Goal: Communication & Community: Answer question/provide support

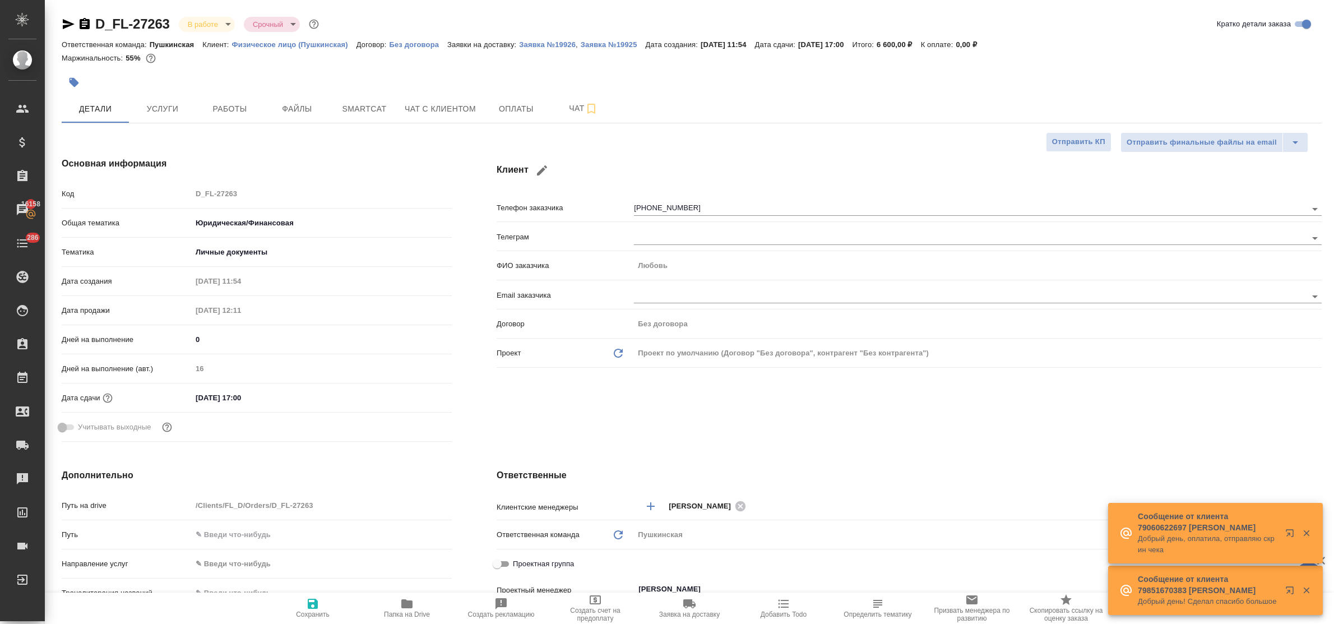
select select "RU"
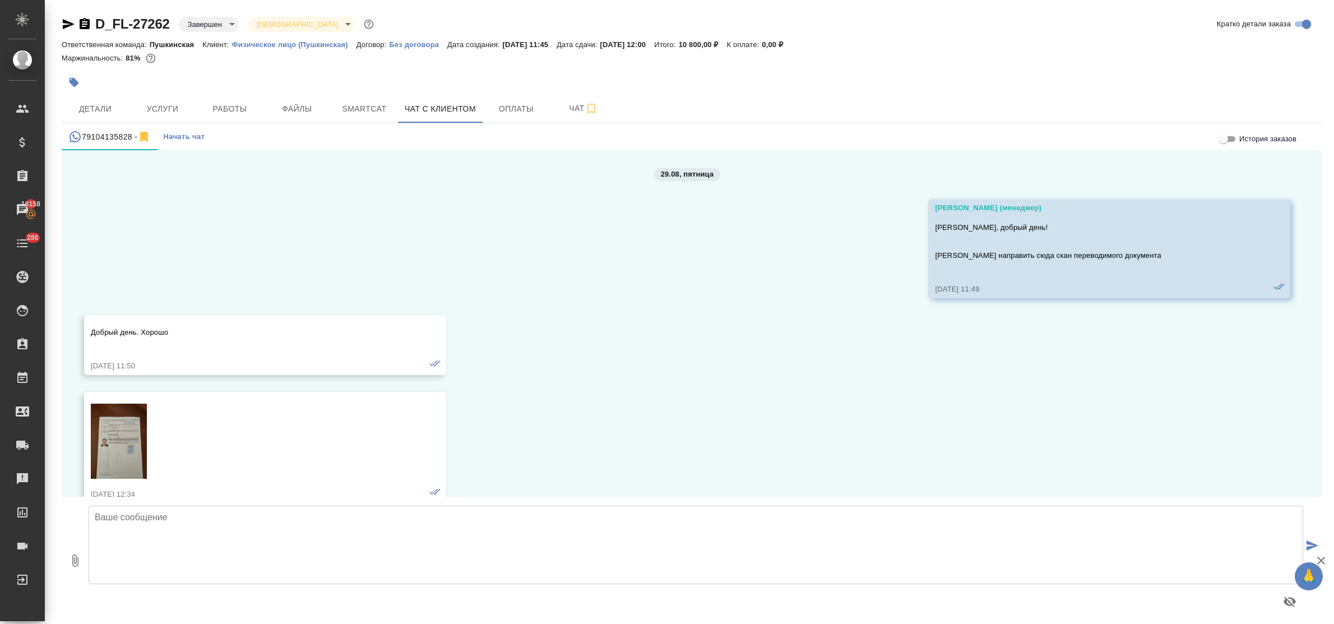
scroll to position [2348, 0]
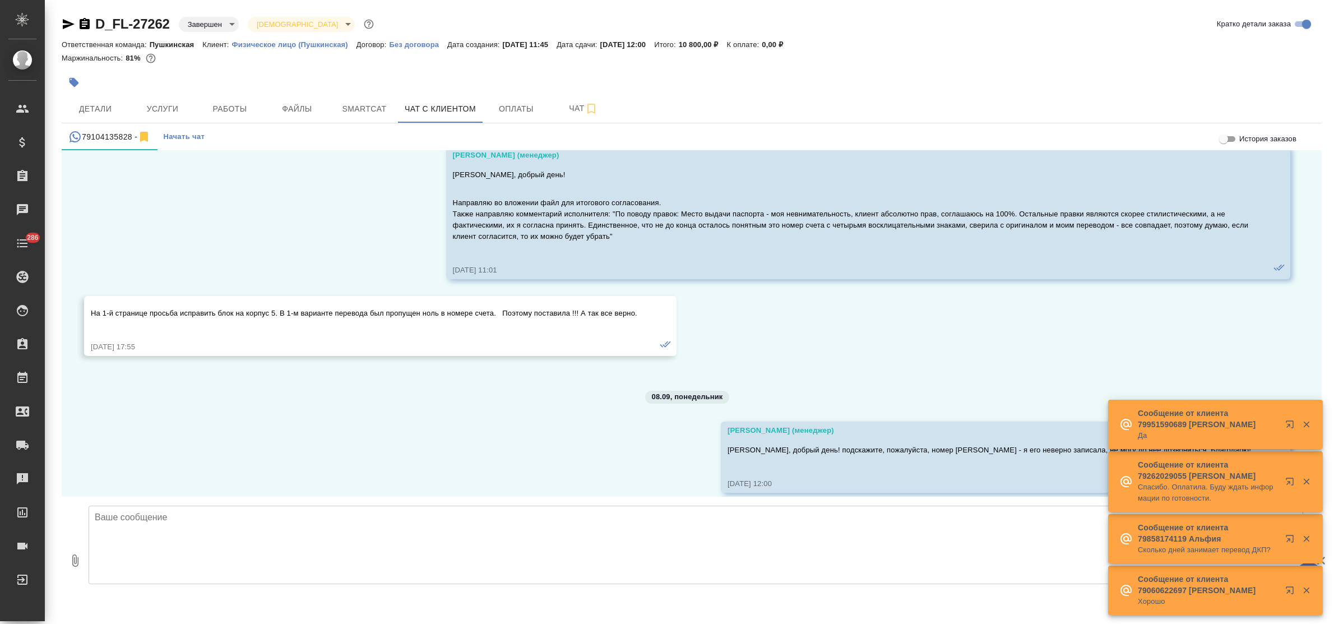
scroll to position [2348, 0]
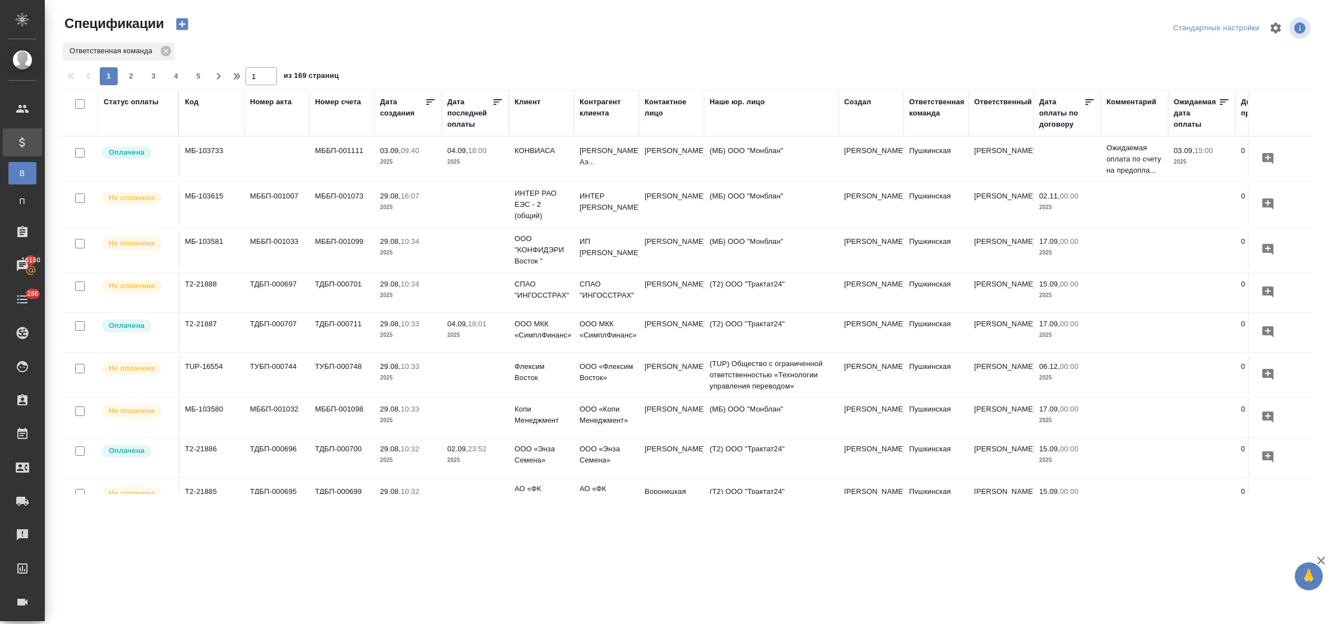
click at [132, 102] on div "Статус оплаты" at bounding box center [131, 101] width 55 height 11
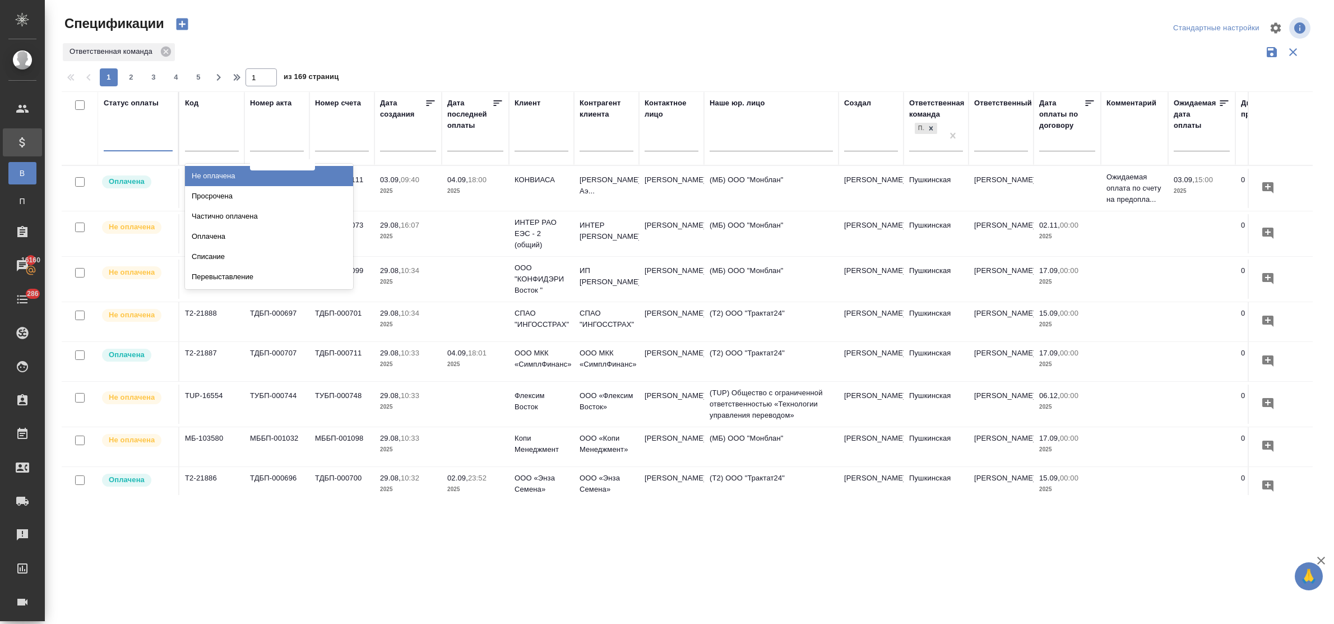
click at [122, 142] on div at bounding box center [138, 140] width 69 height 16
click at [228, 193] on div "Просрочена" at bounding box center [269, 196] width 168 height 20
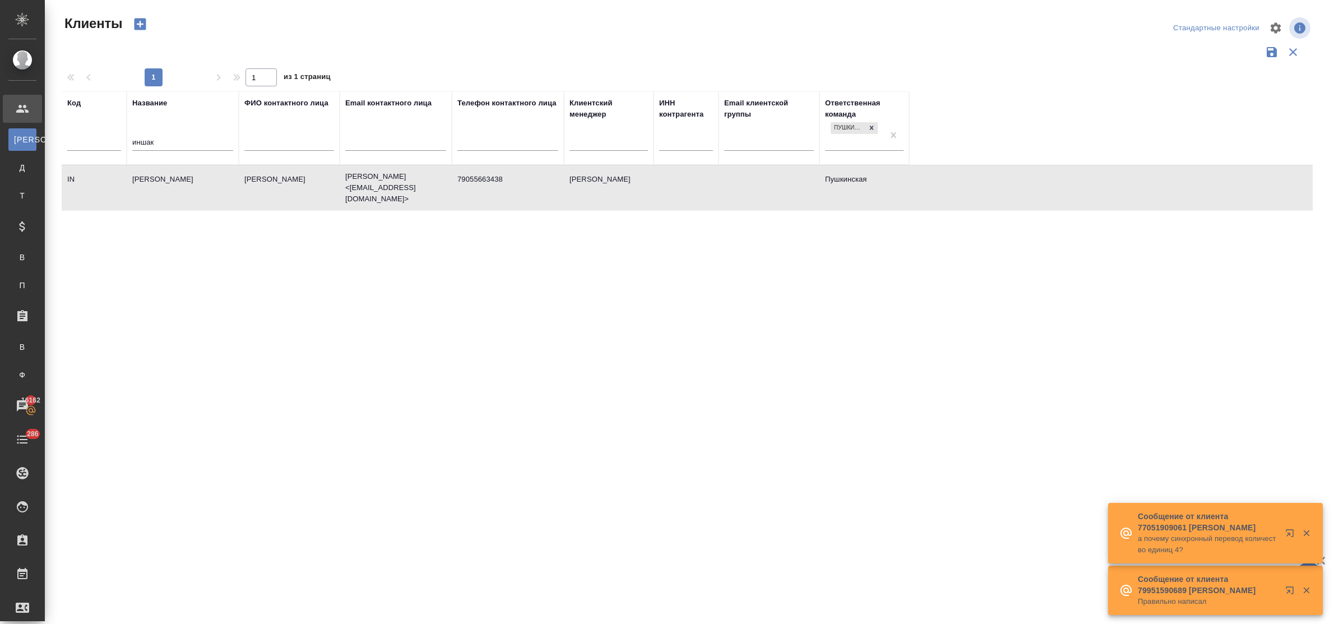
select select "RU"
drag, startPoint x: 186, startPoint y: 139, endPoint x: 103, endPoint y: 132, distance: 83.8
click at [103, 132] on tr "Код Название иншак ФИО контактного лица Email контактного лица Телефон контактн…" at bounding box center [485, 127] width 847 height 73
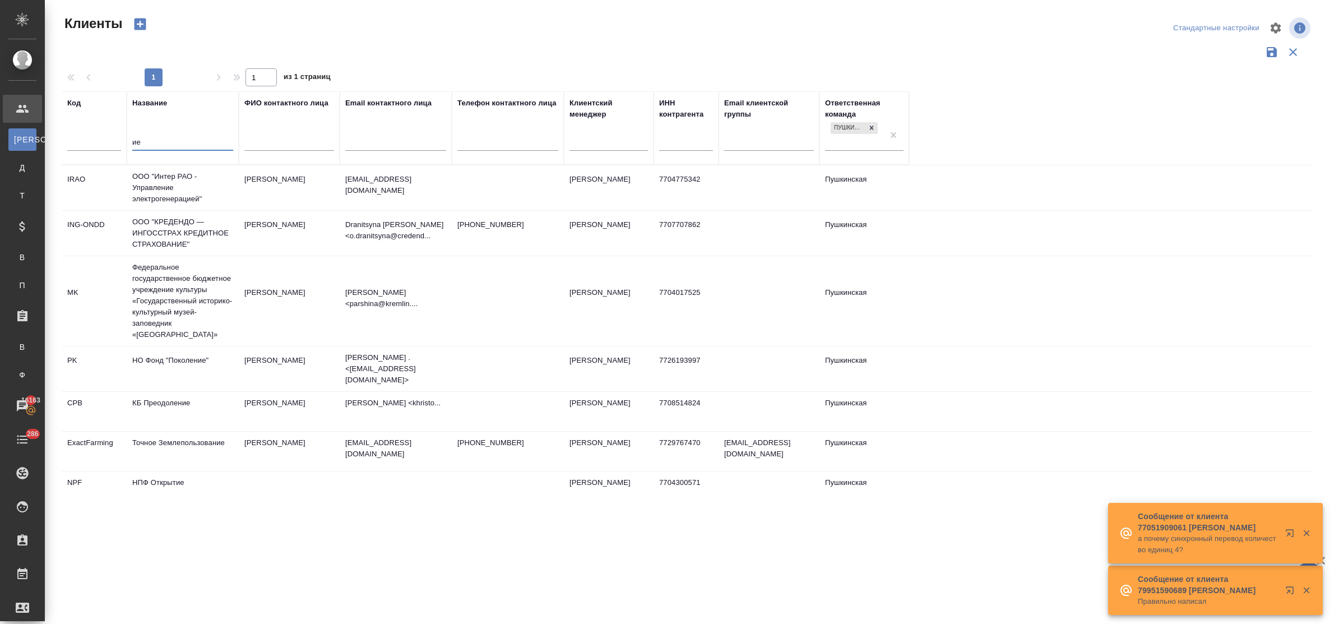
type input "и"
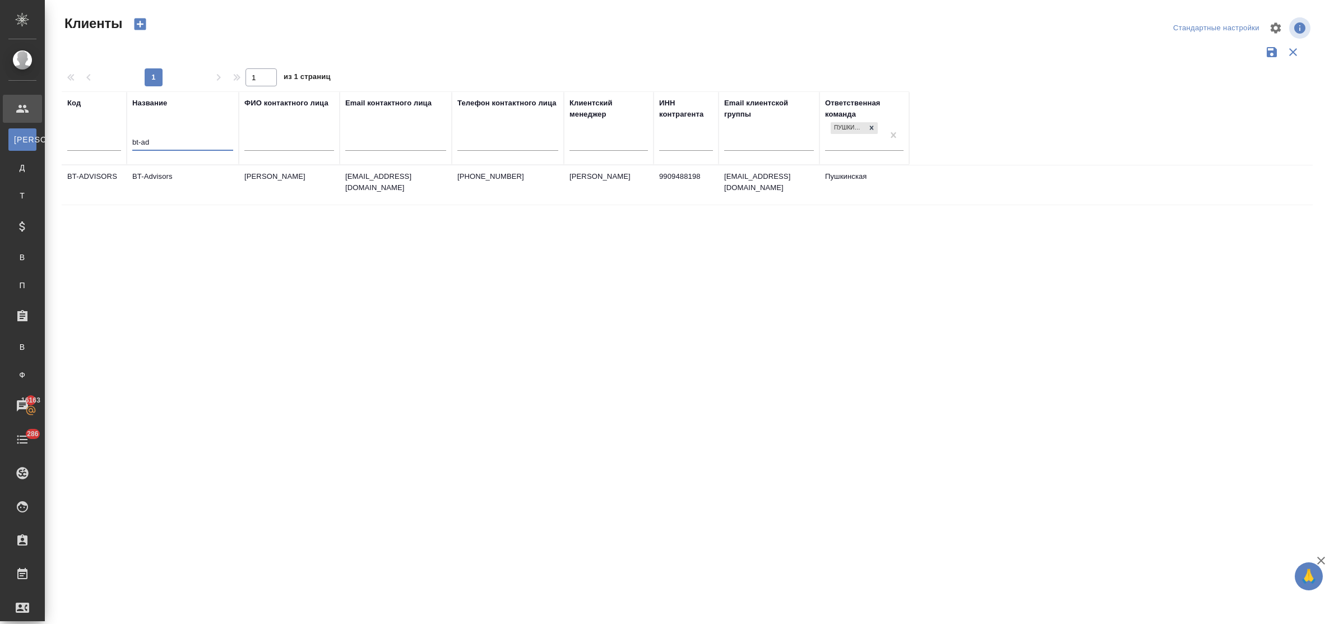
type input "bt-ad"
click at [155, 178] on td "BT-Advisors" at bounding box center [183, 184] width 112 height 39
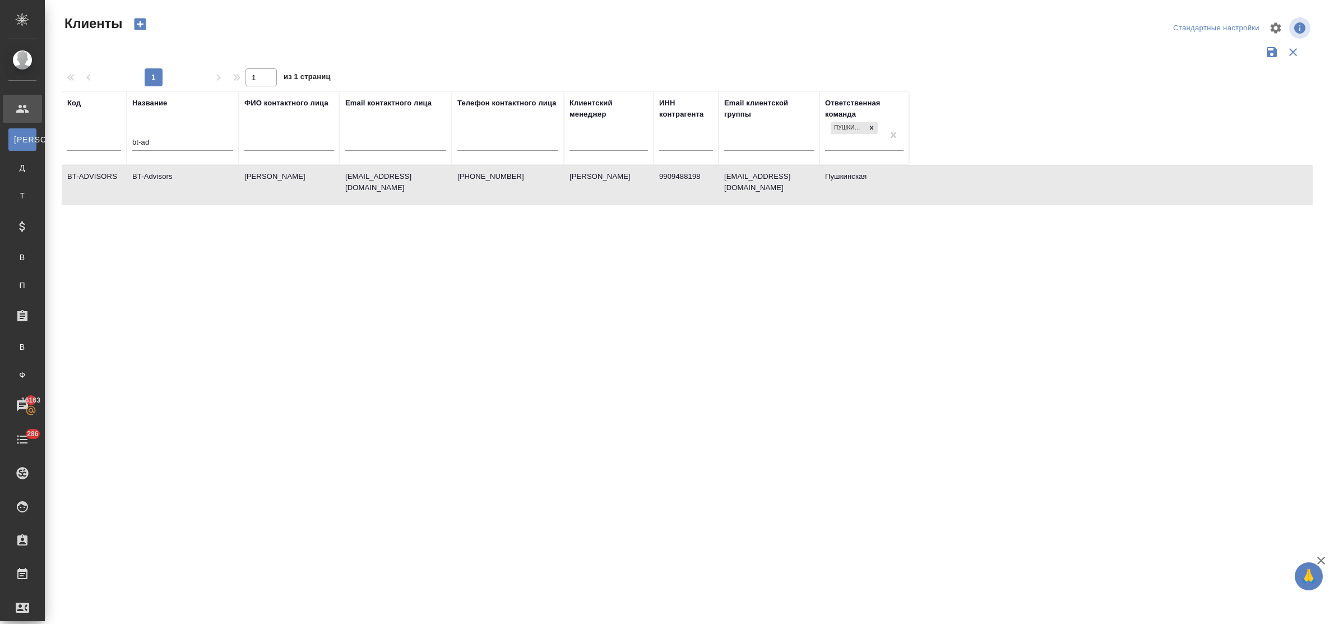
click at [155, 178] on td "BT-Advisors" at bounding box center [183, 184] width 112 height 39
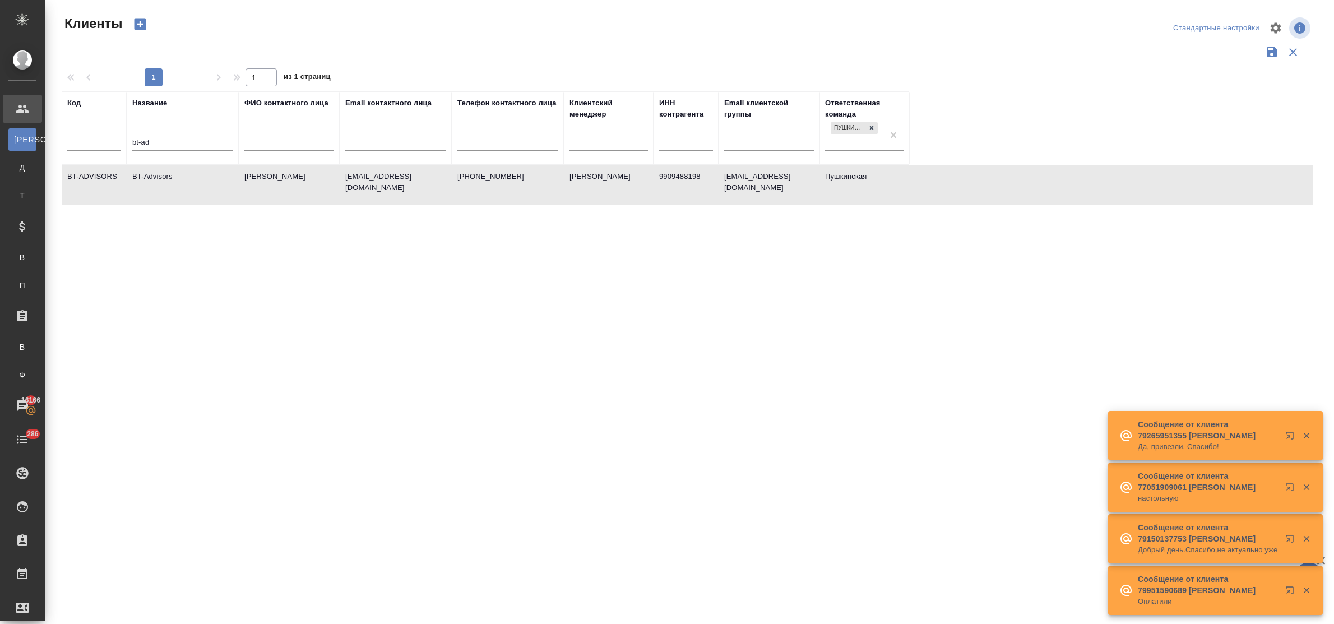
click at [148, 175] on td "BT-Advisors" at bounding box center [183, 184] width 112 height 39
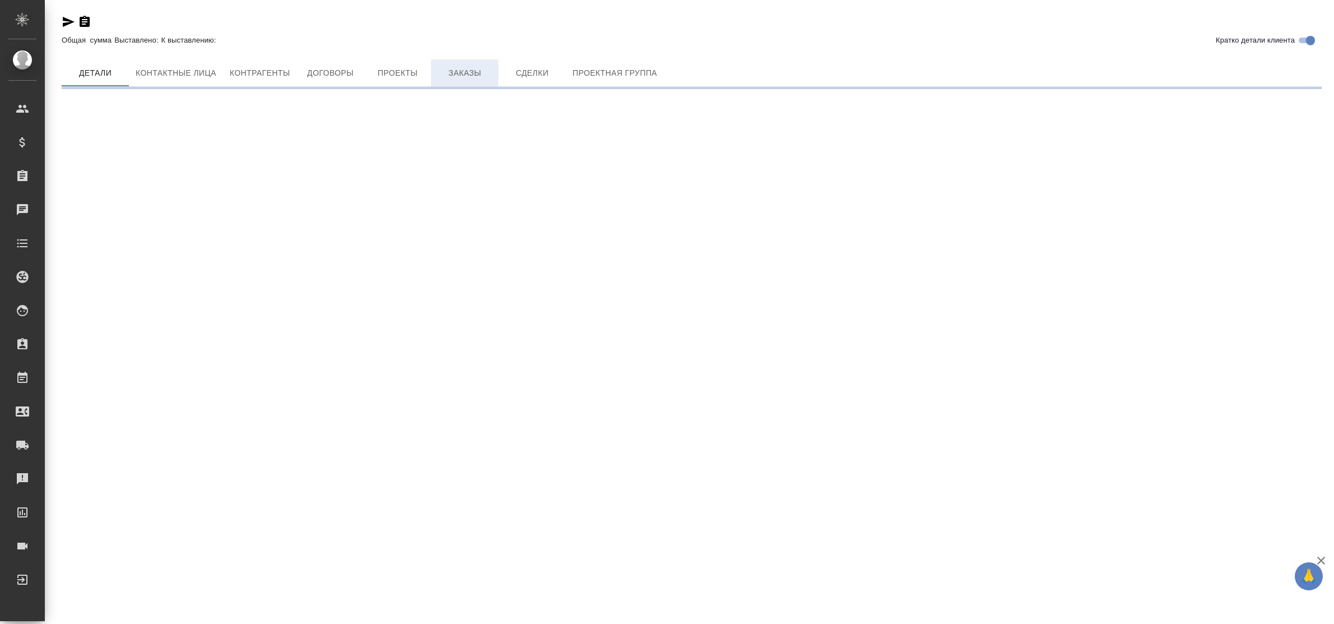
click at [470, 71] on div "Кратко детали клиента Общая сумма Выставлено: К выставлению: [PERSON_NAME] лица…" at bounding box center [691, 47] width 1272 height 95
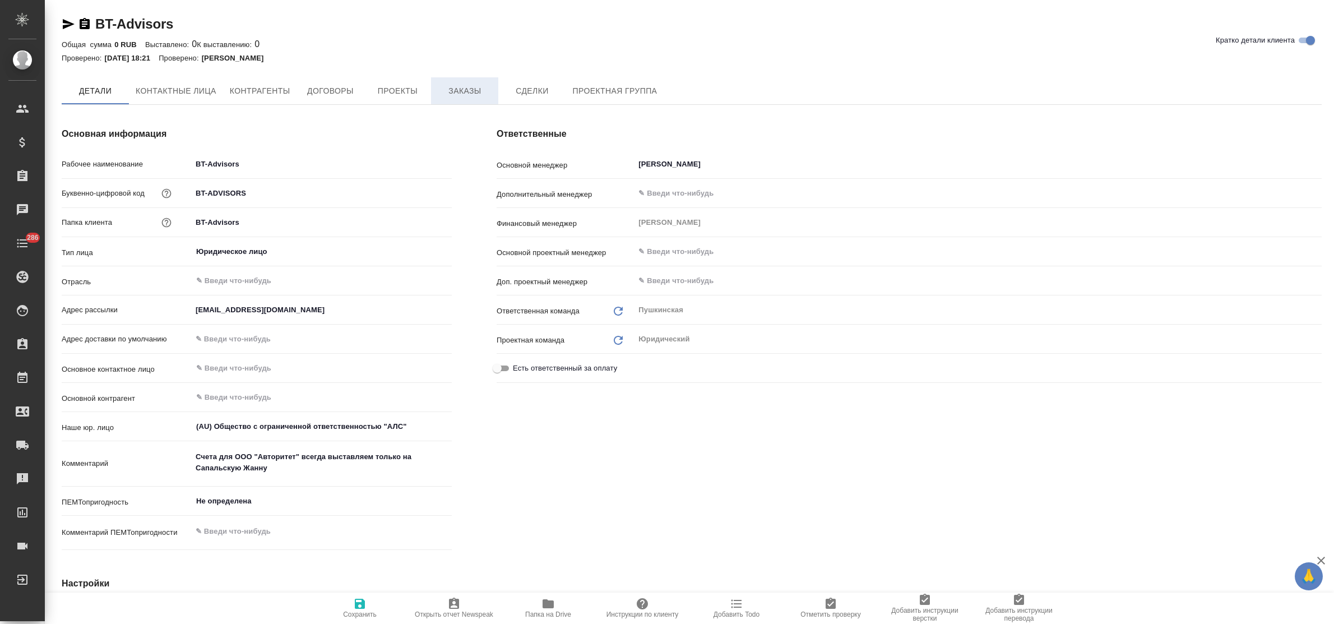
type textarea "x"
click at [458, 90] on span "Заказы" at bounding box center [465, 92] width 54 height 14
type textarea "x"
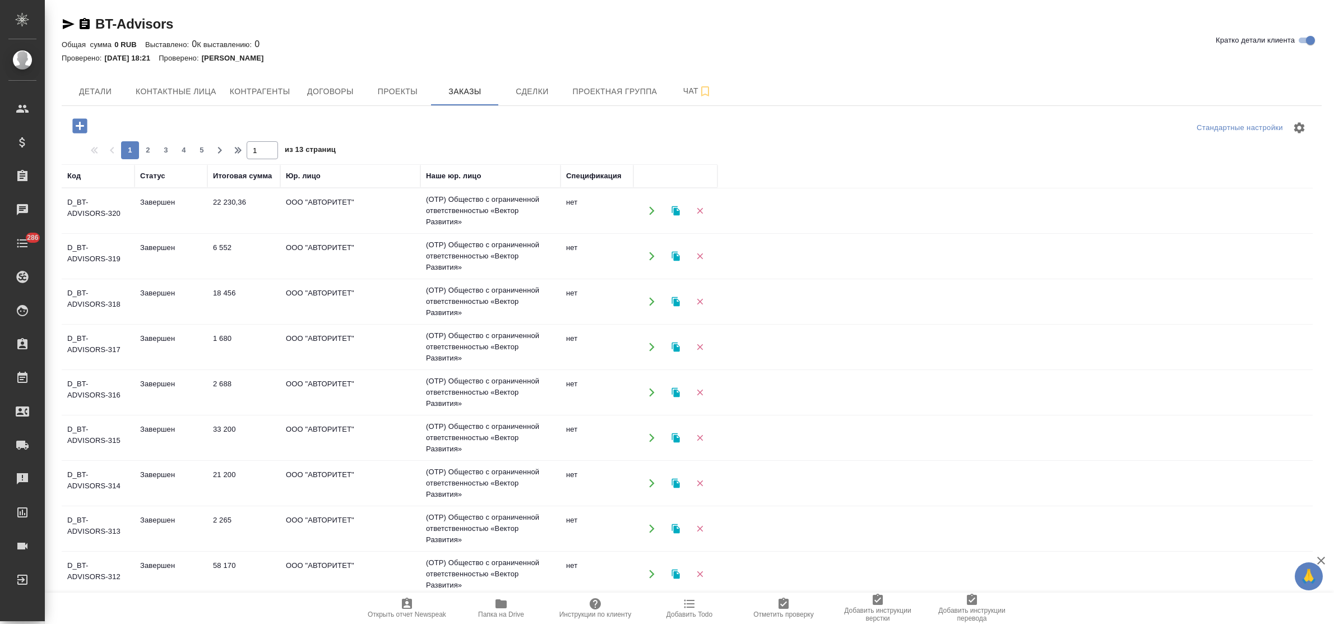
click at [230, 203] on td "22 230,36" at bounding box center [243, 210] width 73 height 39
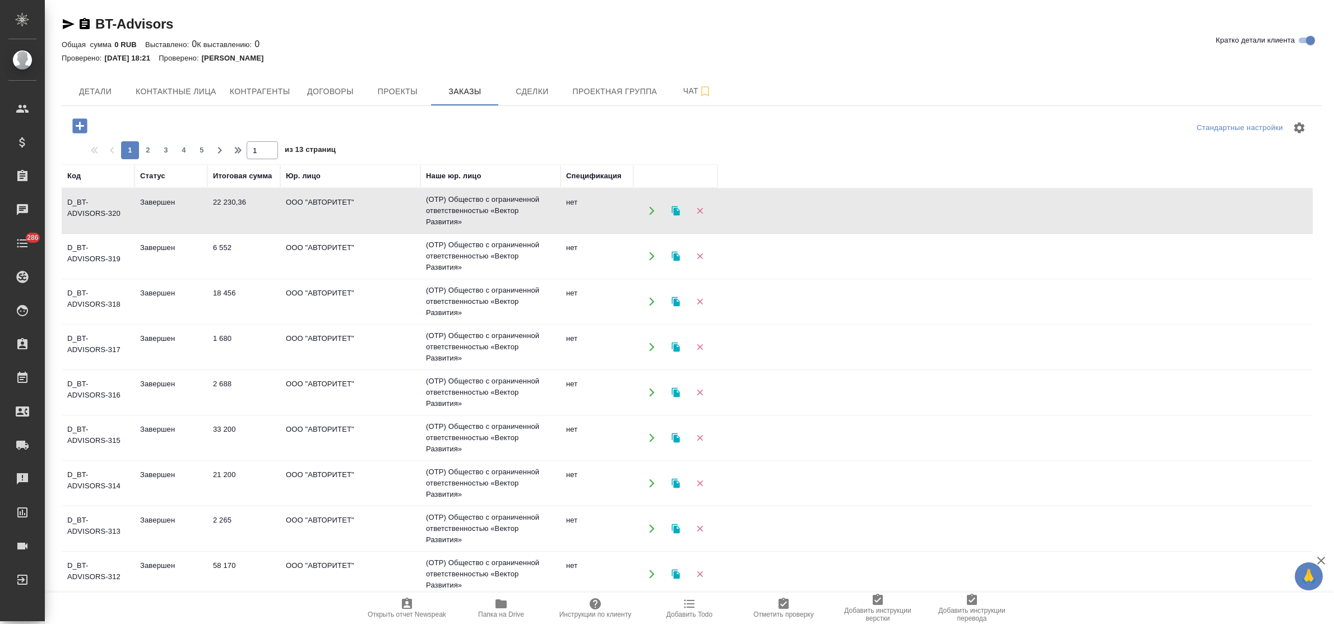
click at [230, 203] on td "22 230,36" at bounding box center [243, 210] width 73 height 39
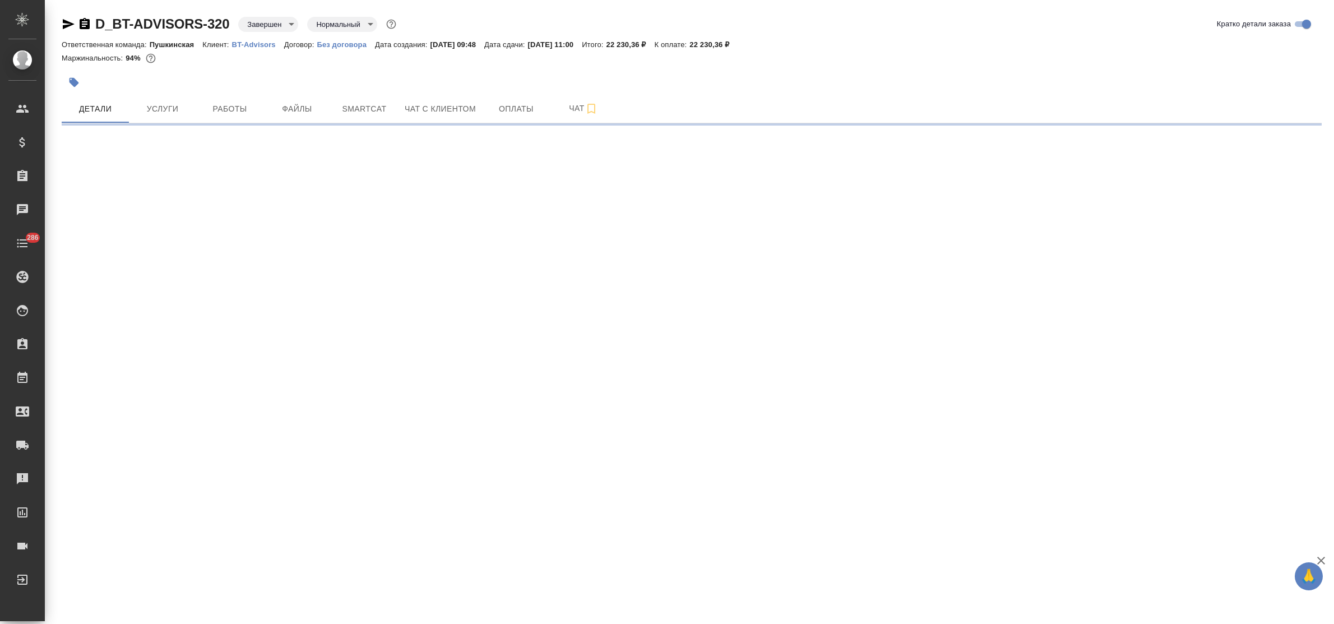
select select "RU"
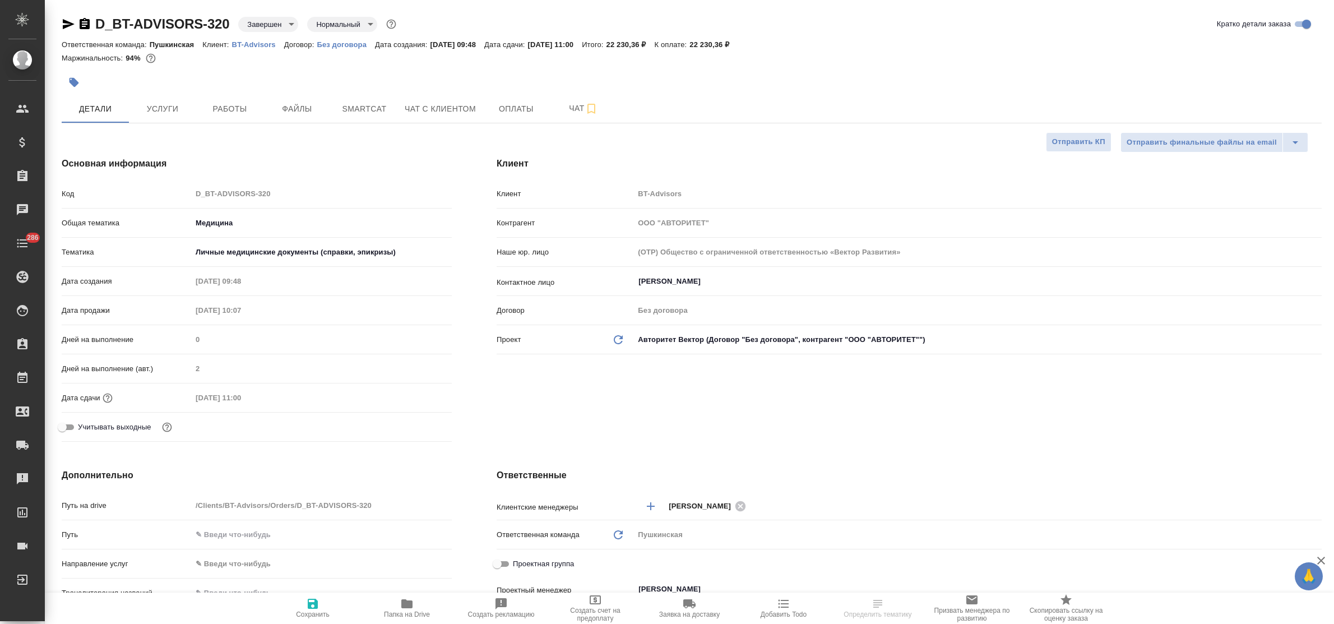
type textarea "x"
click at [406, 603] on icon "button" at bounding box center [406, 603] width 11 height 9
type textarea "x"
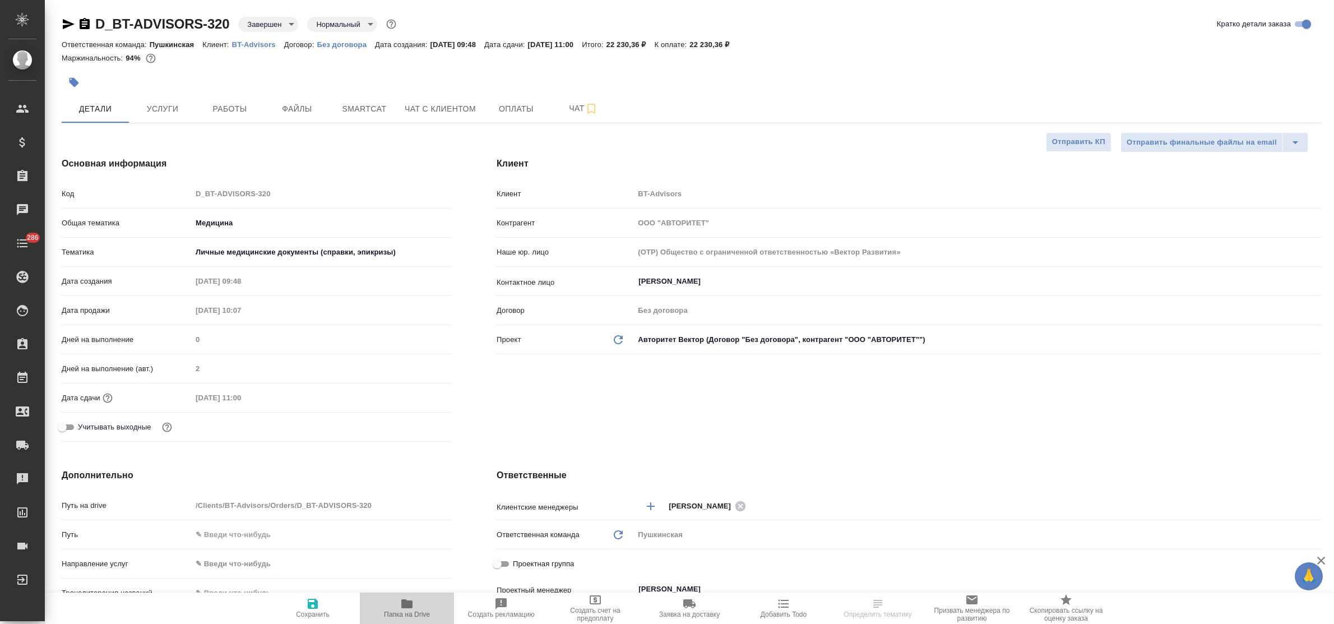
type textarea "x"
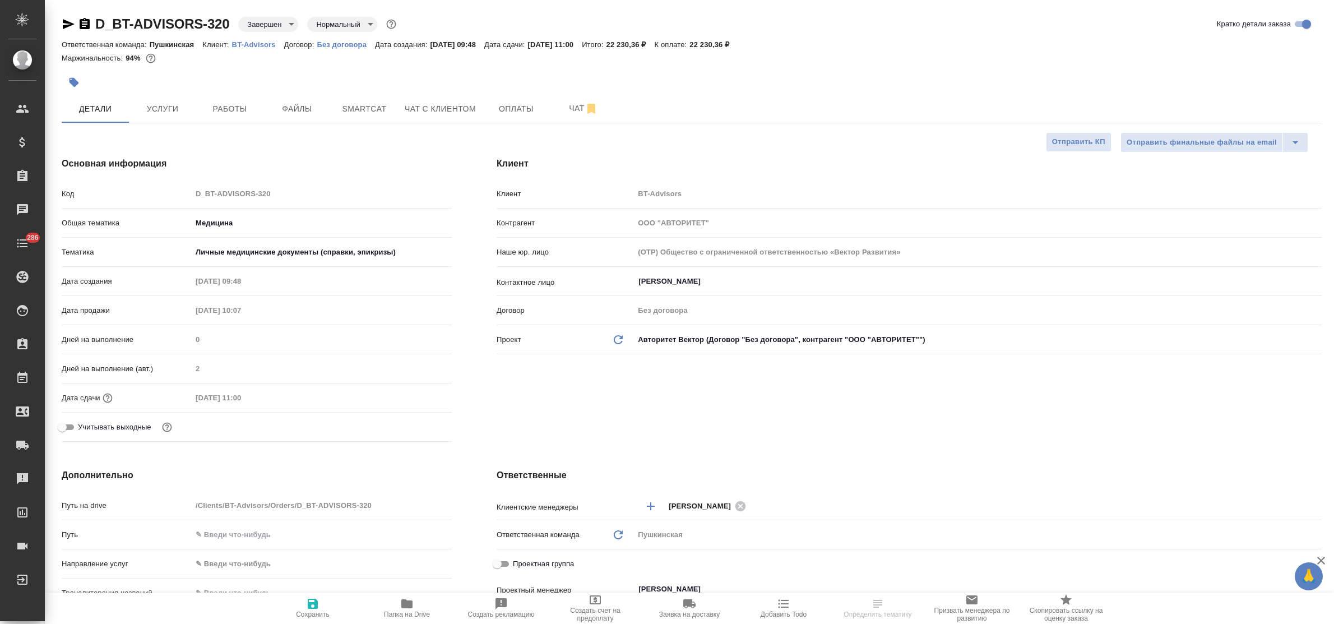
type textarea "x"
select select "RU"
type textarea "x"
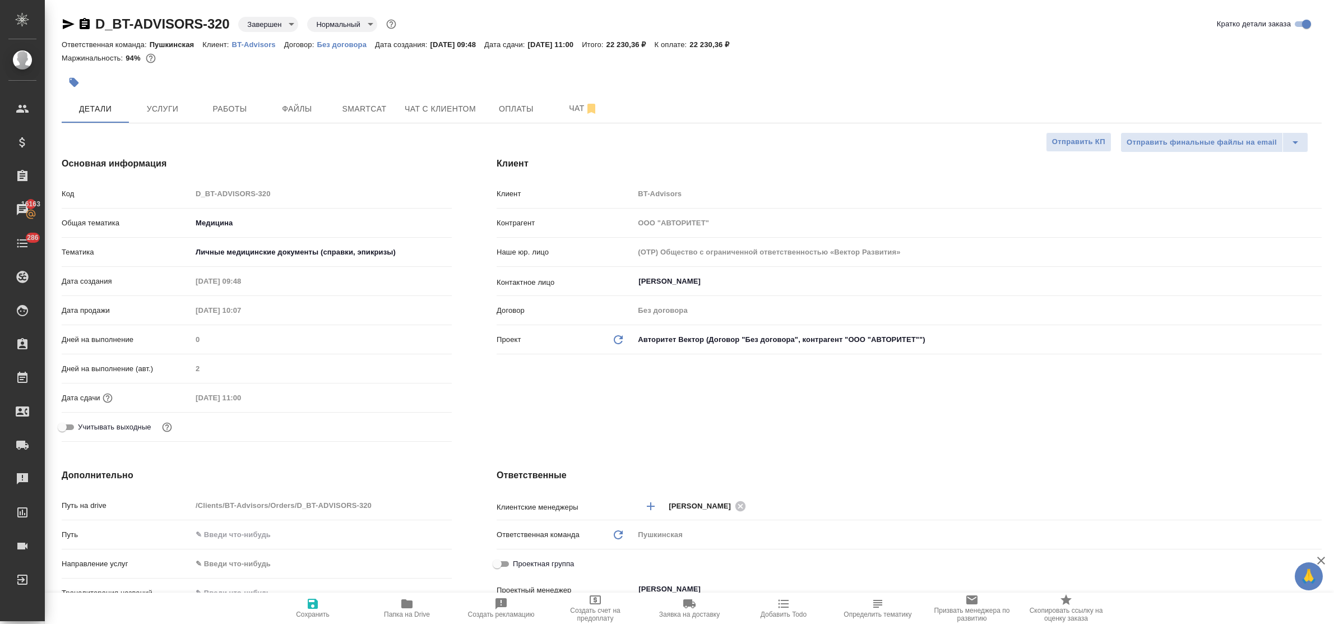
type textarea "x"
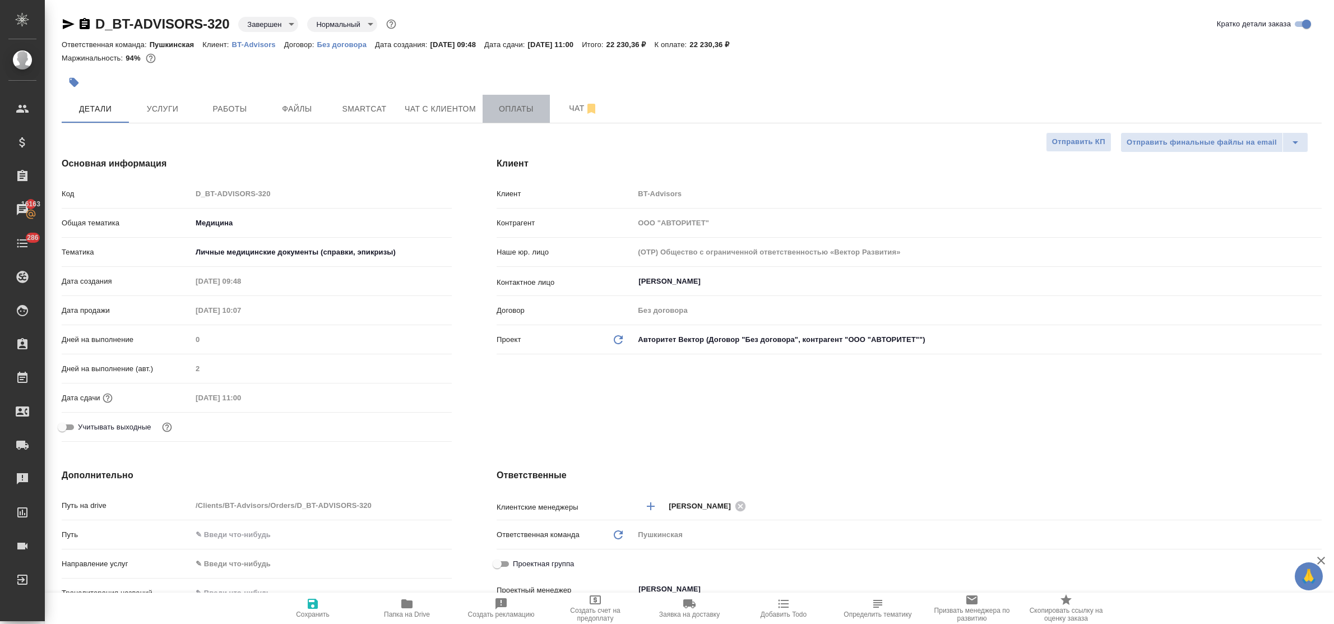
click at [521, 105] on span "Оплаты" at bounding box center [516, 109] width 54 height 14
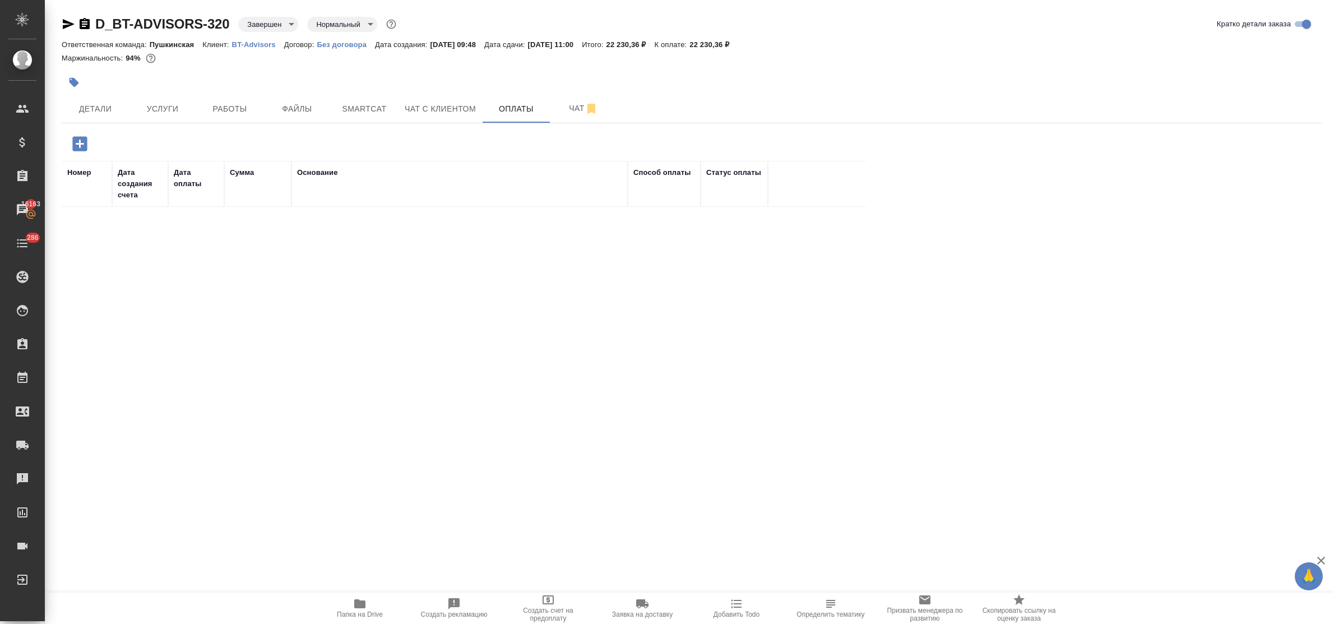
click at [77, 146] on icon "button" at bounding box center [79, 143] width 15 height 15
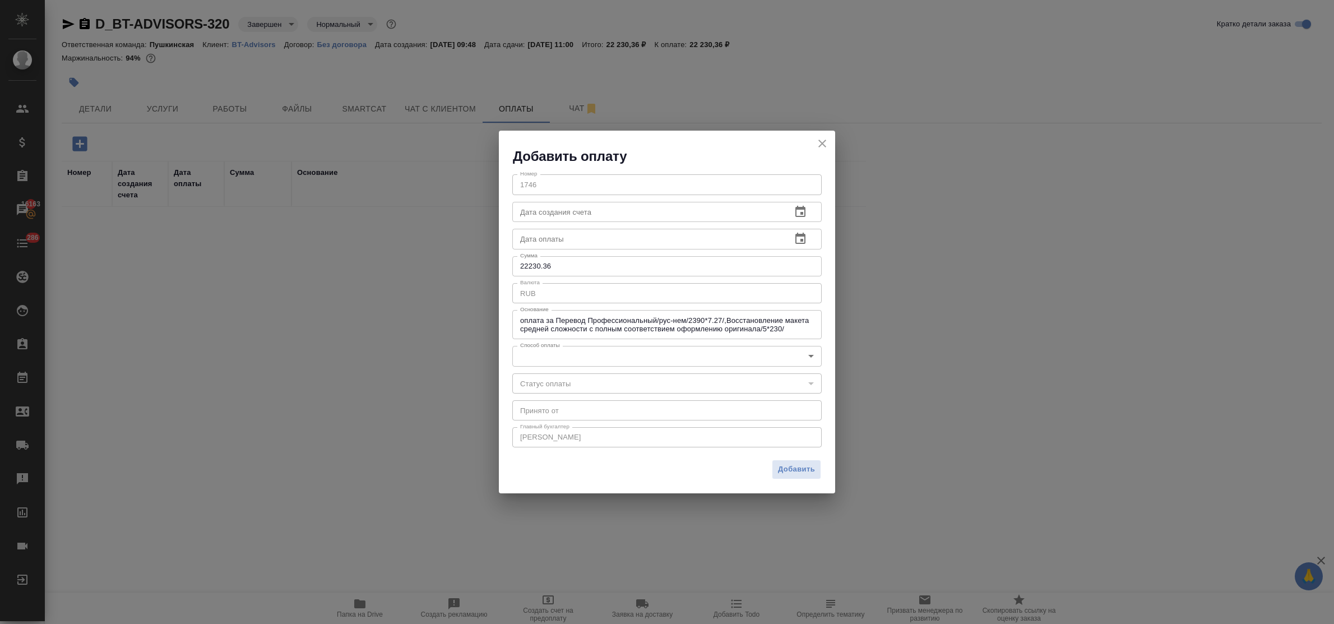
click at [547, 364] on body "🙏 .cls-1 fill:#fff; AWATERA Bulakhova Elena Клиенты Спецификации Заказы 16163 Ч…" at bounding box center [667, 312] width 1334 height 624
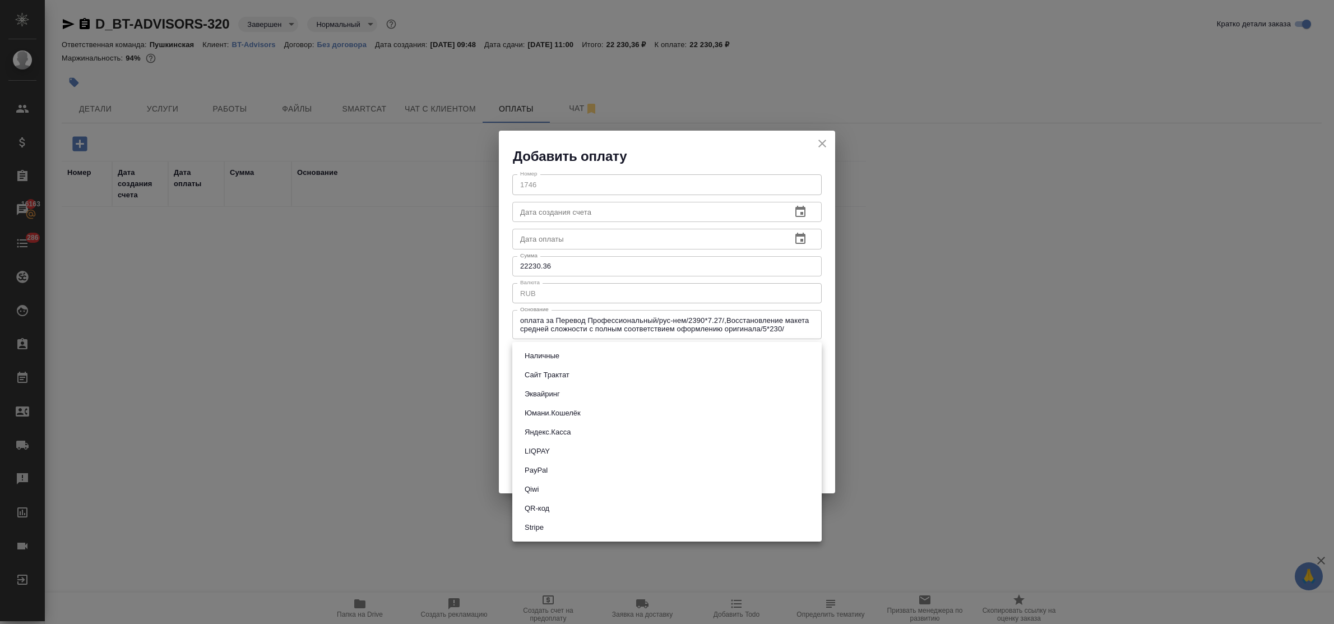
drag, startPoint x: 559, startPoint y: 508, endPoint x: 653, endPoint y: 509, distance: 93.6
click at [560, 508] on li "QR-код" at bounding box center [666, 508] width 309 height 19
type input "60e5684acae83f185c96e013"
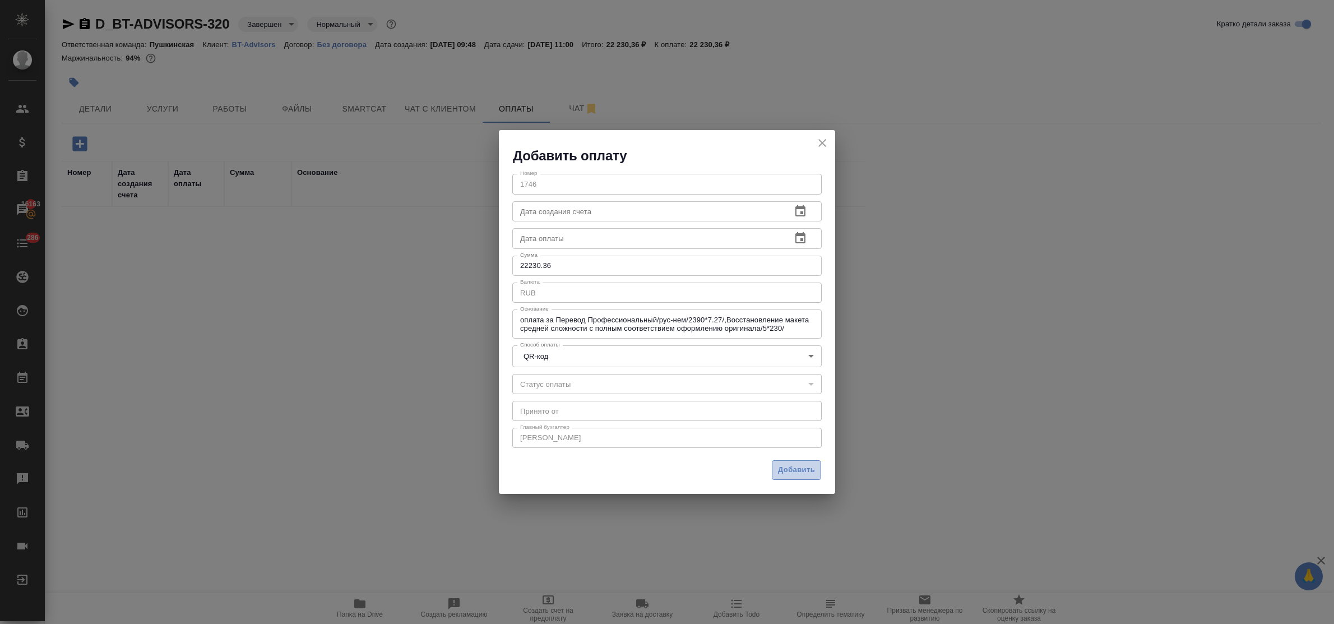
click at [797, 467] on span "Добавить" at bounding box center [796, 469] width 37 height 13
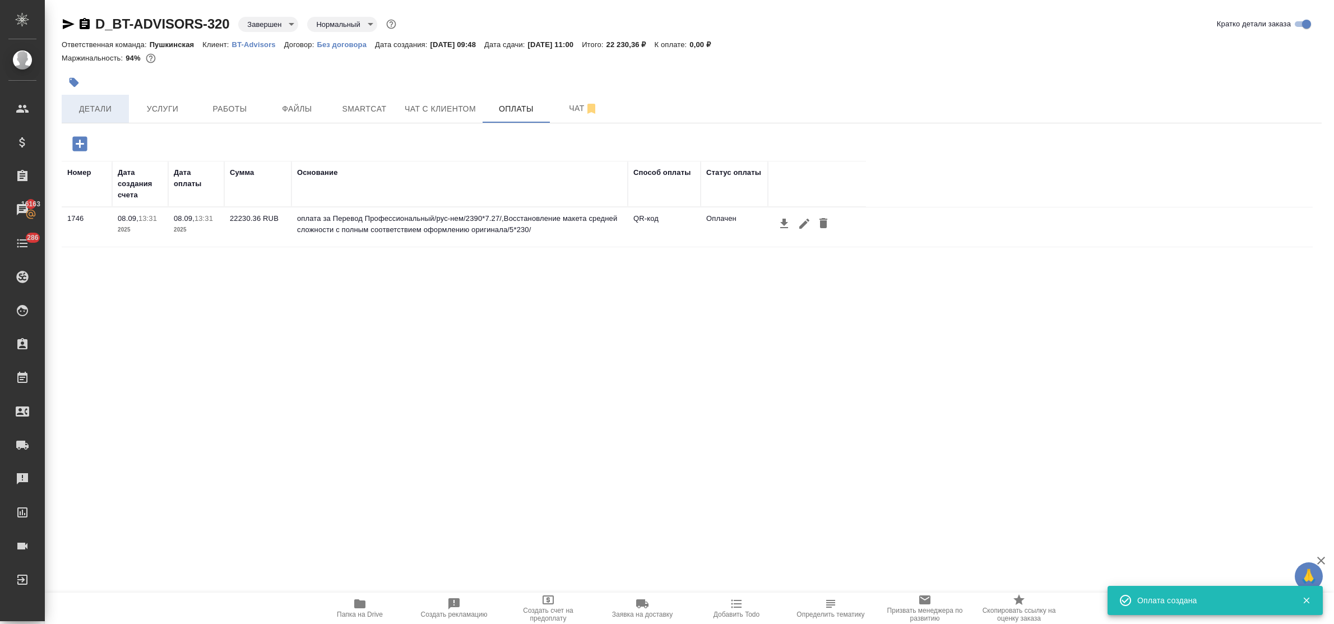
click at [87, 105] on span "Детали" at bounding box center [95, 109] width 54 height 14
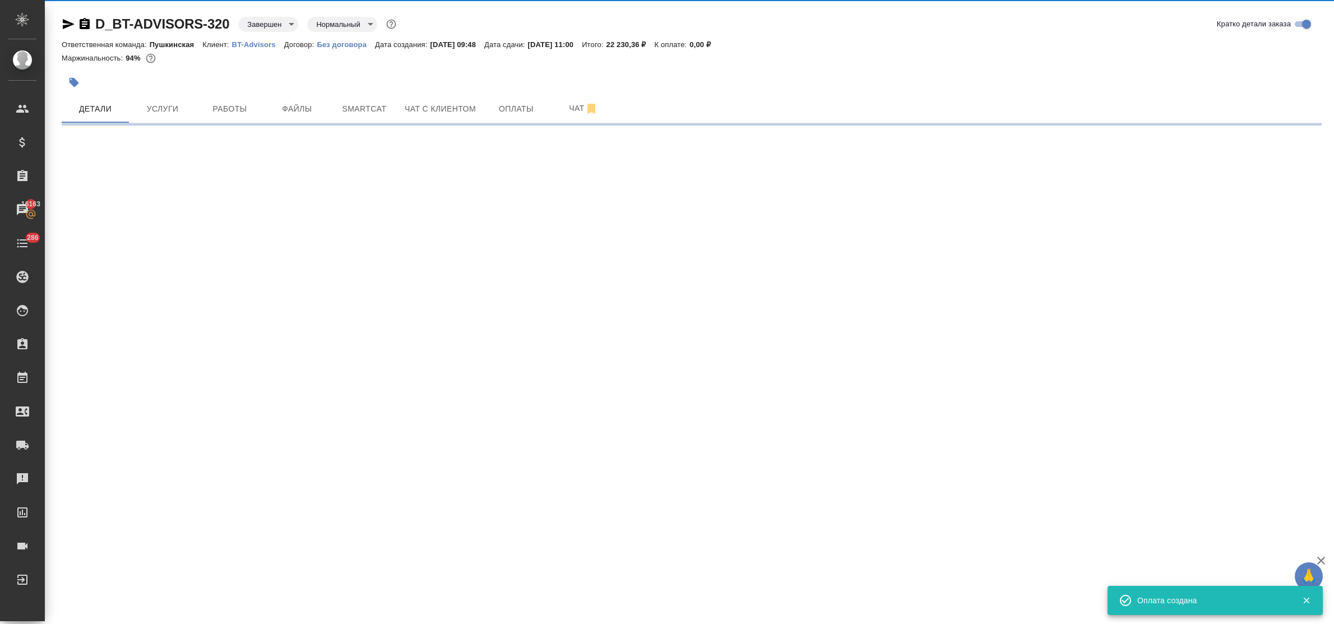
select select "RU"
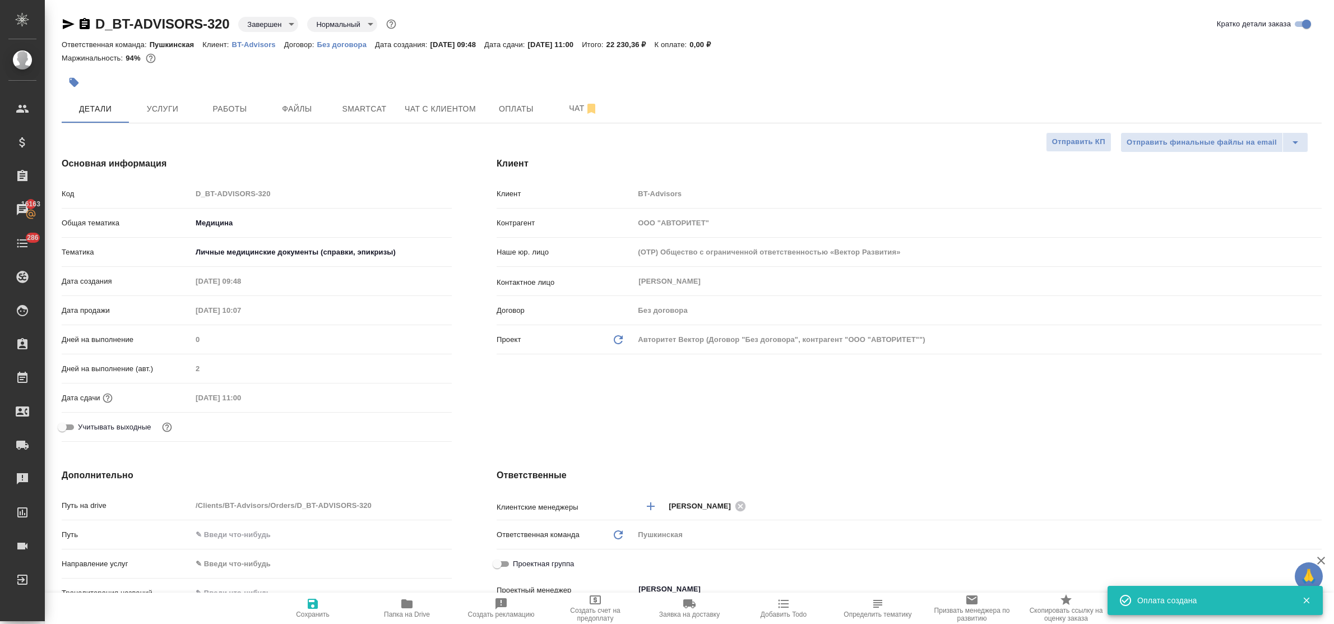
type textarea "x"
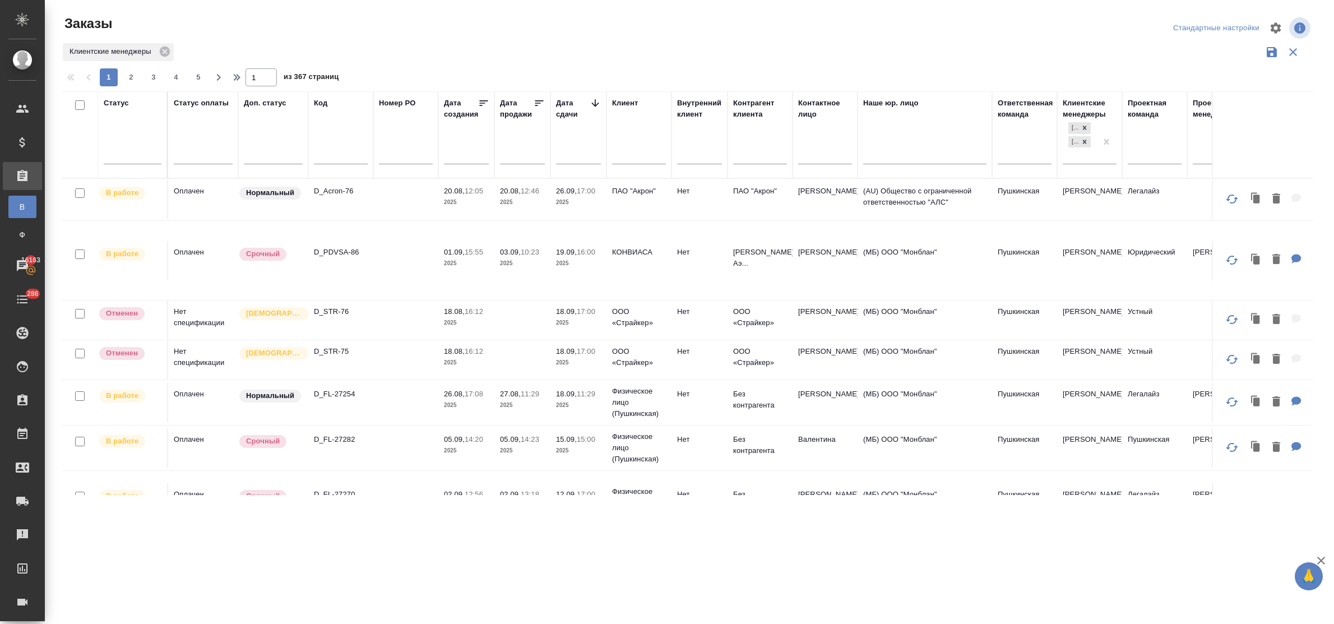
scroll to position [373, 0]
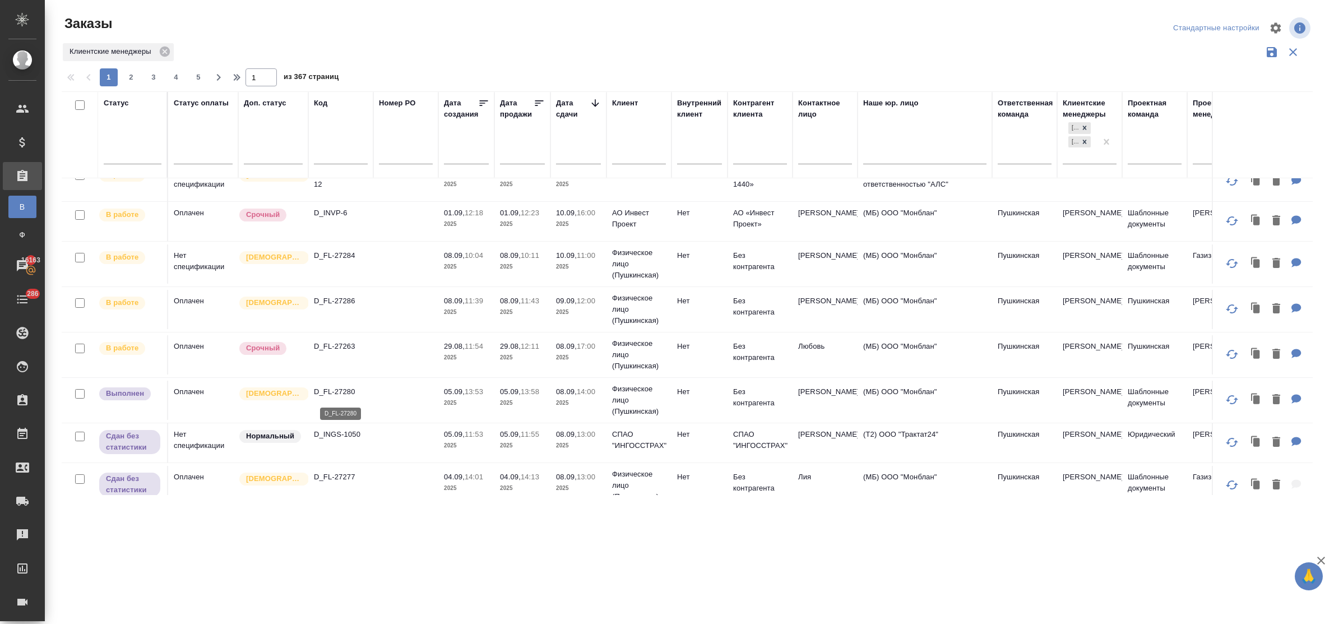
click at [329, 391] on p "D_FL-27280" at bounding box center [341, 391] width 54 height 11
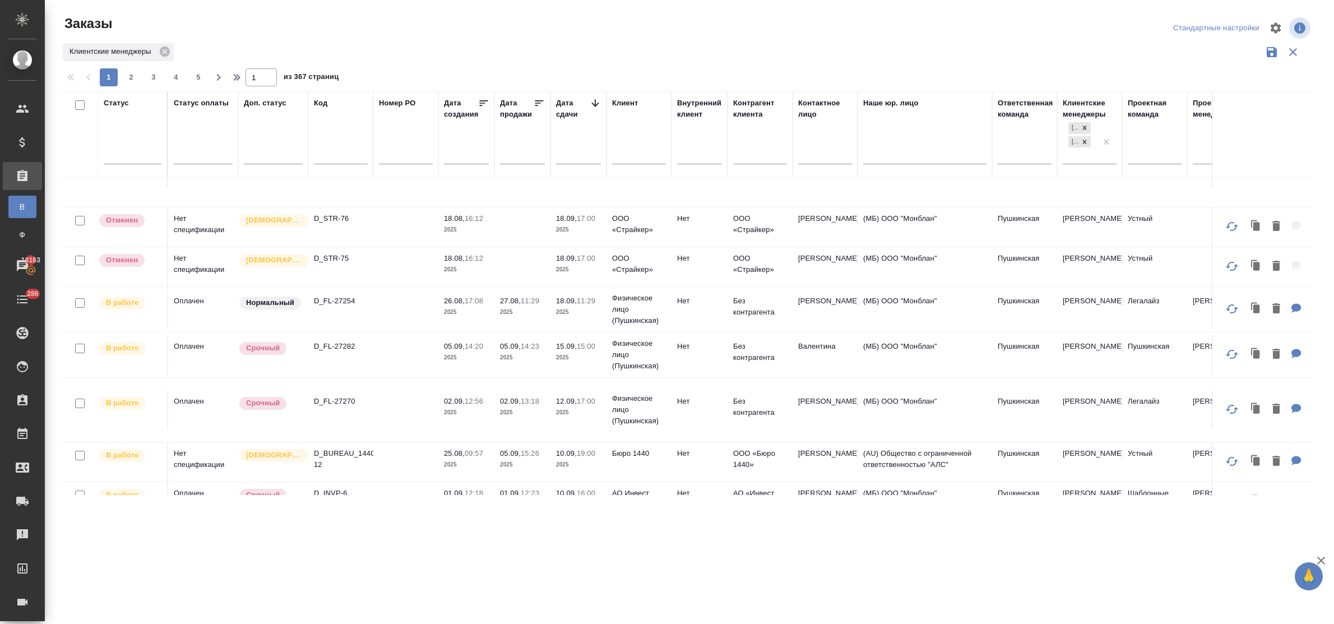
scroll to position [0, 0]
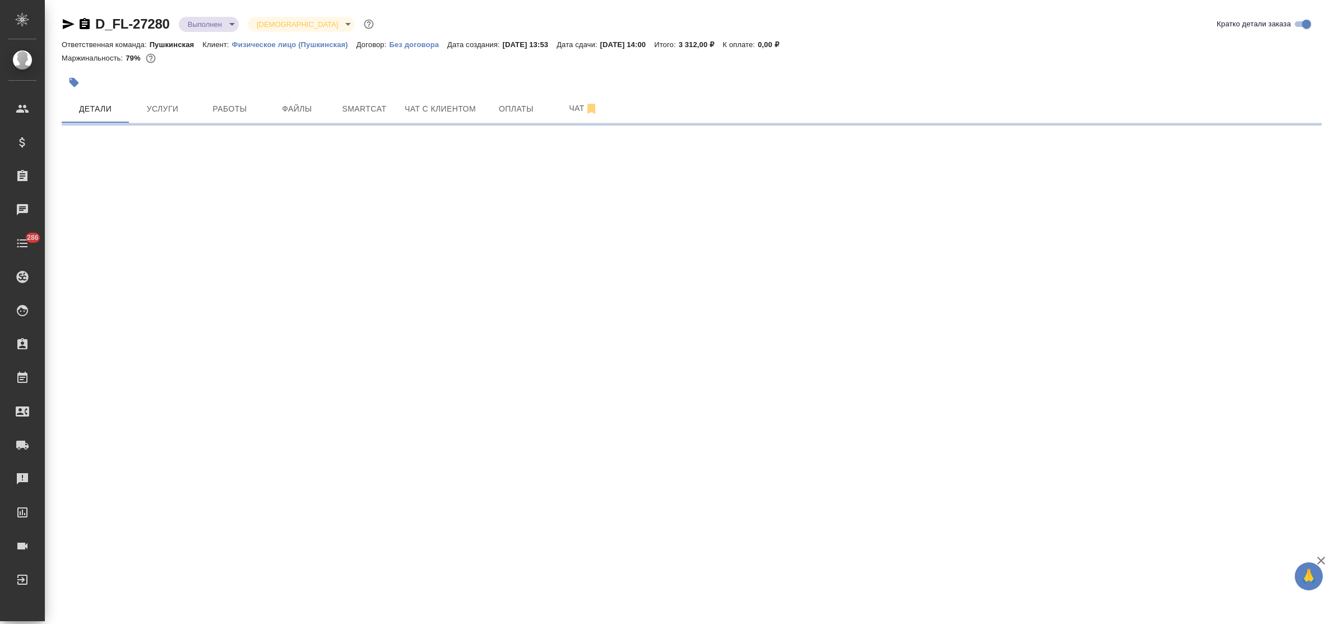
select select "RU"
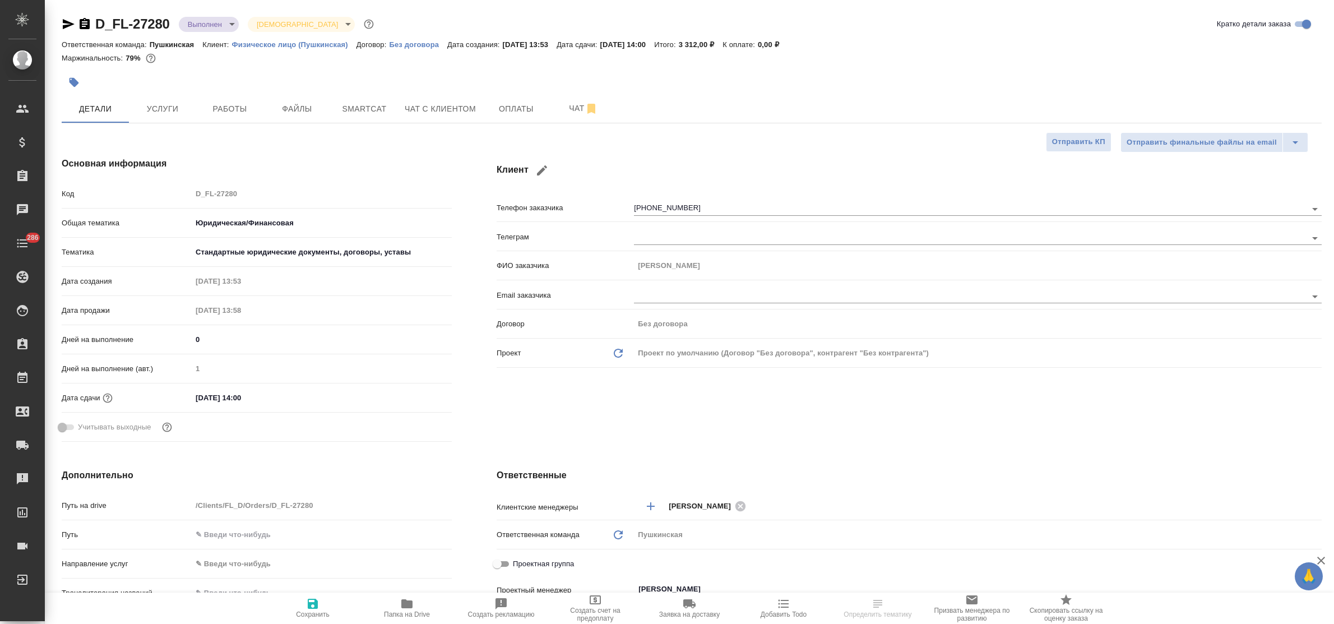
type textarea "x"
click at [214, 23] on body "🙏 .cls-1 fill:#fff; AWATERA Bulakhova [PERSON_NAME] Спецификации Заказы Чаты 28…" at bounding box center [667, 312] width 1334 height 624
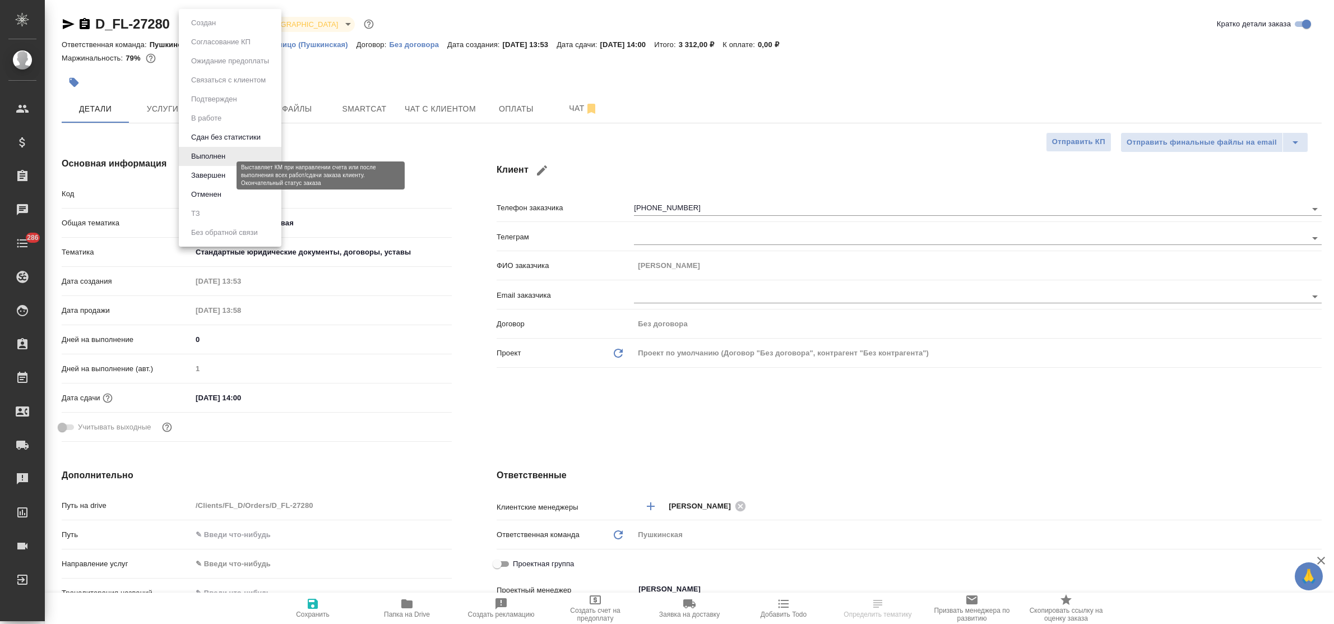
click at [228, 172] on button "Завершен" at bounding box center [208, 175] width 41 height 12
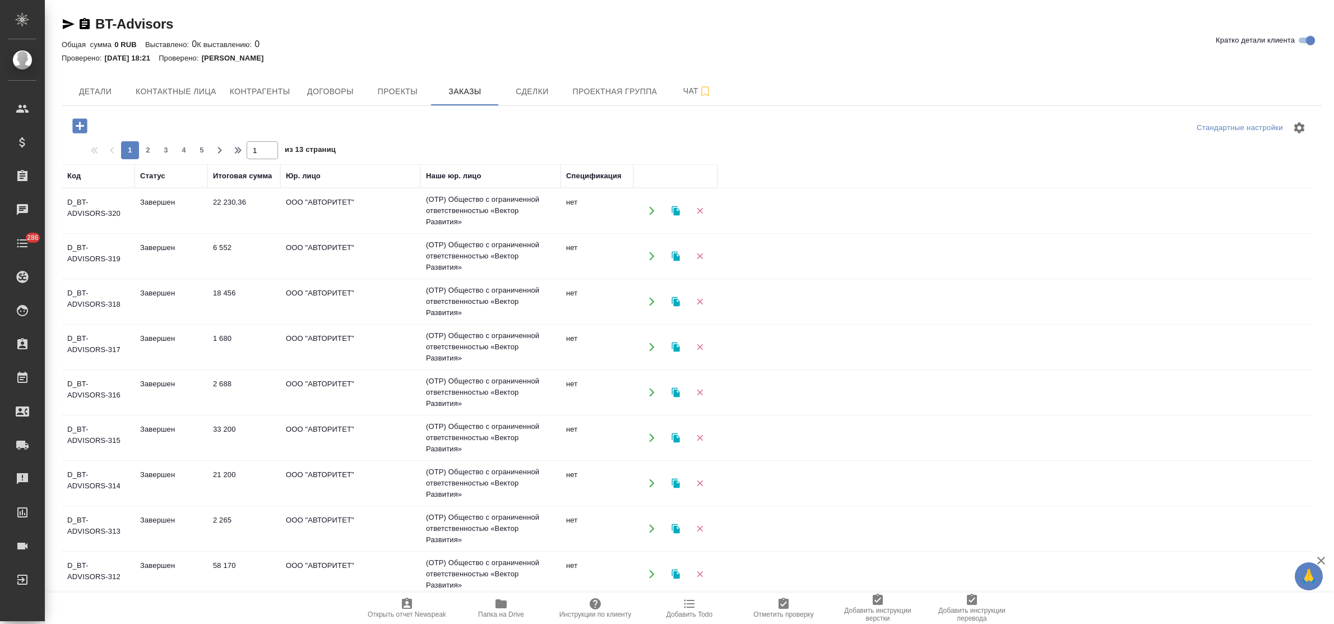
click at [234, 207] on td "22 230,36" at bounding box center [243, 210] width 73 height 39
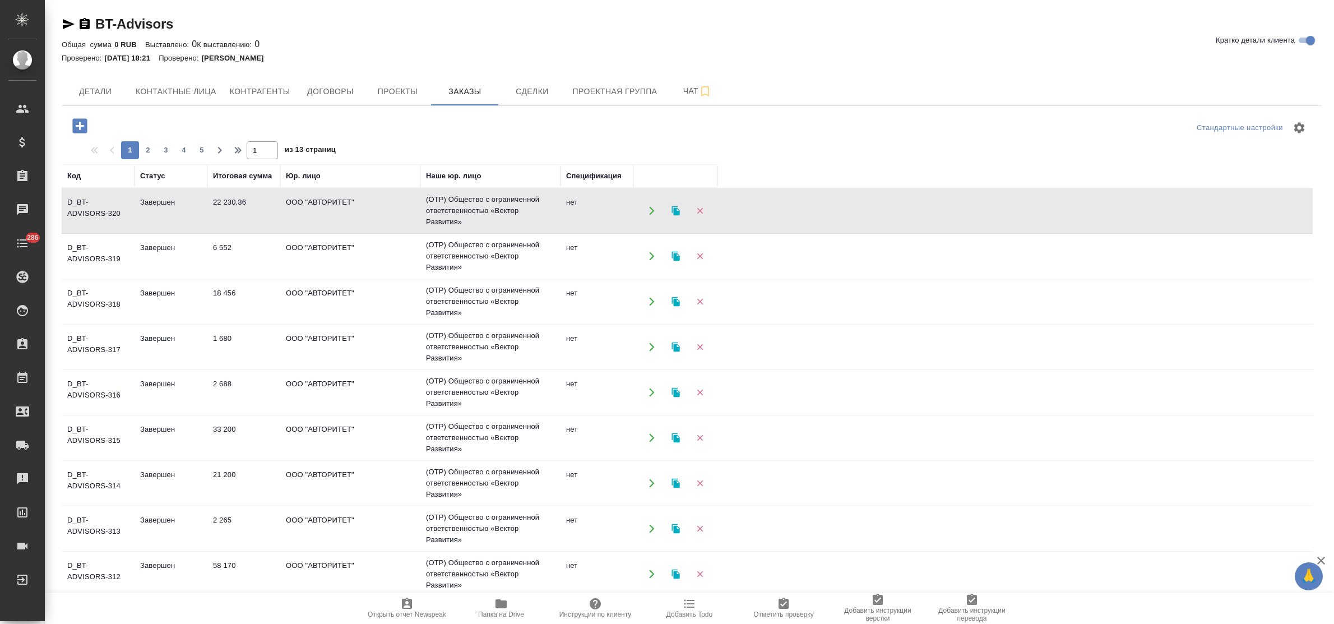
click at [234, 207] on td "22 230,36" at bounding box center [243, 210] width 73 height 39
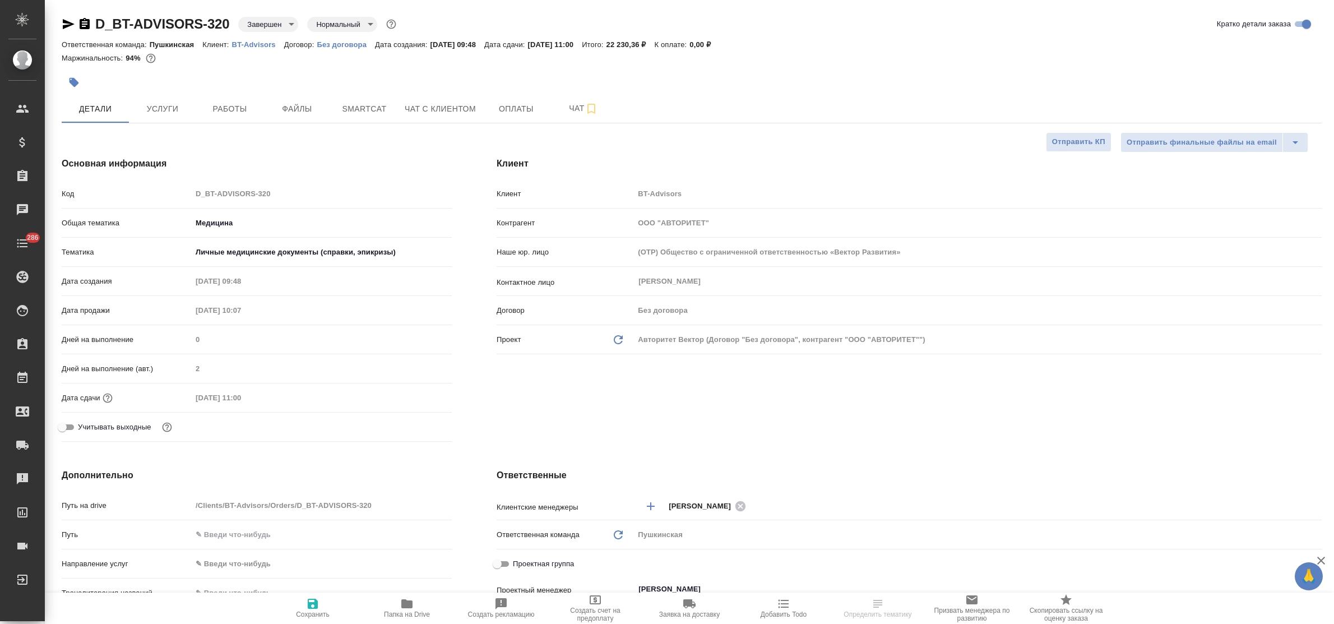
select select "RU"
click at [500, 108] on span "Оплаты" at bounding box center [516, 109] width 54 height 14
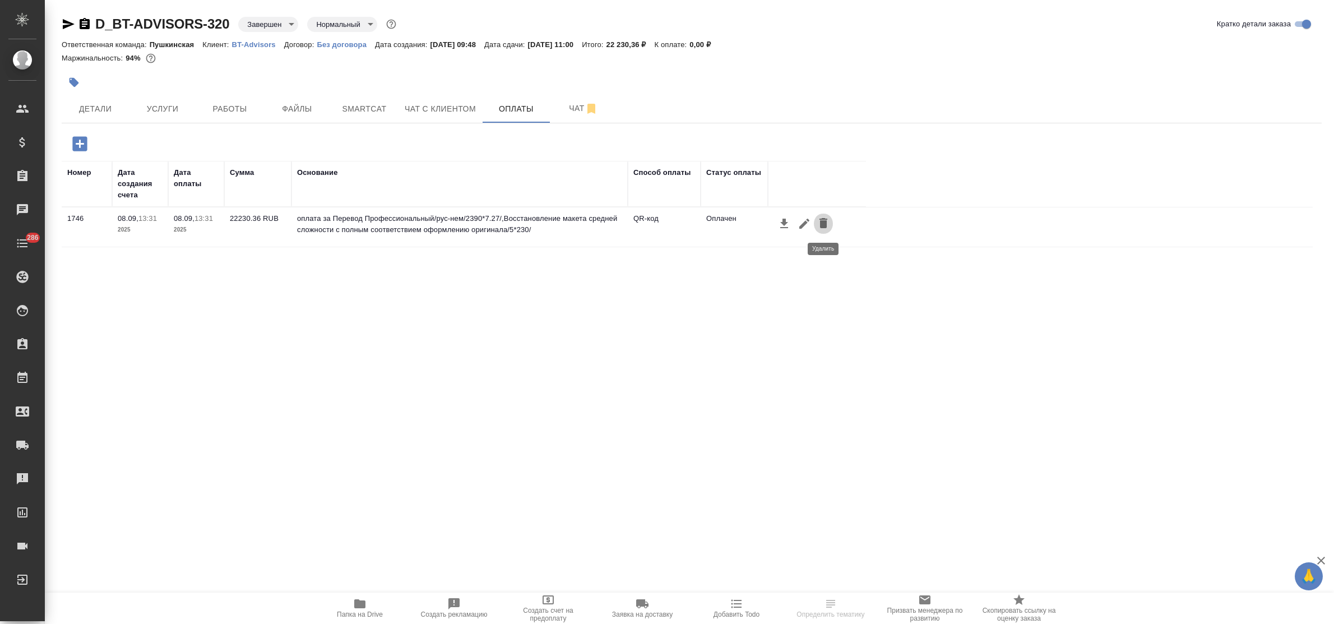
click at [825, 222] on icon "button" at bounding box center [823, 223] width 8 height 10
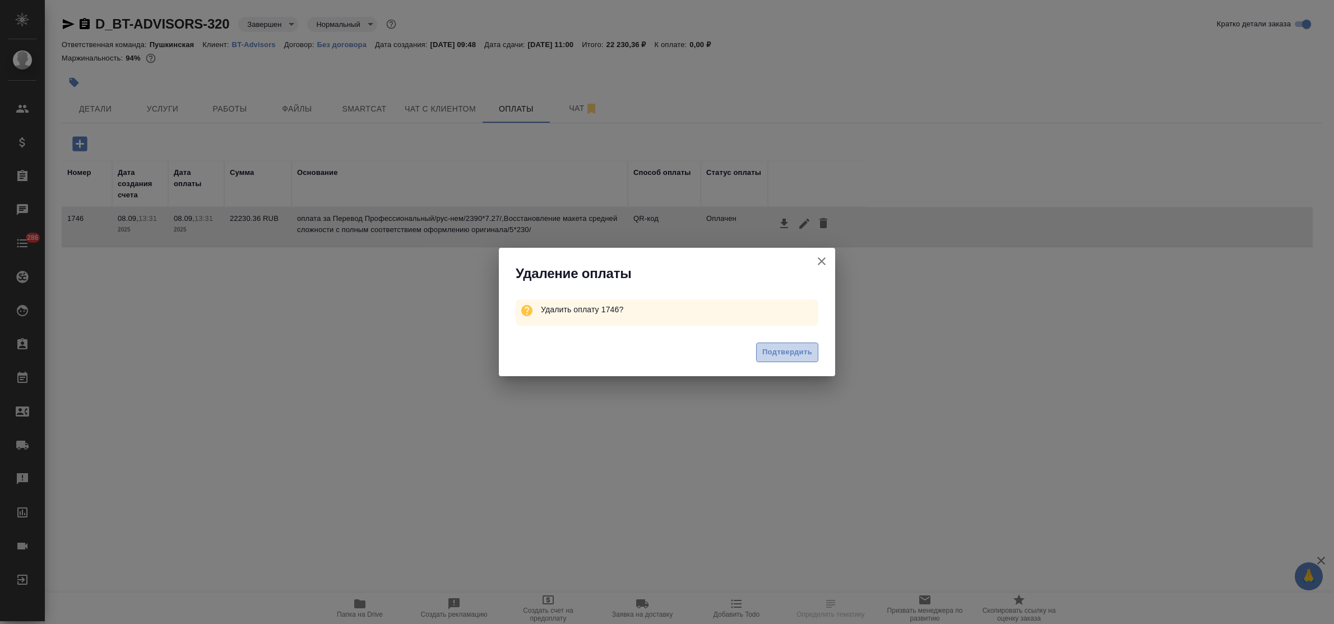
click at [781, 347] on span "Подтвердить" at bounding box center [787, 352] width 50 height 13
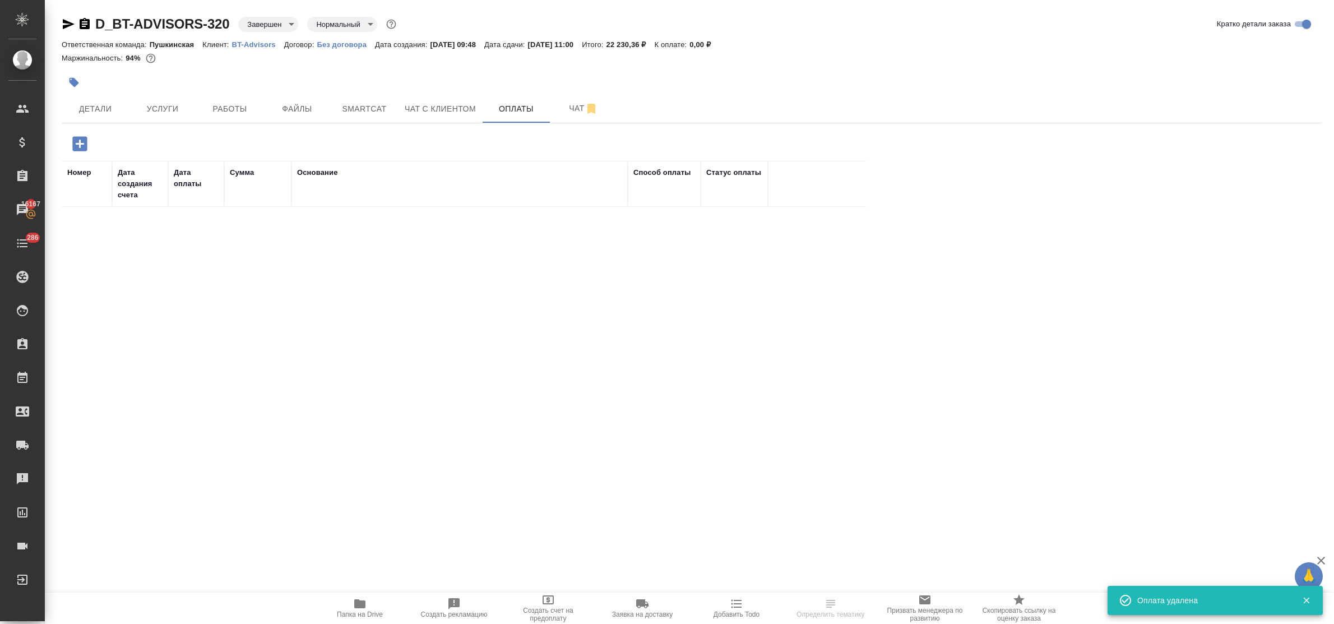
click at [78, 144] on icon "button" at bounding box center [80, 144] width 20 height 20
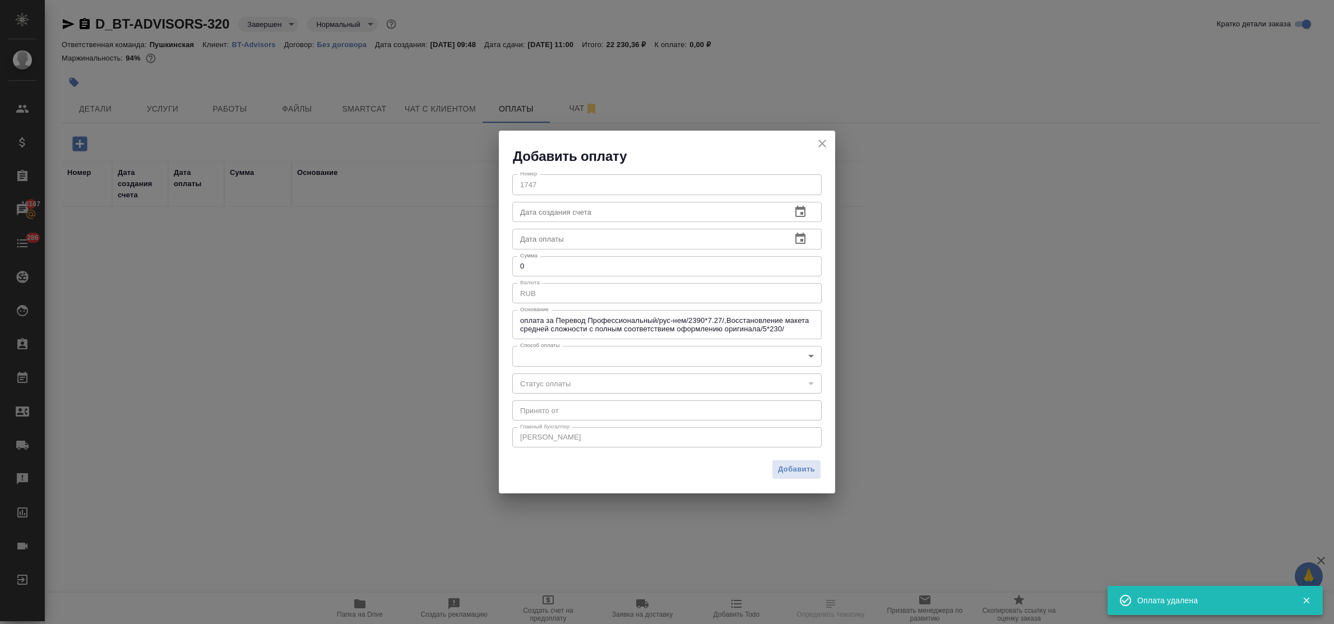
click at [825, 144] on icon "close" at bounding box center [821, 143] width 13 height 13
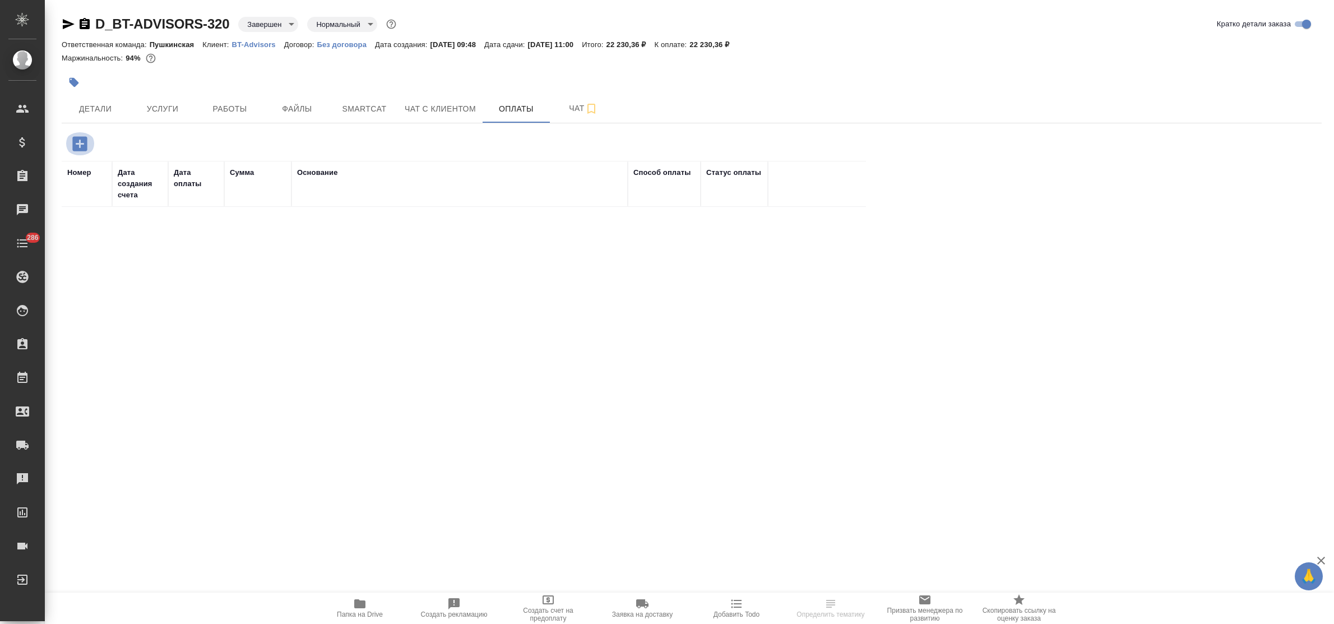
click at [82, 146] on icon "button" at bounding box center [79, 143] width 15 height 15
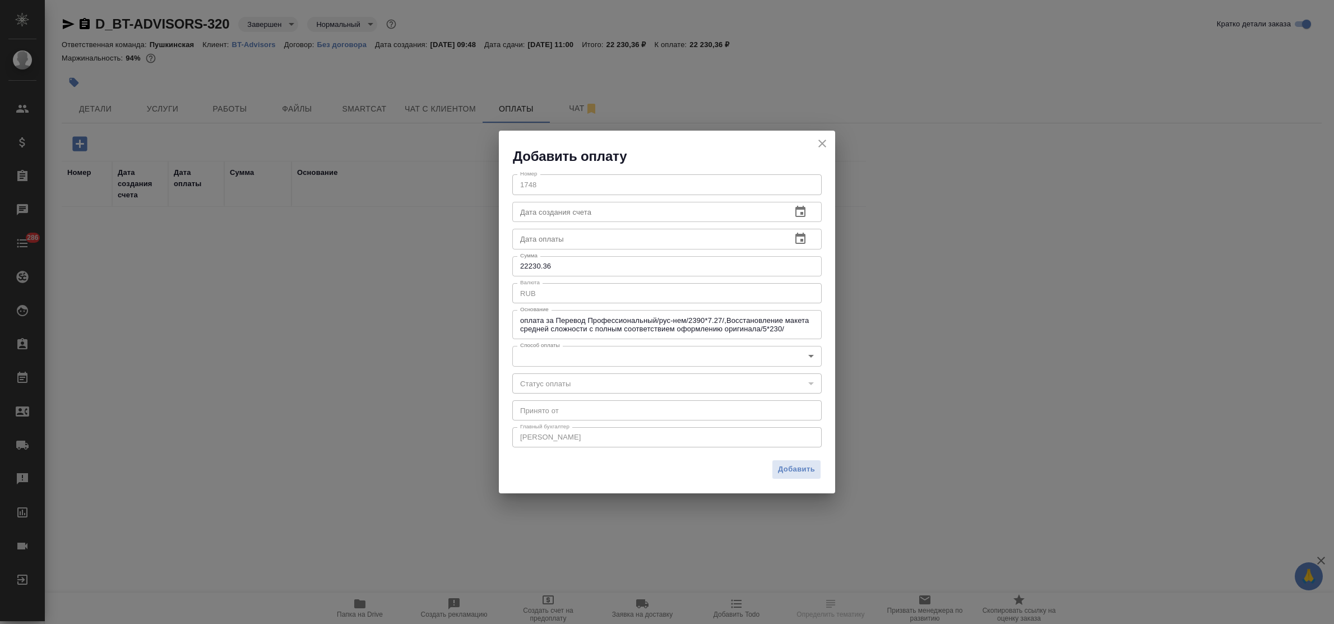
click at [595, 362] on body "🙏 .cls-1 fill:#fff; AWATERA Bulakhova [PERSON_NAME] Спецификации Заказы Чаты 28…" at bounding box center [667, 312] width 1334 height 624
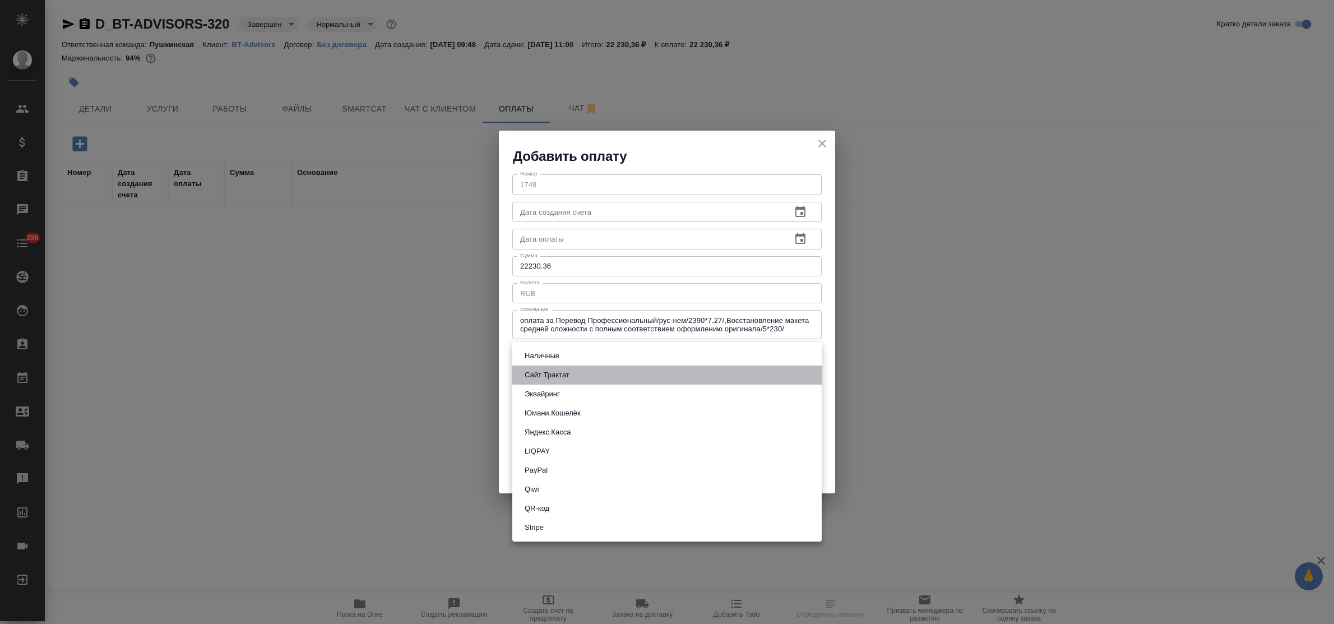
click at [573, 376] on li "Сайт Трактат" at bounding box center [666, 374] width 309 height 19
type input "site-traktat"
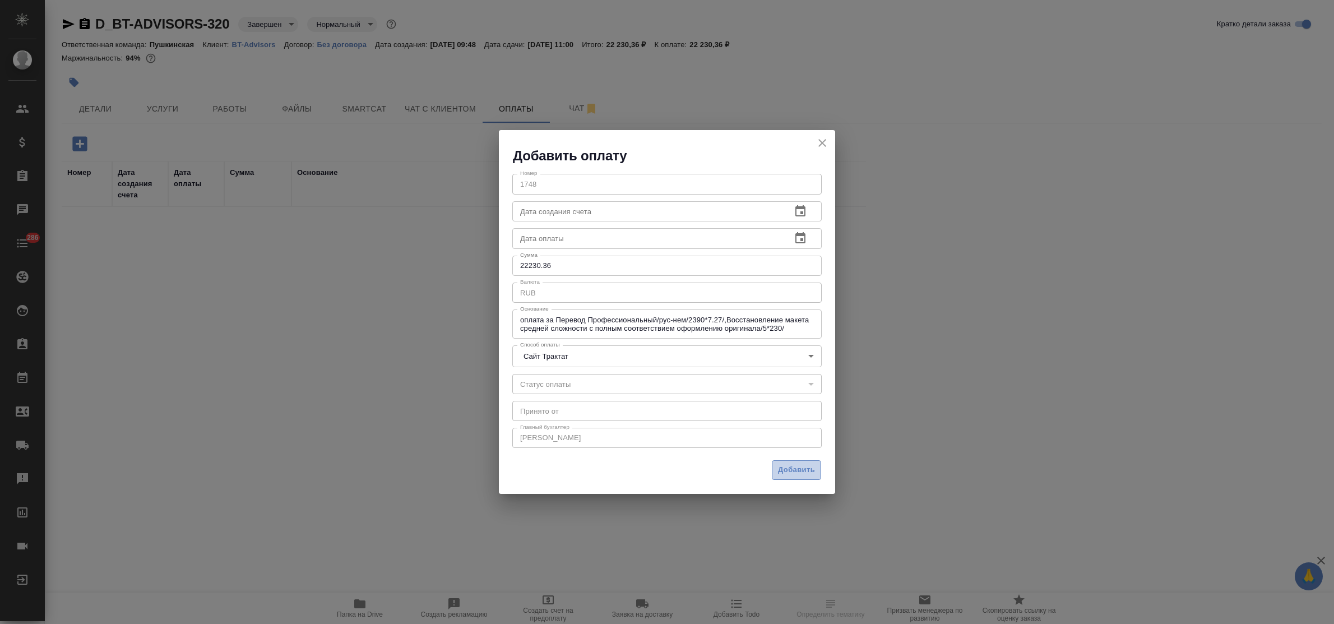
click at [783, 460] on button "Добавить" at bounding box center [796, 470] width 49 height 20
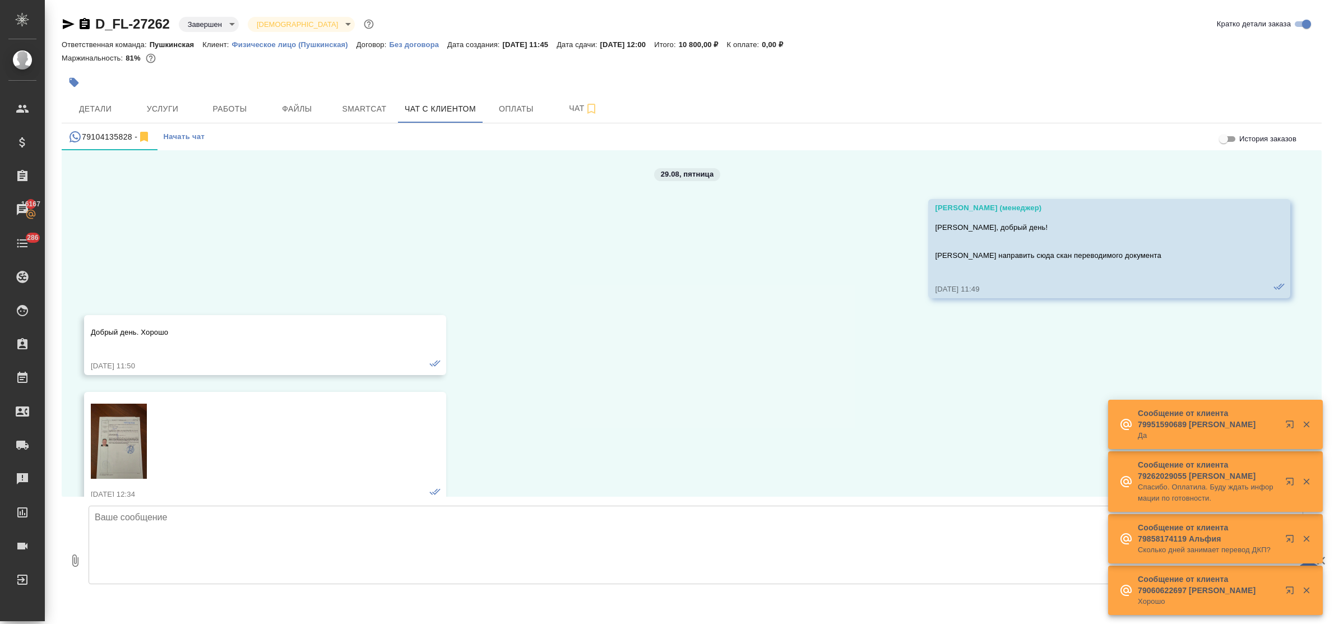
scroll to position [2348, 0]
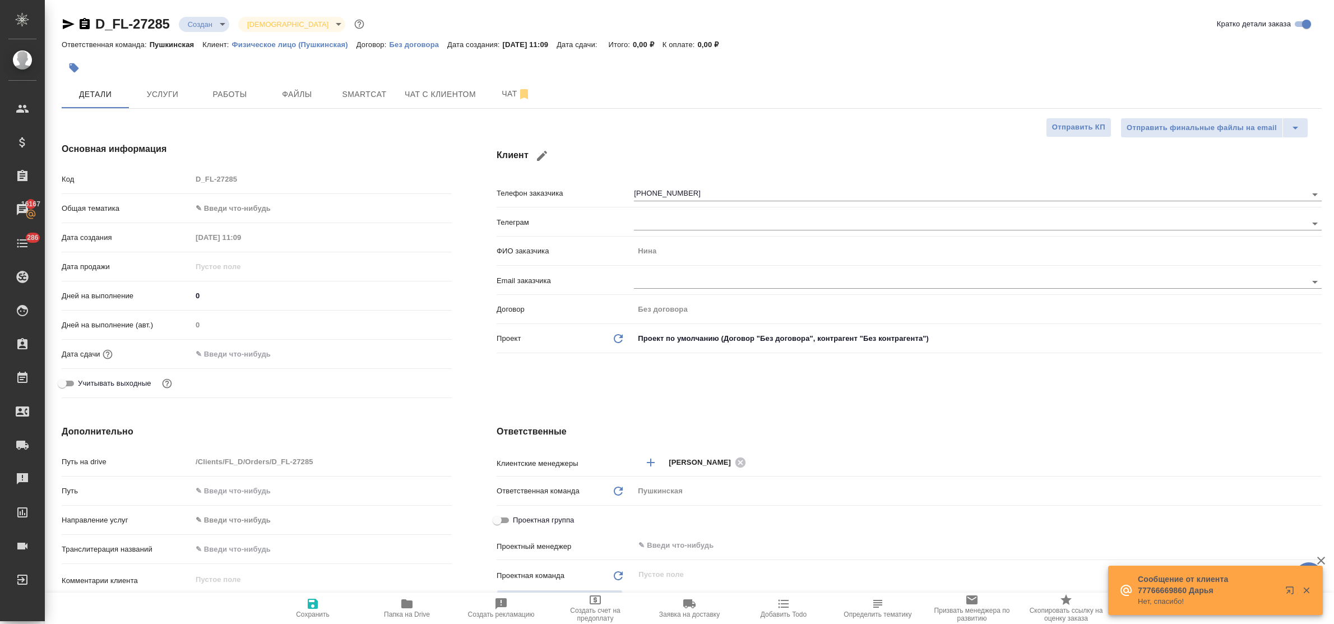
select select "RU"
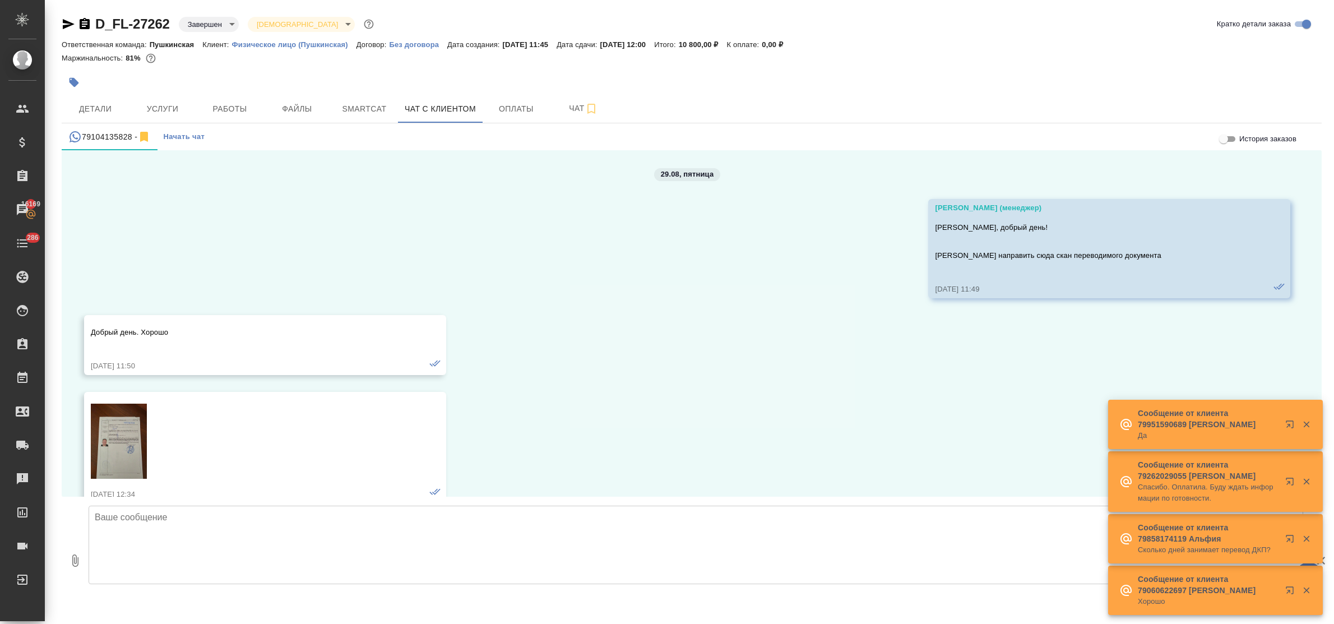
scroll to position [2348, 0]
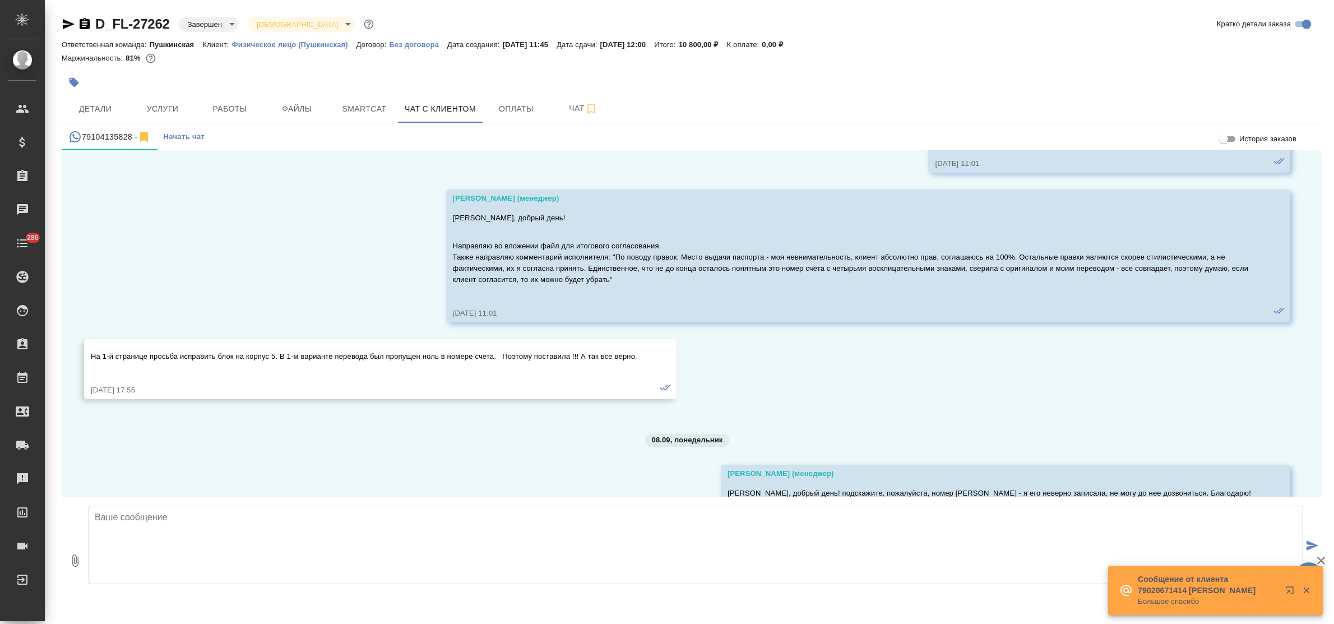
scroll to position [2348, 0]
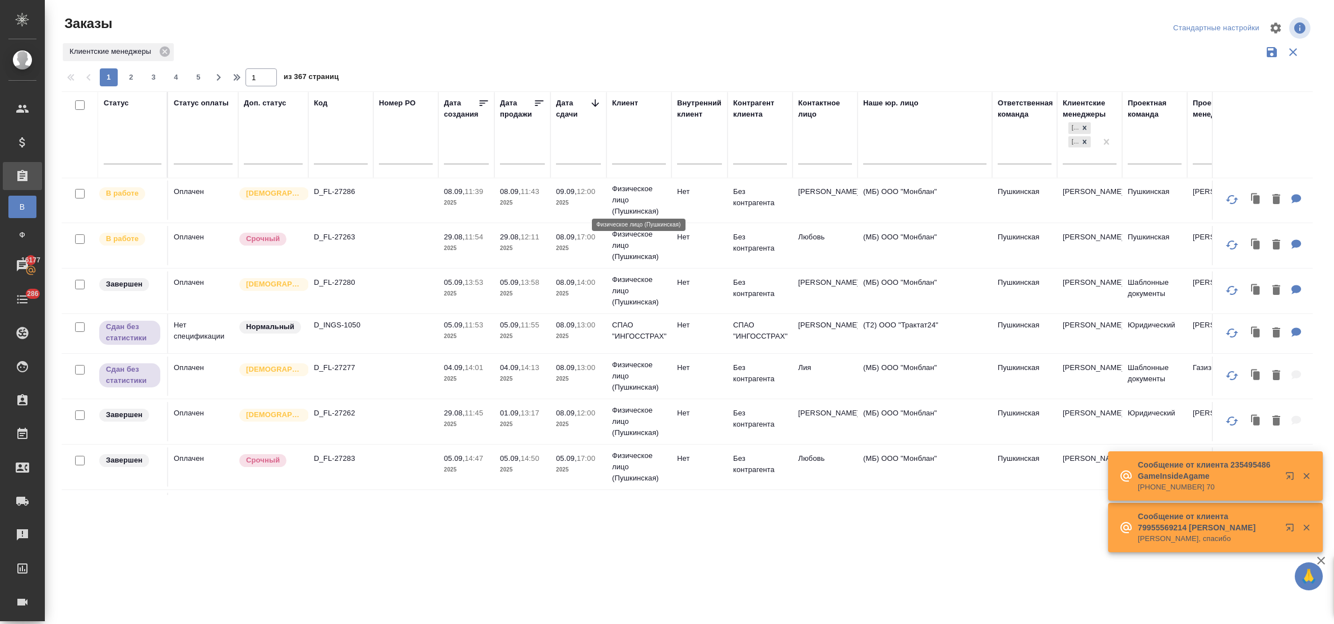
scroll to position [490, 0]
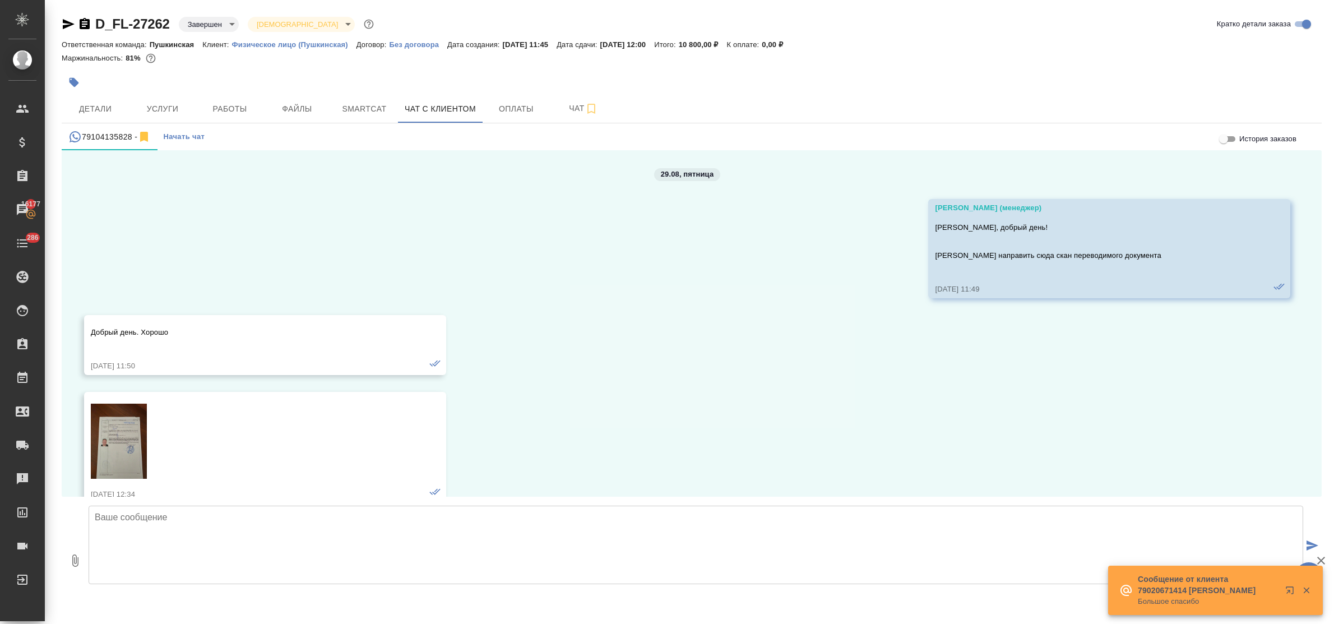
scroll to position [2348, 0]
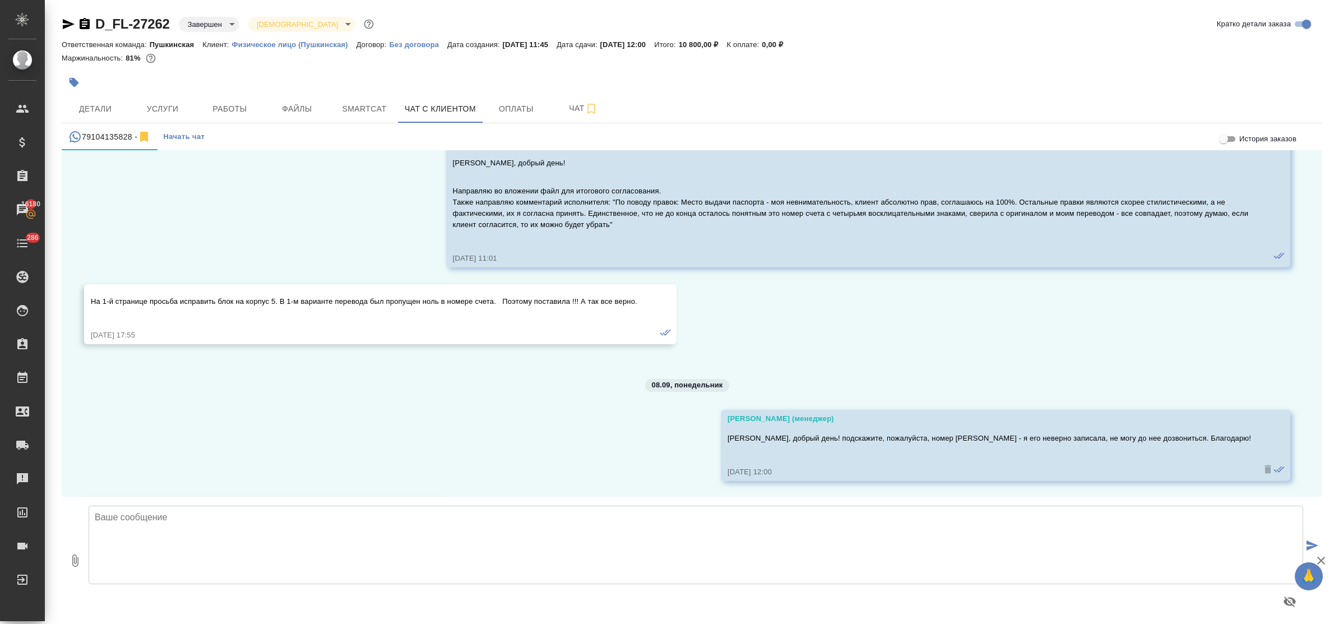
scroll to position [2448, 0]
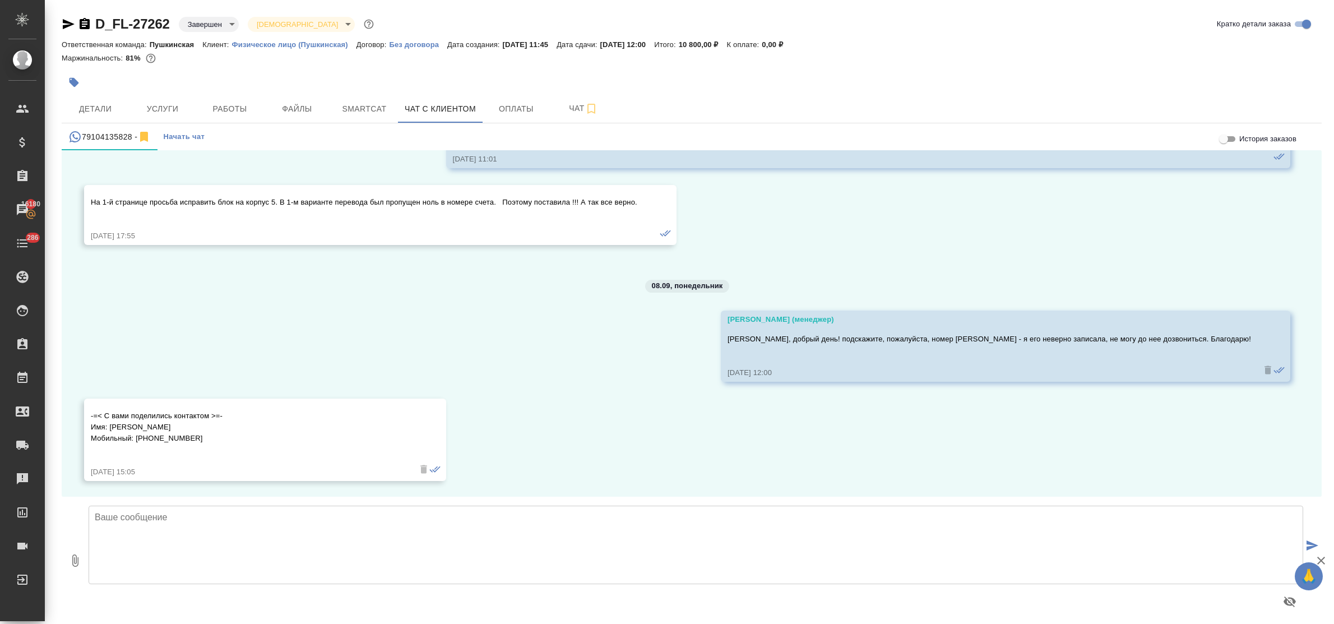
click at [189, 519] on textarea at bounding box center [696, 544] width 1214 height 78
drag, startPoint x: 196, startPoint y: 435, endPoint x: 136, endPoint y: 435, distance: 60.5
click at [136, 435] on p "-=< С вами поделились контактом >=- Имя: Nina Мобильный: +7 905 718-58-95" at bounding box center [249, 427] width 316 height 34
copy p "+7 905 718-58-95"
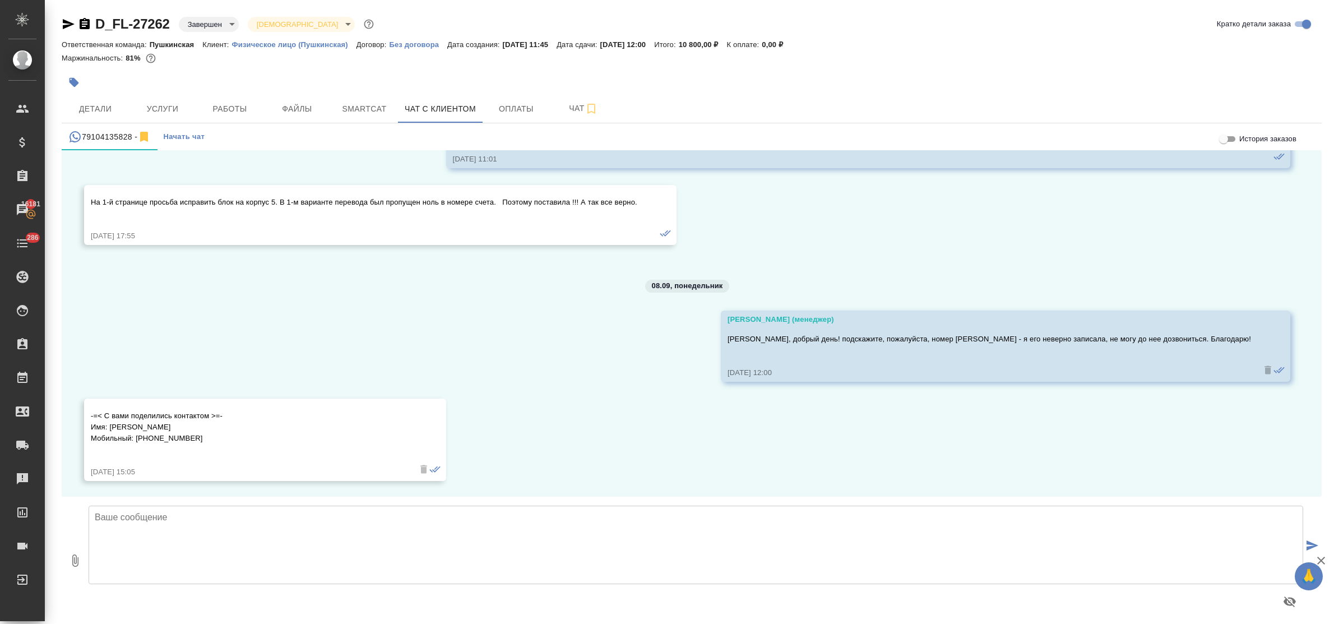
click at [360, 527] on textarea at bounding box center [696, 544] width 1214 height 78
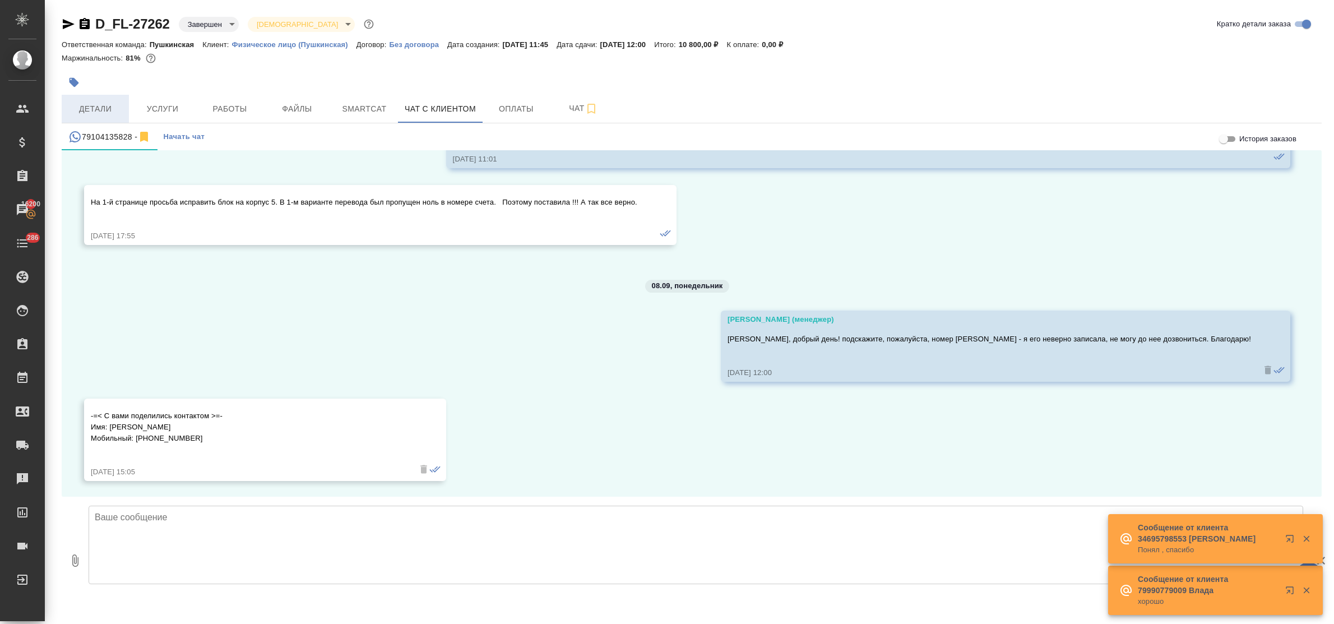
click at [113, 103] on span "Детали" at bounding box center [95, 109] width 54 height 14
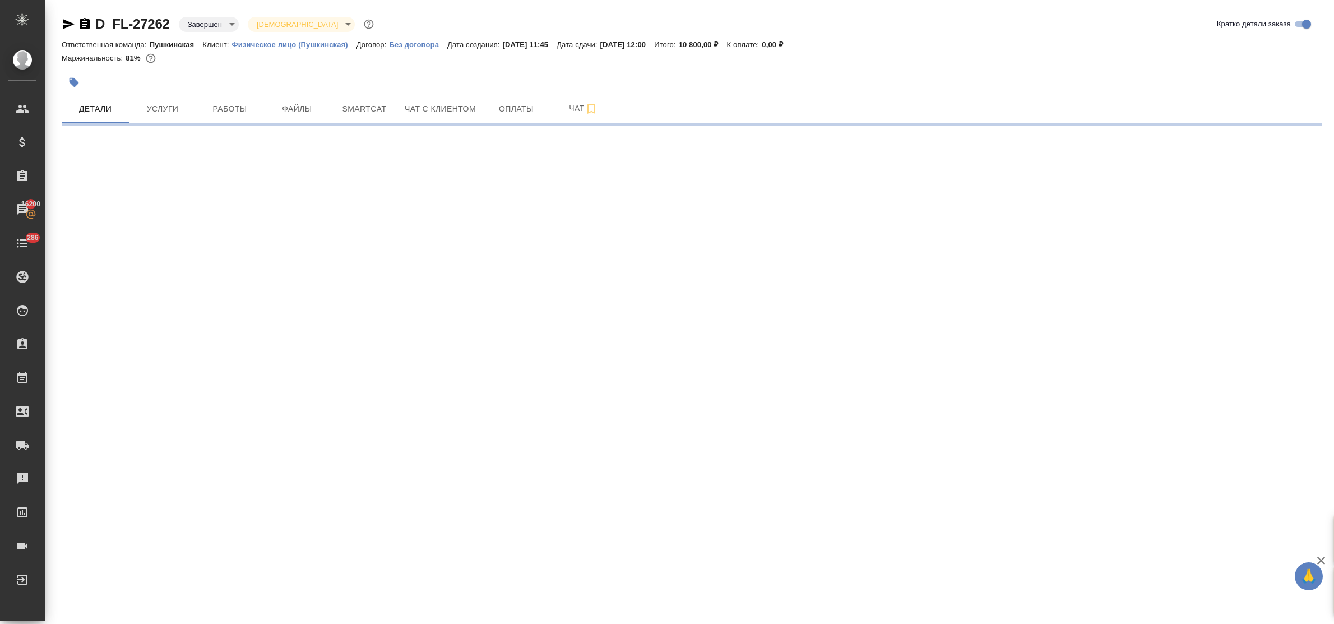
select select "RU"
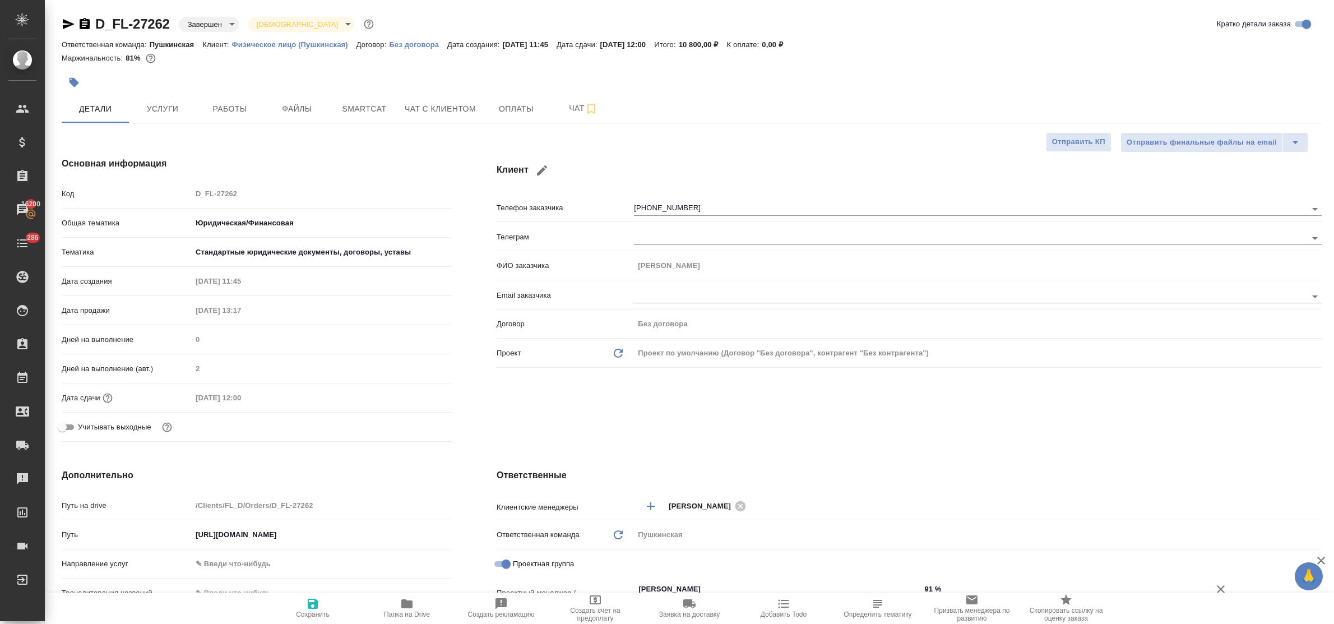
type textarea "x"
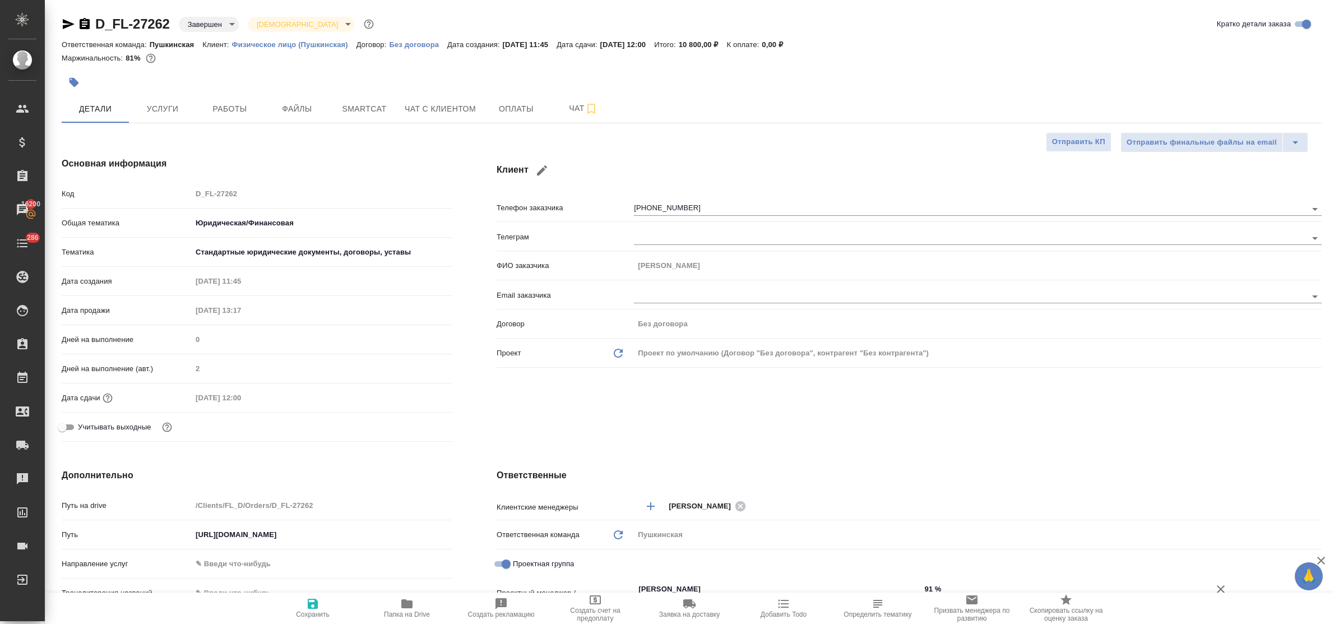
type textarea "x"
click at [441, 108] on span "Чат с клиентом" at bounding box center [440, 109] width 71 height 14
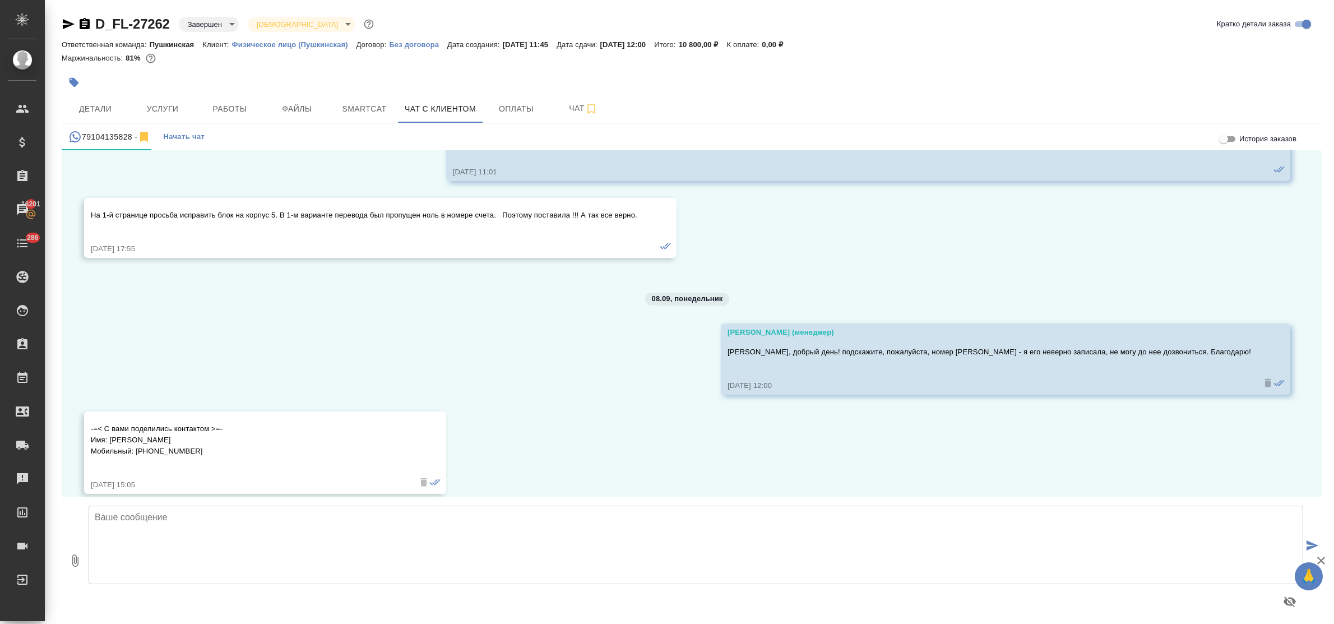
scroll to position [2448, 0]
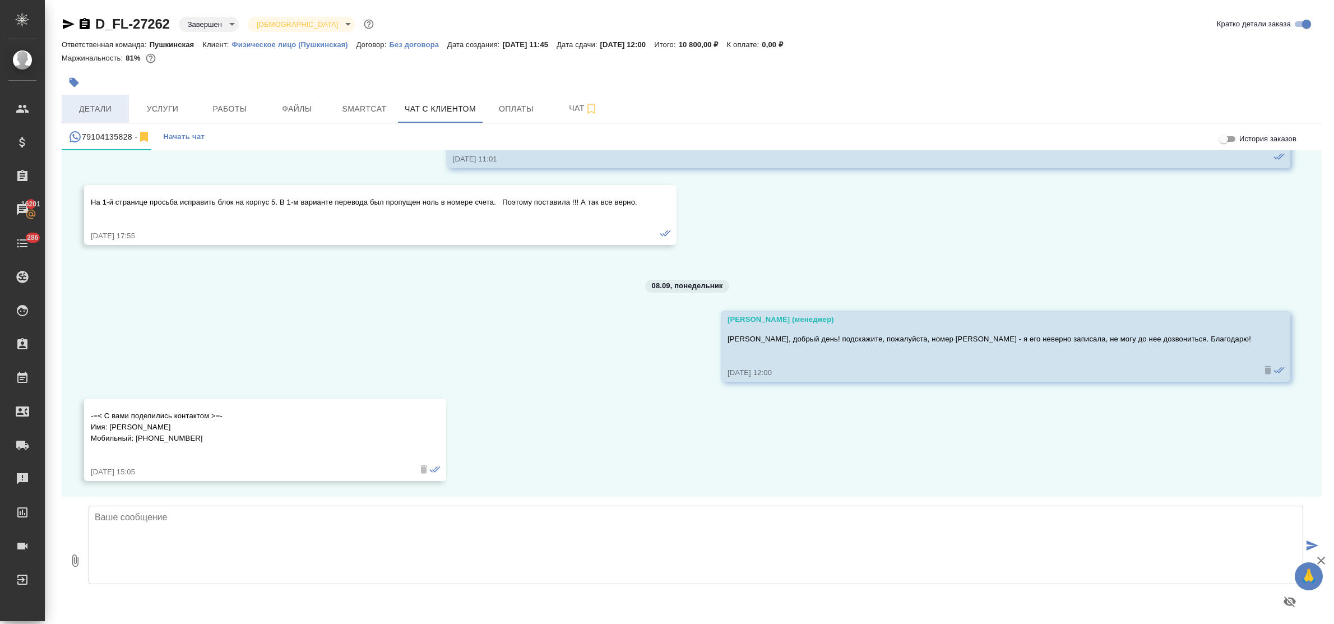
click at [90, 111] on span "Детали" at bounding box center [95, 109] width 54 height 14
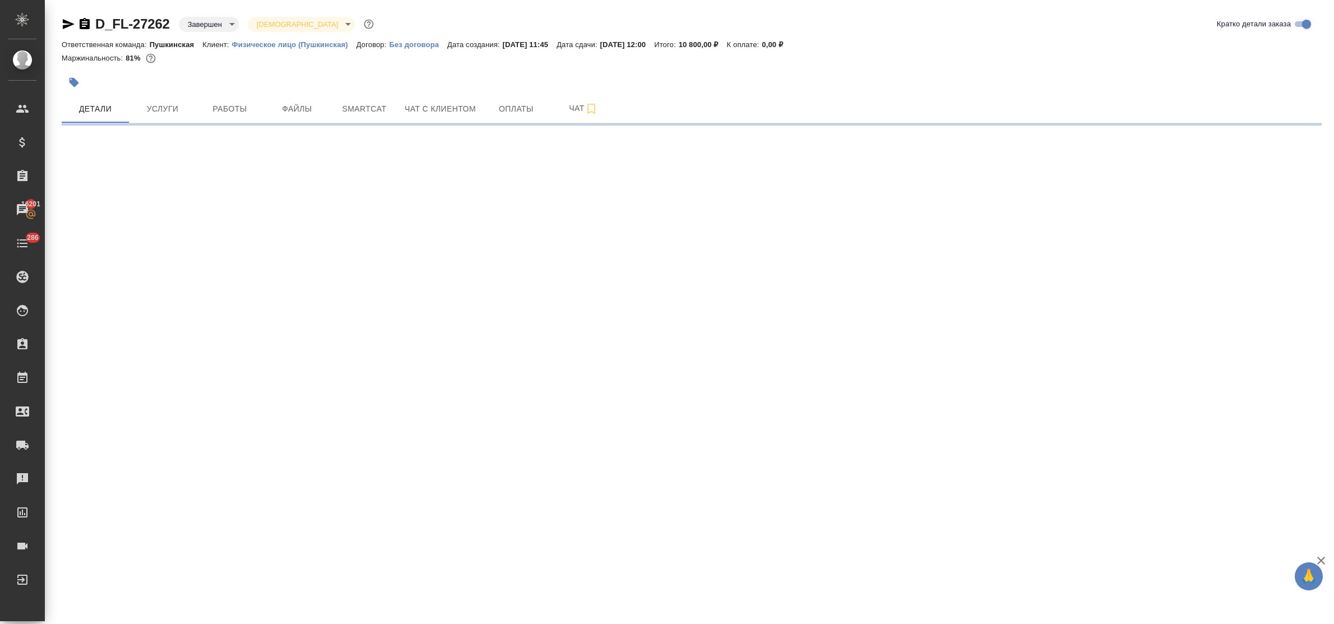
select select "RU"
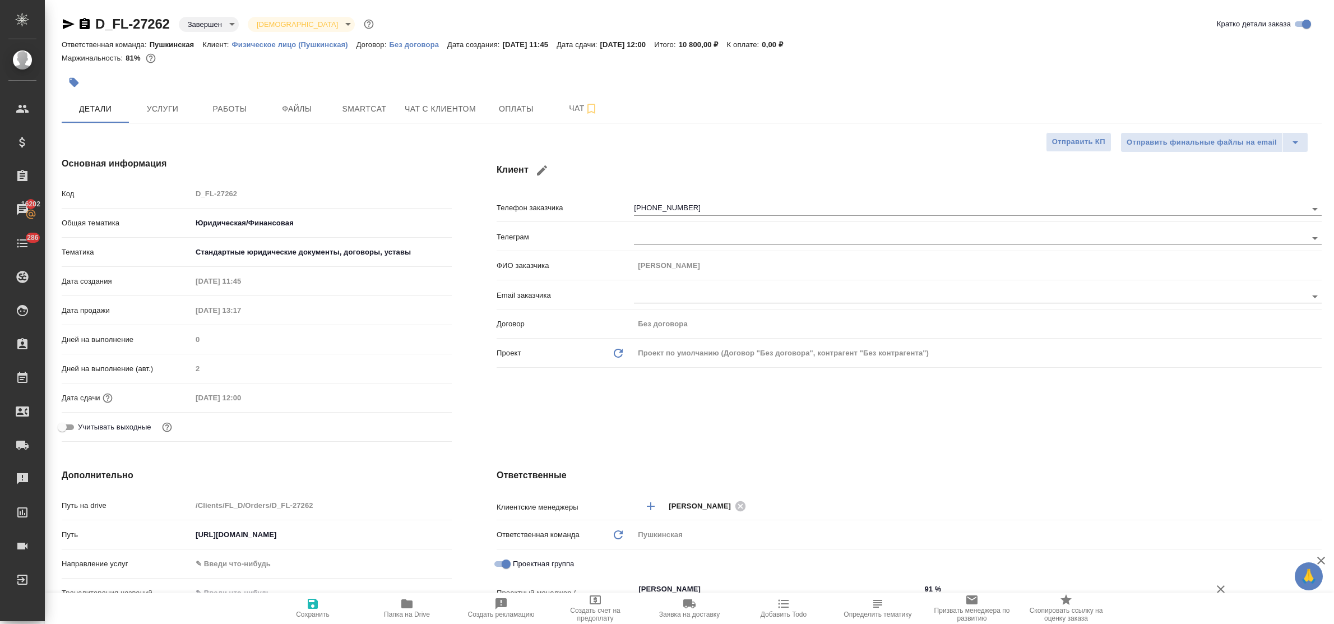
type textarea "x"
click at [405, 109] on span "Чат с клиентом" at bounding box center [440, 109] width 71 height 14
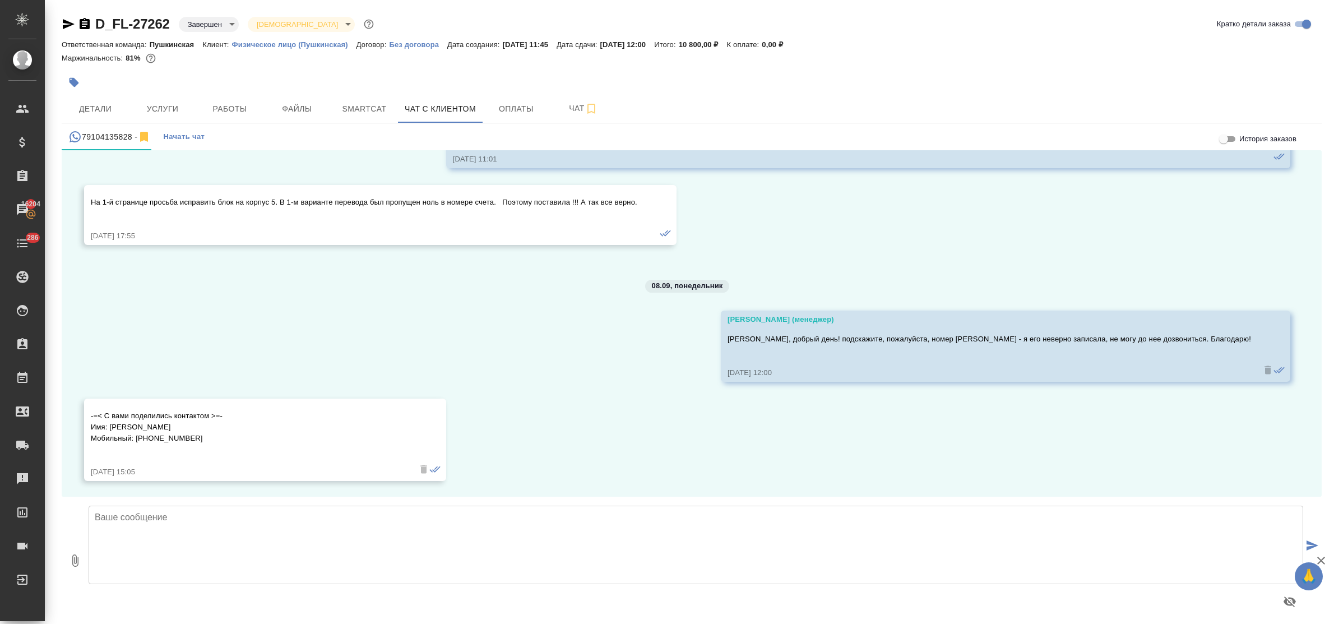
scroll to position [2447, 0]
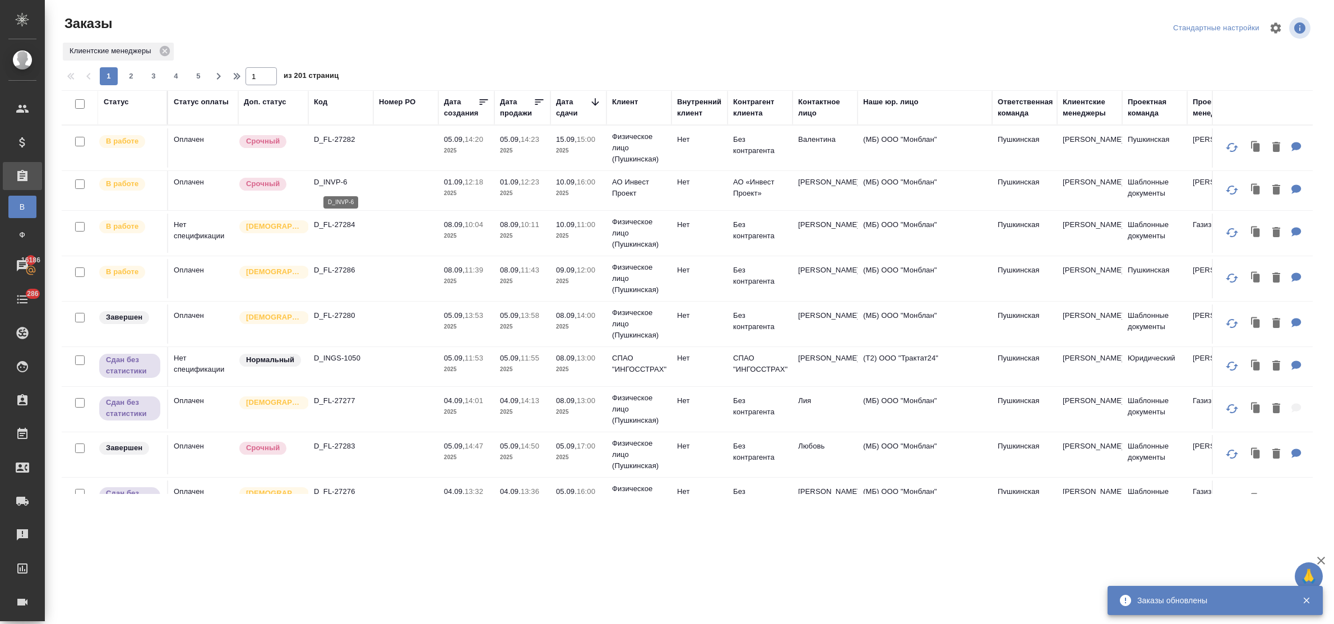
click at [342, 185] on p "D_INVP-6" at bounding box center [341, 182] width 54 height 11
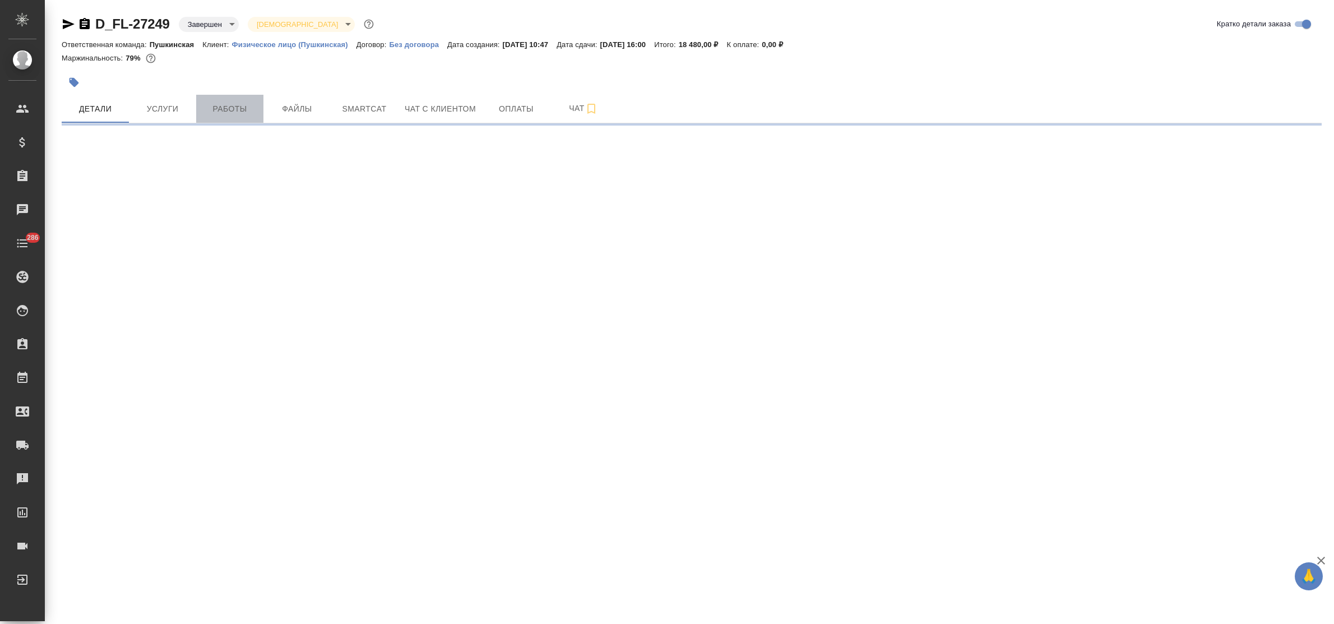
click at [233, 118] on button "Работы" at bounding box center [229, 109] width 67 height 28
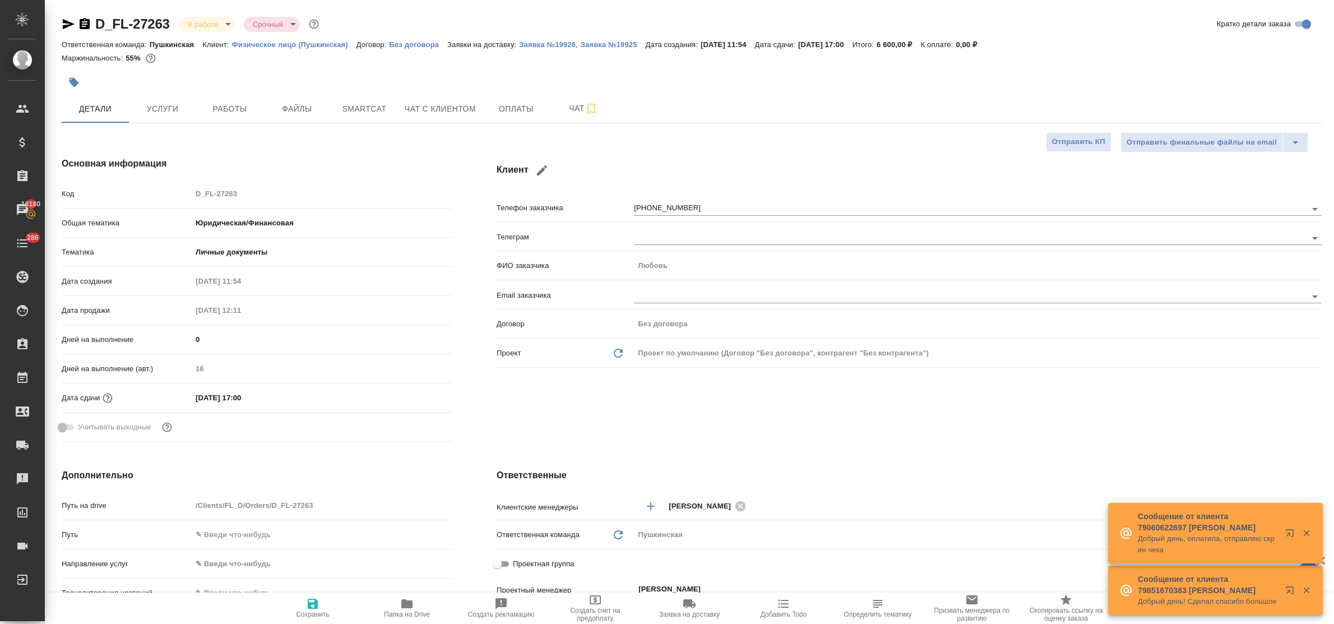
select select "RU"
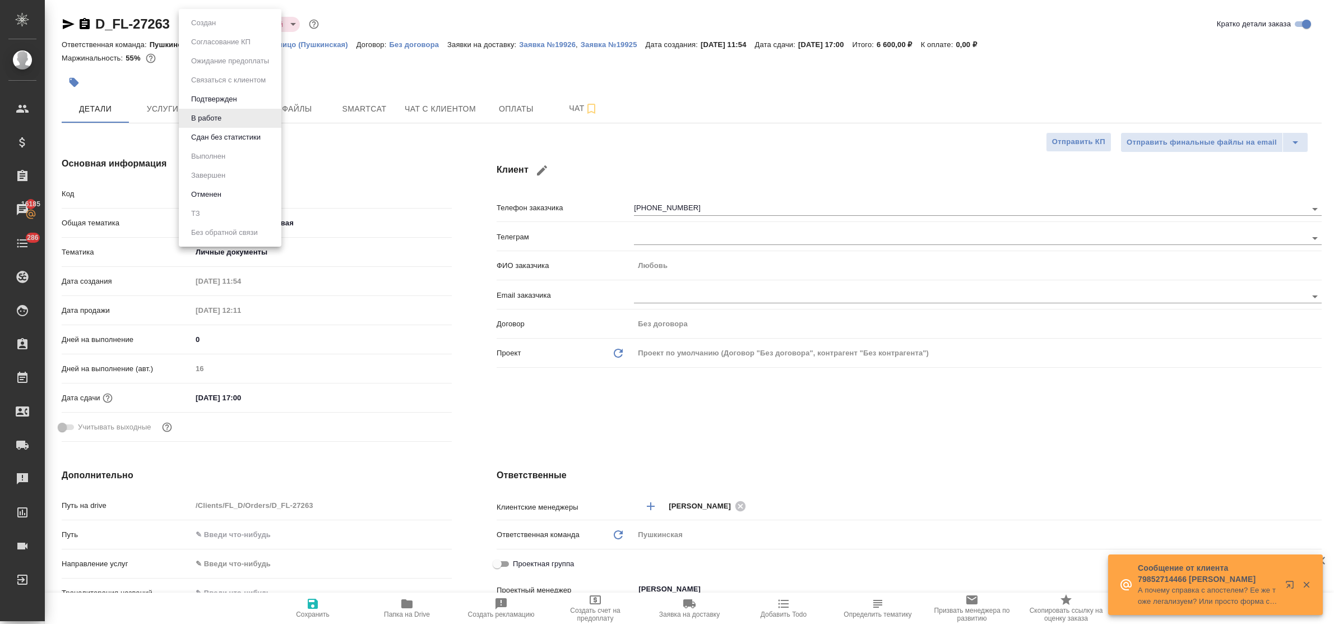
click at [217, 20] on body "🙏 .cls-1 fill:#fff; AWATERA Bulakhova [PERSON_NAME] Спецификации Заказы 16185 Ч…" at bounding box center [667, 312] width 1334 height 624
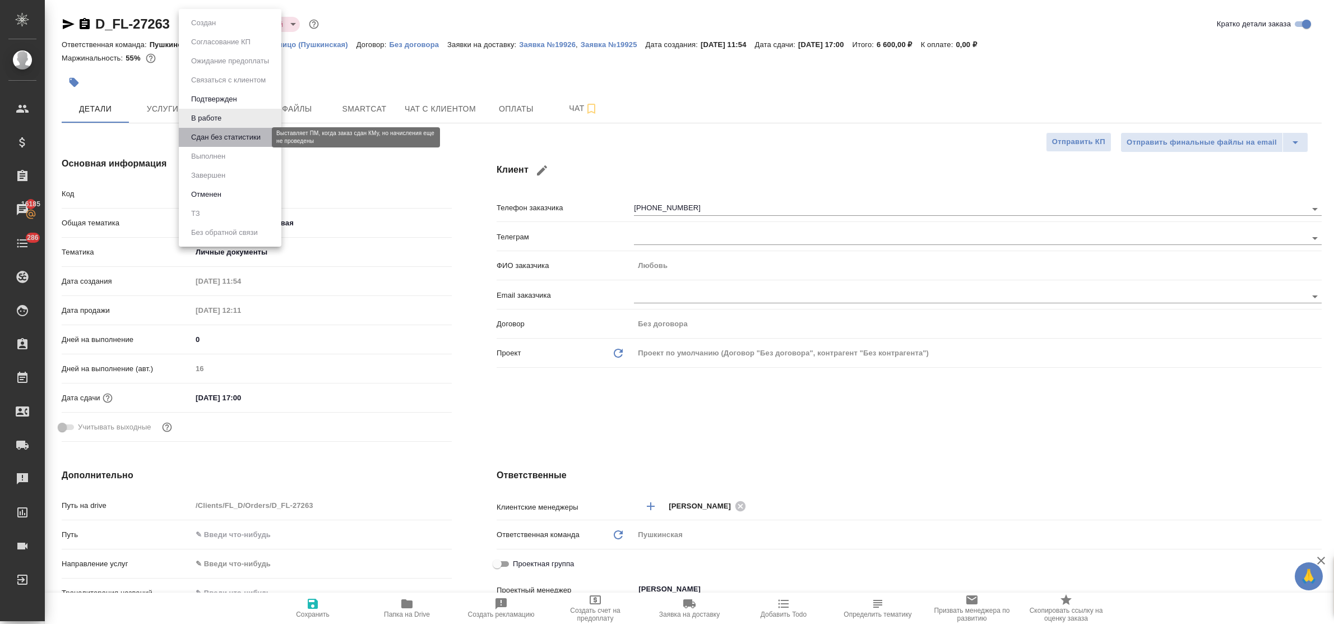
click at [229, 136] on button "Сдан без статистики" at bounding box center [226, 137] width 76 height 12
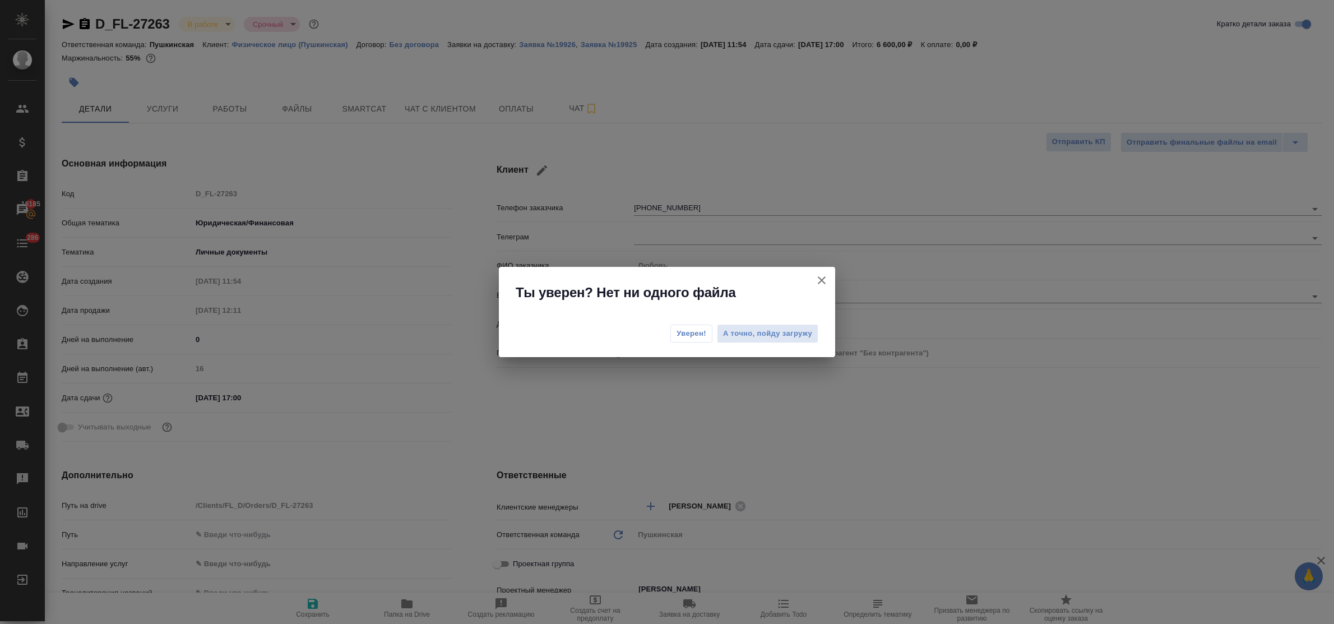
click at [700, 331] on span "Уверен!" at bounding box center [691, 333] width 30 height 11
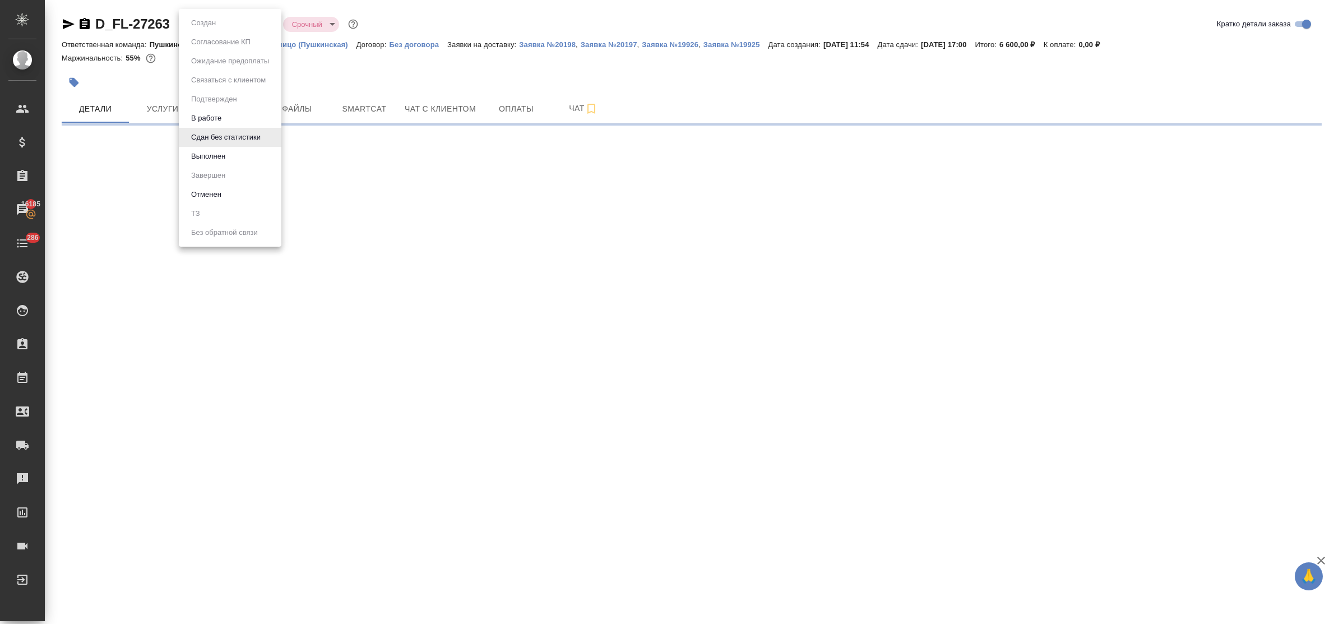
click at [205, 27] on body "🙏 .cls-1 fill:#fff; AWATERA Bulakhova [PERSON_NAME] Спецификации Заказы 16185 Ч…" at bounding box center [667, 312] width 1334 height 624
click at [222, 157] on button "Выполнен" at bounding box center [208, 156] width 41 height 12
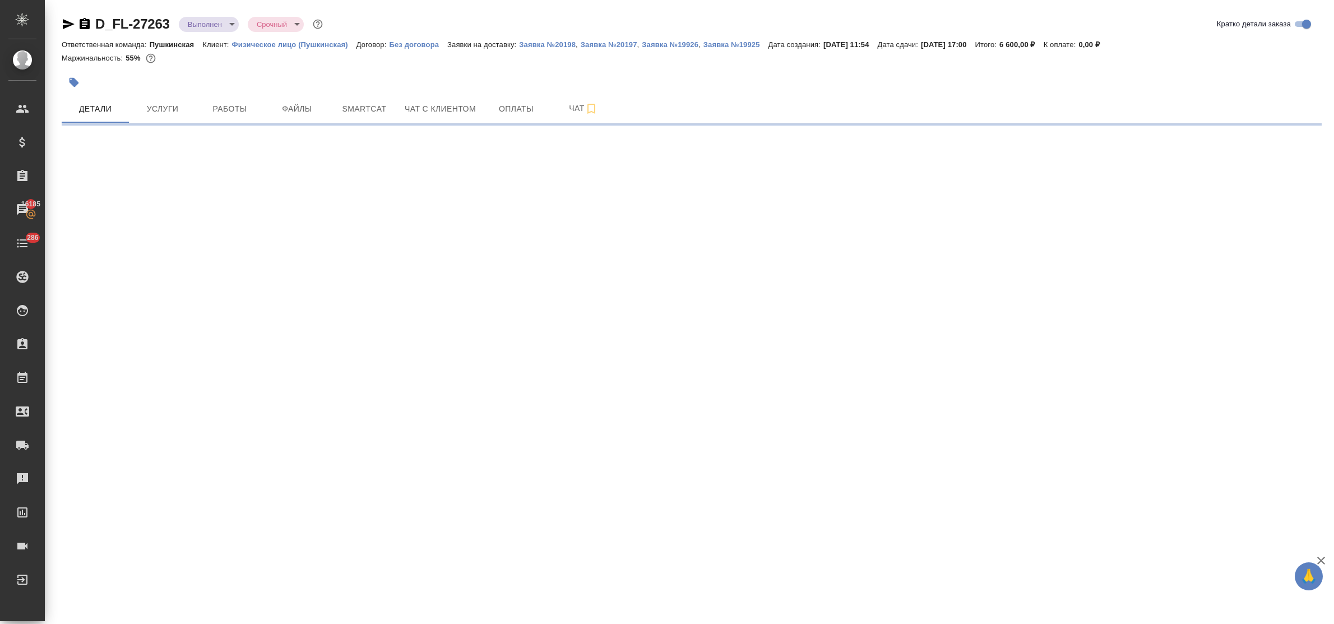
click at [208, 26] on body "🙏 .cls-1 fill:#fff; AWATERA Bulakhova Elena Клиенты Спецификации Заказы 16185 Ч…" at bounding box center [667, 312] width 1334 height 624
select select "RU"
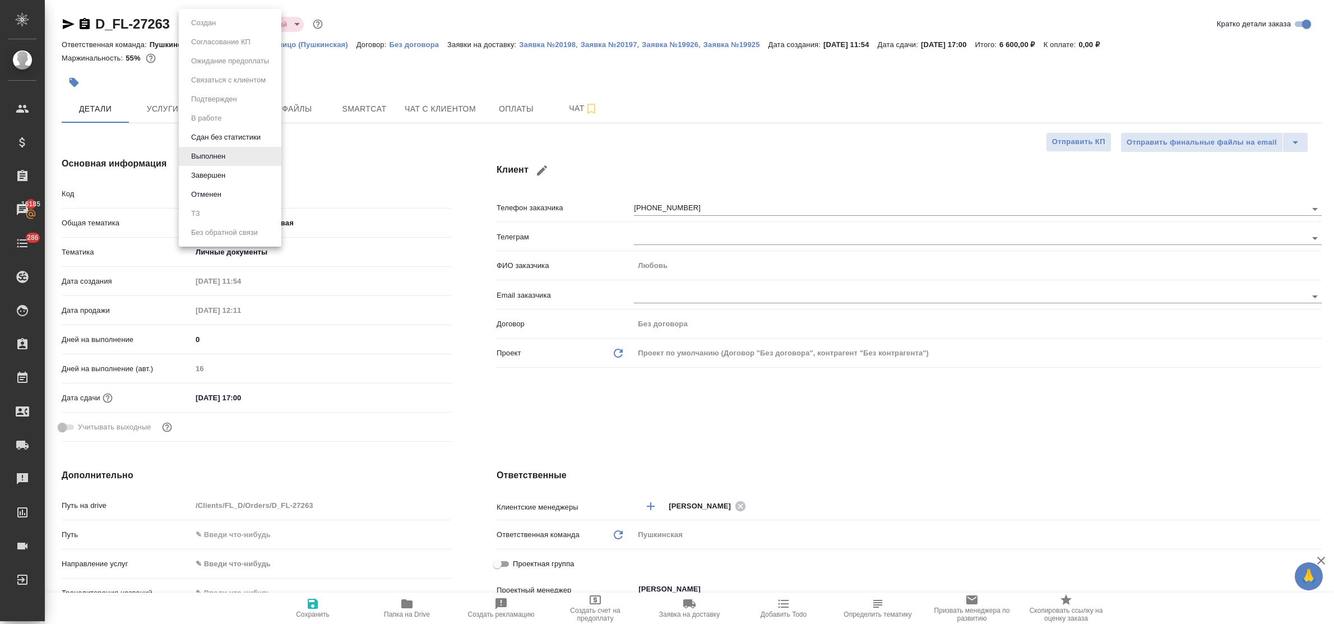
type textarea "x"
click at [219, 178] on button "Завершен" at bounding box center [208, 175] width 41 height 12
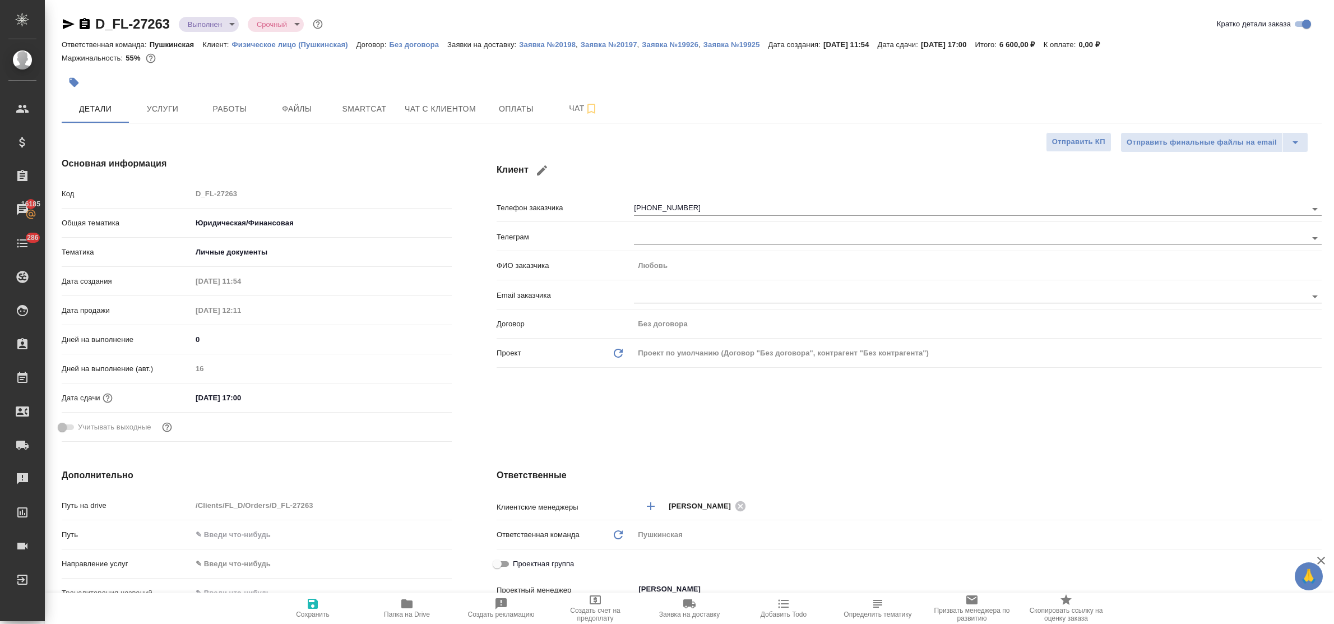
type textarea "x"
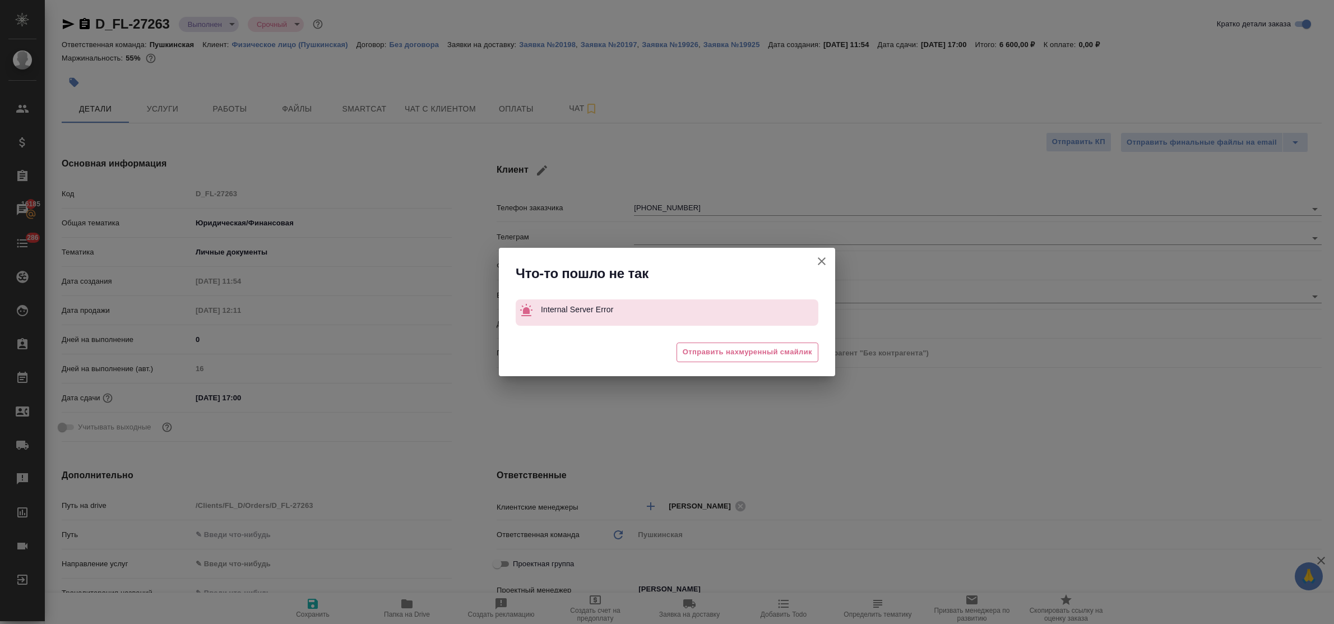
type textarea "x"
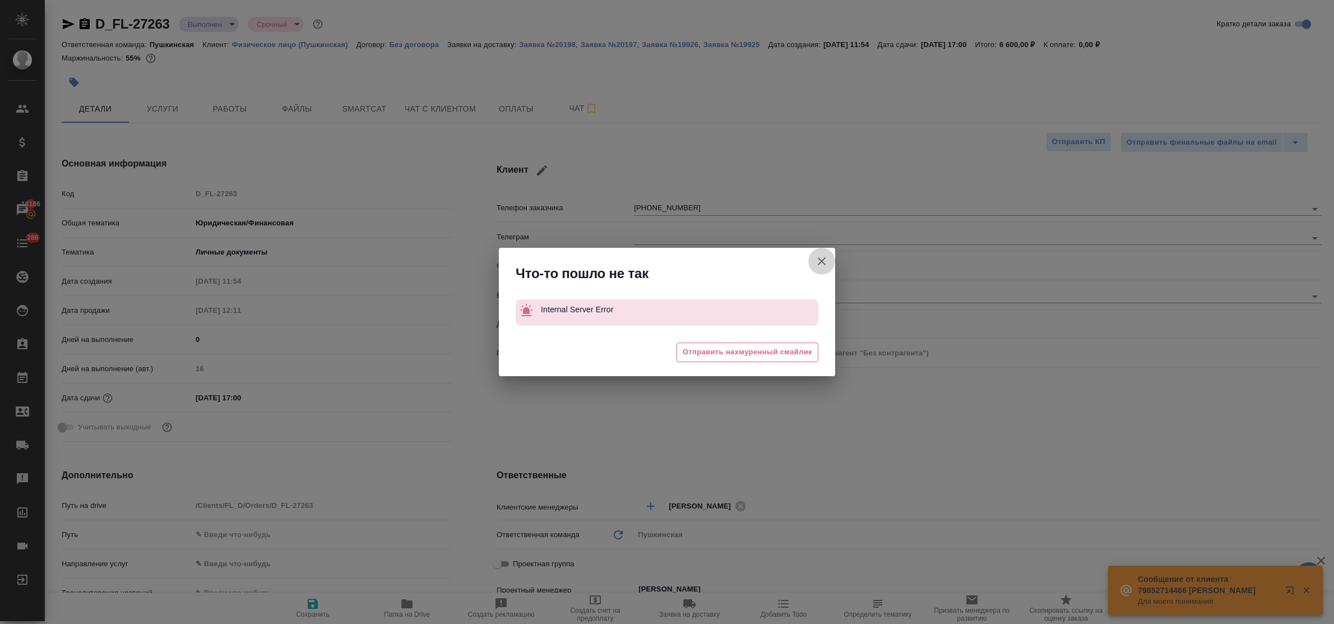
click at [822, 264] on icon "button" at bounding box center [821, 260] width 13 height 13
type textarea "x"
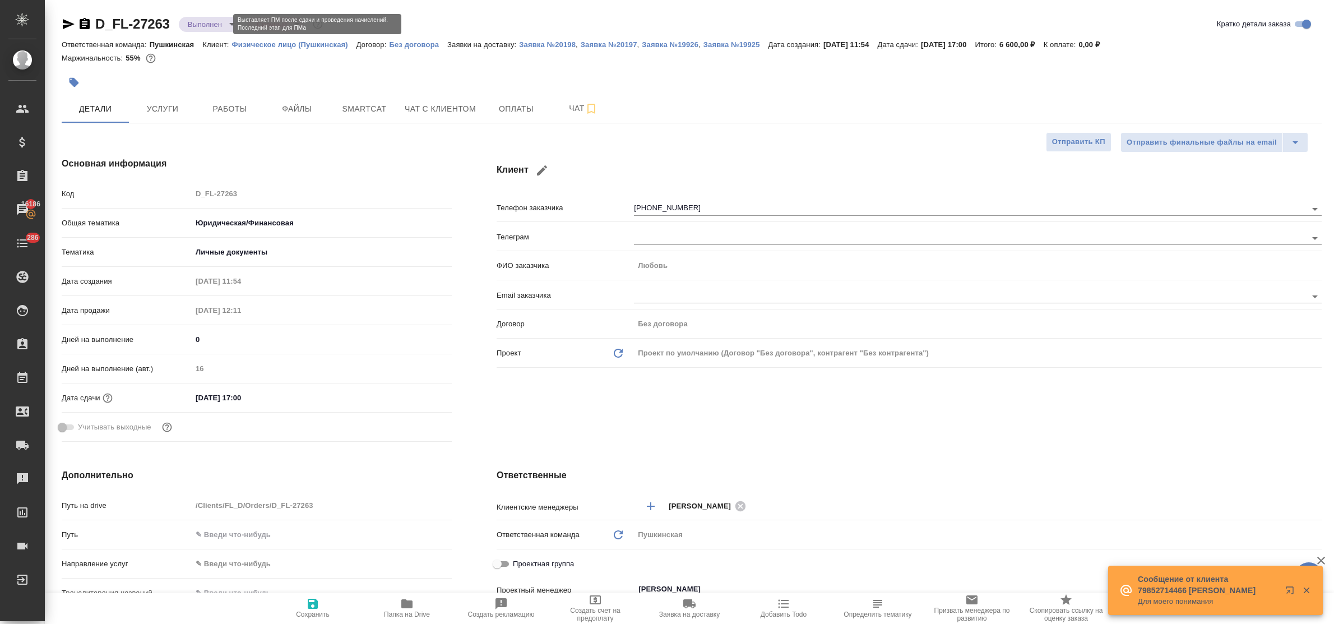
click at [209, 23] on body "🙏 .cls-1 fill:#fff; AWATERA Bulakhova Elena Клиенты Спецификации Заказы 16186 Ч…" at bounding box center [667, 312] width 1334 height 624
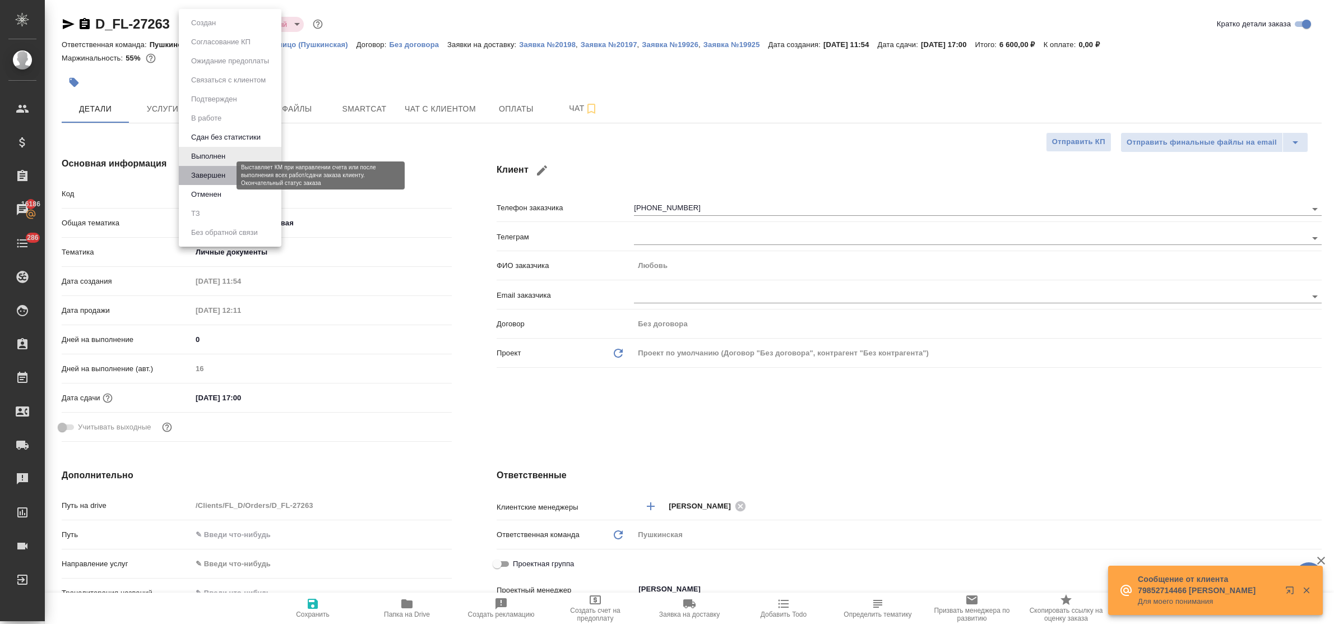
click at [216, 173] on button "Завершен" at bounding box center [208, 175] width 41 height 12
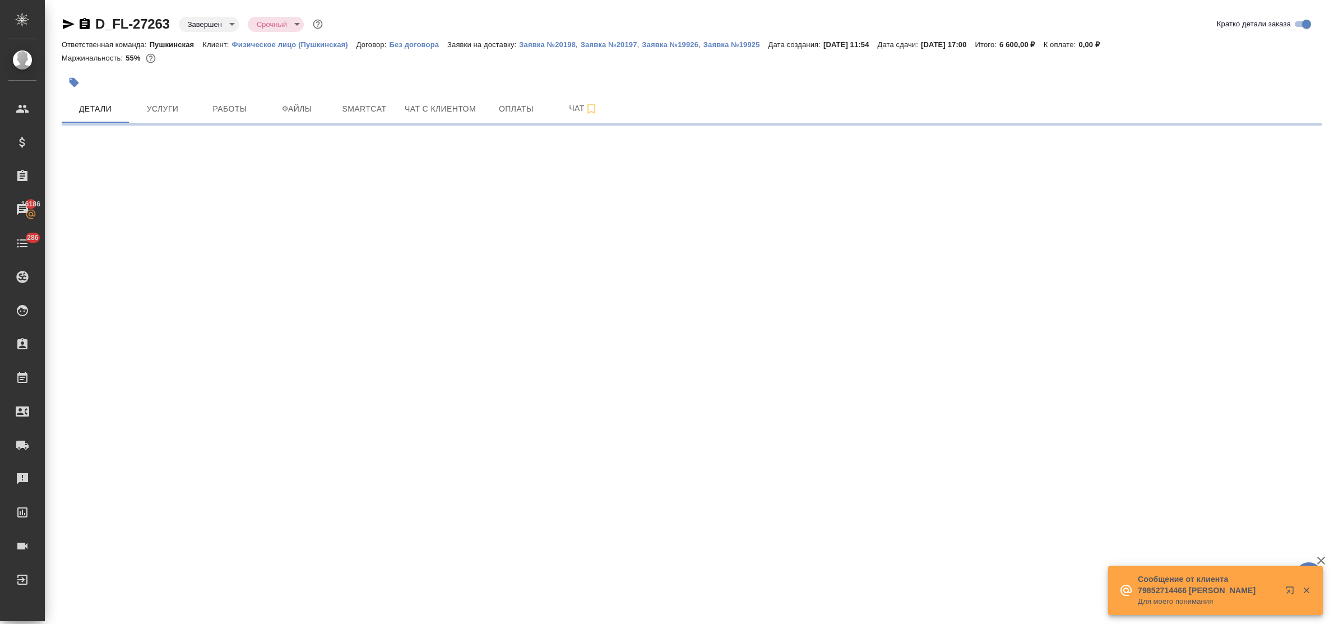
select select "RU"
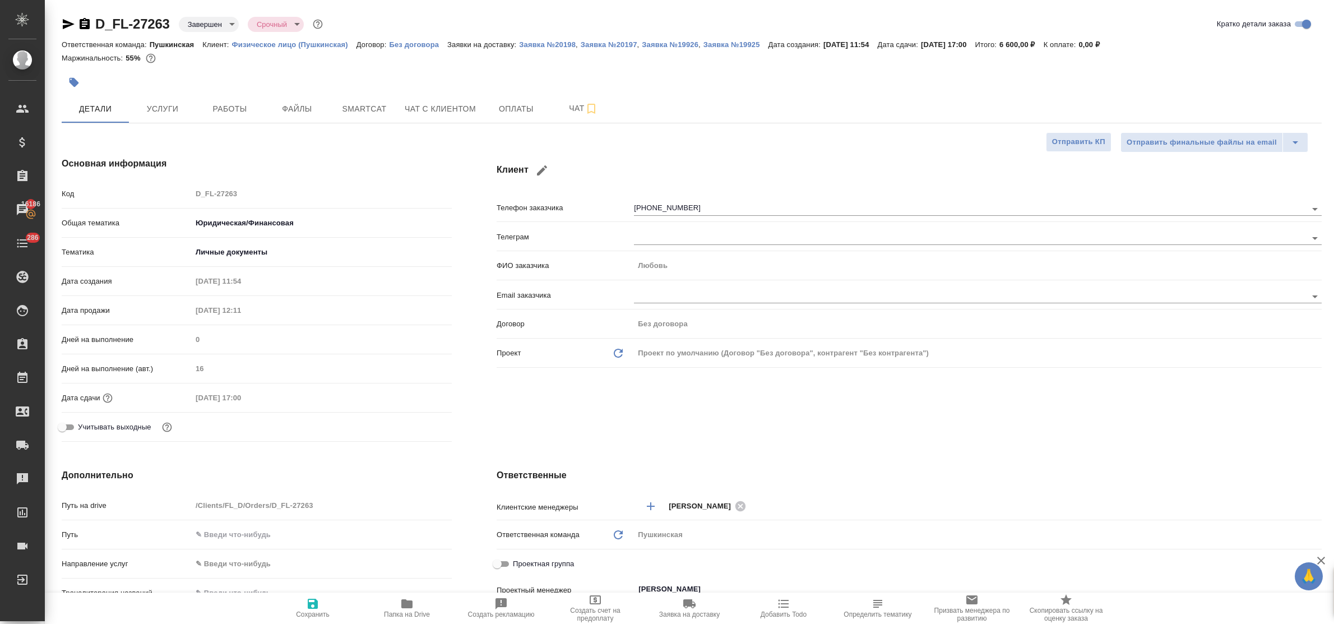
type textarea "x"
click at [378, 178] on div "Основная информация Код D_FL-27263 Общая тематика Юридическая/Финансовая yr-fn …" at bounding box center [256, 301] width 435 height 334
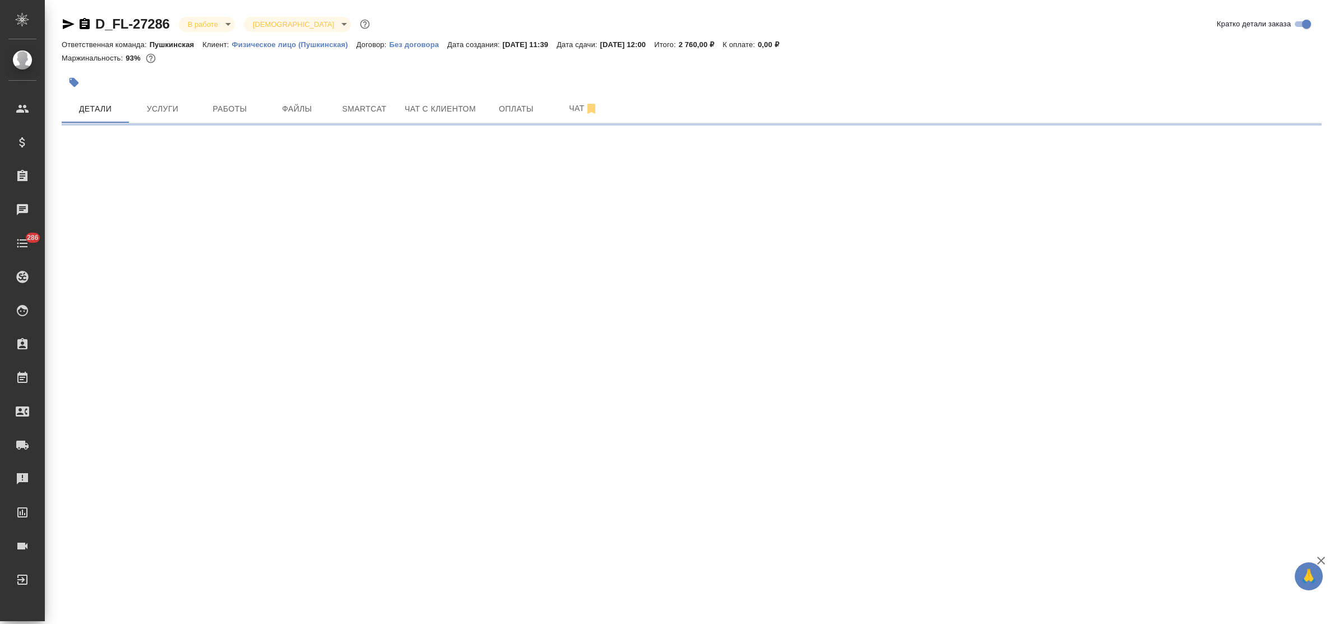
select select "RU"
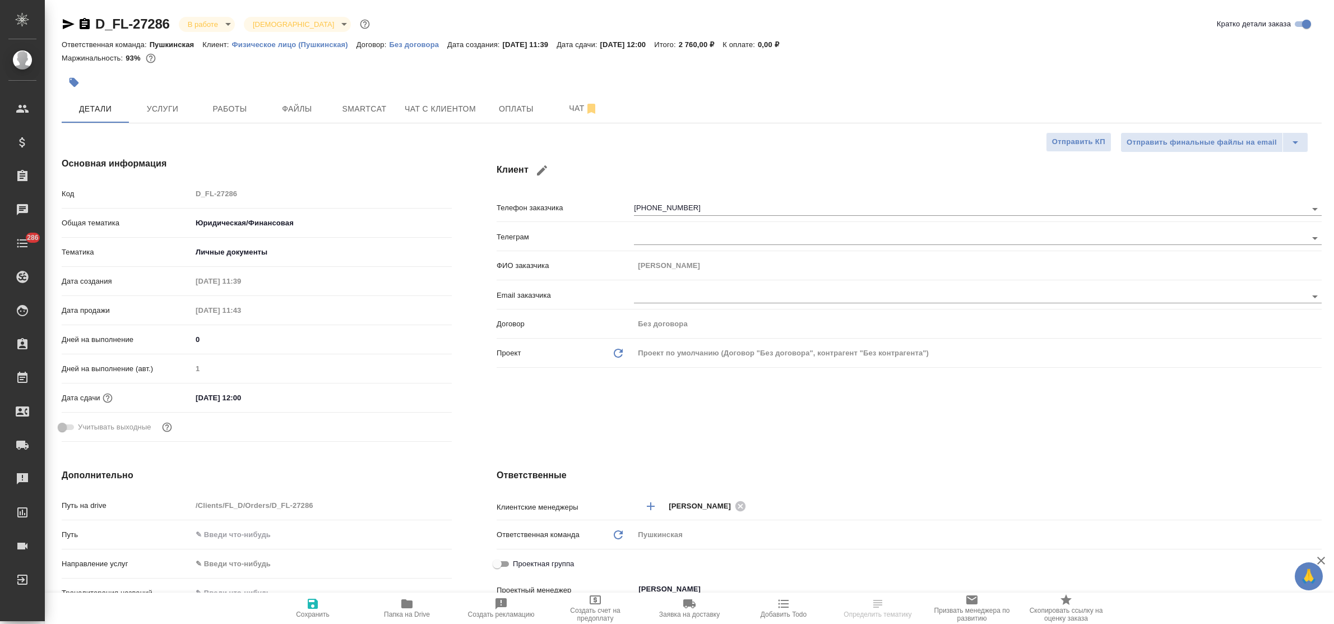
type textarea "x"
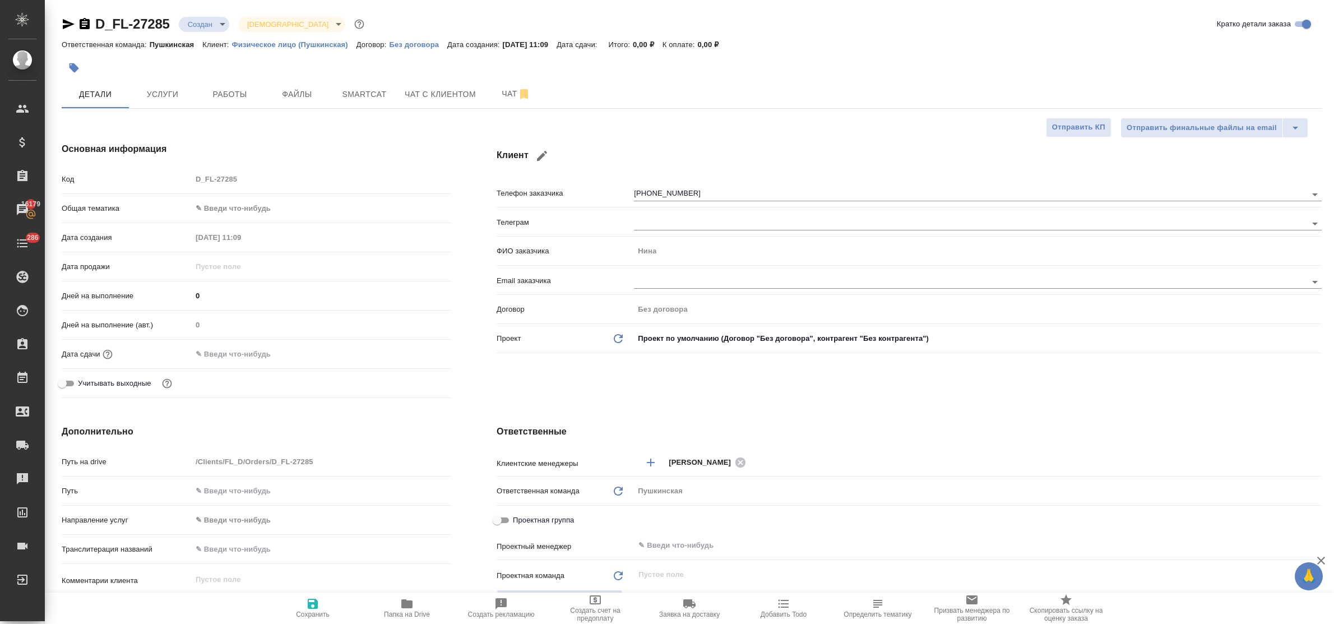
select select "RU"
click at [700, 189] on input "[PHONE_NUMBER]" at bounding box center [951, 193] width 635 height 13
click at [544, 152] on icon "button" at bounding box center [542, 156] width 10 height 10
type input "Нина"
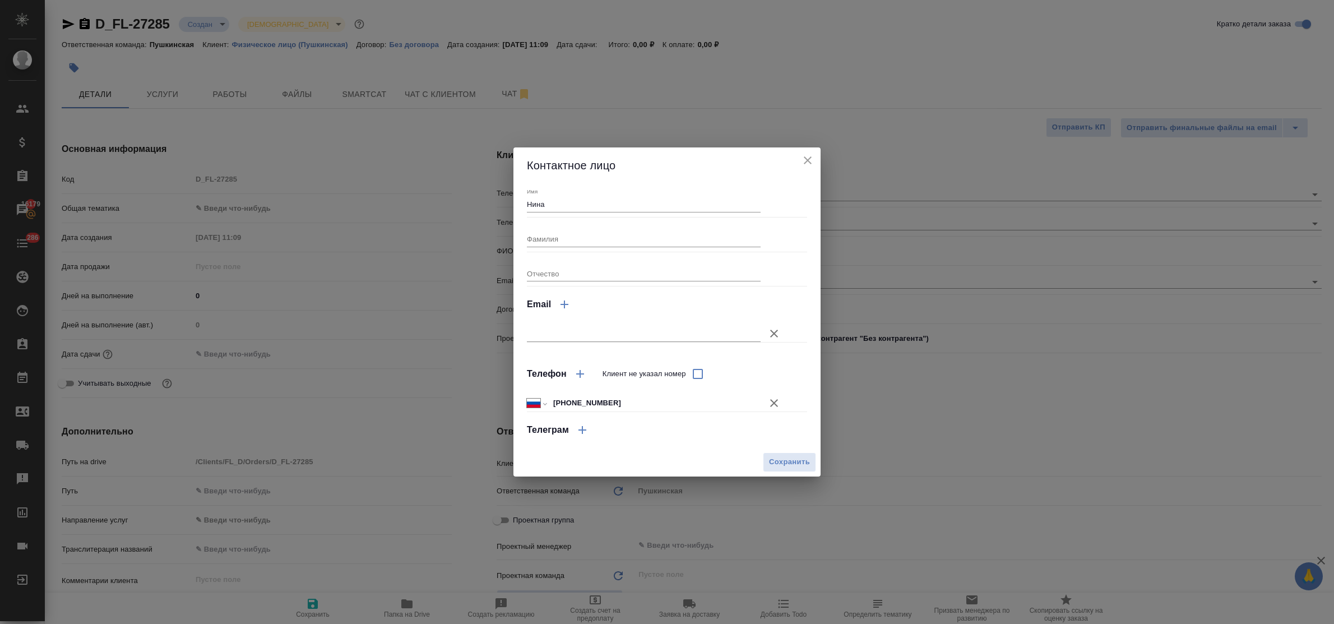
click at [572, 401] on input "+7 985 718 58 95" at bounding box center [654, 403] width 211 height 16
type input "[PHONE_NUMBER]"
click at [800, 458] on span "Сохранить" at bounding box center [789, 462] width 41 height 13
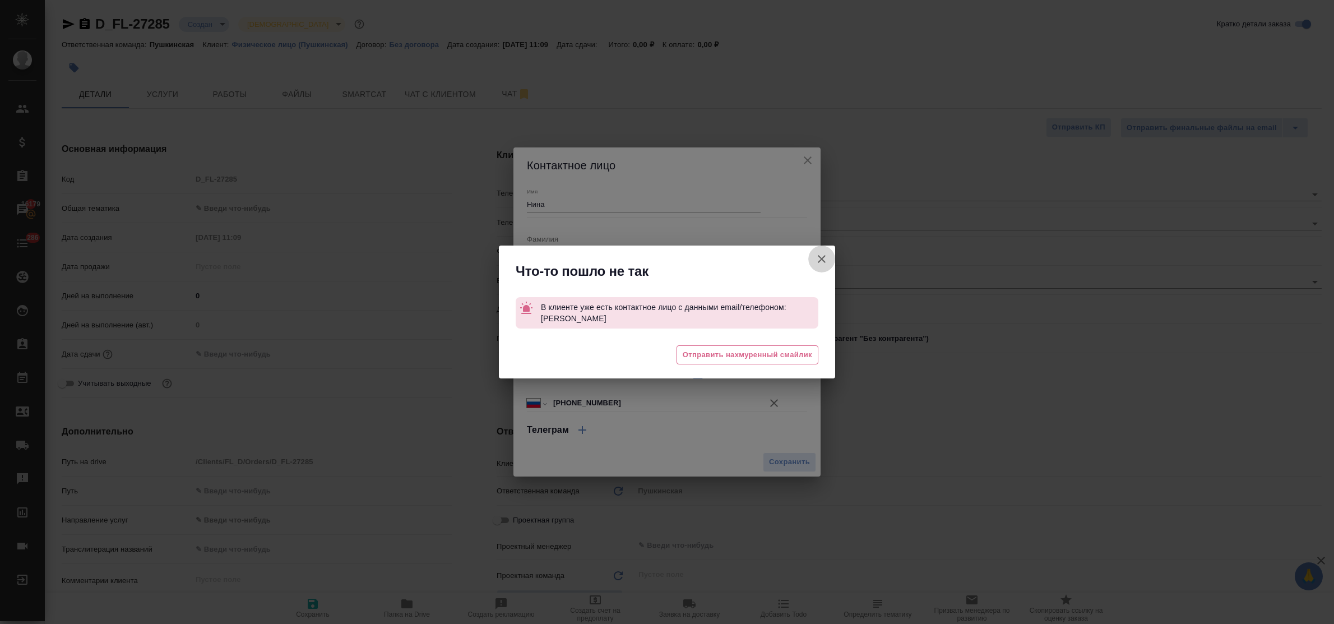
click at [819, 254] on icon "button" at bounding box center [821, 258] width 13 height 13
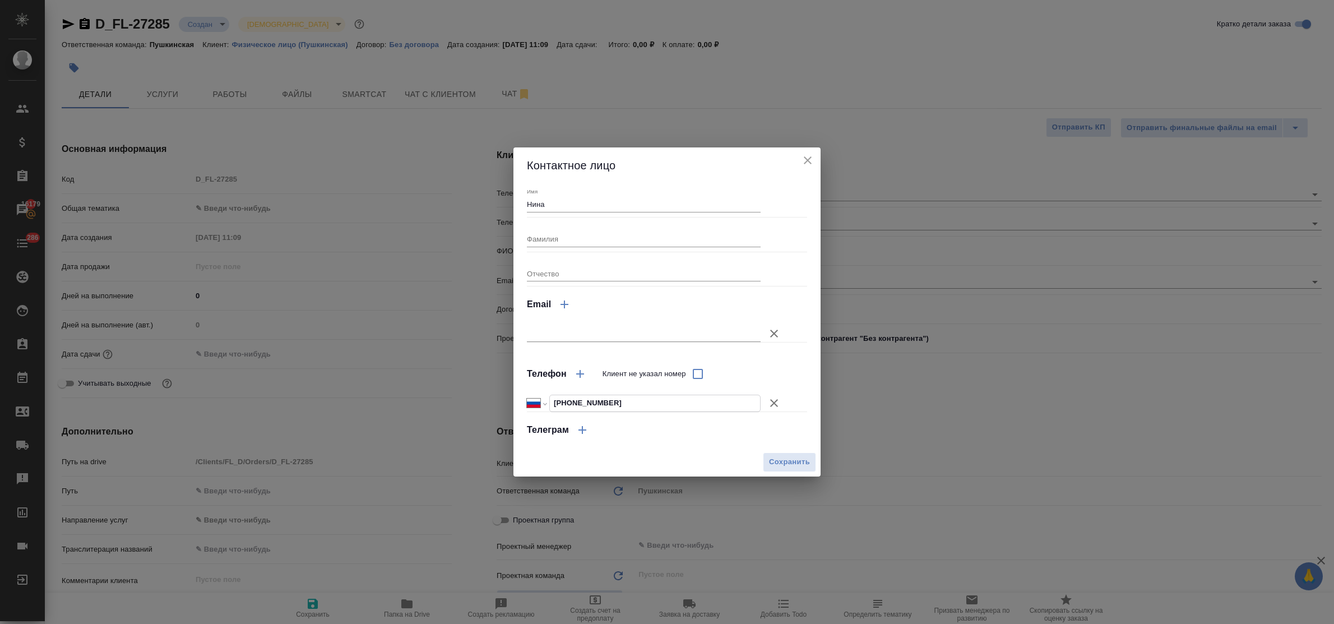
drag, startPoint x: 620, startPoint y: 401, endPoint x: 536, endPoint y: 402, distance: 84.1
click at [536, 402] on div "Международный [GEOGRAPHIC_DATA] [GEOGRAPHIC_DATA] [GEOGRAPHIC_DATA] [GEOGRAPHIC…" at bounding box center [644, 402] width 234 height 17
click at [811, 156] on icon "close" at bounding box center [807, 160] width 13 height 13
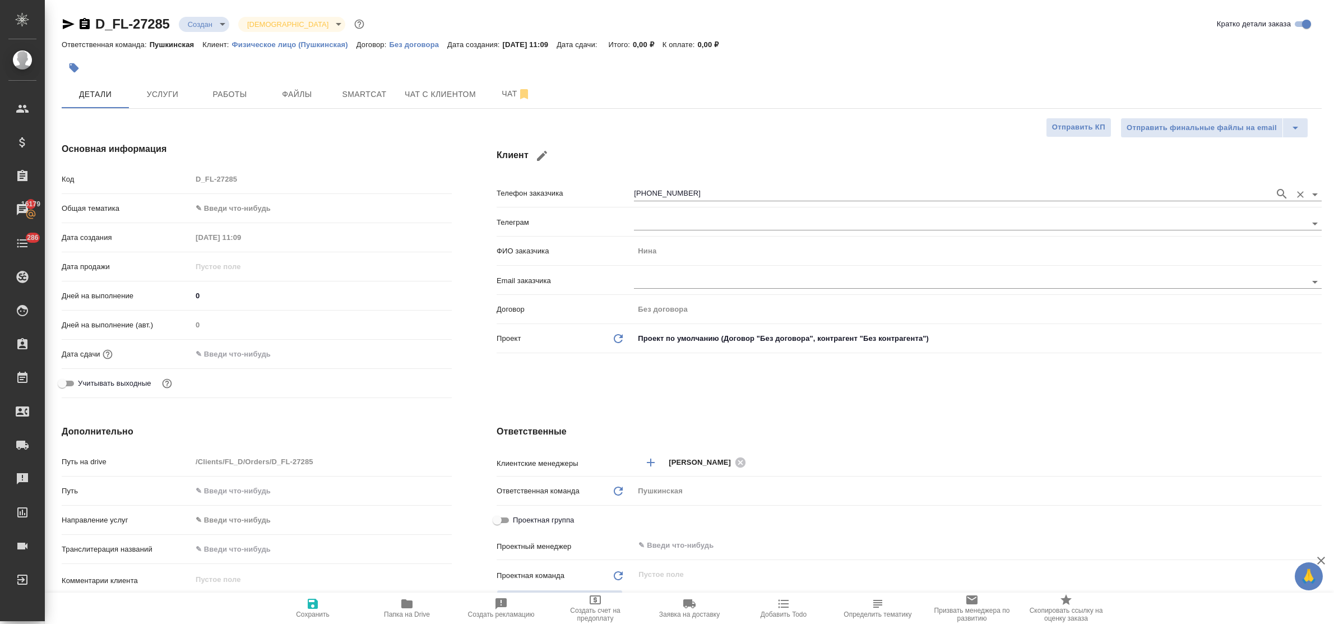
click at [695, 192] on input "+79857185895" at bounding box center [951, 193] width 635 height 13
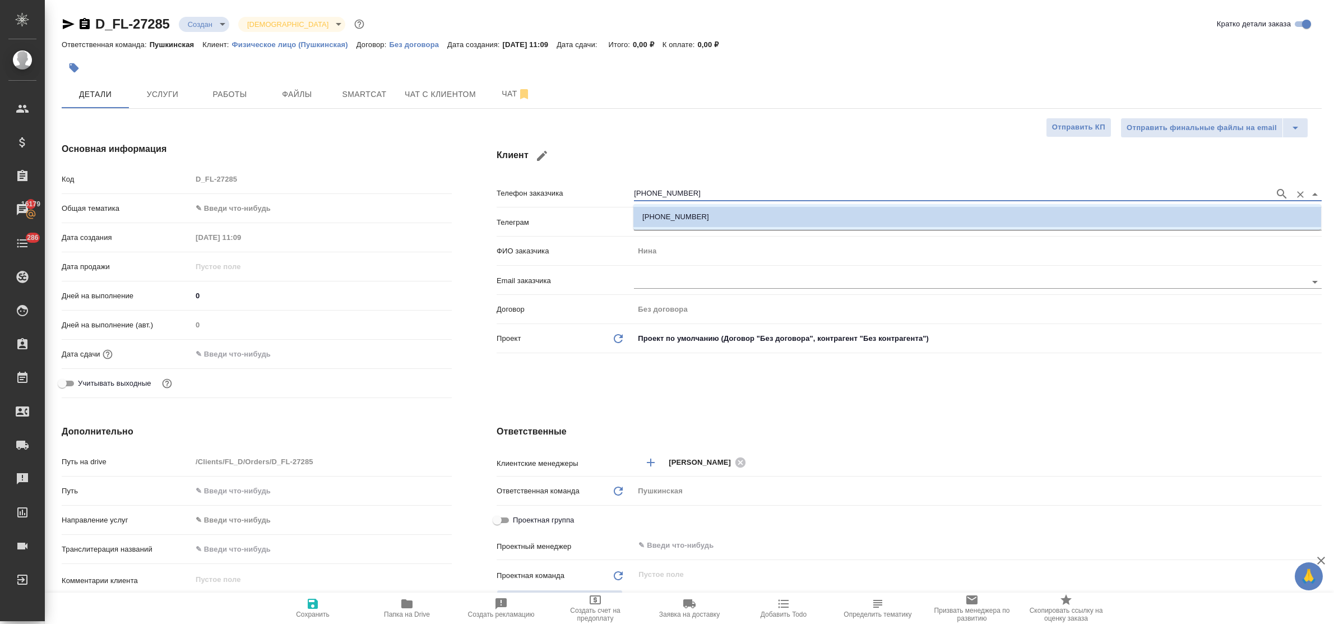
click at [695, 192] on input "+79857185895" at bounding box center [951, 193] width 635 height 13
paste input "905 718 58"
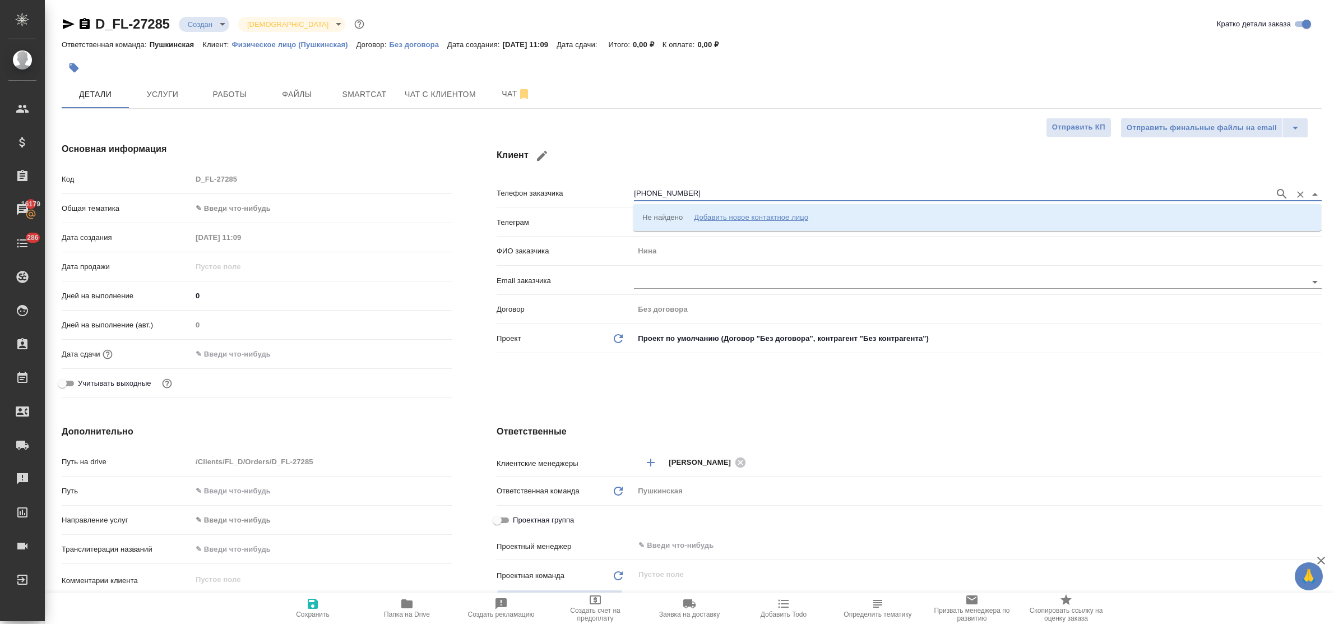
type input "[PHONE_NUMBER]"
click at [728, 217] on div "Добавить новое контактное лицо" at bounding box center [751, 216] width 114 height 11
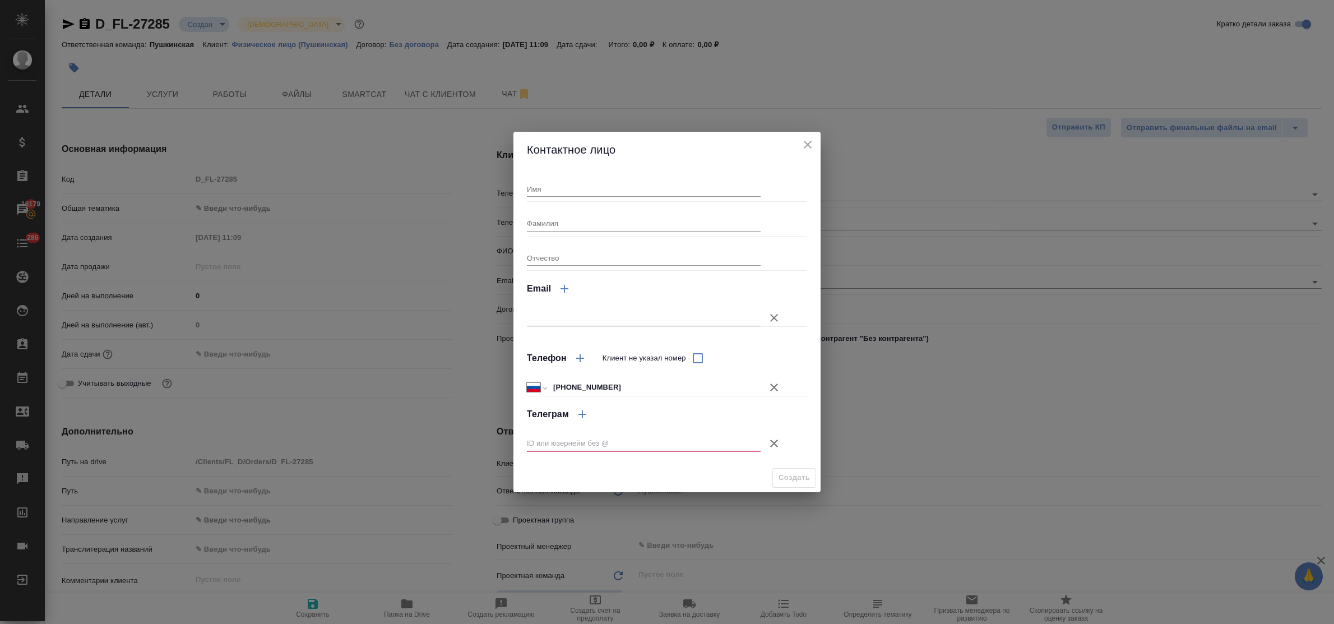
click at [554, 189] on input "Имя" at bounding box center [644, 189] width 234 height 16
type input "Нина"
click at [773, 443] on icon "button" at bounding box center [774, 443] width 8 height 8
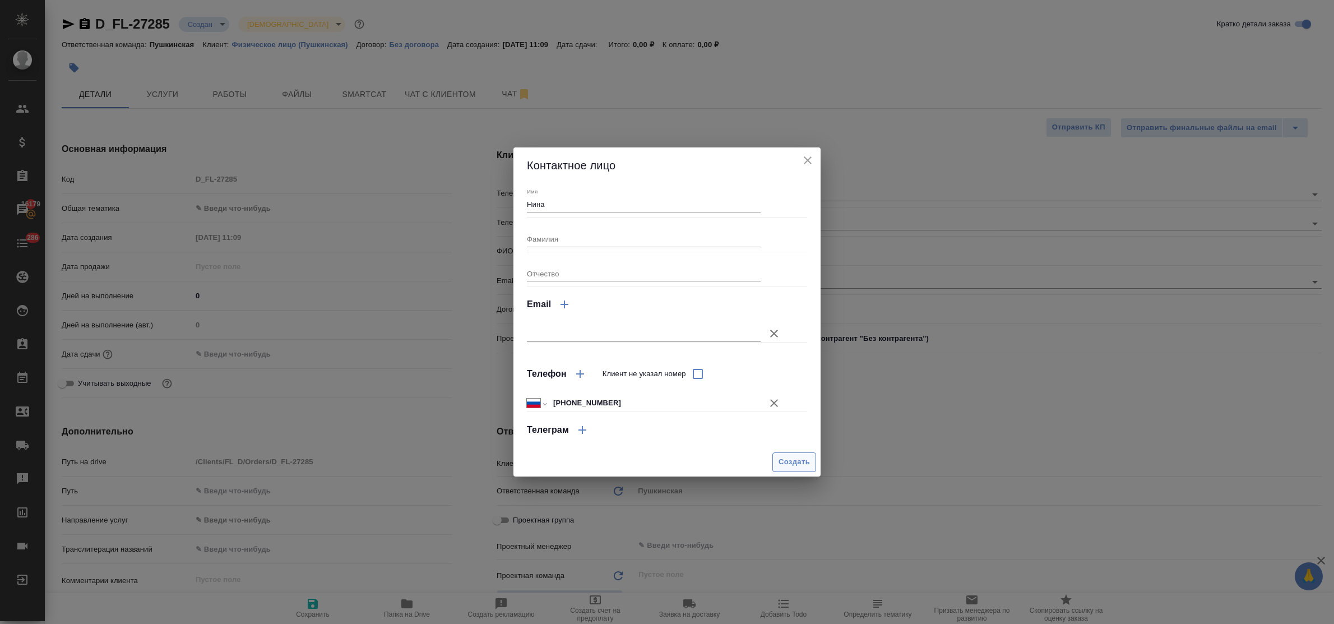
click at [783, 457] on span "Создать" at bounding box center [793, 462] width 31 height 13
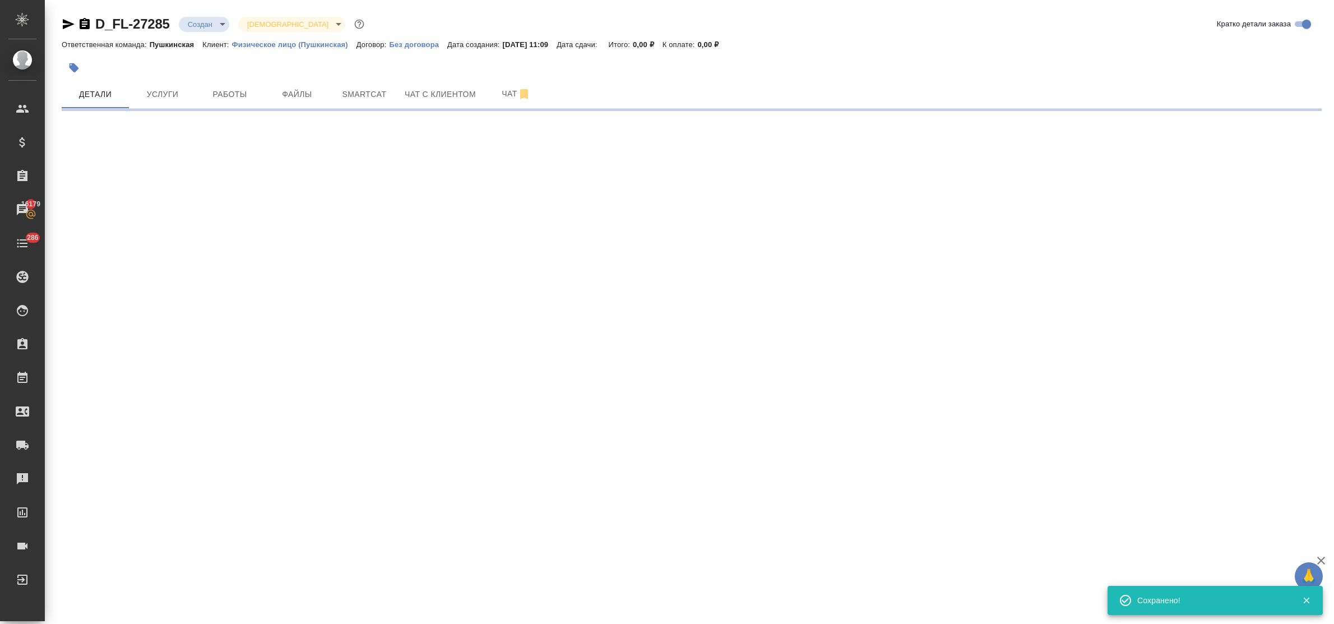
select select "RU"
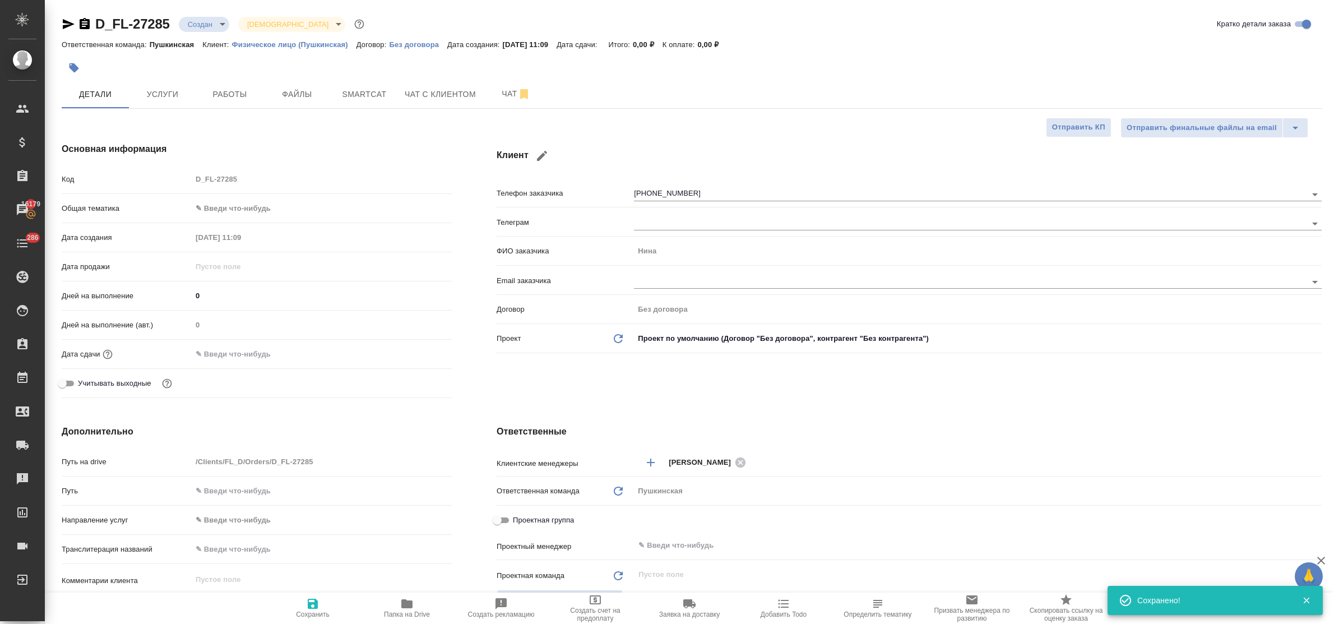
type textarea "x"
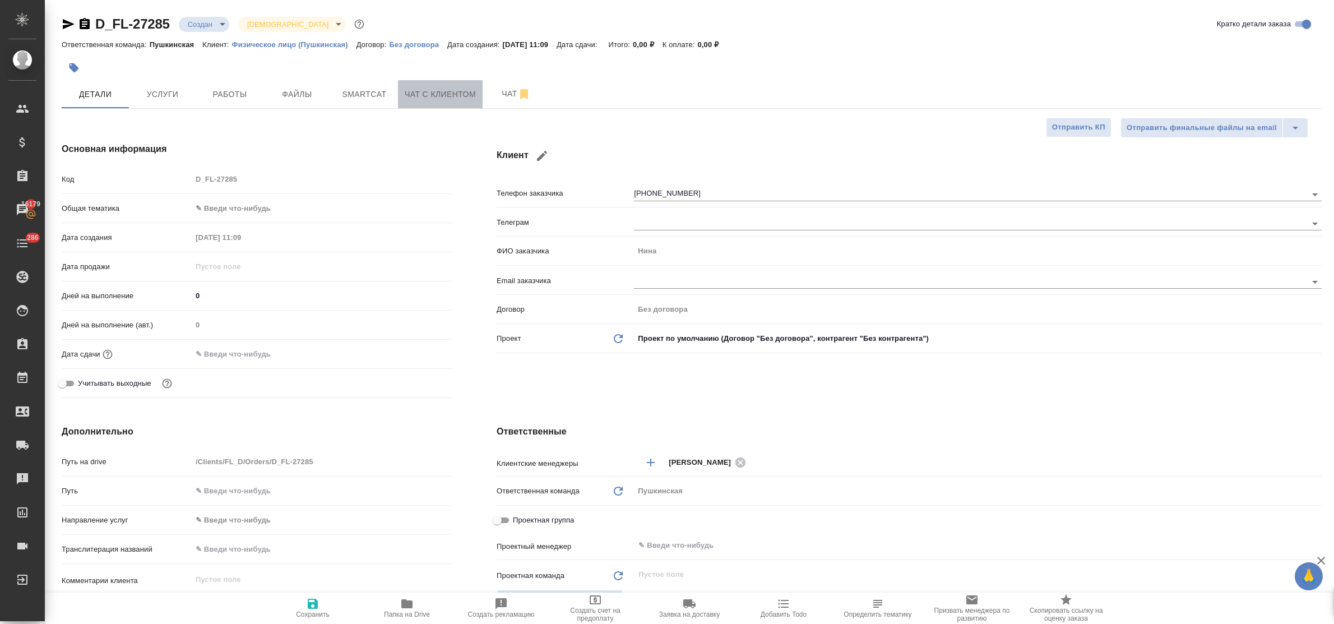
click at [421, 92] on span "Чат с клиентом" at bounding box center [440, 94] width 71 height 14
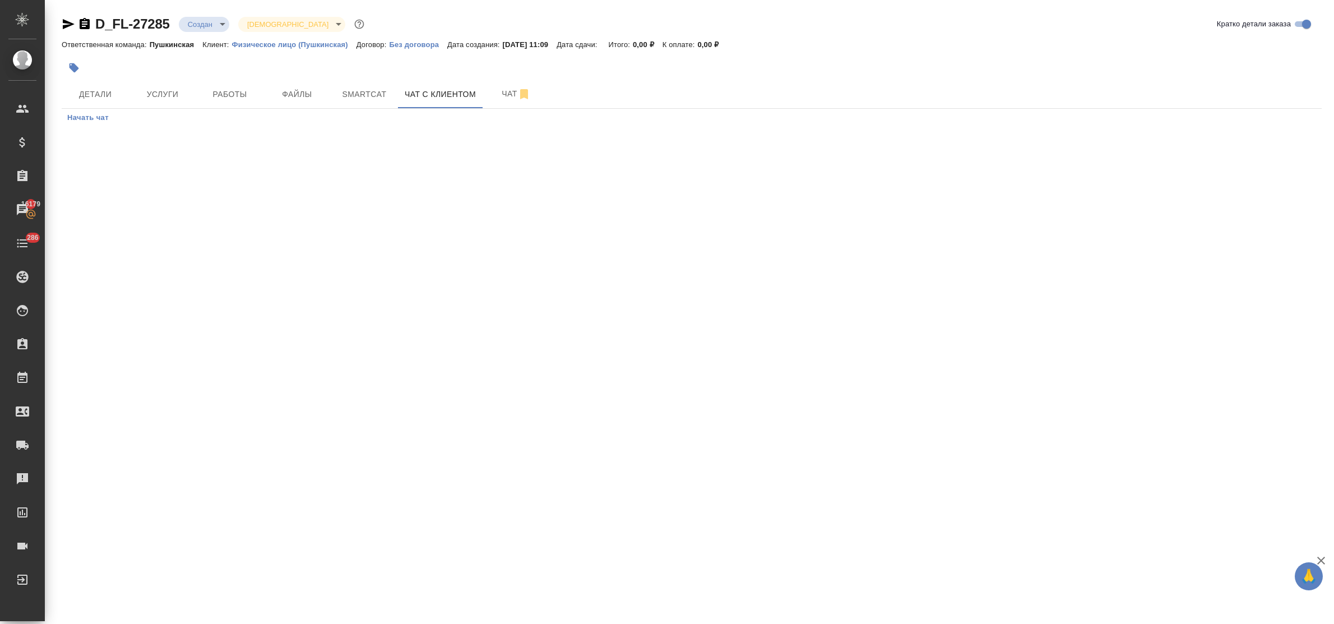
click at [86, 115] on span "Начать чат" at bounding box center [87, 118] width 41 height 13
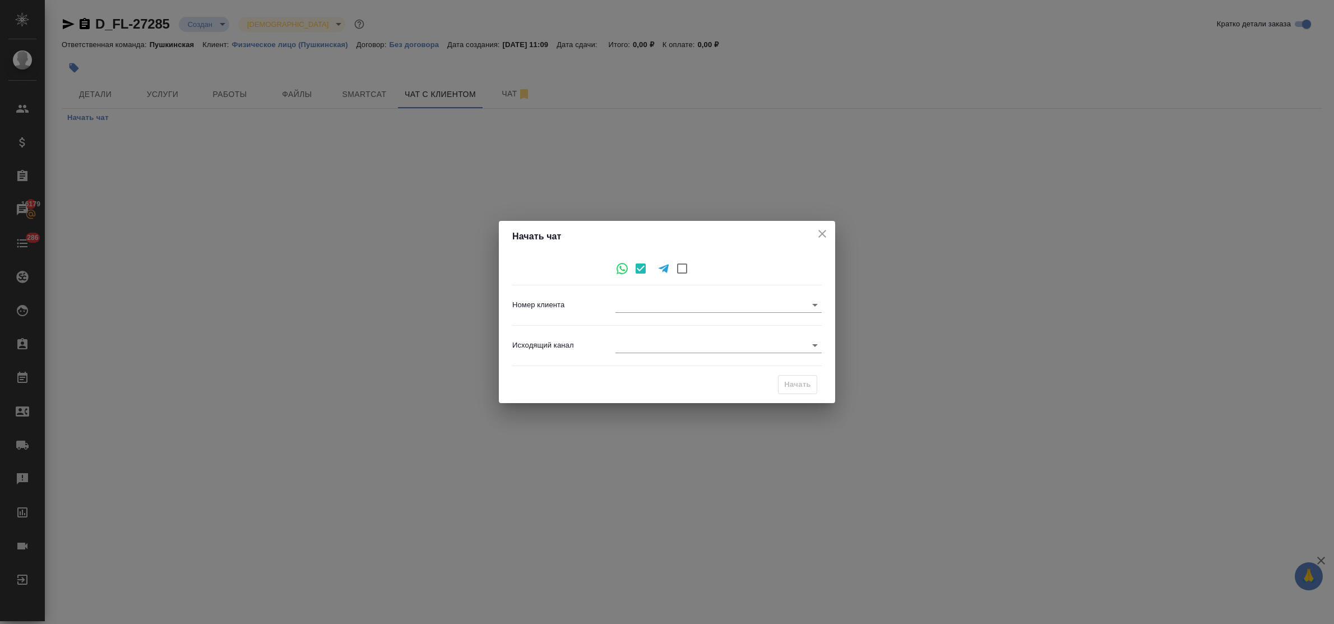
type input "1e3d3b6d10bd907924932e4d"
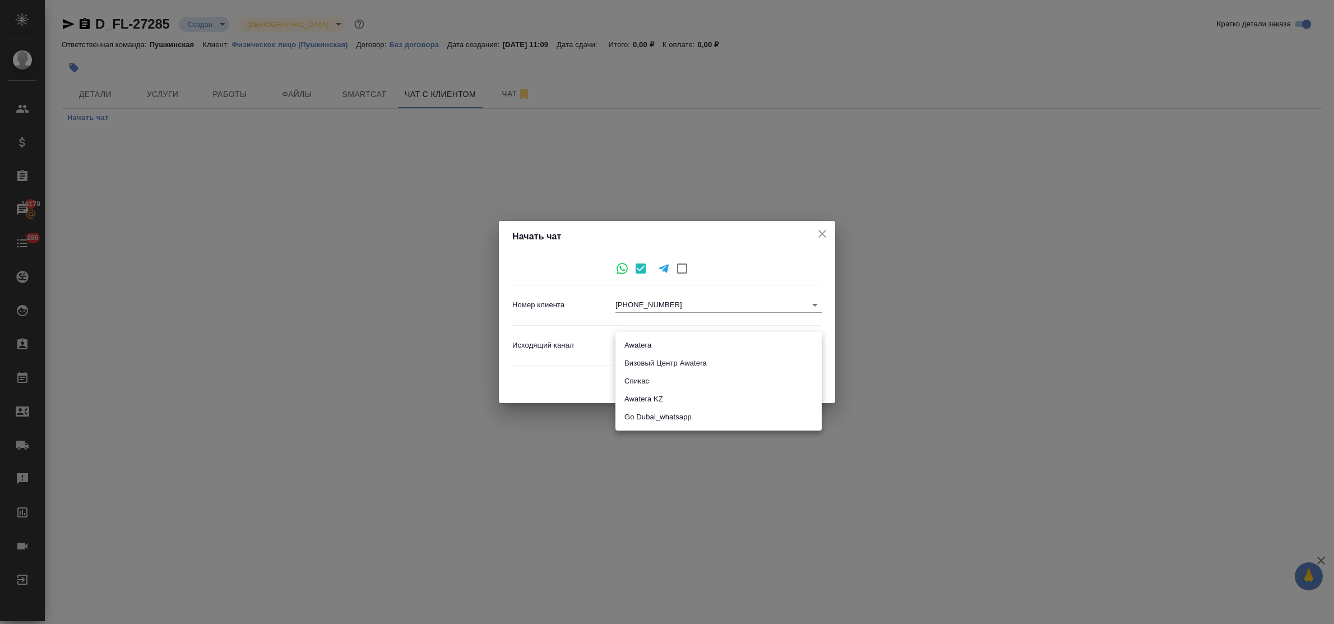
click at [731, 348] on body "🙏 .cls-1 fill:#fff; AWATERA Bulakhova Elena Клиенты Спецификации Заказы 16179 Ч…" at bounding box center [667, 312] width 1334 height 624
click at [684, 348] on li "Awatera" at bounding box center [718, 345] width 206 height 18
type input "2"
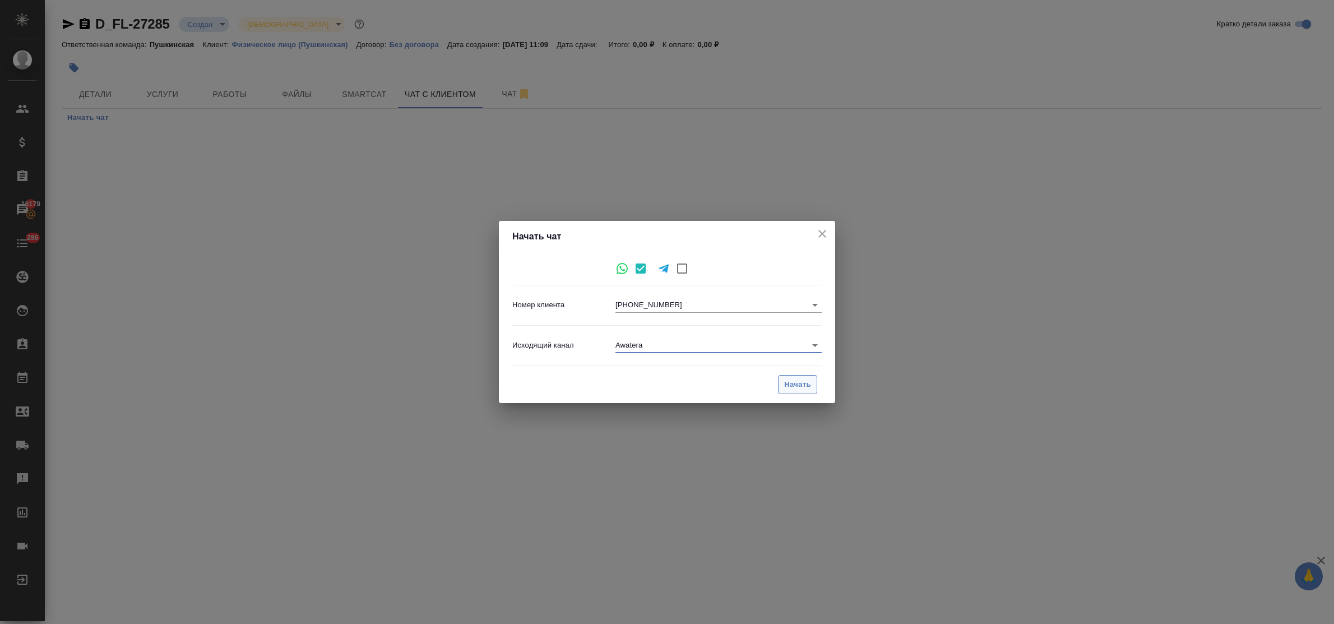
click at [799, 380] on span "Начать" at bounding box center [797, 384] width 27 height 13
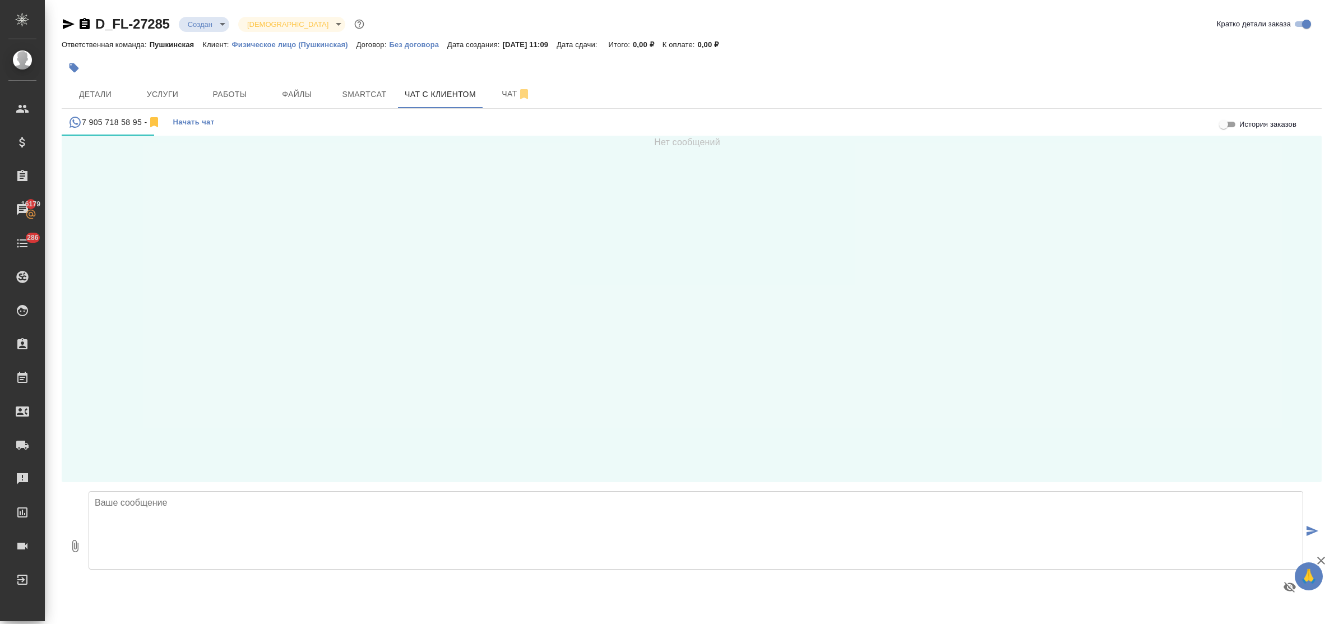
click at [141, 516] on textarea at bounding box center [696, 530] width 1214 height 78
type textarea "Нина, добрый день! Стоимость заказа составит - 26964 руб., срок выполнения - 4 …"
click at [212, 498] on textarea at bounding box center [696, 530] width 1214 height 78
click at [90, 88] on span "Детали" at bounding box center [95, 94] width 54 height 14
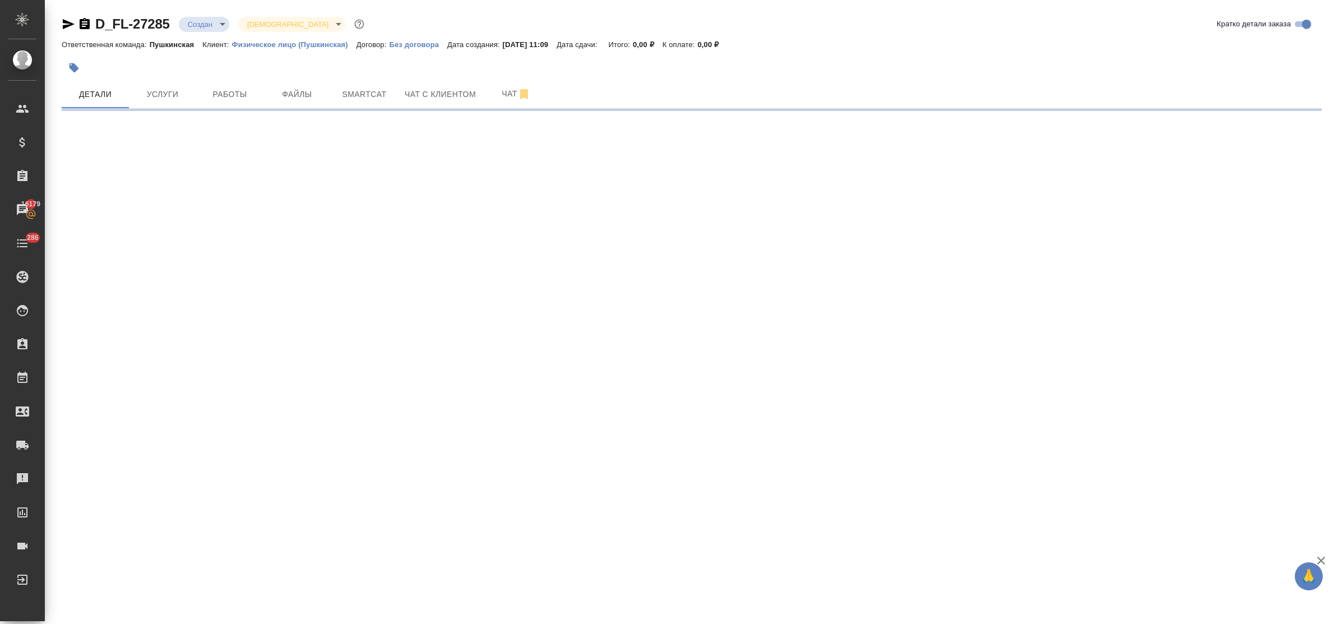
select select "RU"
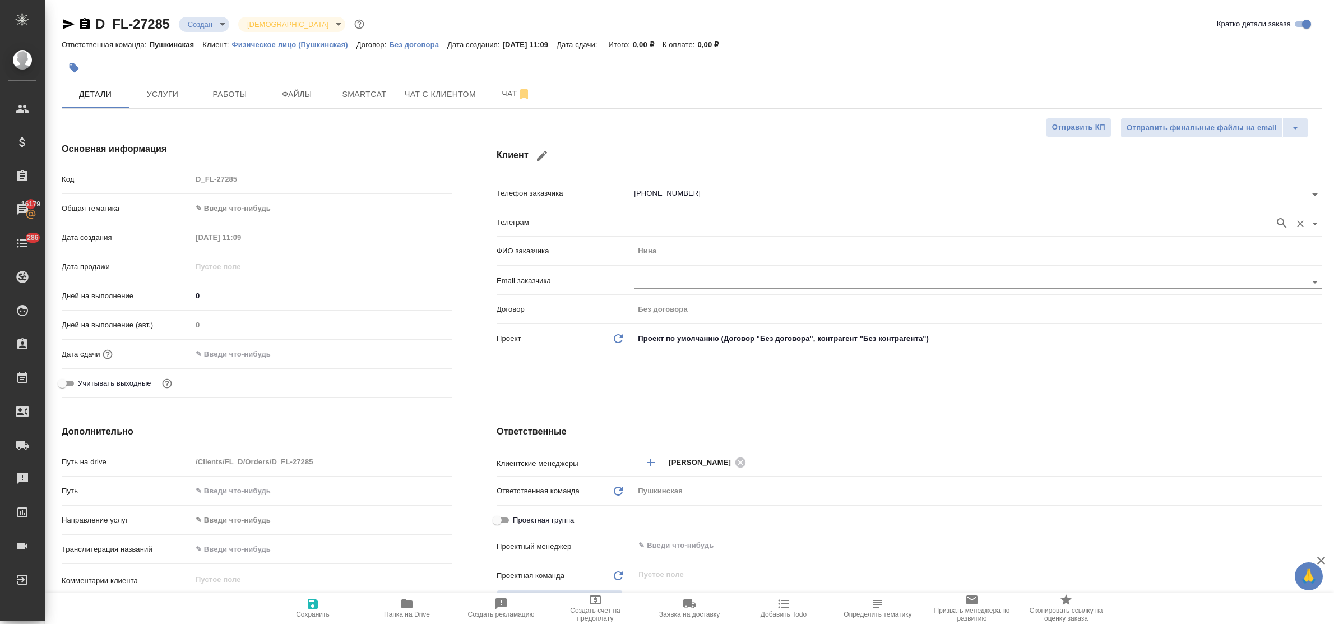
type textarea "x"
click at [698, 191] on input "[PHONE_NUMBER]" at bounding box center [951, 193] width 635 height 13
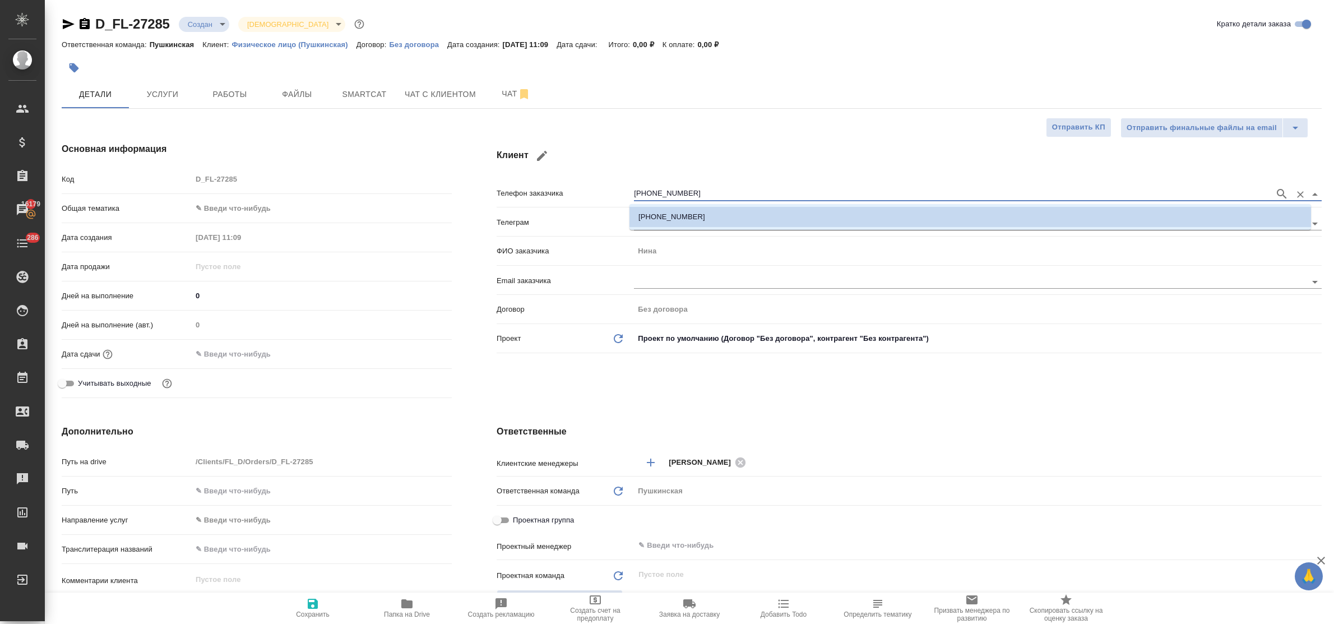
click at [712, 192] on input "[PHONE_NUMBER]" at bounding box center [951, 193] width 635 height 13
drag, startPoint x: 710, startPoint y: 191, endPoint x: 586, endPoint y: 191, distance: 123.8
click at [586, 191] on div "Телефон заказчика +7 905 718 58 95" at bounding box center [908, 193] width 825 height 20
paste input "-58-"
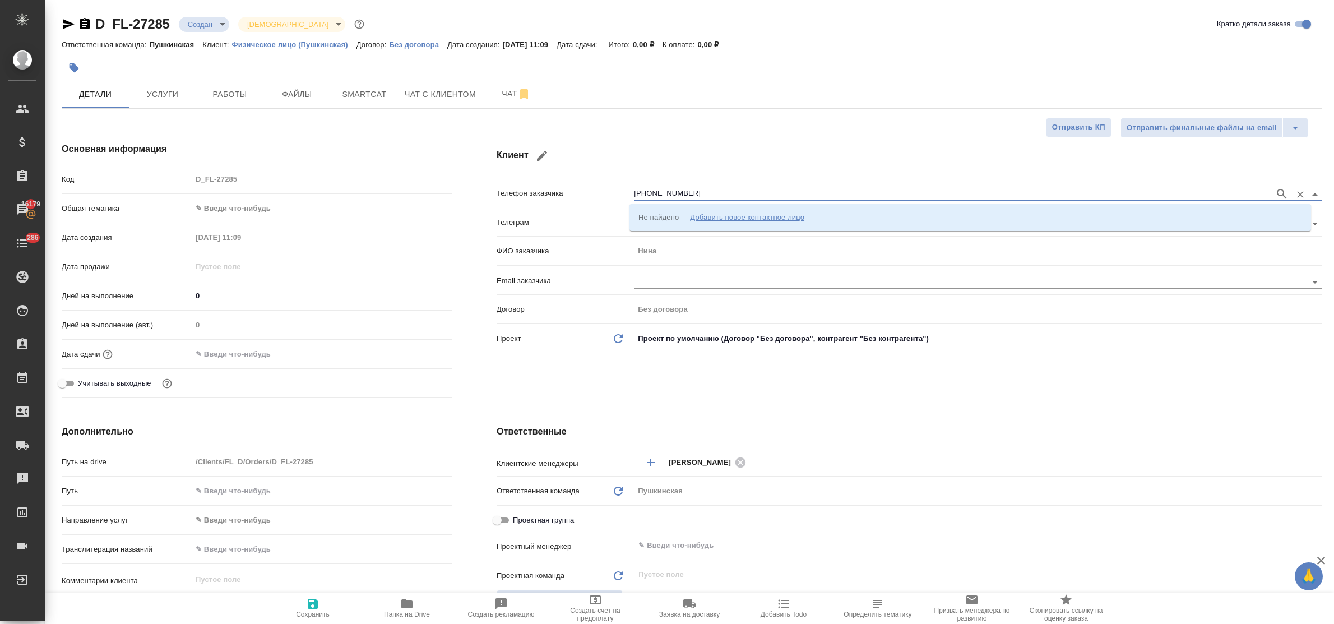
type input "[PHONE_NUMBER]"
click at [755, 216] on div "Добавить новое контактное лицо" at bounding box center [747, 216] width 114 height 11
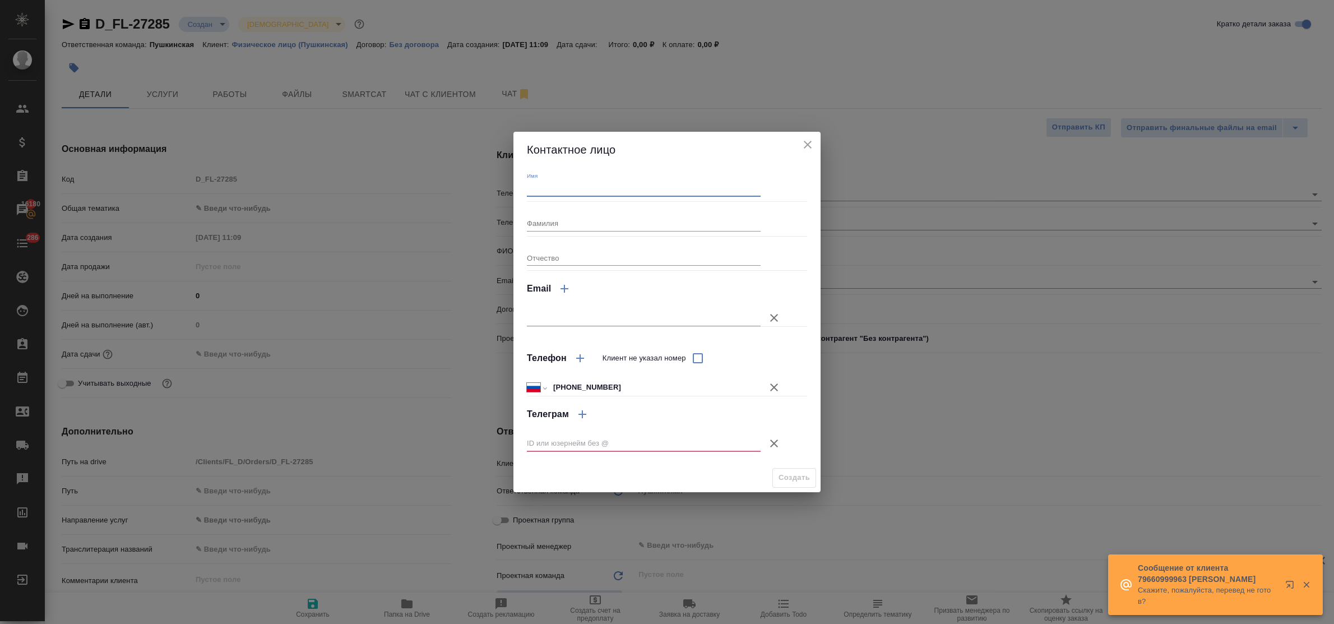
click at [572, 192] on input "Имя" at bounding box center [644, 189] width 234 height 16
click at [635, 386] on input "[PHONE_NUMBER]" at bounding box center [654, 387] width 211 height 16
drag, startPoint x: 633, startPoint y: 387, endPoint x: 531, endPoint y: 381, distance: 102.7
click at [531, 381] on div "Международный Австралия Австрия Азербайджан Албания Алжир Американское Самоа Ан…" at bounding box center [644, 387] width 234 height 17
paste input "tel"
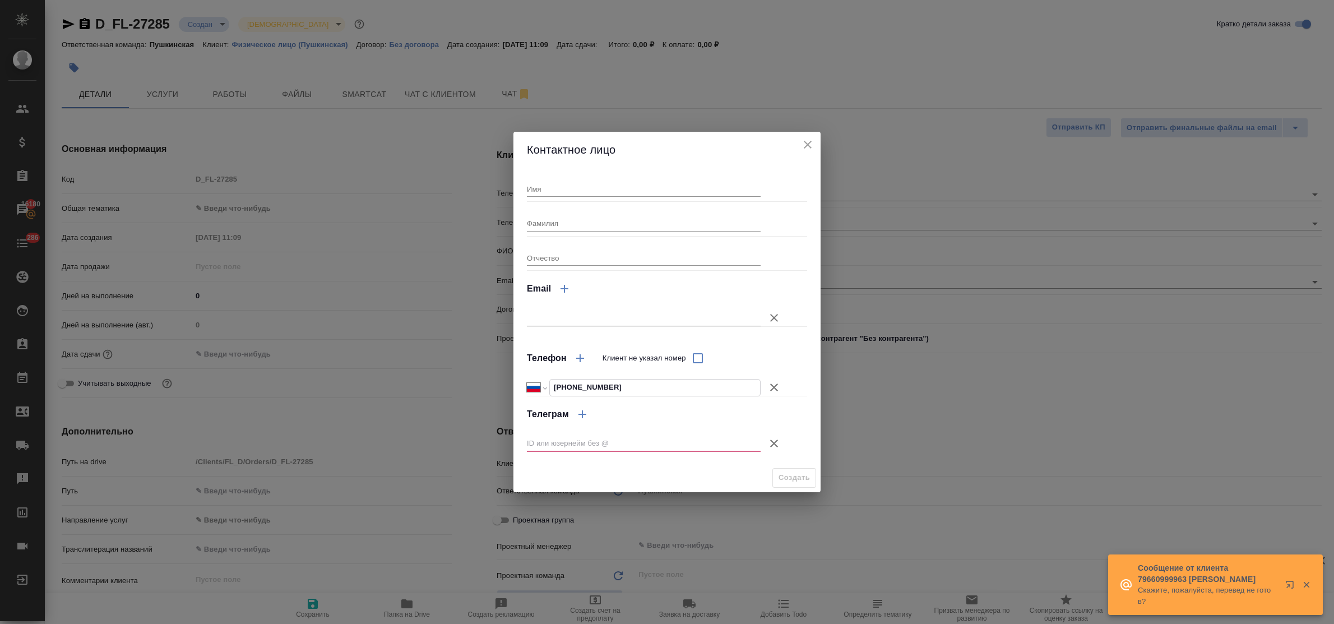
type input "[PHONE_NUMBER]"
click at [560, 188] on input "Имя" at bounding box center [644, 189] width 234 height 16
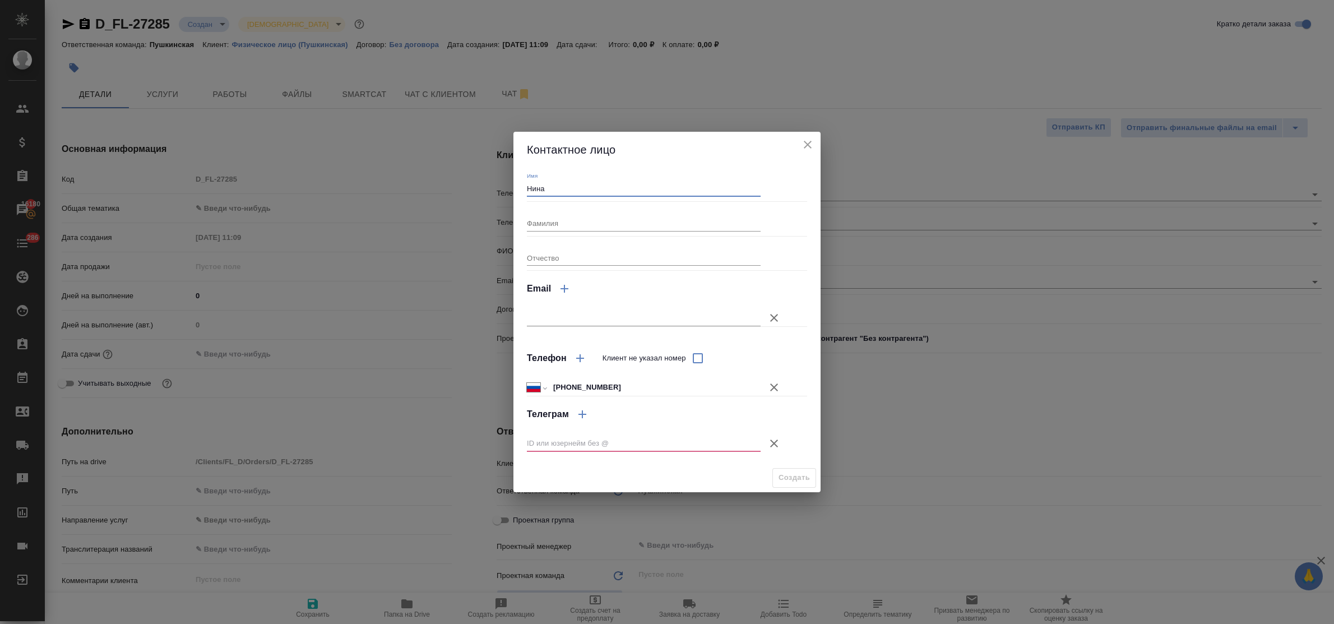
type input "Нина"
click at [776, 440] on icon "button" at bounding box center [773, 442] width 13 height 13
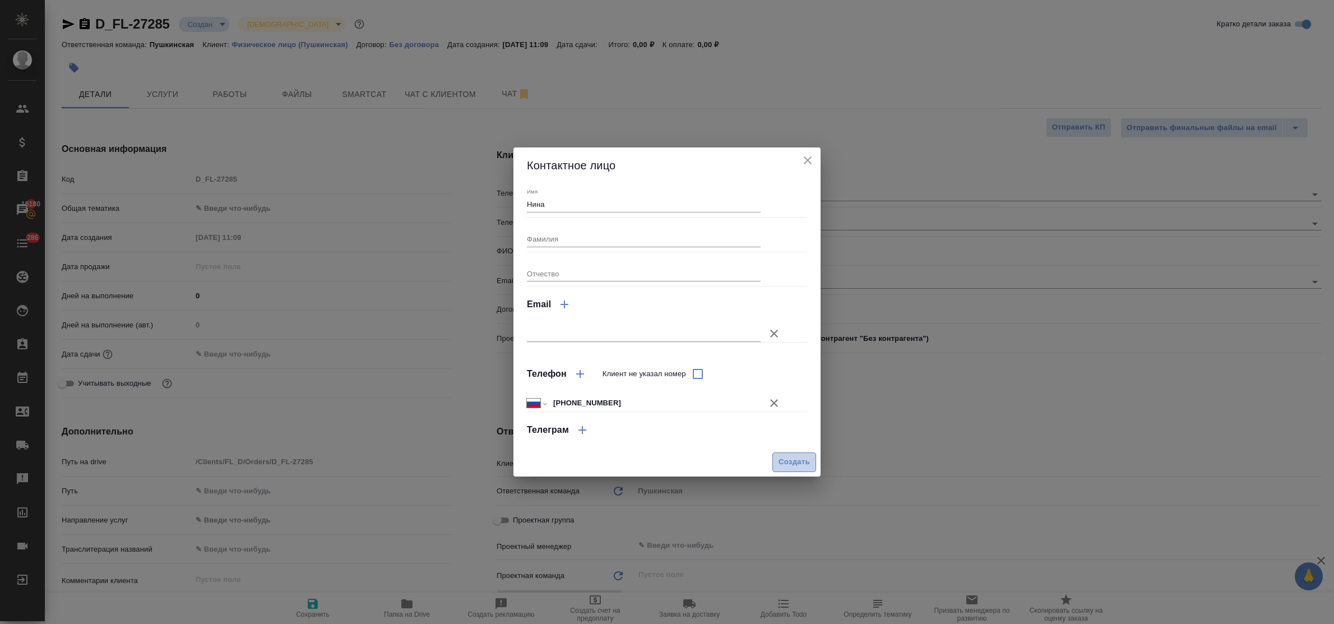
click at [786, 460] on span "Создать" at bounding box center [793, 462] width 31 height 13
type textarea "x"
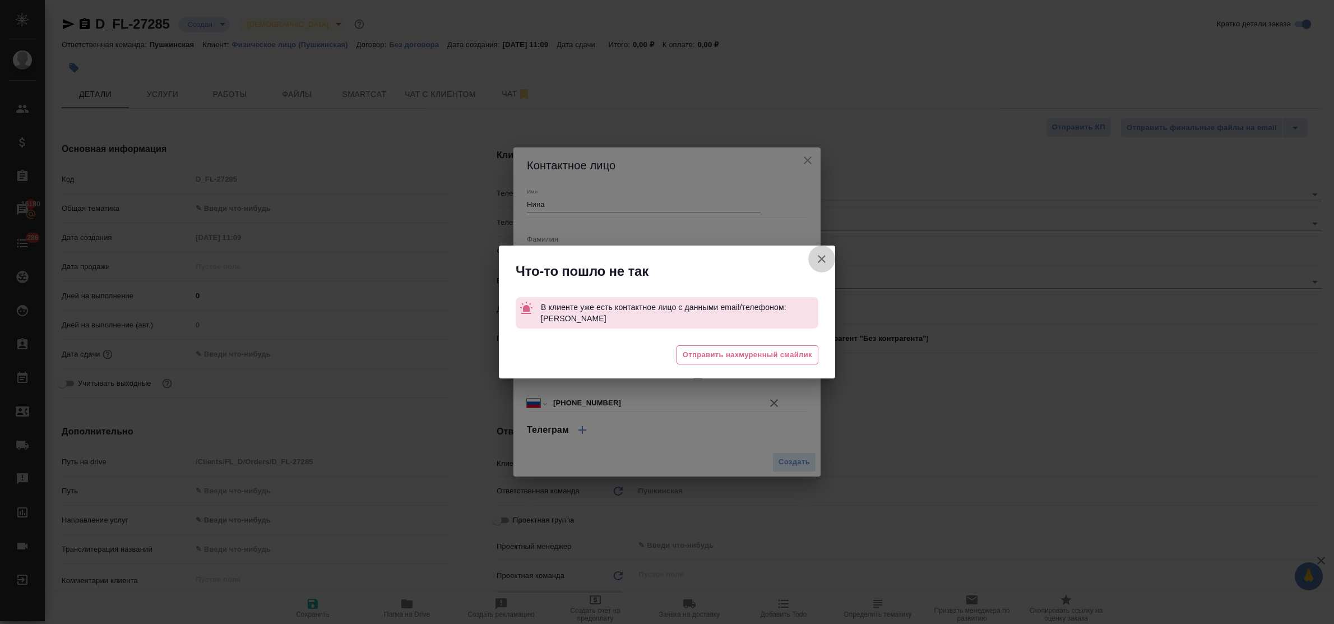
click at [819, 254] on icon "button" at bounding box center [821, 258] width 13 height 13
type textarea "x"
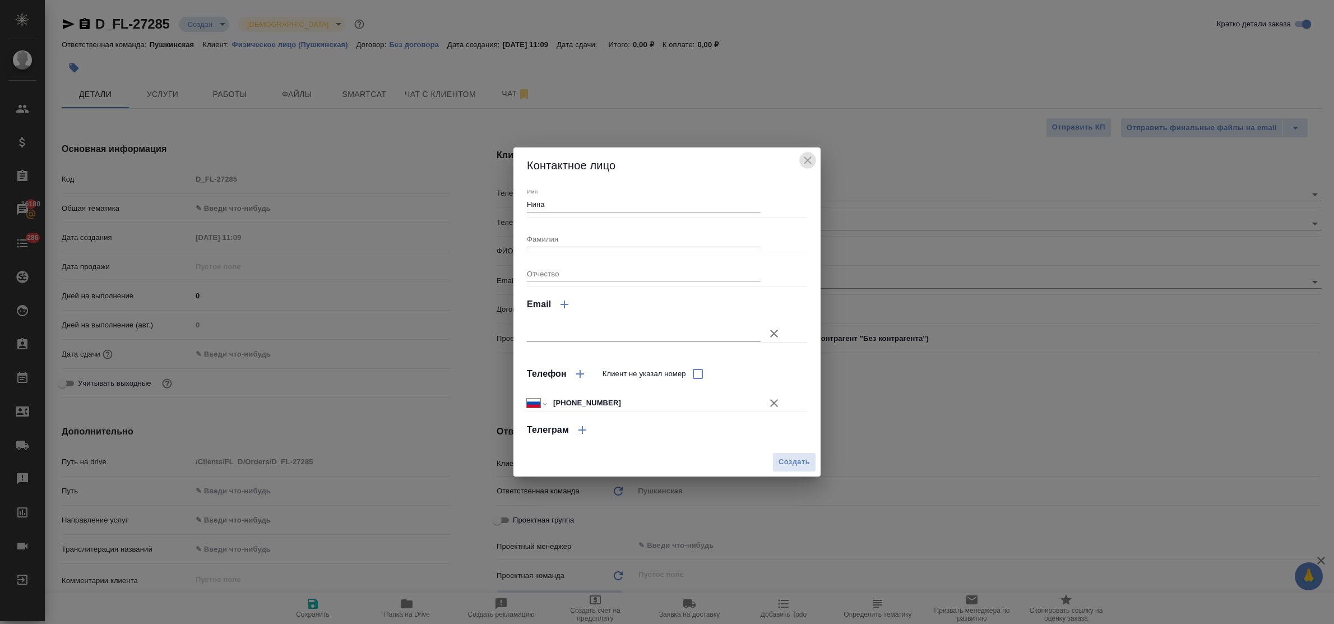
click at [802, 160] on icon "close" at bounding box center [807, 160] width 13 height 13
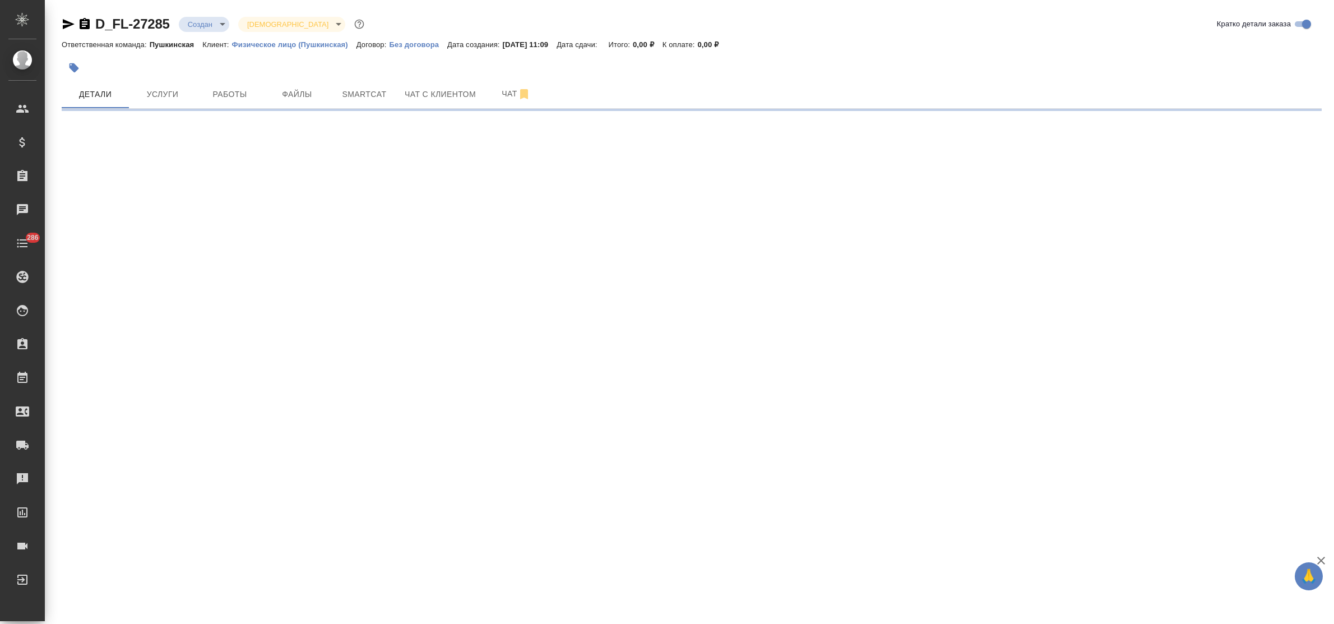
select select "RU"
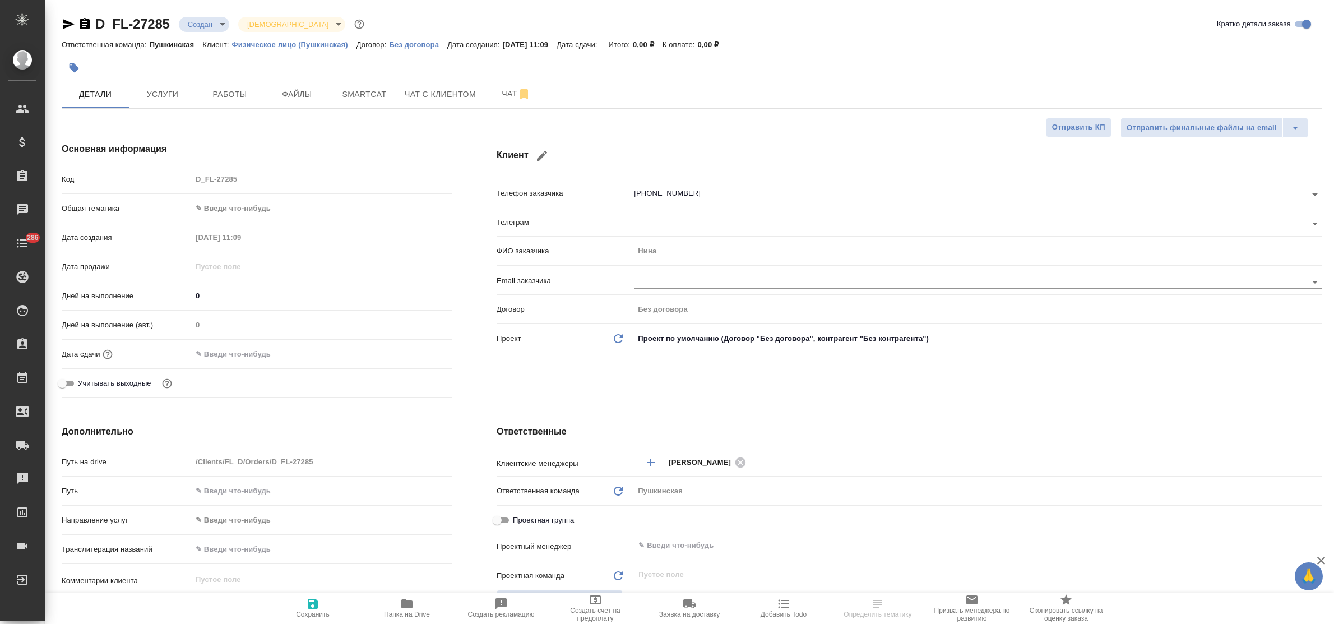
type textarea "x"
click at [1301, 194] on icon "Очистить" at bounding box center [1300, 194] width 7 height 7
click at [675, 390] on div "Клиент Телефон заказчика Телеграм ФИО заказчика Нина Email заказчика Договор Бе…" at bounding box center [909, 272] width 870 height 305
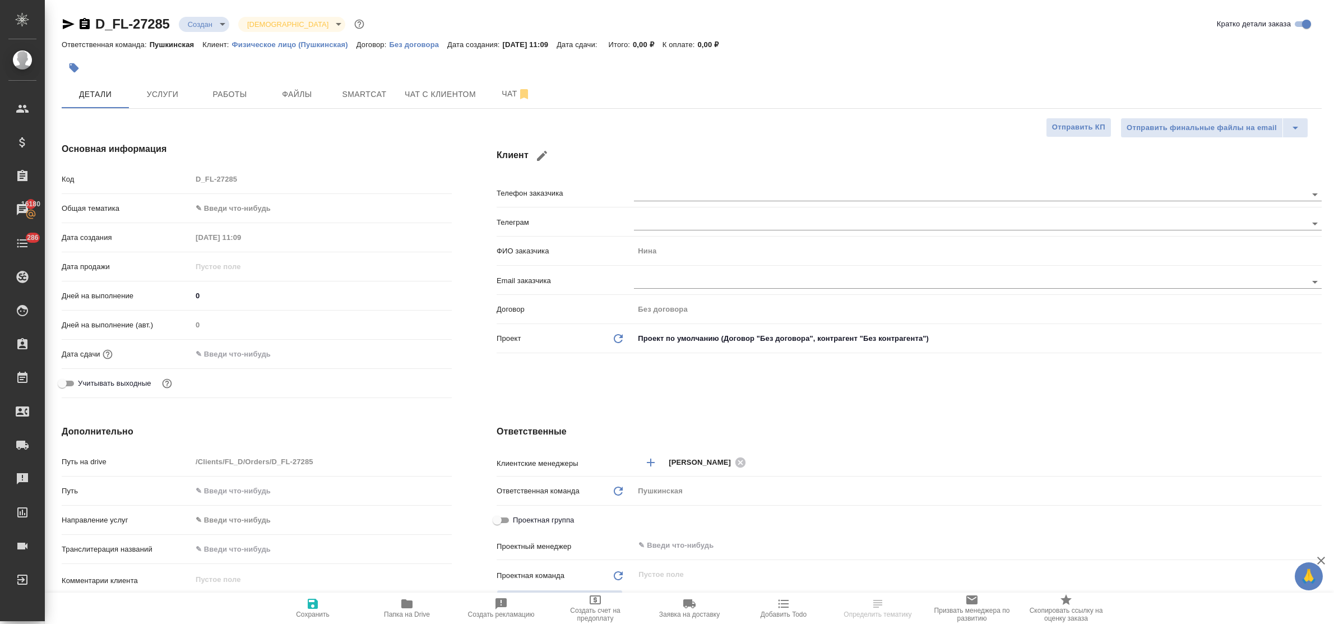
click at [307, 603] on icon "button" at bounding box center [312, 603] width 13 height 13
type textarea "x"
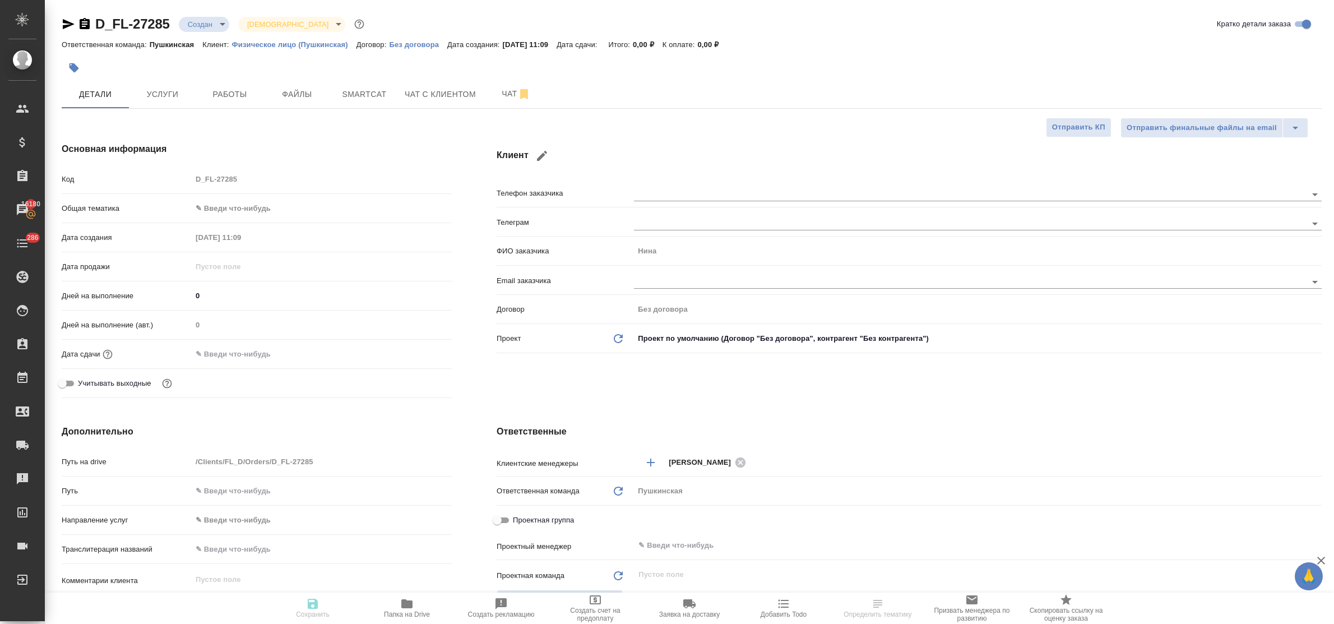
type textarea "x"
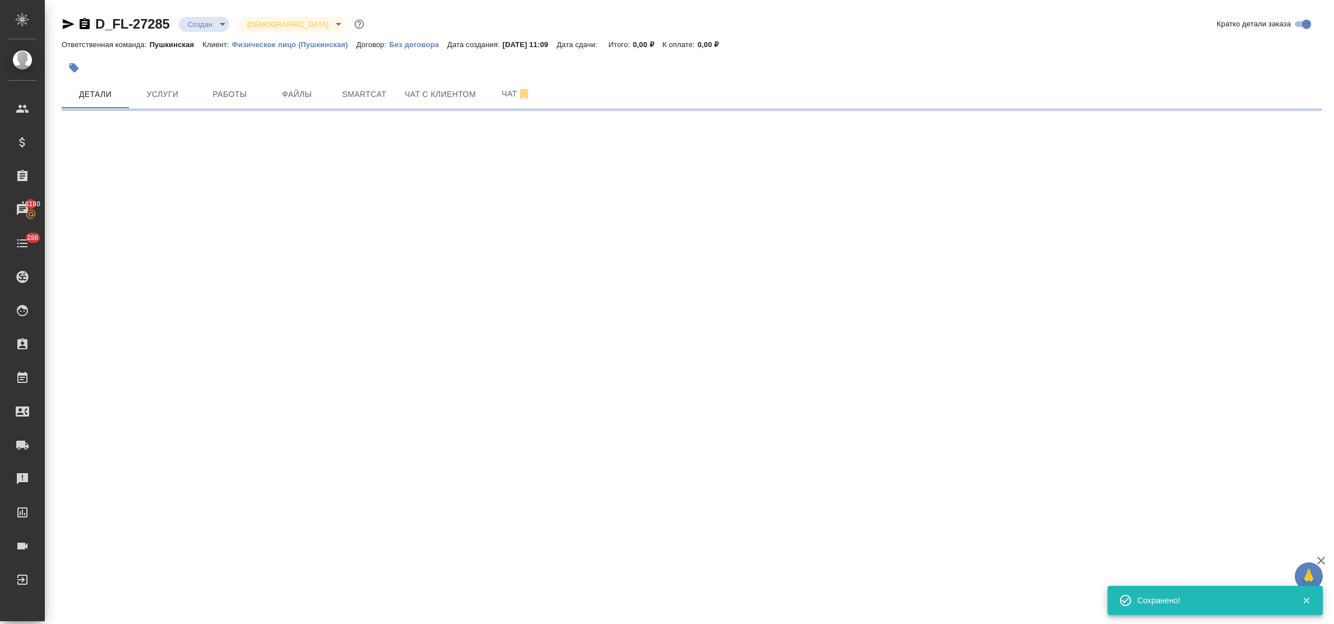
select select "RU"
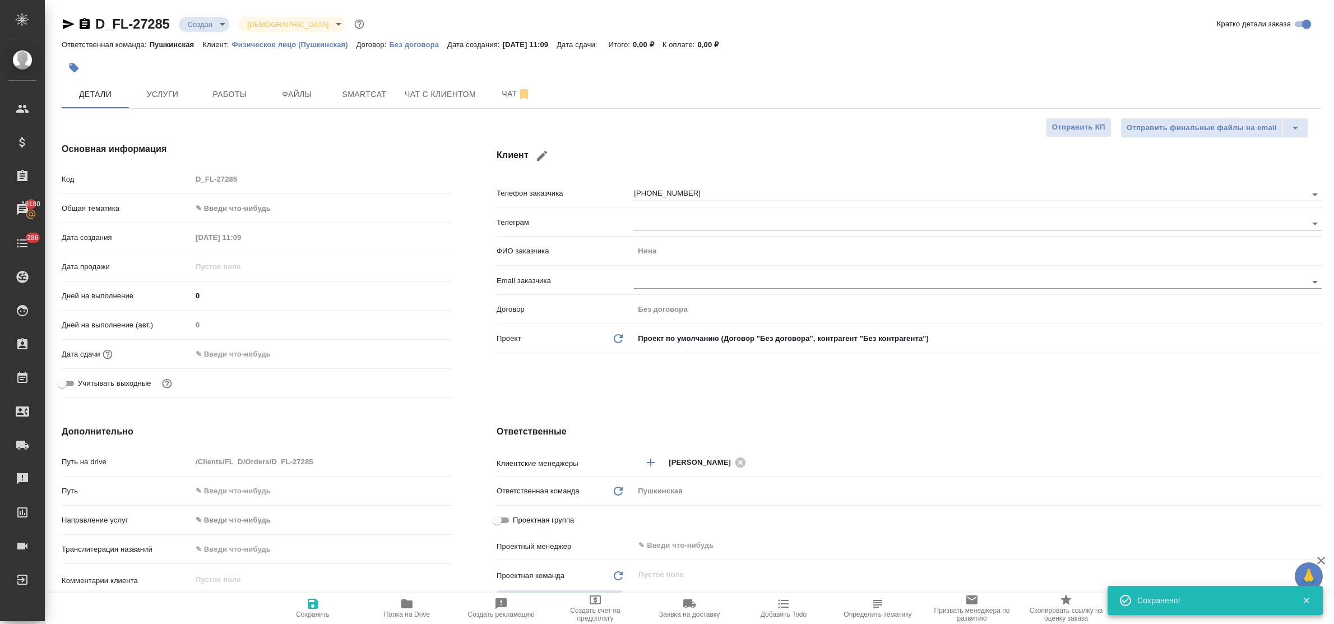
type textarea "x"
click at [540, 152] on icon "button" at bounding box center [541, 155] width 13 height 13
type input "Нина"
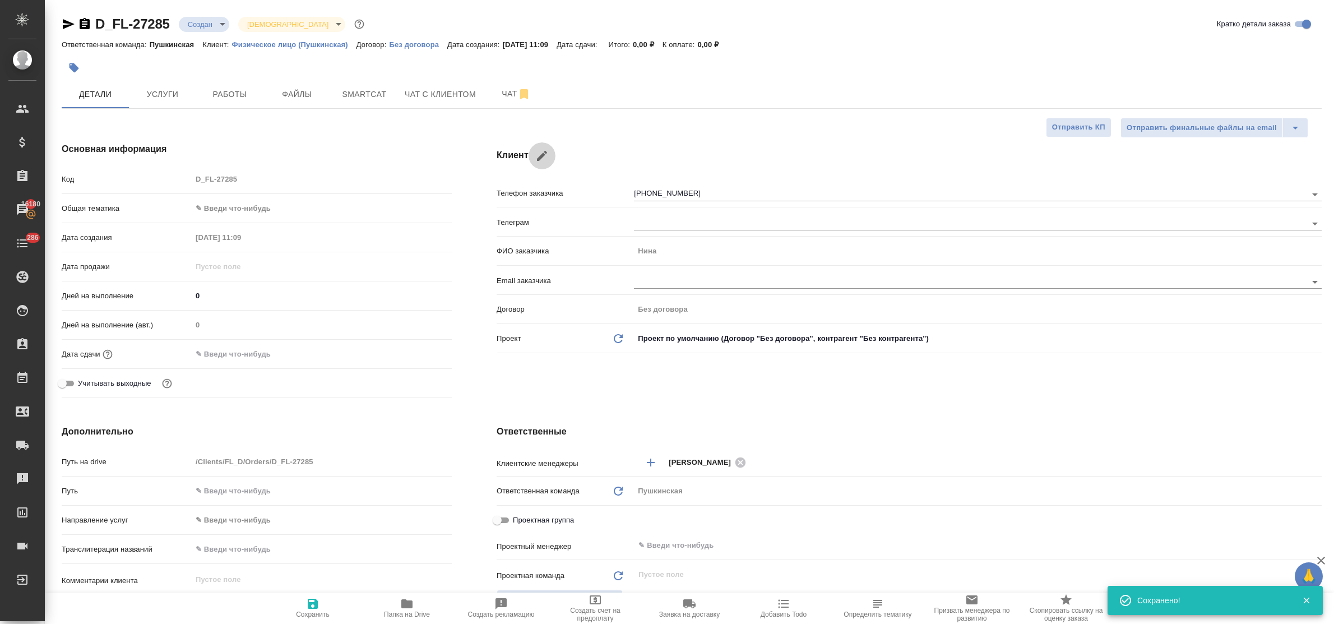
type input "+7 905 718 58 95"
type textarea "x"
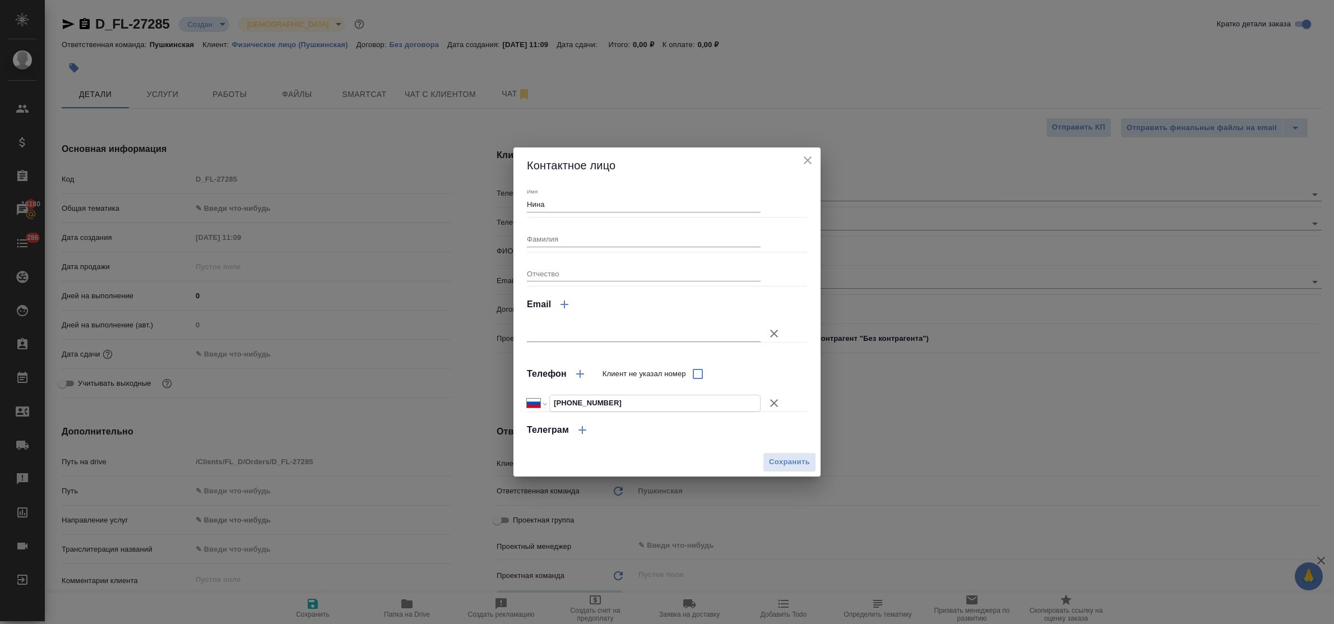
drag, startPoint x: 628, startPoint y: 405, endPoint x: 527, endPoint y: 401, distance: 101.5
click at [527, 401] on div "Международный Австралия Австрия Азербайджан Албания Алжир Американское Самоа Ан…" at bounding box center [644, 402] width 234 height 17
paste input "tel"
type input "+7 905 718 58 95"
click at [782, 458] on span "Сохранить" at bounding box center [789, 462] width 41 height 13
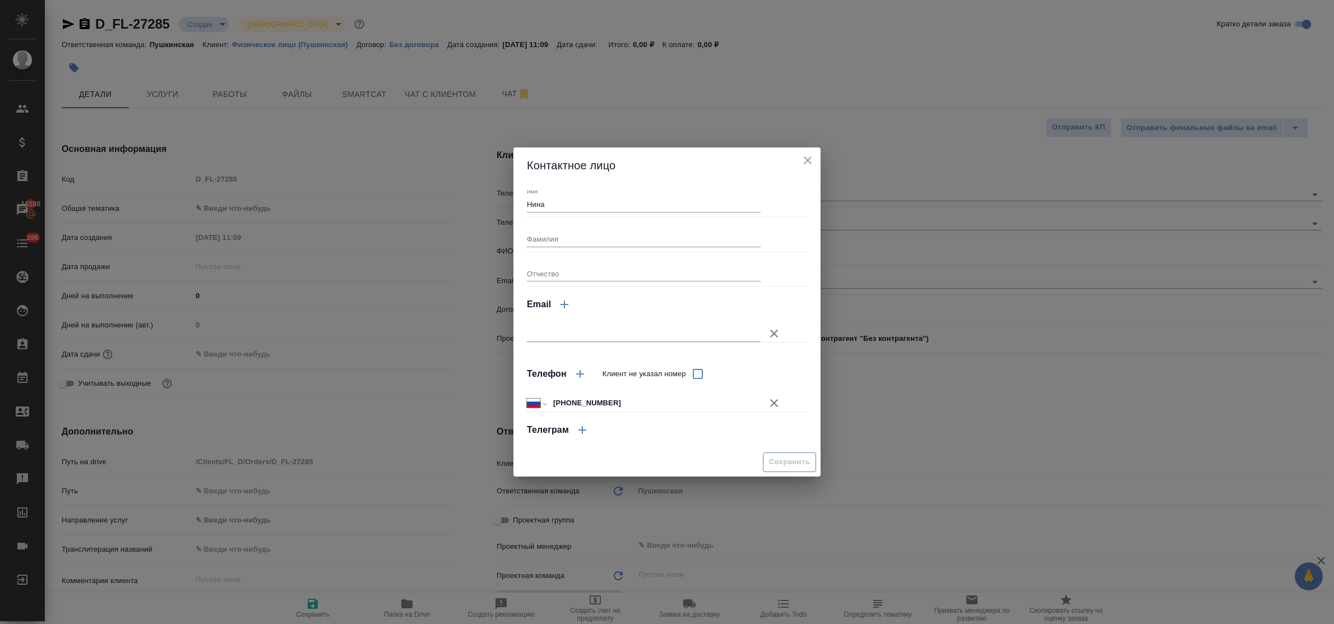
type textarea "x"
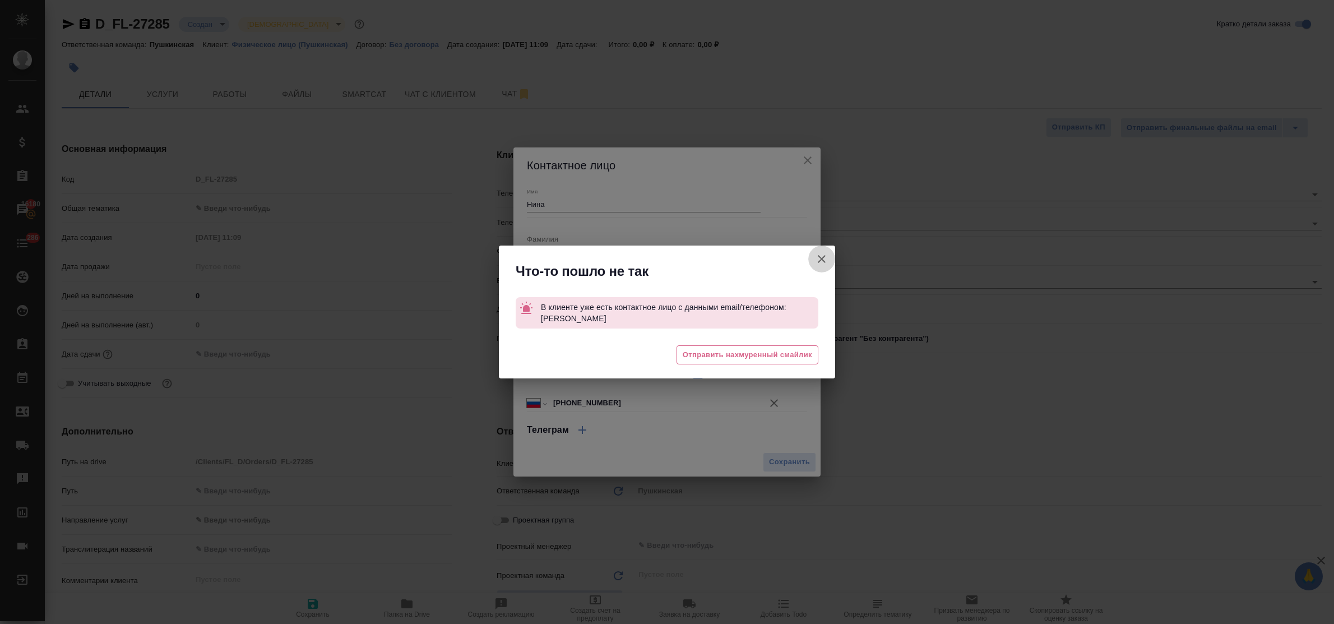
click at [822, 258] on icon "button" at bounding box center [821, 258] width 13 height 13
type textarea "x"
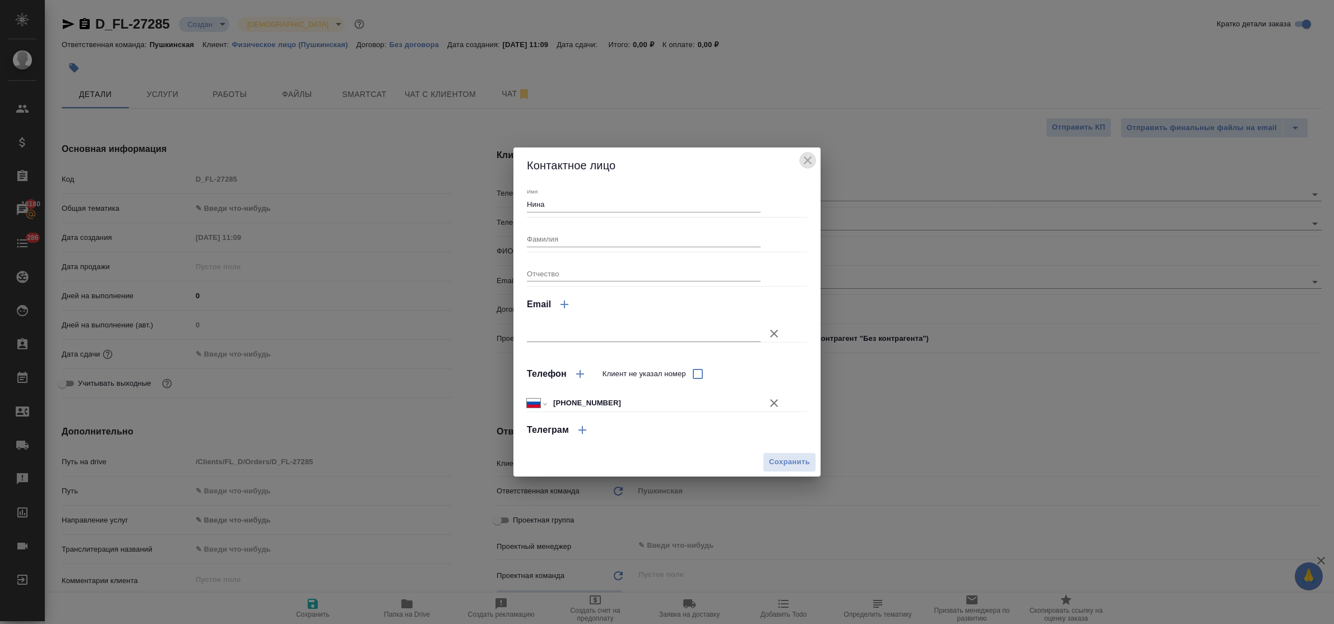
click at [807, 155] on icon "close" at bounding box center [807, 160] width 13 height 13
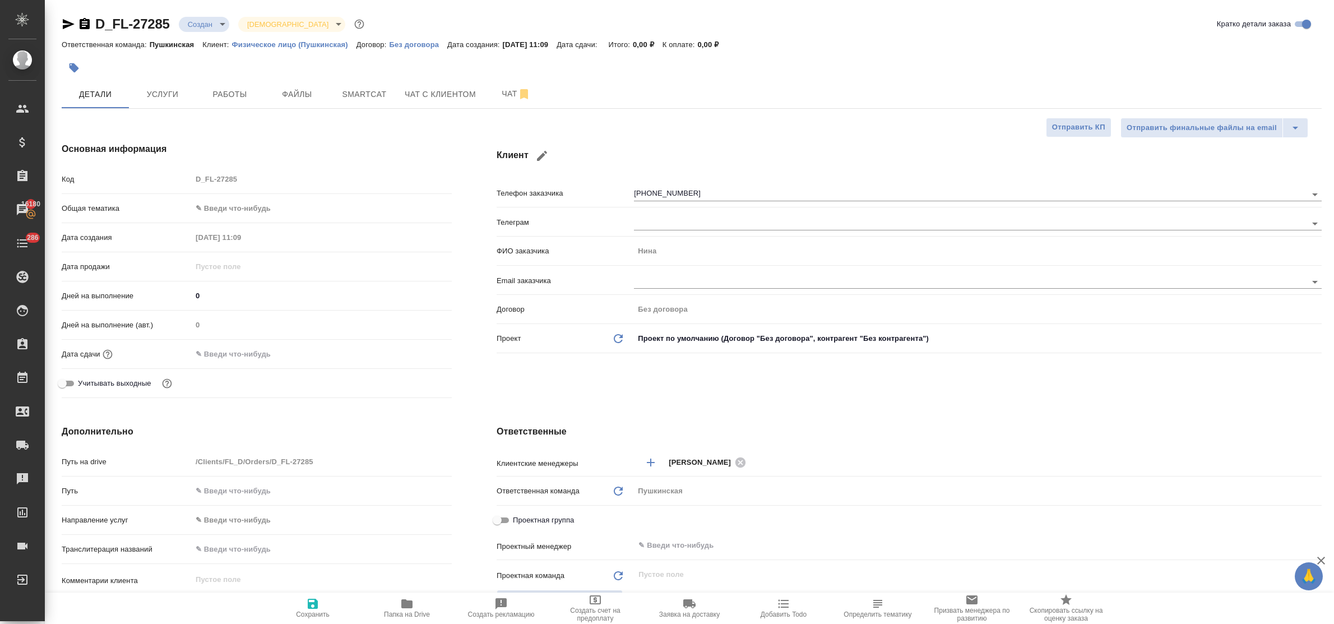
click at [611, 393] on div "Клиент Телефон заказчика +7 905 718 58 95 Телеграм ФИО заказчика Нина Email зак…" at bounding box center [909, 272] width 870 height 305
type textarea "x"
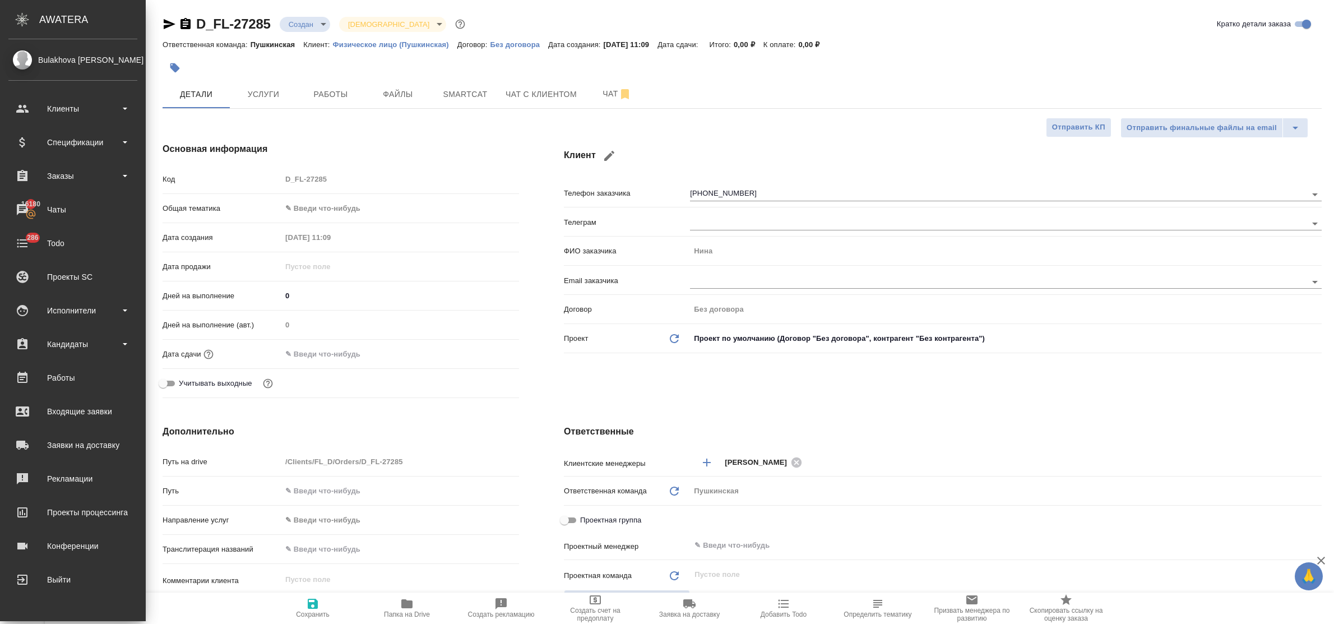
type textarea "x"
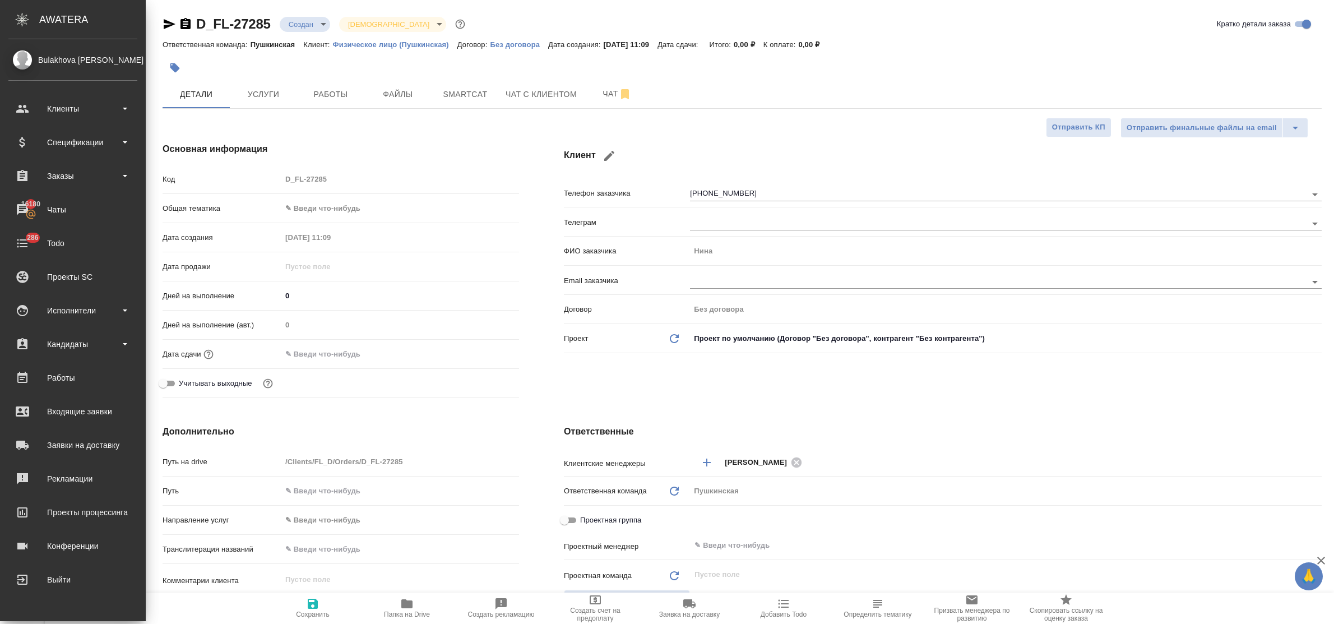
type textarea "x"
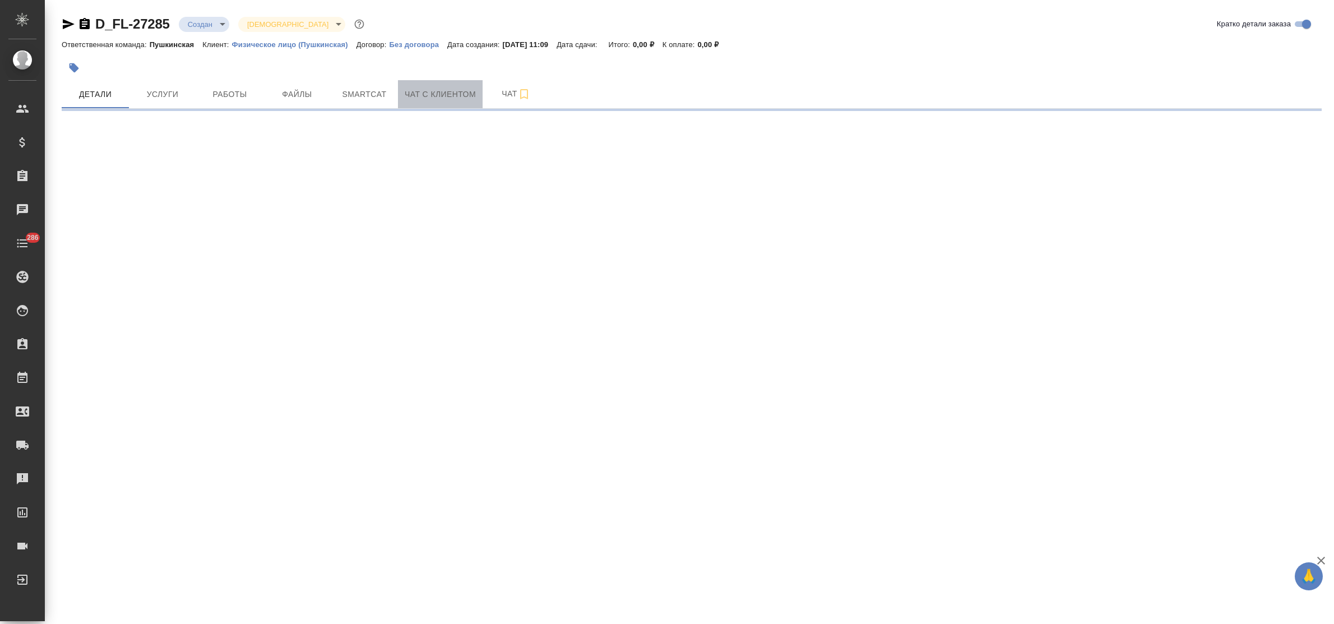
click at [440, 101] on span "Чат с клиентом" at bounding box center [440, 94] width 71 height 14
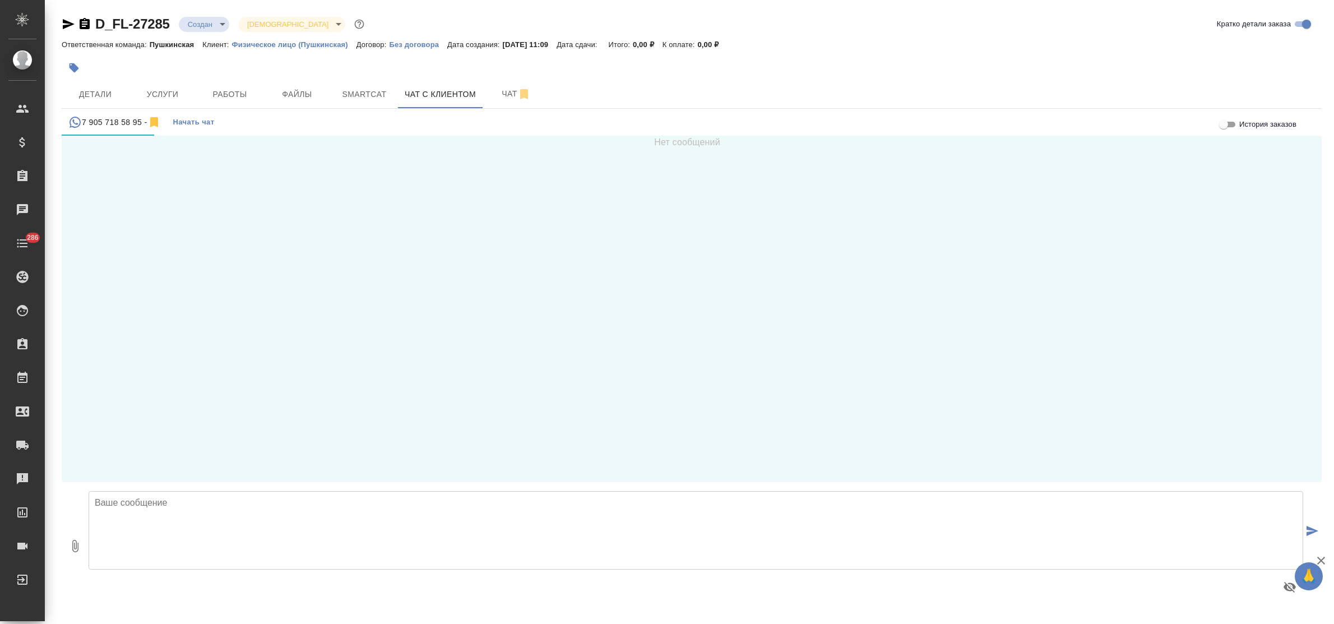
click at [201, 509] on textarea at bounding box center [696, 530] width 1214 height 78
paste textarea "[PHONE_NUMBER]"
type textarea "[PHONE_NUMBER]"
drag, startPoint x: 200, startPoint y: 505, endPoint x: 85, endPoint y: 503, distance: 115.4
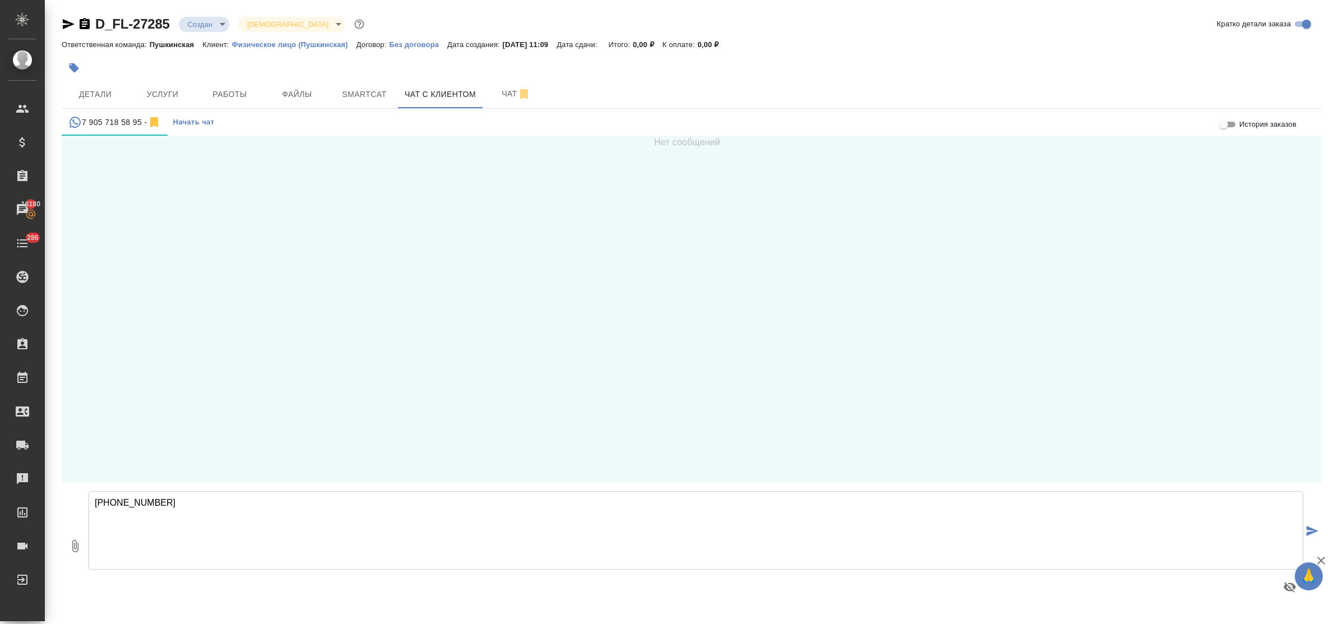
click at [85, 503] on div "0 [PHONE_NUMBER] [PHONE_NUMBER]" at bounding box center [692, 545] width 1260 height 127
click at [224, 520] on textarea at bounding box center [696, 530] width 1214 height 78
click at [206, 502] on textarea at bounding box center [696, 530] width 1214 height 78
click at [133, 502] on textarea at bounding box center [696, 530] width 1214 height 78
type textarea "[PERSON_NAME], добрый день! Стоимость заказа составит - 26964 руб., срок выполн…"
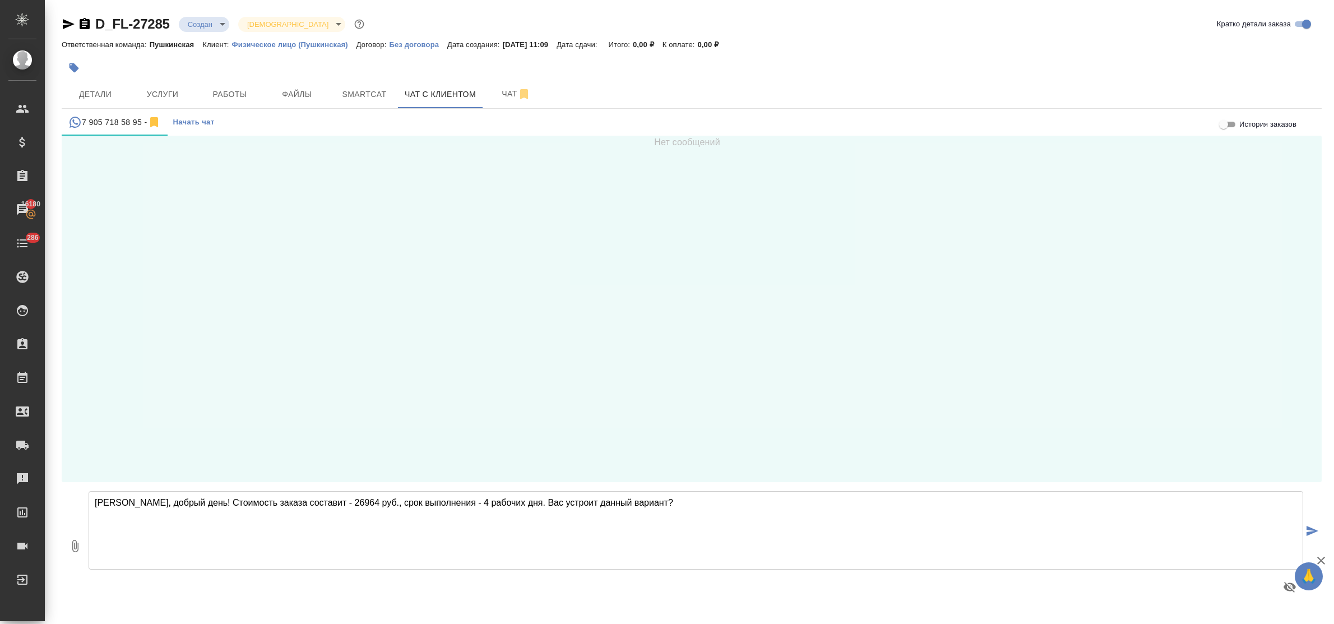
click at [1314, 531] on icon "submit" at bounding box center [1312, 531] width 12 height 10
click at [1309, 526] on icon "submit" at bounding box center [1312, 531] width 12 height 10
click at [66, 25] on icon "button" at bounding box center [69, 24] width 12 height 10
click at [194, 504] on textarea at bounding box center [696, 530] width 1214 height 78
paste textarea "[PHONE_NUMBER]"
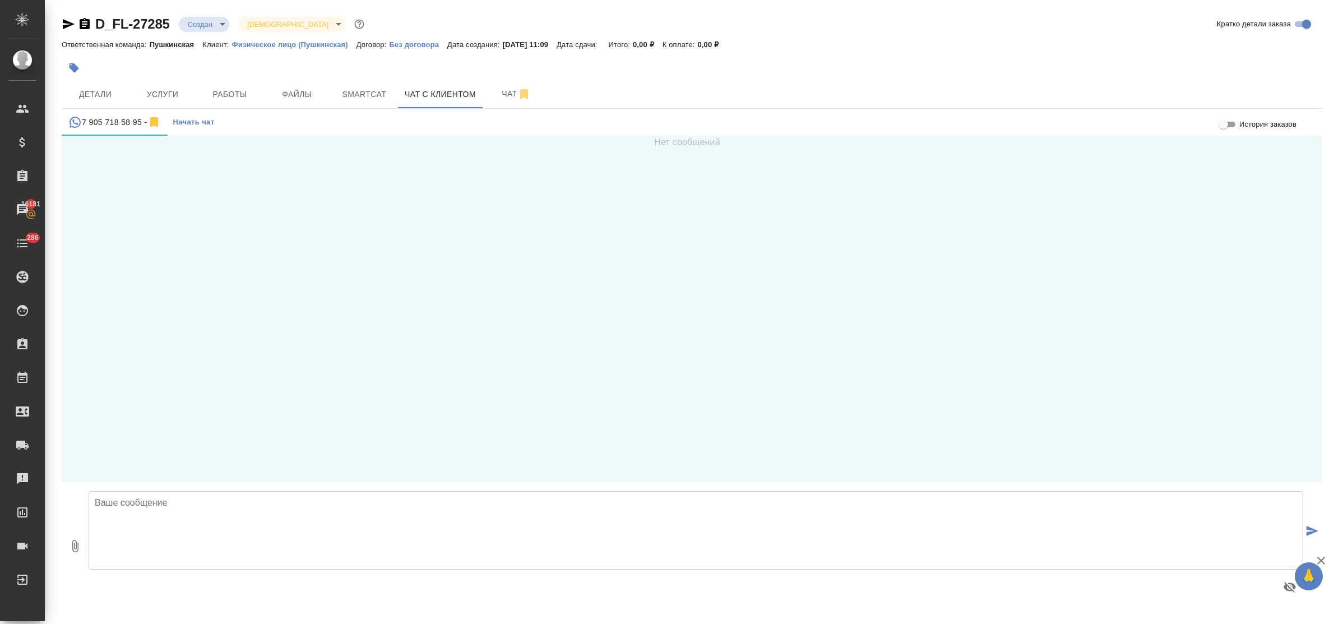
type textarea "[PHONE_NUMBER]"
drag, startPoint x: 194, startPoint y: 503, endPoint x: 71, endPoint y: 489, distance: 124.0
click at [71, 489] on div "0 [PHONE_NUMBER] [PHONE_NUMBER]" at bounding box center [692, 545] width 1260 height 127
drag, startPoint x: 379, startPoint y: 540, endPoint x: 379, endPoint y: 519, distance: 20.2
click at [379, 536] on textarea at bounding box center [696, 530] width 1214 height 78
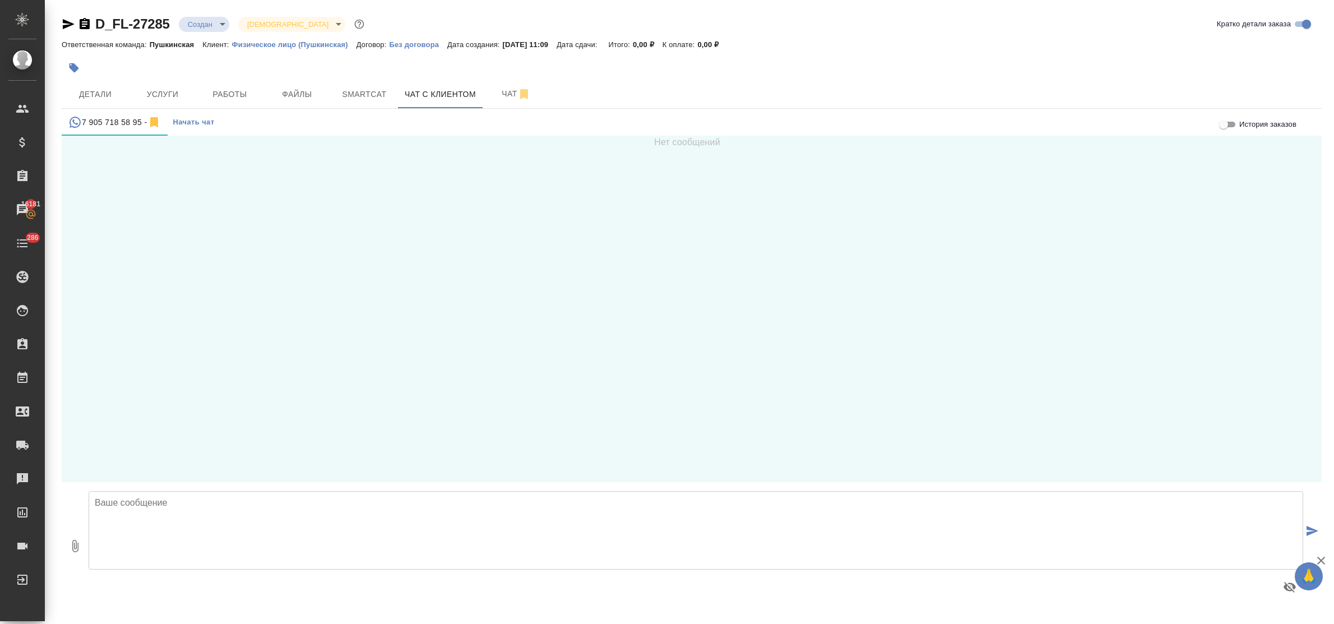
click at [194, 509] on textarea at bounding box center [696, 530] width 1214 height 78
click at [99, 94] on span "Детали" at bounding box center [95, 94] width 54 height 14
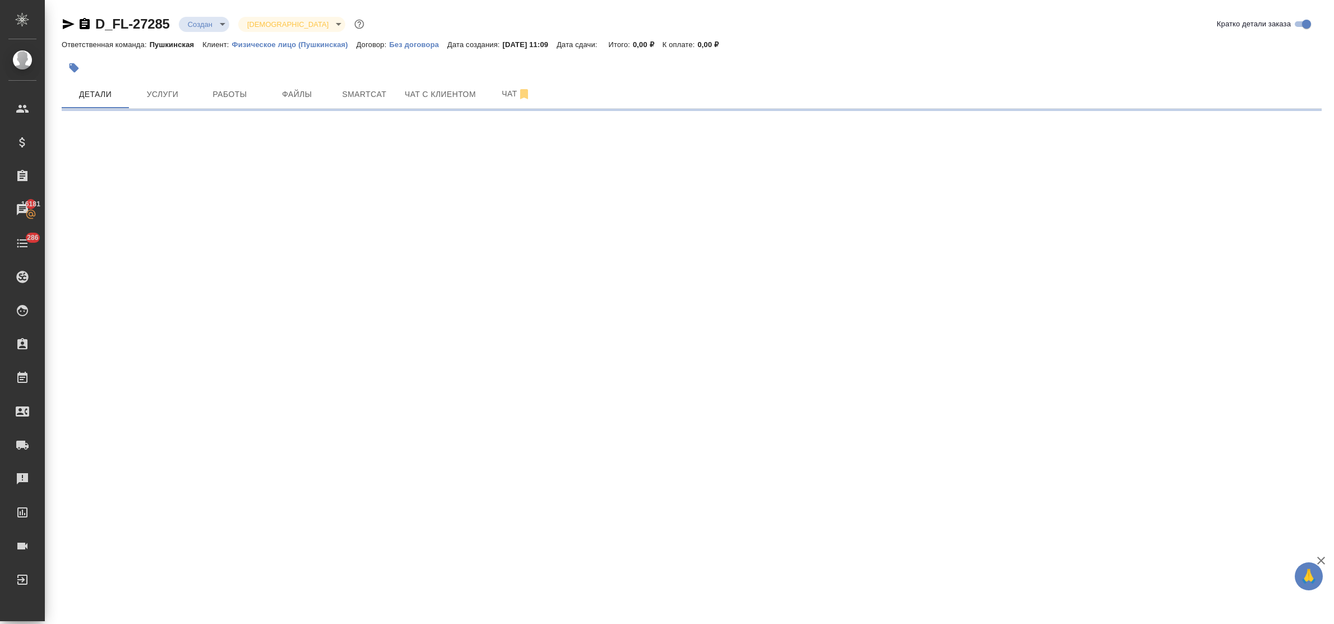
select select "RU"
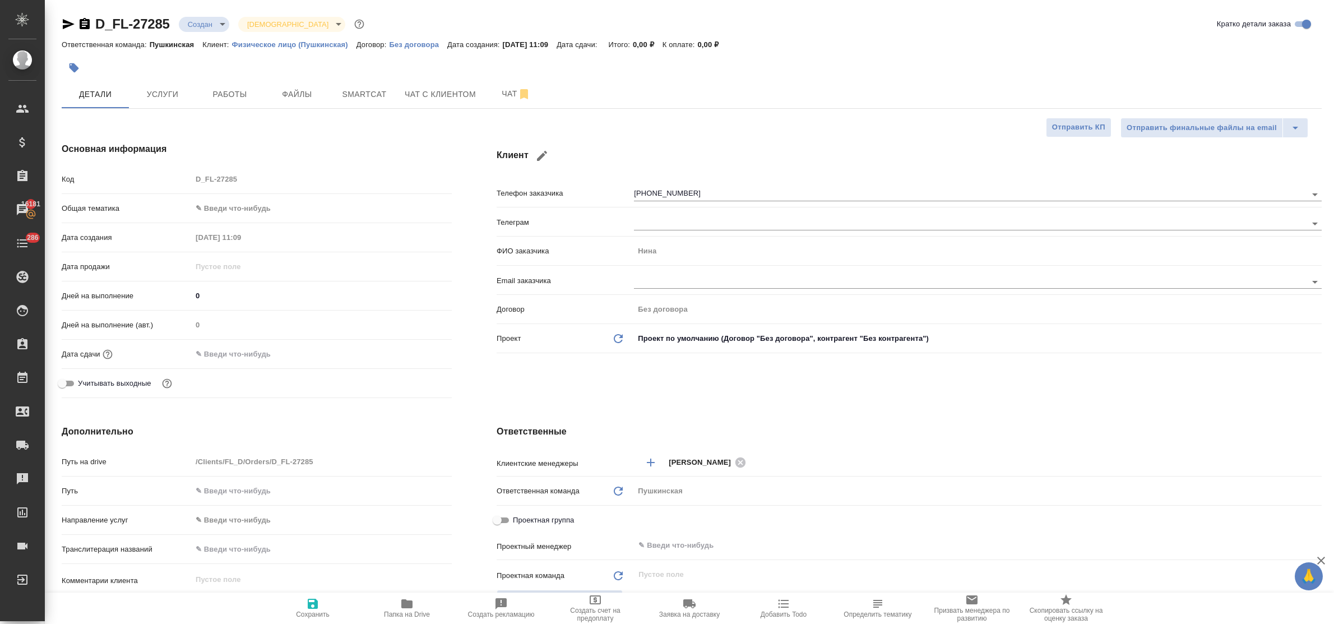
type textarea "x"
click at [440, 92] on span "Чат с клиентом" at bounding box center [440, 94] width 71 height 14
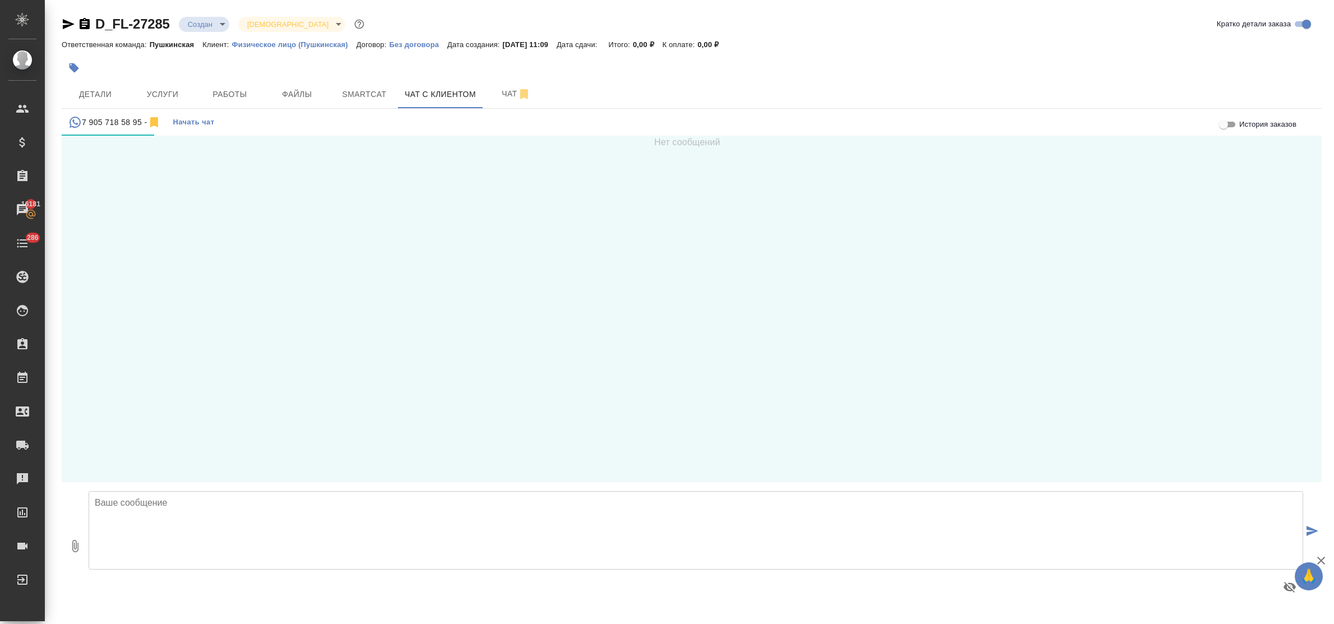
drag, startPoint x: 175, startPoint y: 508, endPoint x: 178, endPoint y: 477, distance: 31.0
click at [175, 508] on textarea at bounding box center [696, 530] width 1214 height 78
click at [198, 119] on span "Начать чат" at bounding box center [193, 122] width 41 height 13
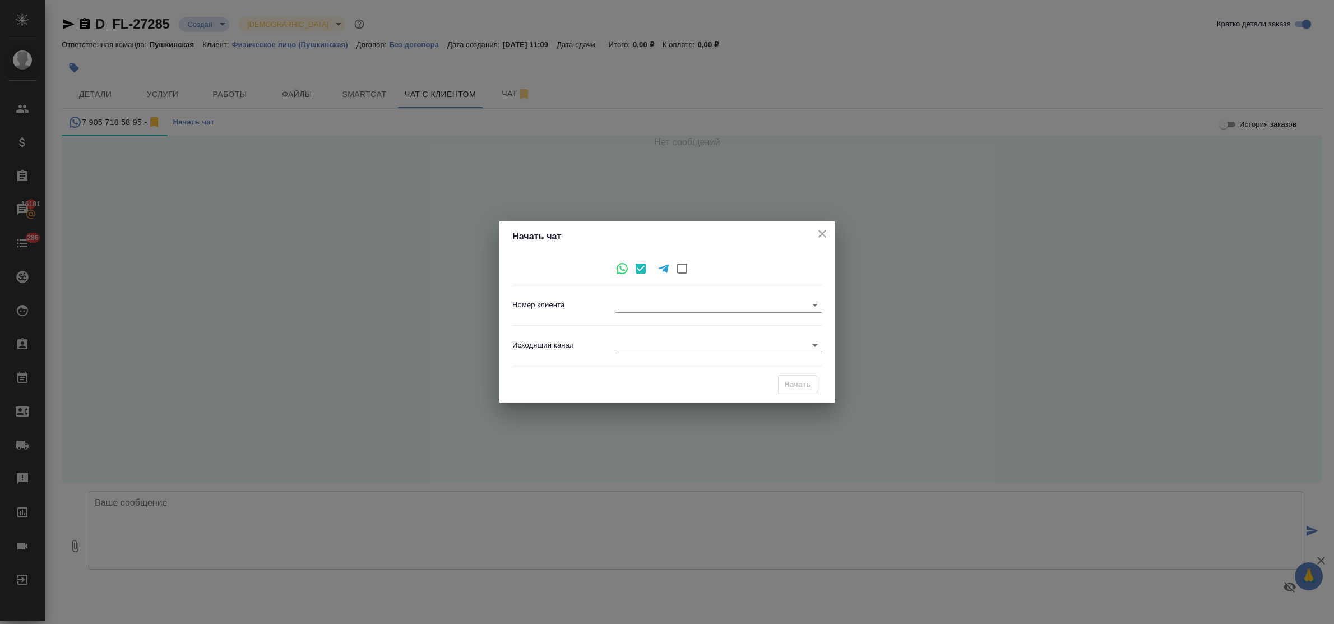
type input "1e3d3b6d10bd907924932e4d"
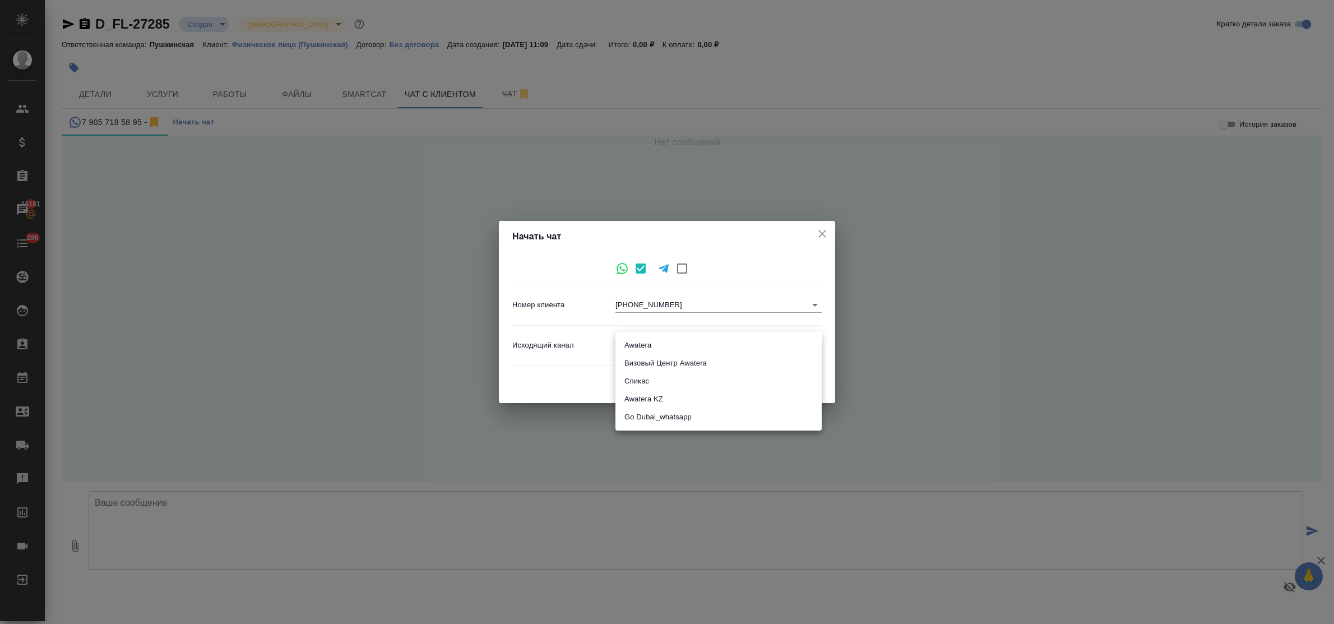
click at [648, 346] on body "🙏 .cls-1 fill:#fff; AWATERA Bulakhova [PERSON_NAME] Спецификации Заказы 16181 Ч…" at bounding box center [667, 312] width 1334 height 624
click at [648, 346] on li "Awatera" at bounding box center [718, 345] width 206 height 18
type input "2"
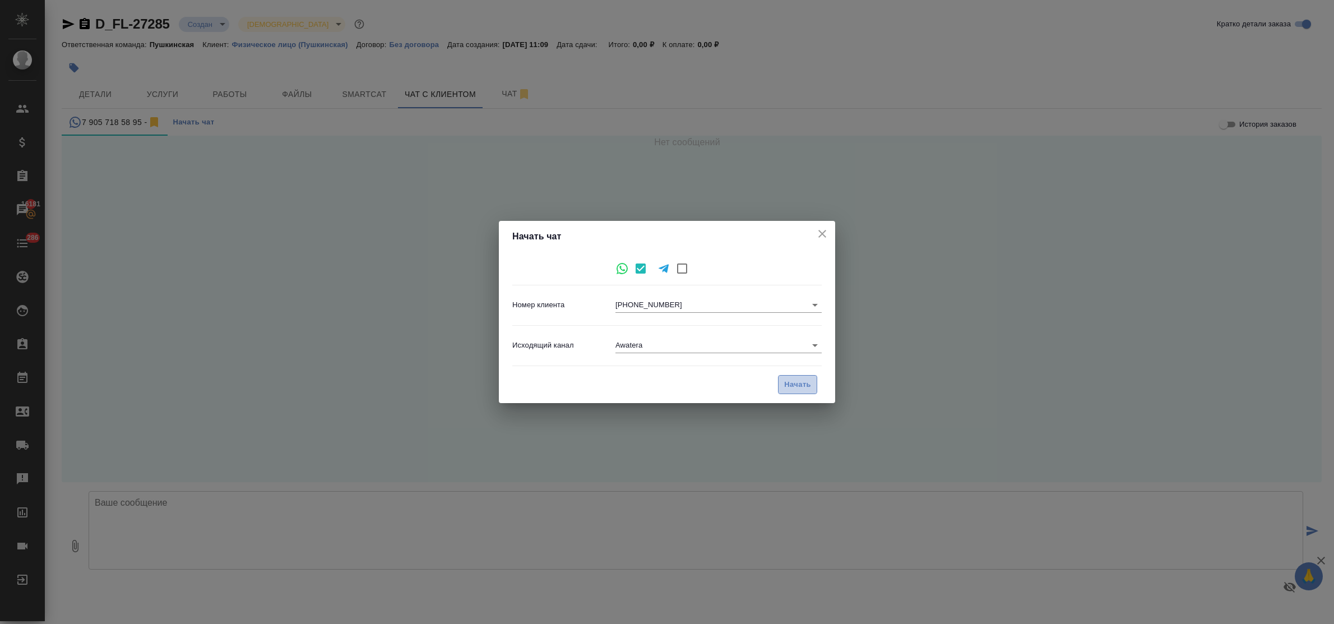
click at [792, 382] on span "Начать" at bounding box center [797, 384] width 27 height 13
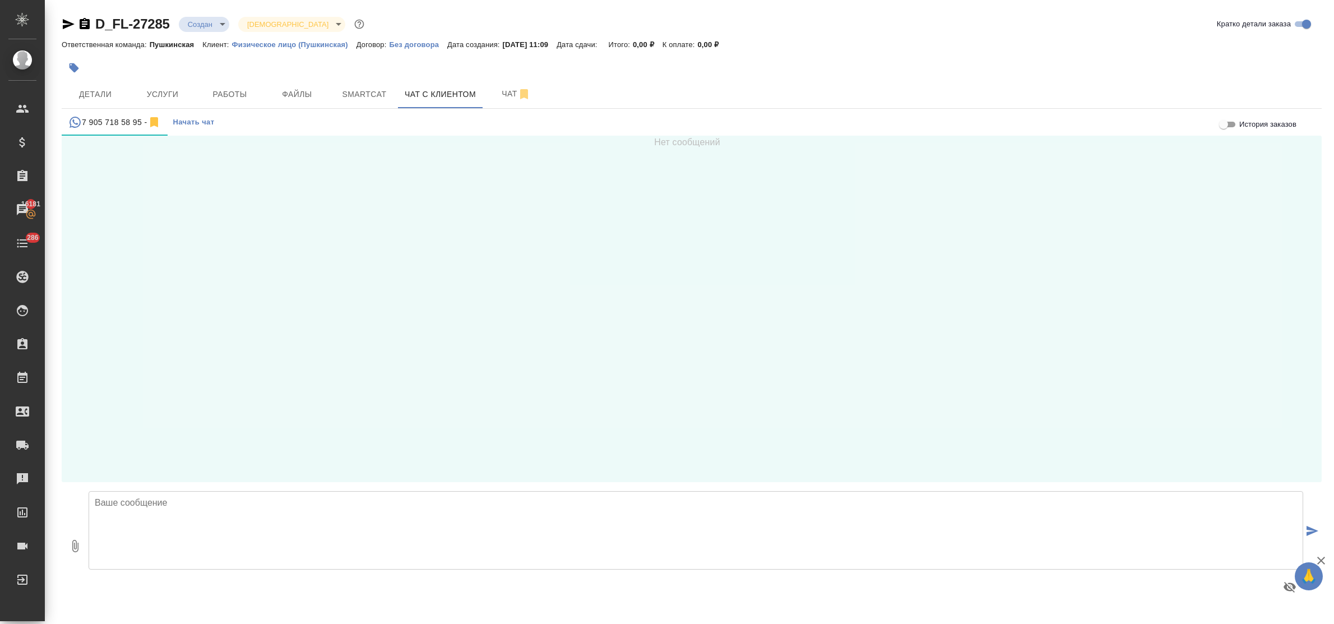
click at [156, 505] on textarea at bounding box center [696, 530] width 1214 height 78
type textarea "Нина, добрый день!"
click at [165, 499] on textarea at bounding box center [696, 530] width 1214 height 78
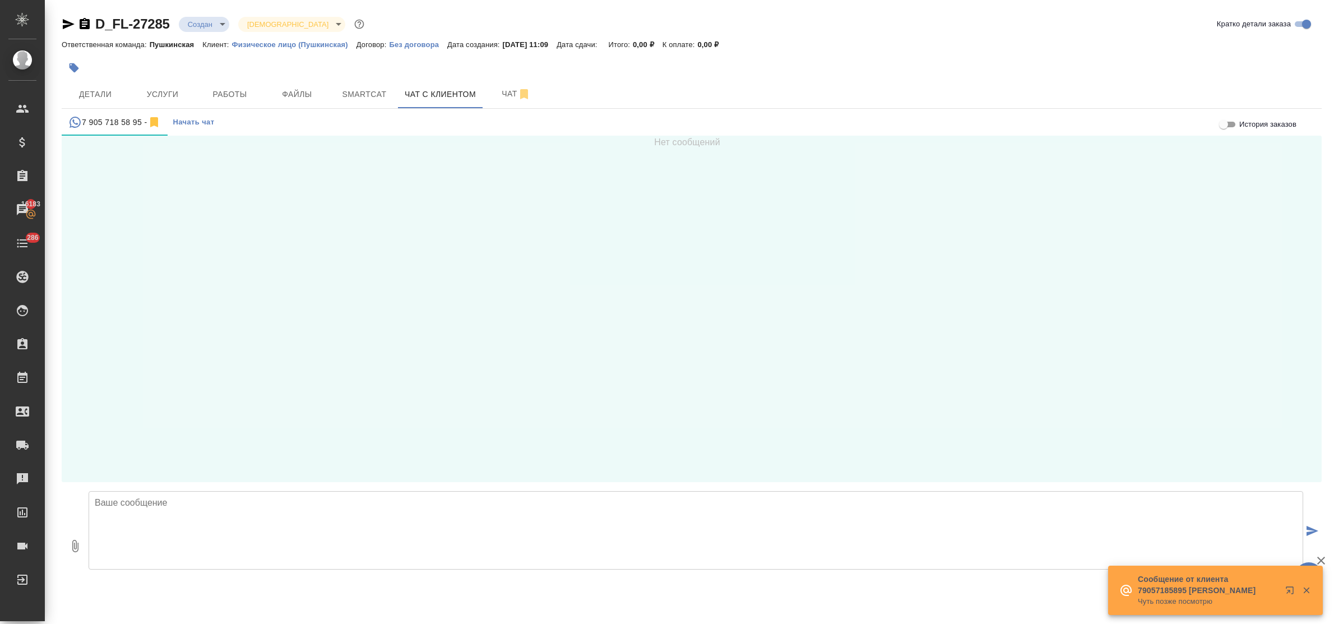
click at [144, 512] on textarea at bounding box center [696, 530] width 1214 height 78
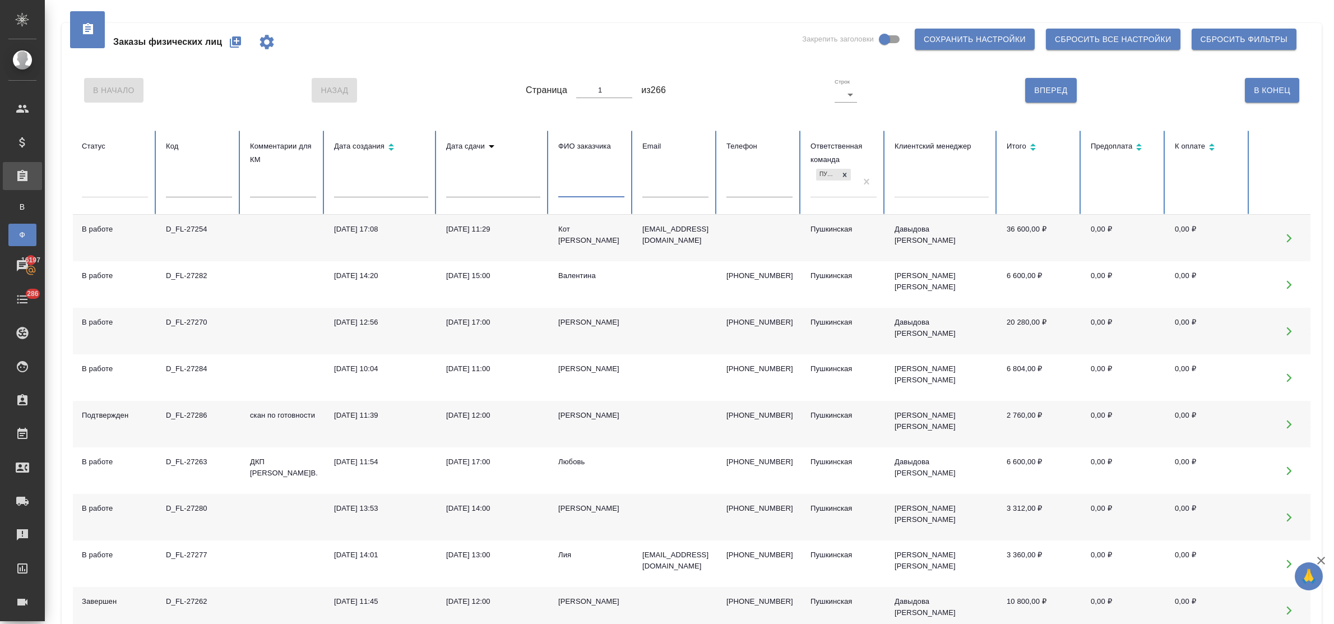
click at [574, 189] on input "text" at bounding box center [591, 190] width 66 height 16
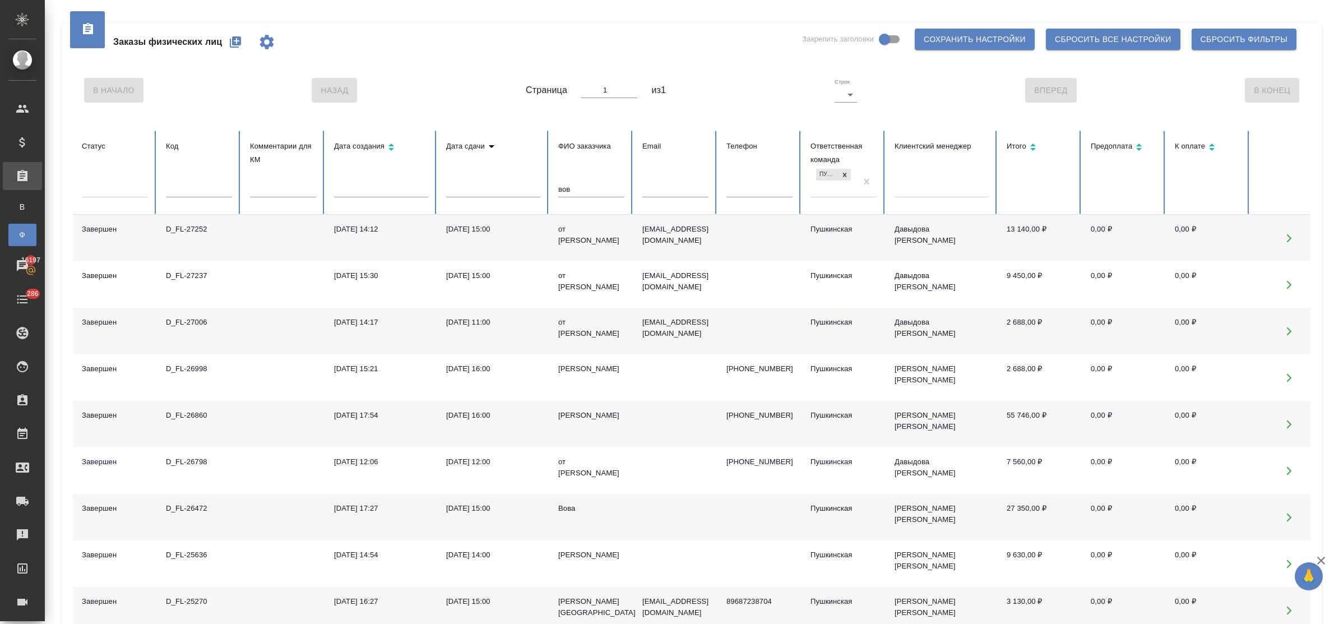
click at [572, 237] on div "от [PERSON_NAME]" at bounding box center [591, 235] width 66 height 22
click at [572, 237] on div "от Вовы Федорченко" at bounding box center [591, 235] width 66 height 22
drag, startPoint x: 576, startPoint y: 184, endPoint x: 544, endPoint y: 184, distance: 32.5
click at [544, 184] on tr "Статус Код Комментарии для КМ Дата создания Дата сдачи ФИО заказчика вов Email …" at bounding box center [703, 173] width 1261 height 84
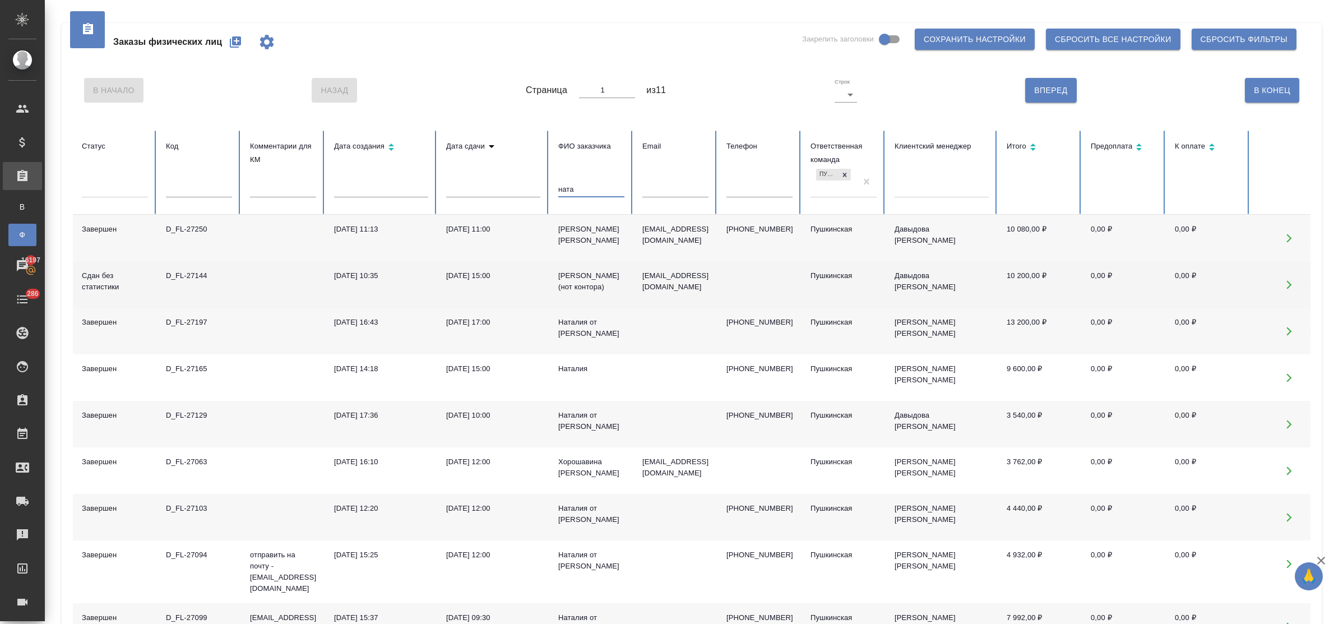
type input "ната"
click at [573, 283] on div "Наташа Прохорова (нот контора)" at bounding box center [591, 281] width 66 height 22
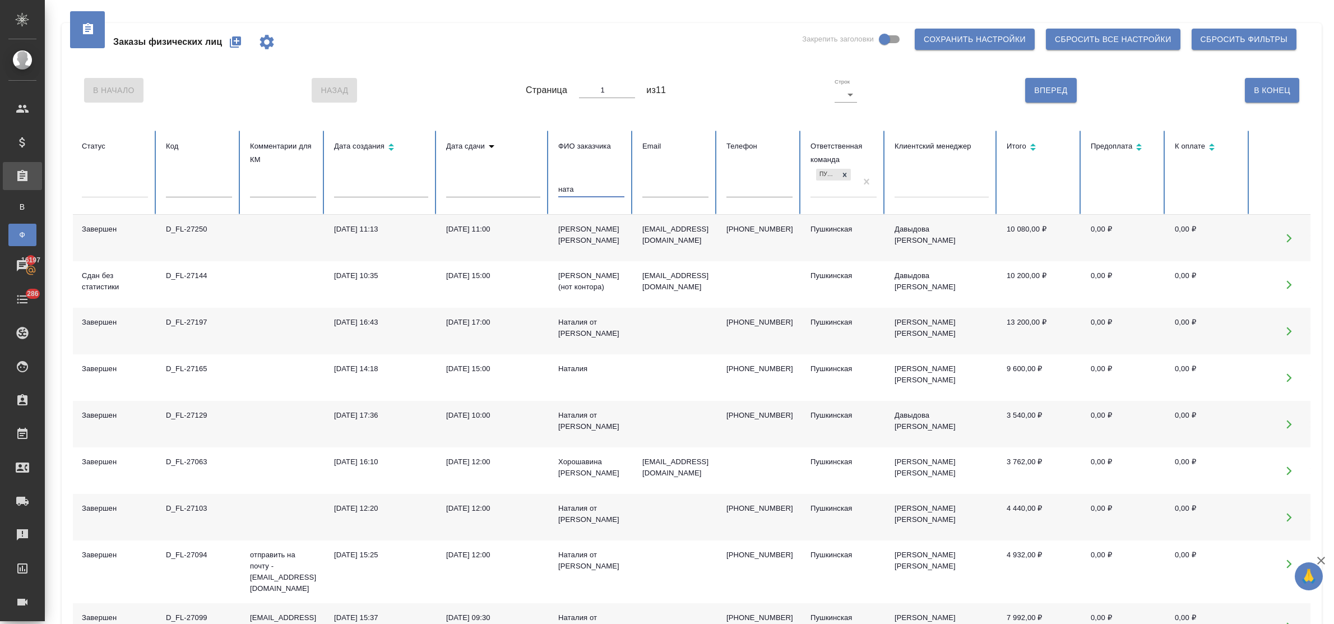
drag, startPoint x: 584, startPoint y: 191, endPoint x: 524, endPoint y: 183, distance: 60.4
click at [524, 183] on tr "Статус Код Комментарии для КМ Дата создания Дата сдачи ФИО заказчика ната Email…" at bounding box center [703, 173] width 1261 height 84
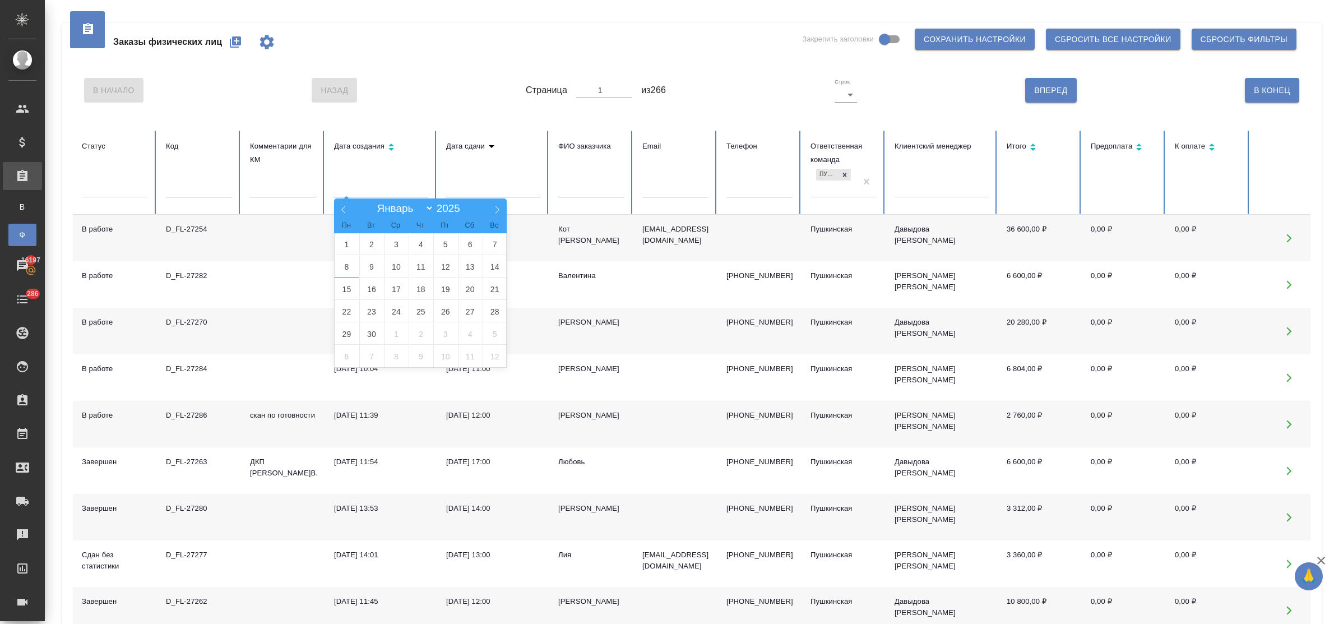
click at [359, 191] on input "text" at bounding box center [381, 190] width 94 height 16
click at [370, 247] on span "2" at bounding box center [371, 244] width 25 height 22
type input "02.09"
click at [416, 248] on span "4" at bounding box center [420, 244] width 25 height 22
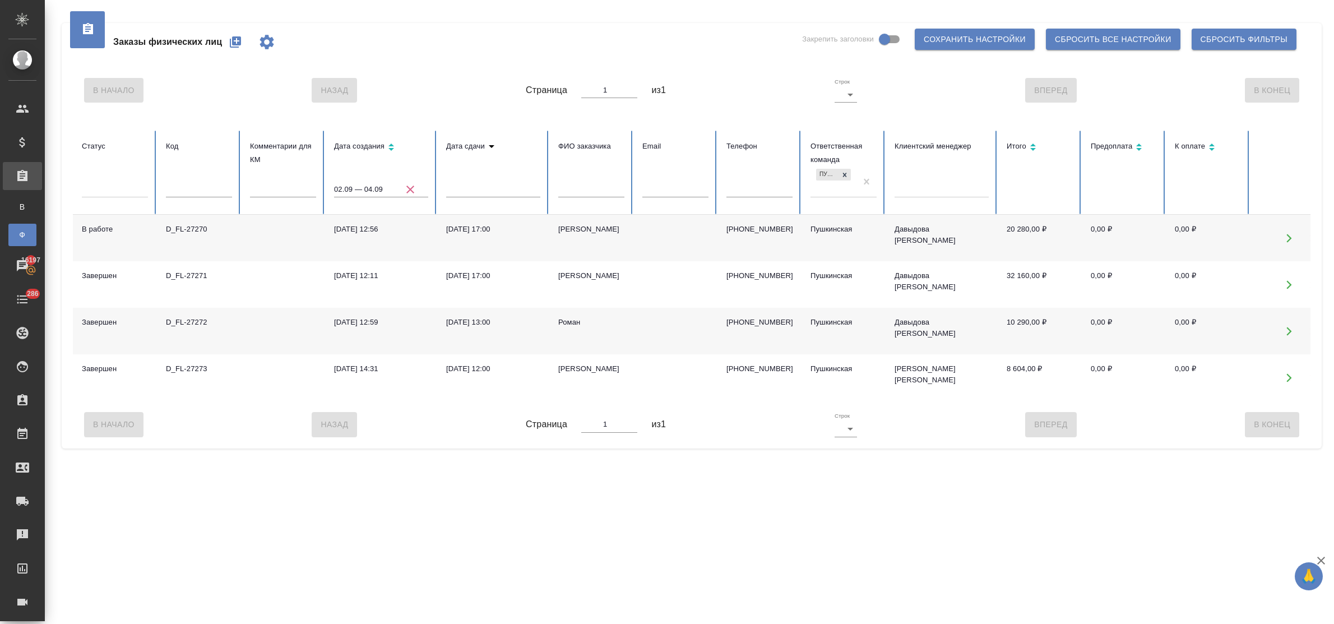
click at [457, 318] on div "05.09.2025, 13:00" at bounding box center [493, 322] width 94 height 11
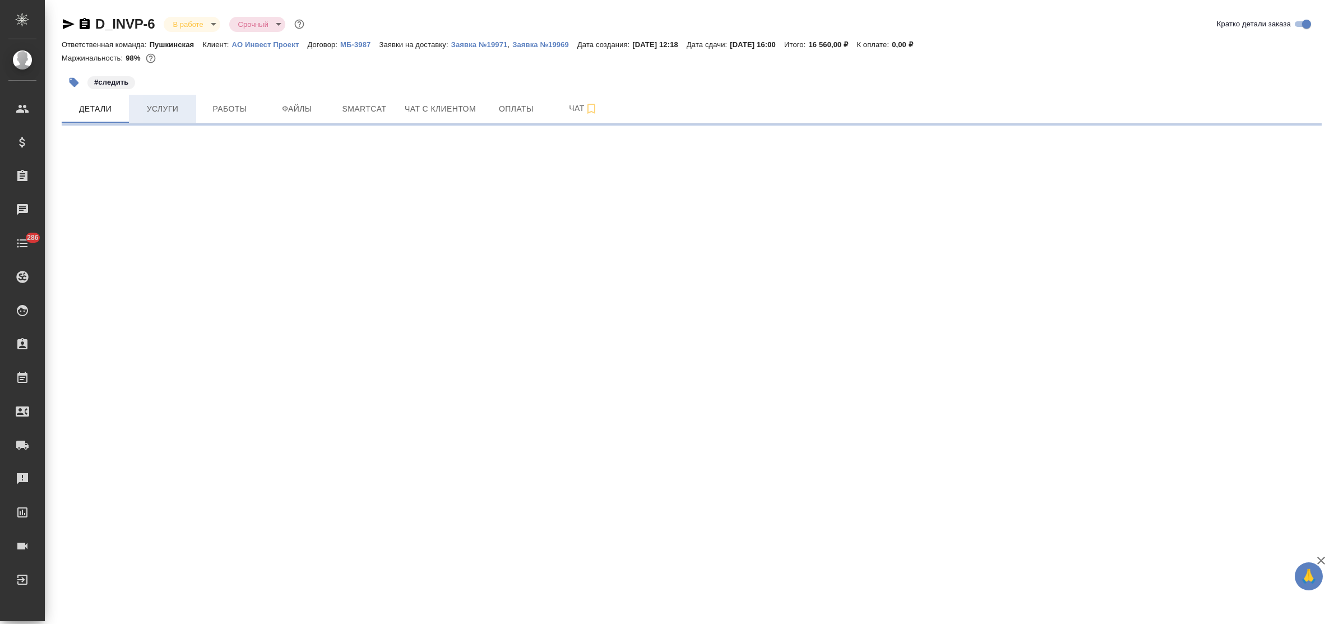
click at [159, 105] on span "Услуги" at bounding box center [163, 109] width 54 height 14
select select "RU"
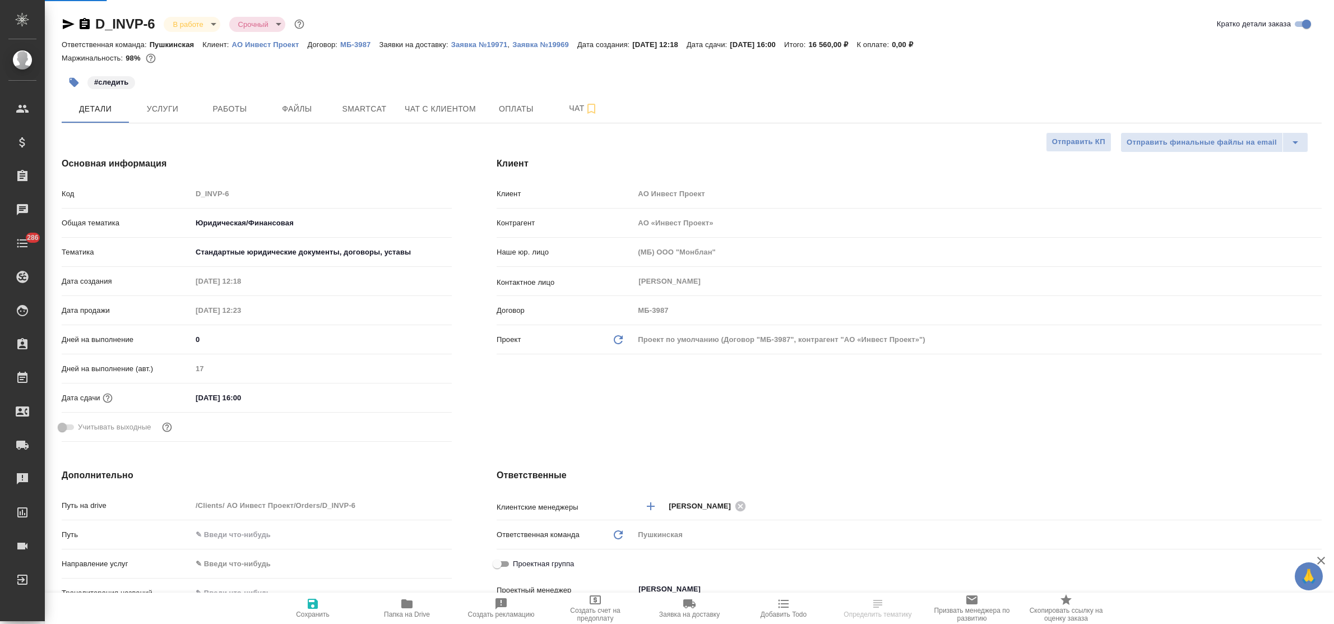
type textarea "x"
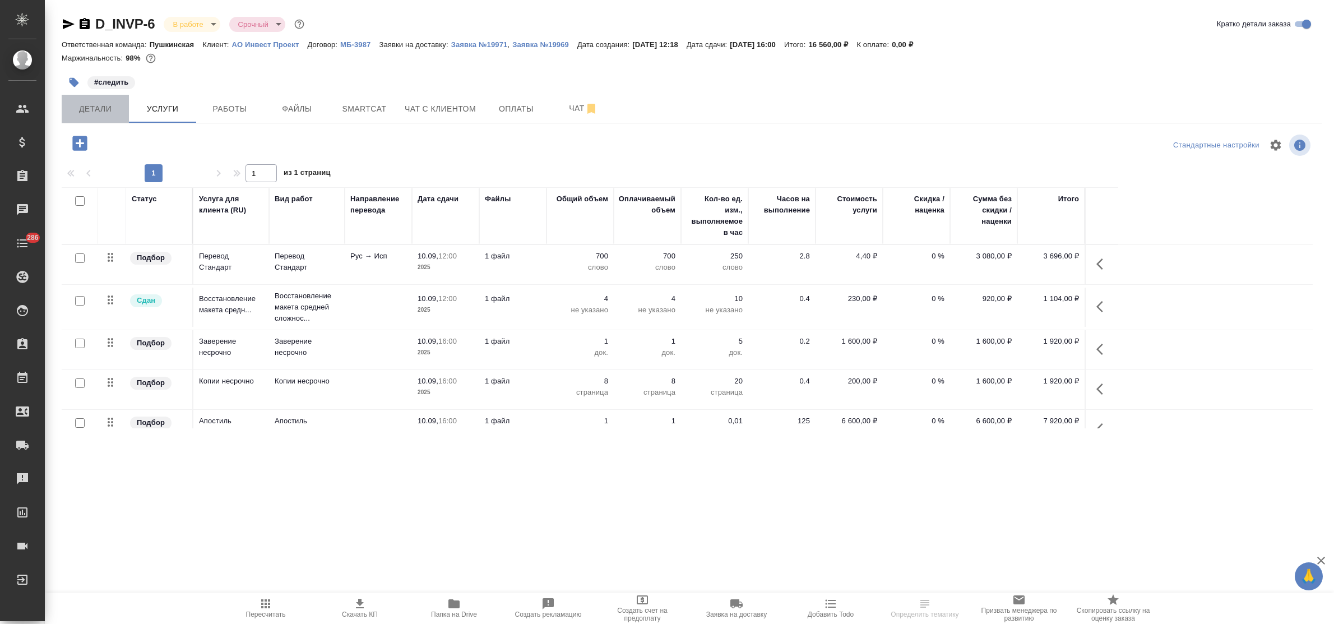
click at [90, 112] on span "Детали" at bounding box center [95, 109] width 54 height 14
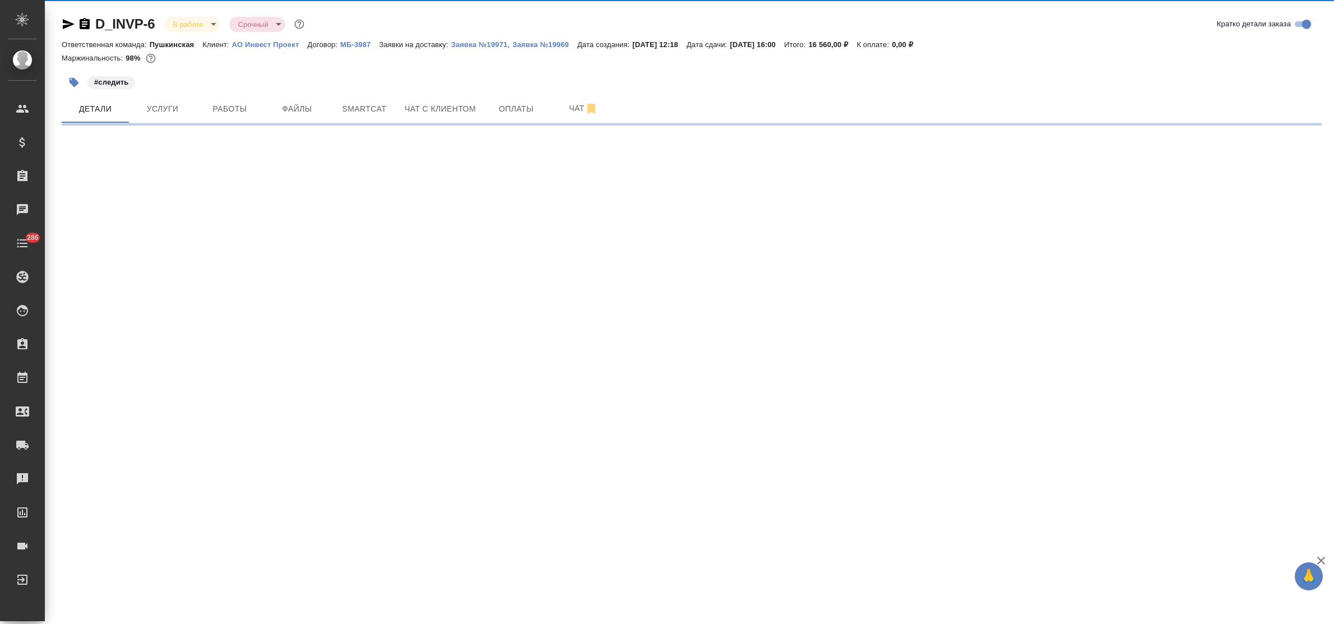
select select "RU"
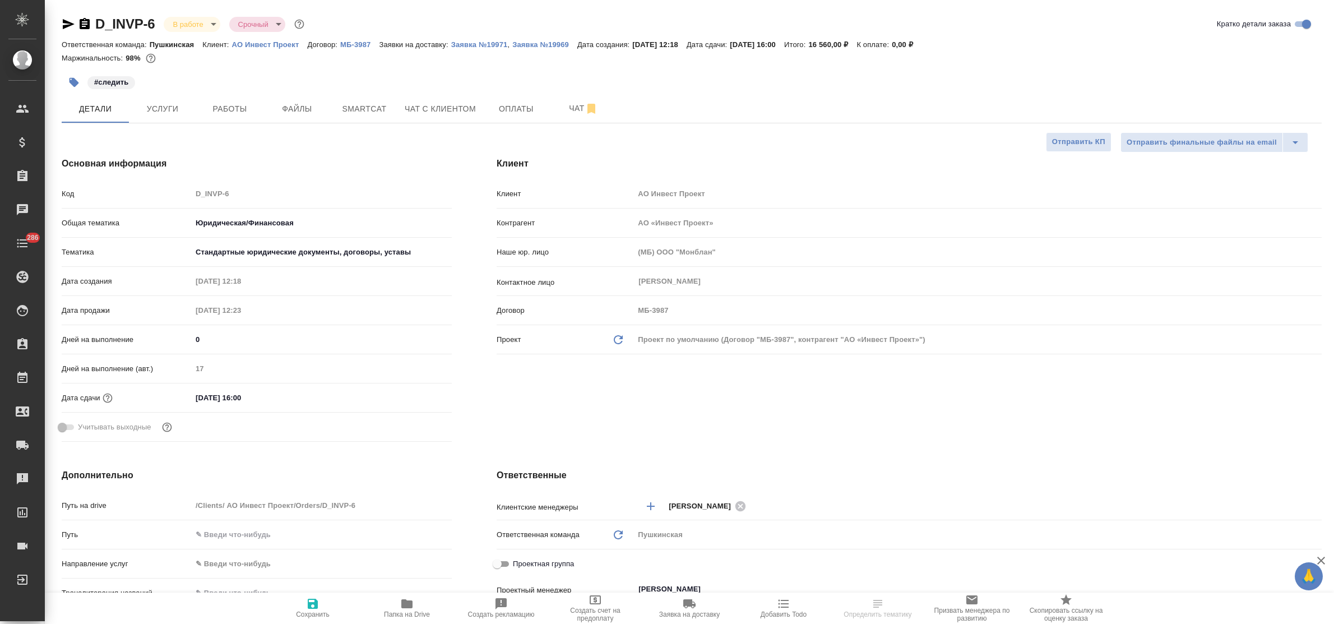
type textarea "x"
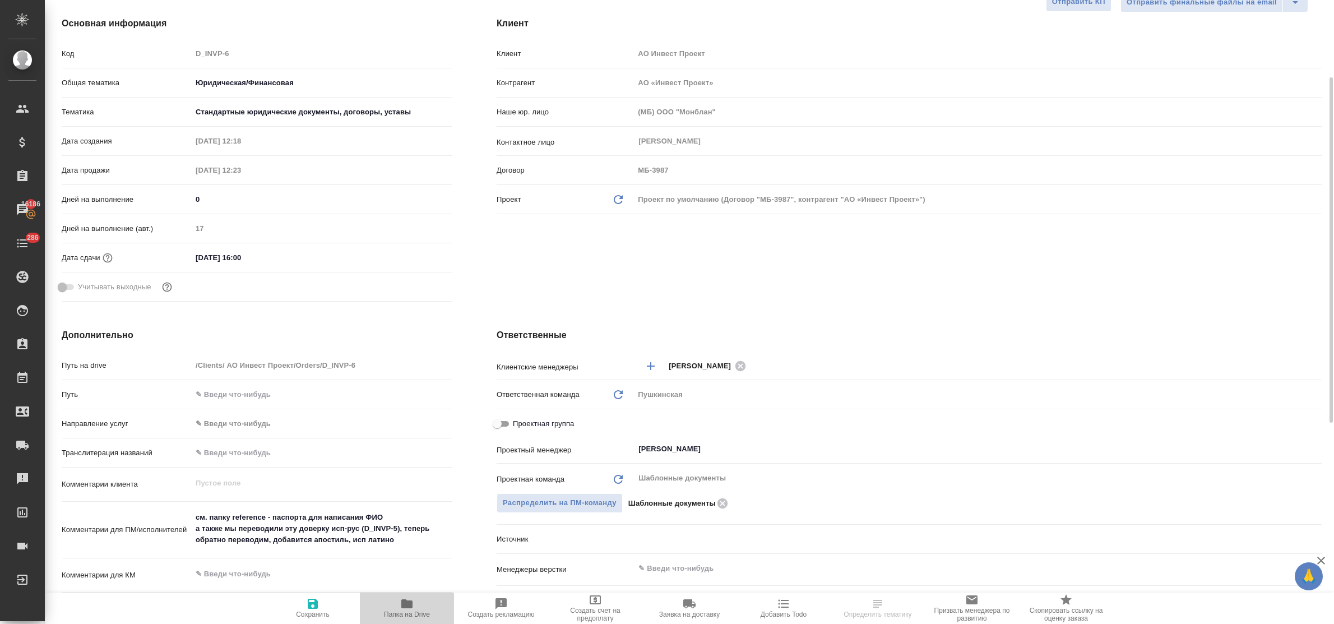
click at [401, 603] on icon "button" at bounding box center [406, 603] width 11 height 9
select select "RU"
type textarea "x"
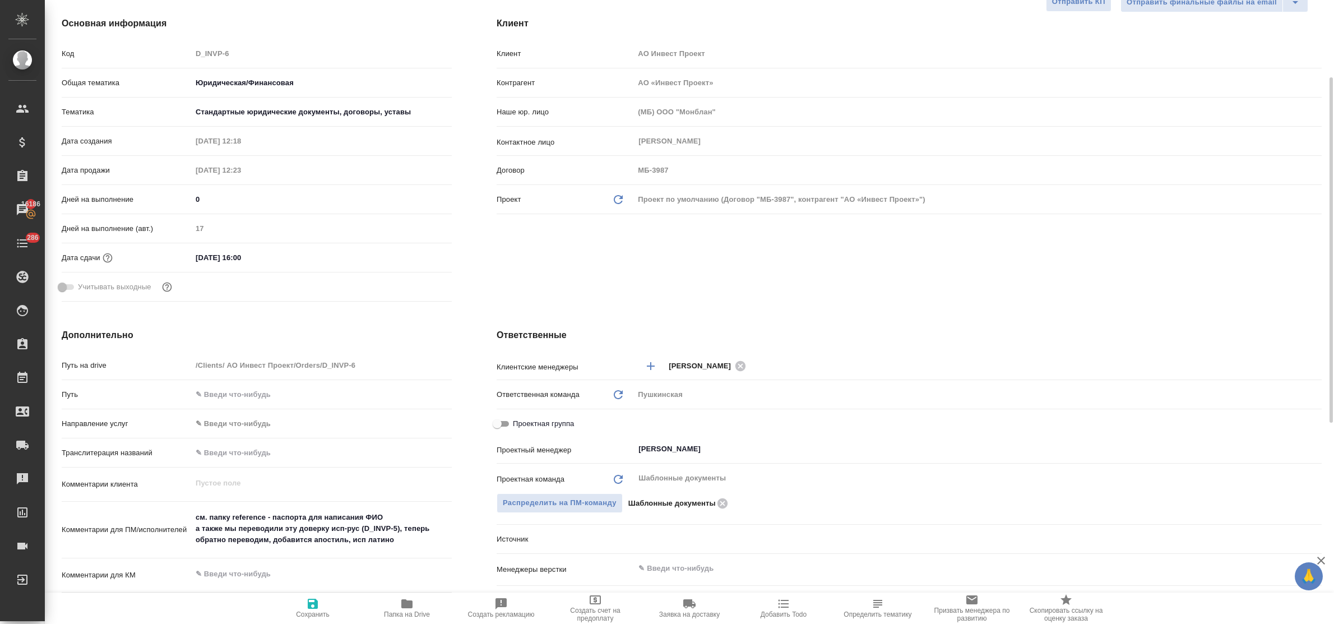
type textarea "x"
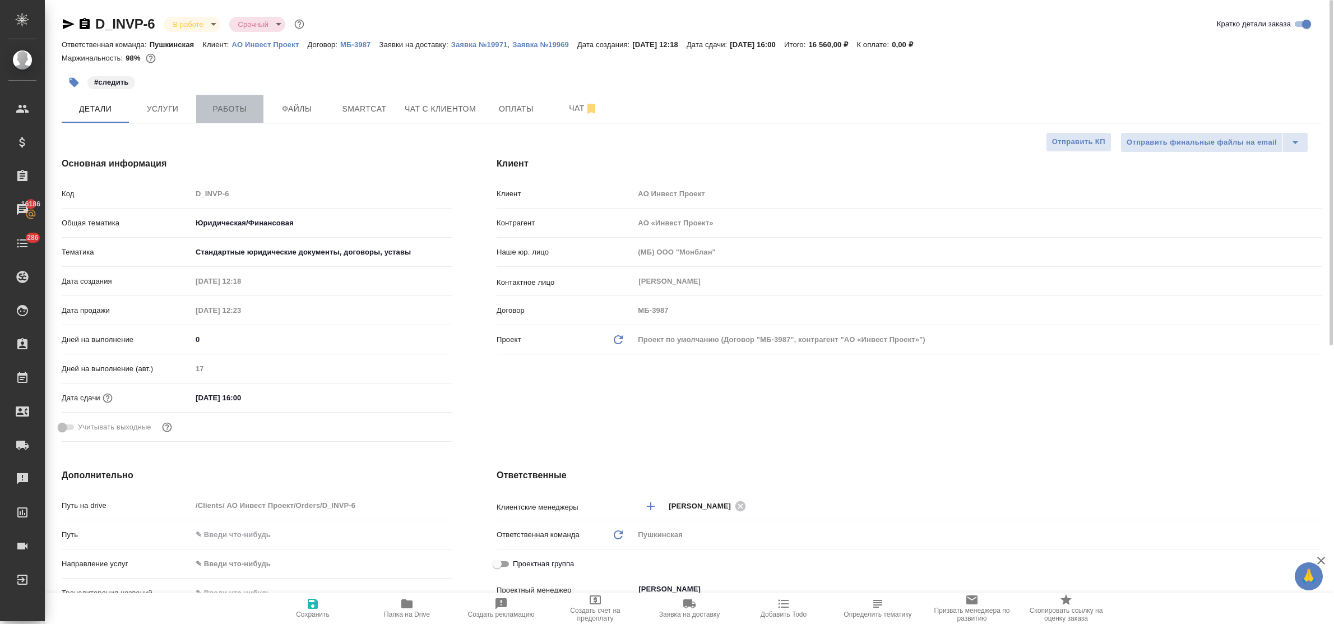
click at [217, 113] on span "Работы" at bounding box center [230, 109] width 54 height 14
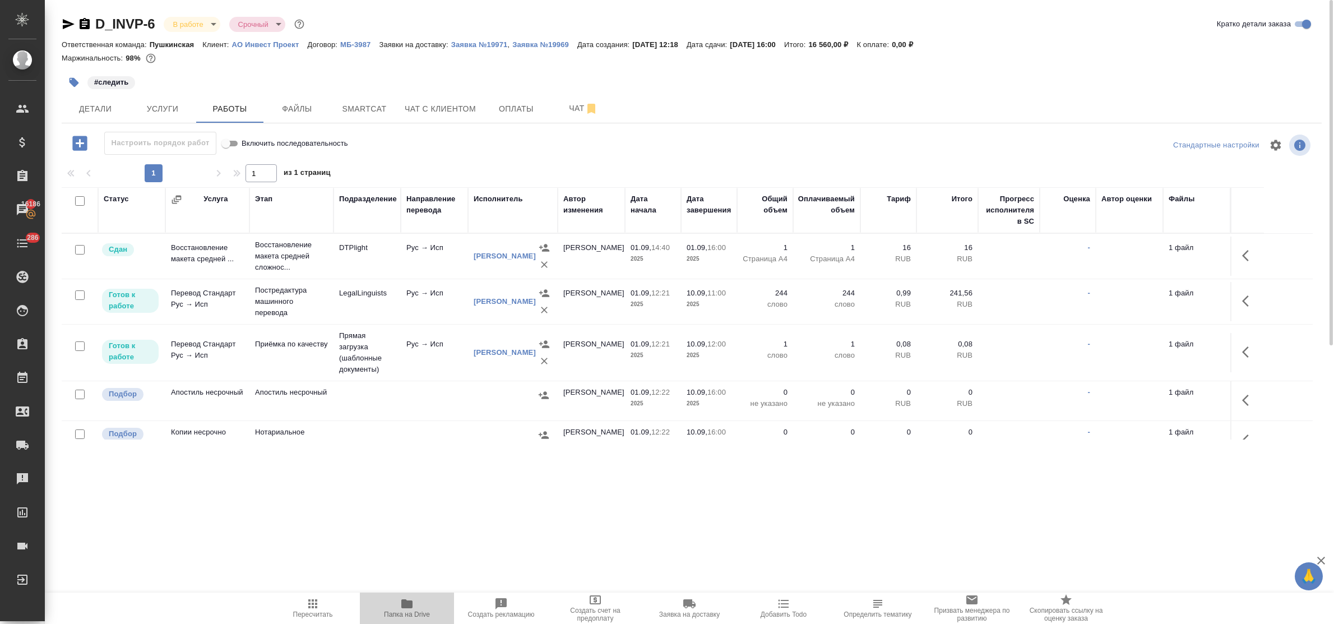
click at [405, 598] on icon "button" at bounding box center [406, 603] width 13 height 13
click at [66, 24] on icon "button" at bounding box center [68, 23] width 13 height 13
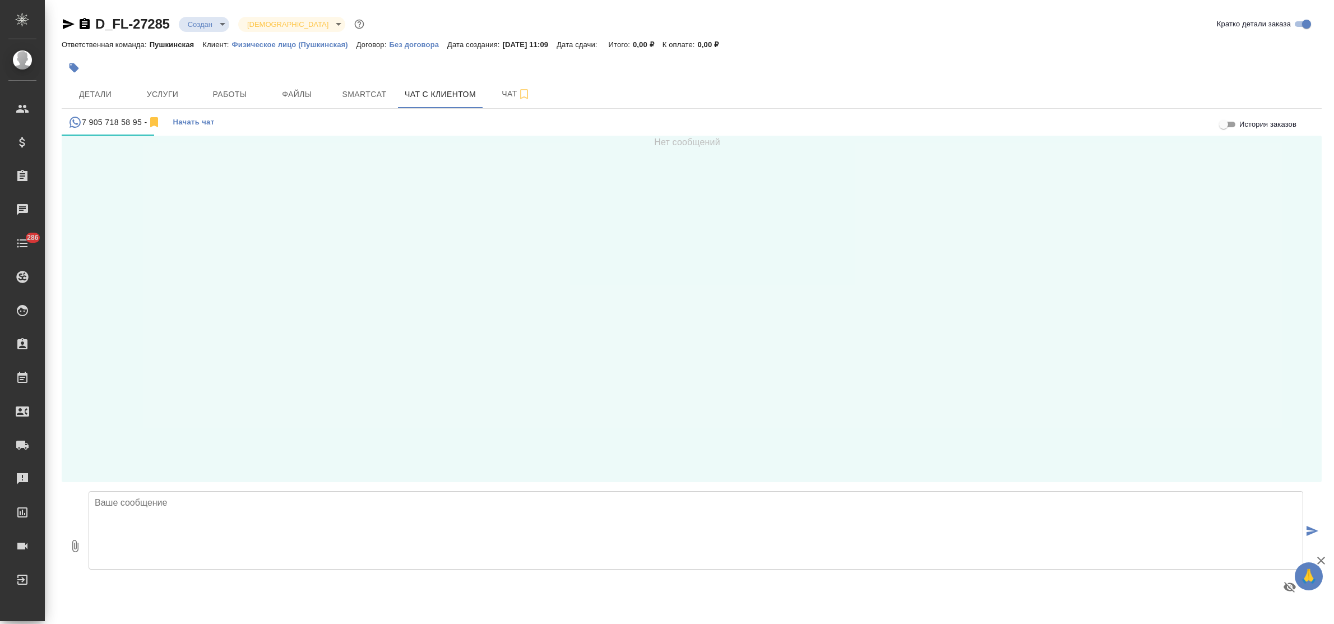
click at [177, 510] on textarea at bounding box center [696, 530] width 1214 height 78
click at [132, 520] on textarea at bounding box center [696, 530] width 1214 height 78
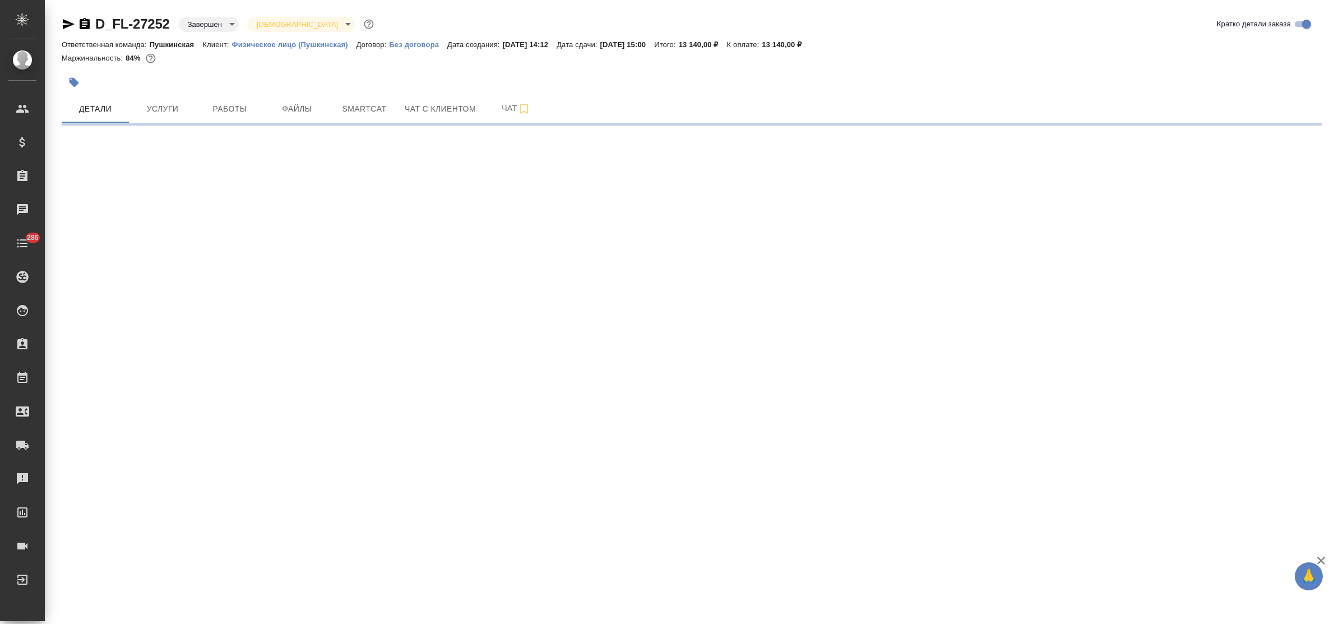
select select "RU"
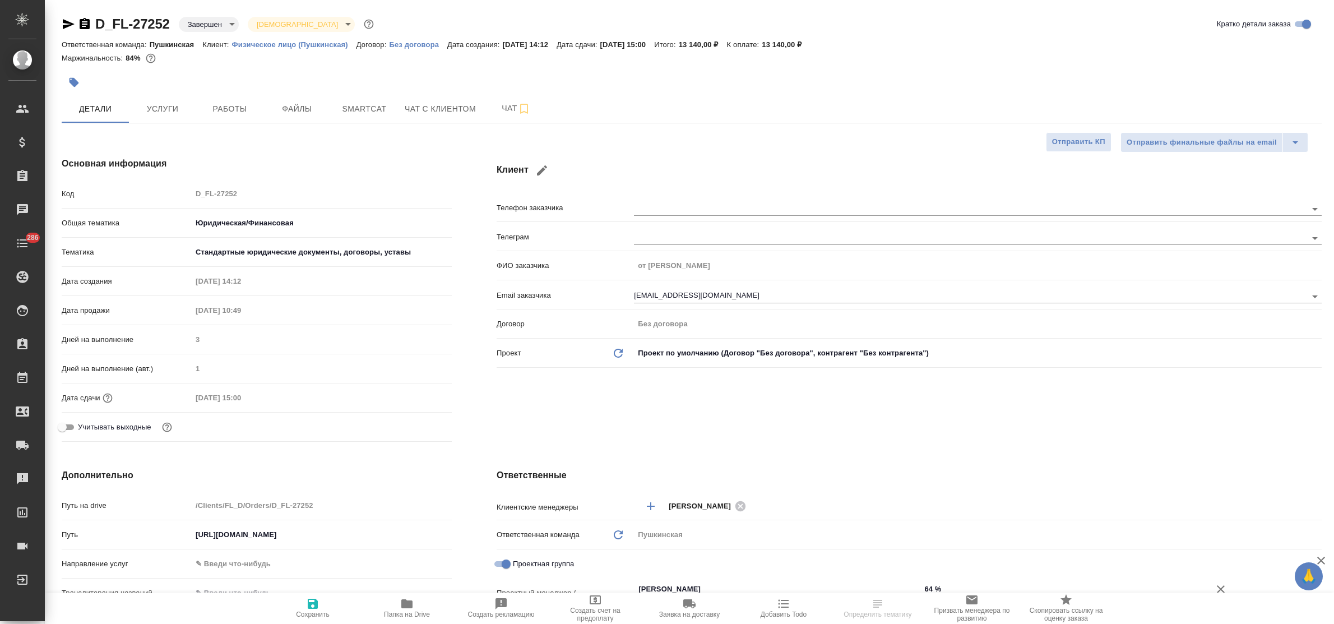
type textarea "x"
click at [394, 604] on span "Папка на Drive" at bounding box center [406, 607] width 81 height 21
type textarea "x"
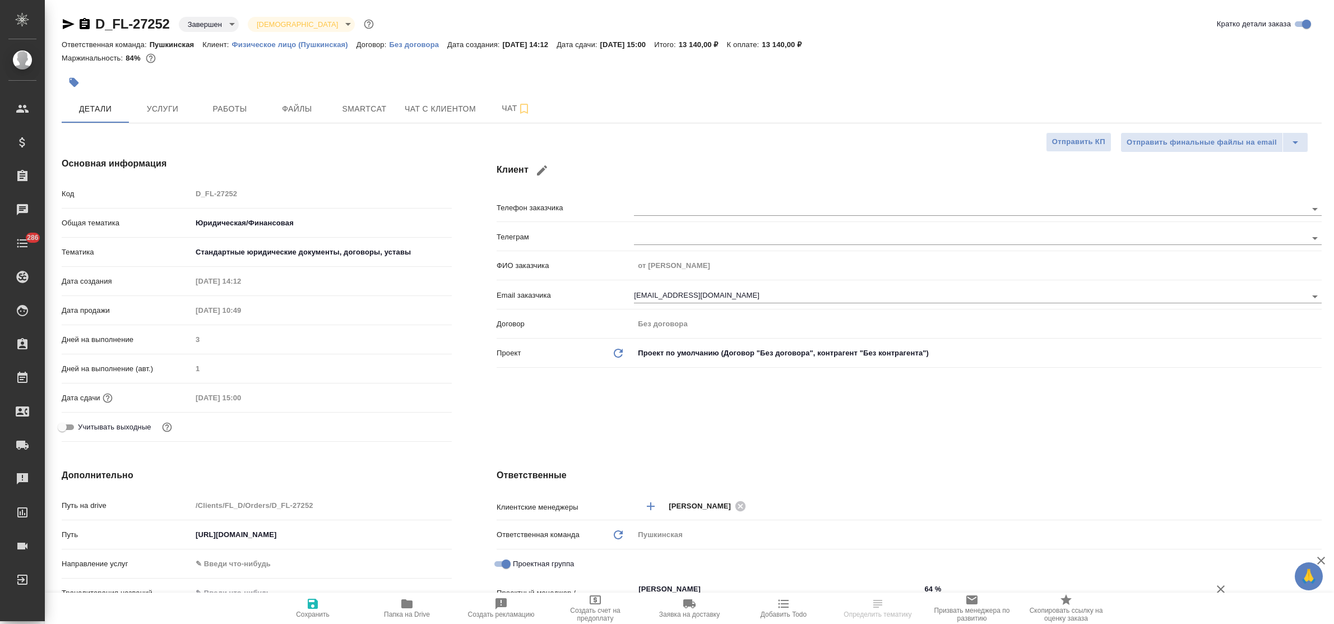
type textarea "x"
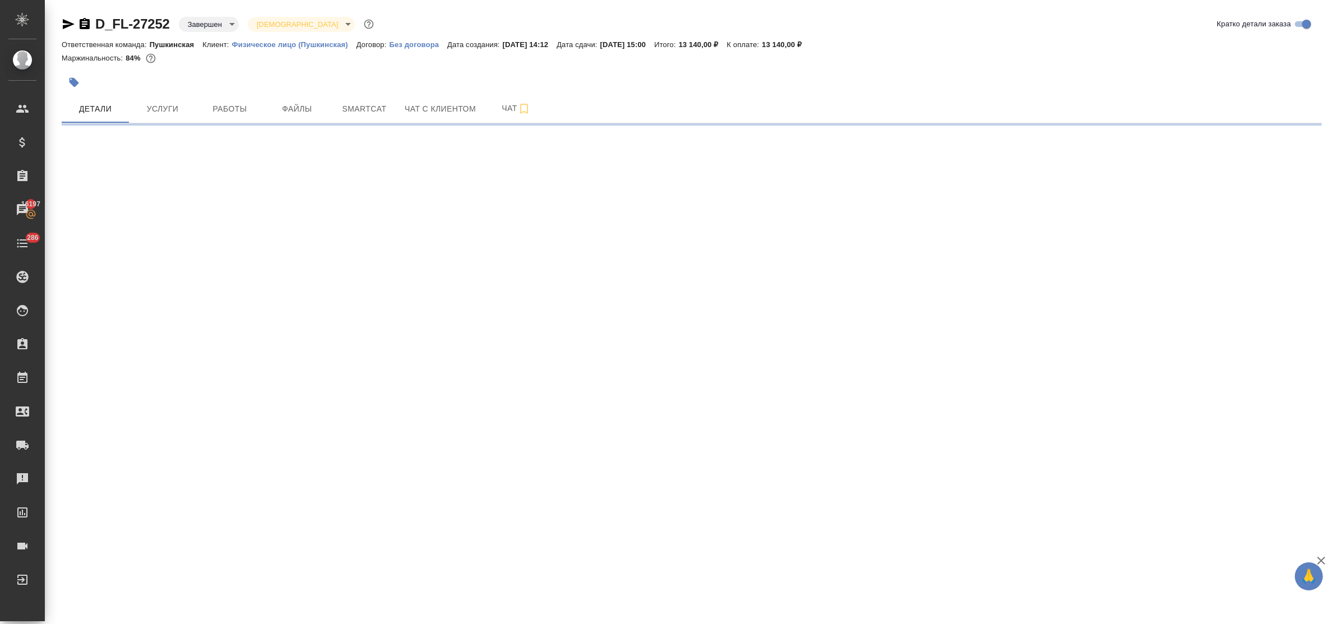
select select "RU"
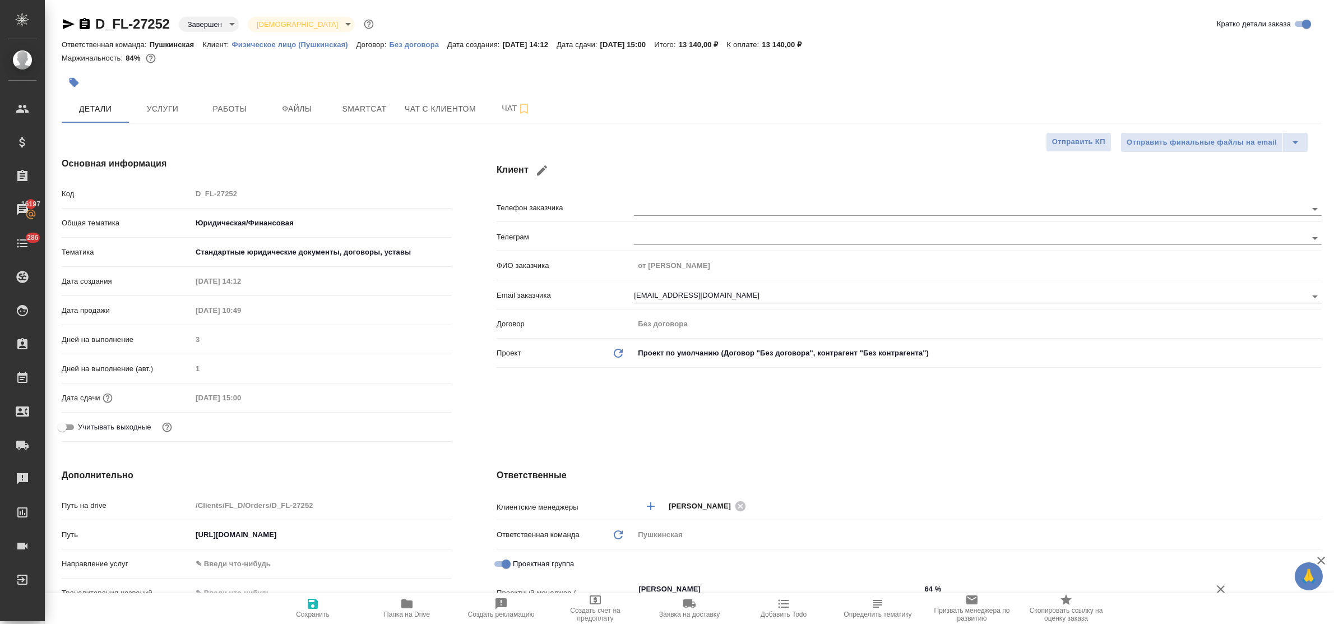
type textarea "x"
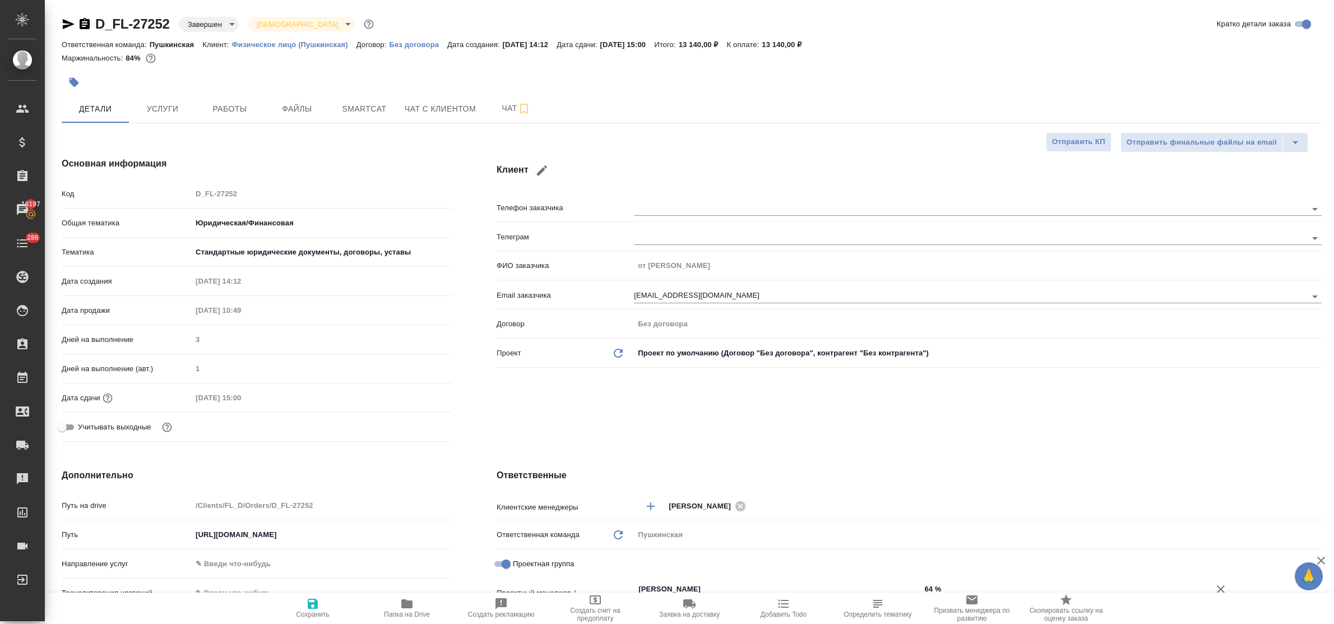
type textarea "x"
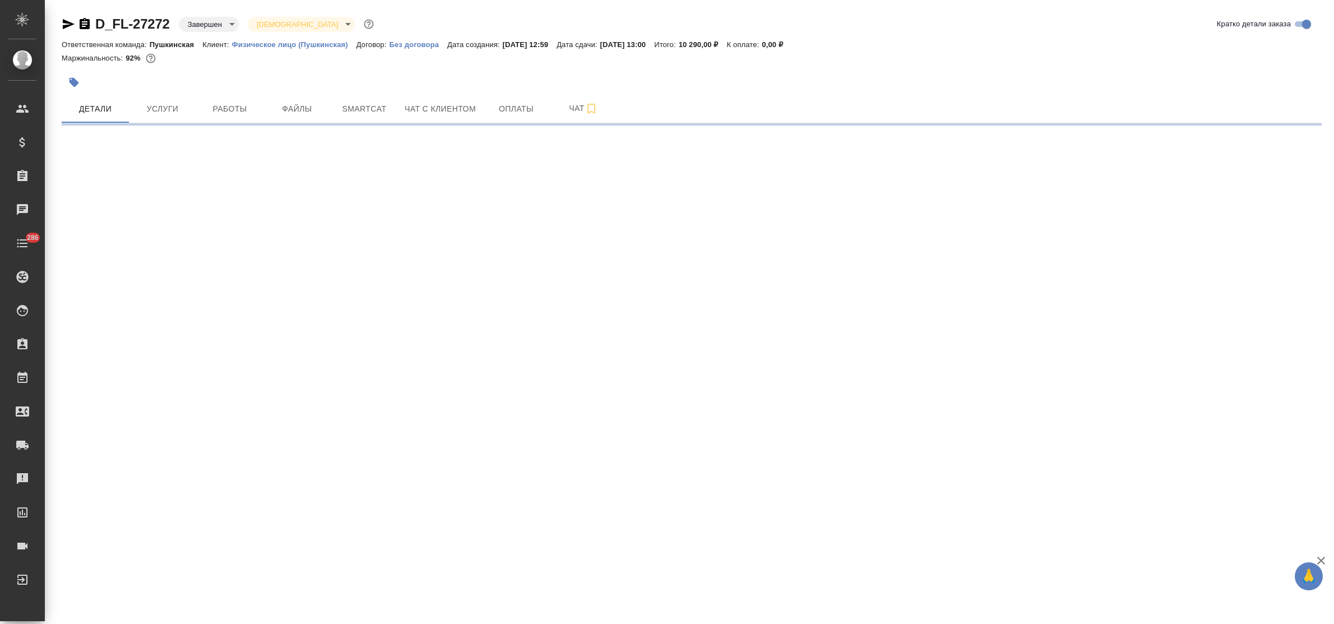
select select "RU"
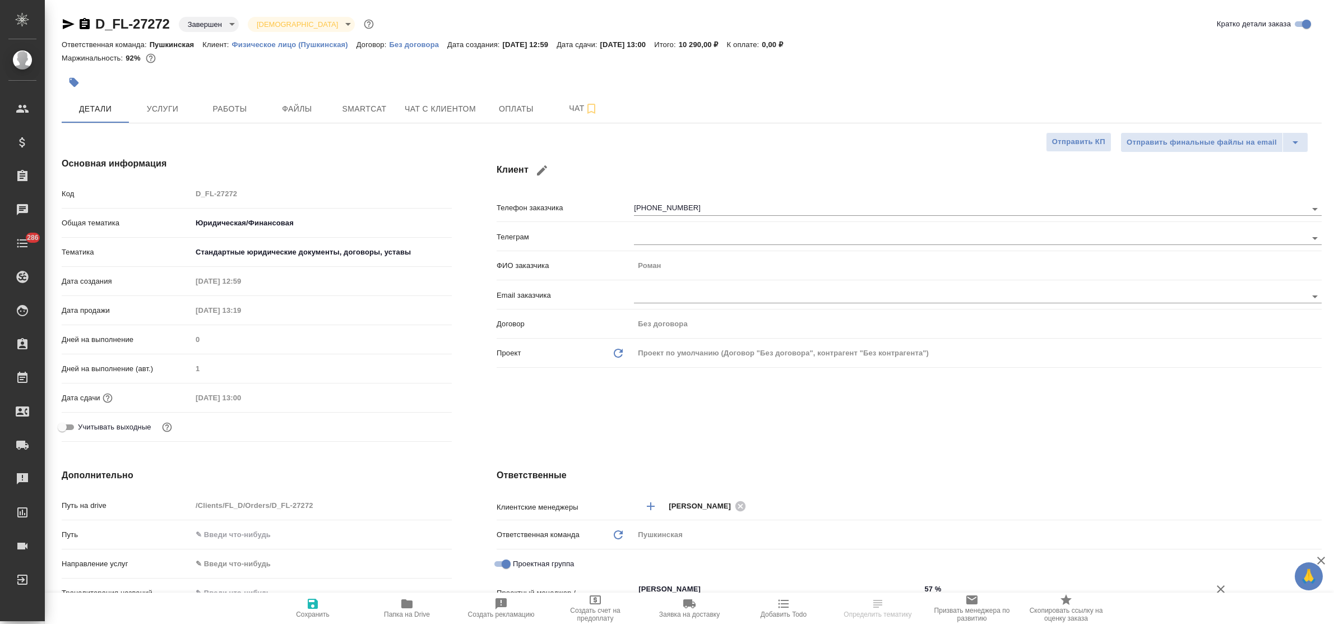
type textarea "x"
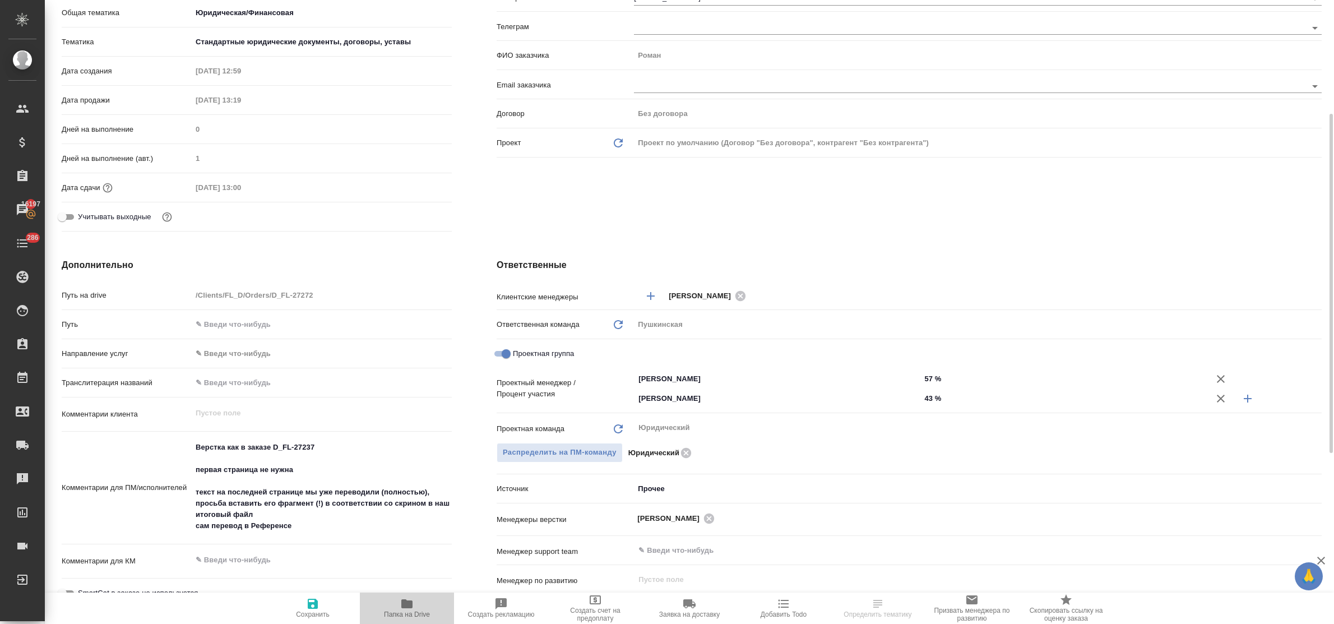
click at [403, 600] on icon "button" at bounding box center [406, 603] width 11 height 9
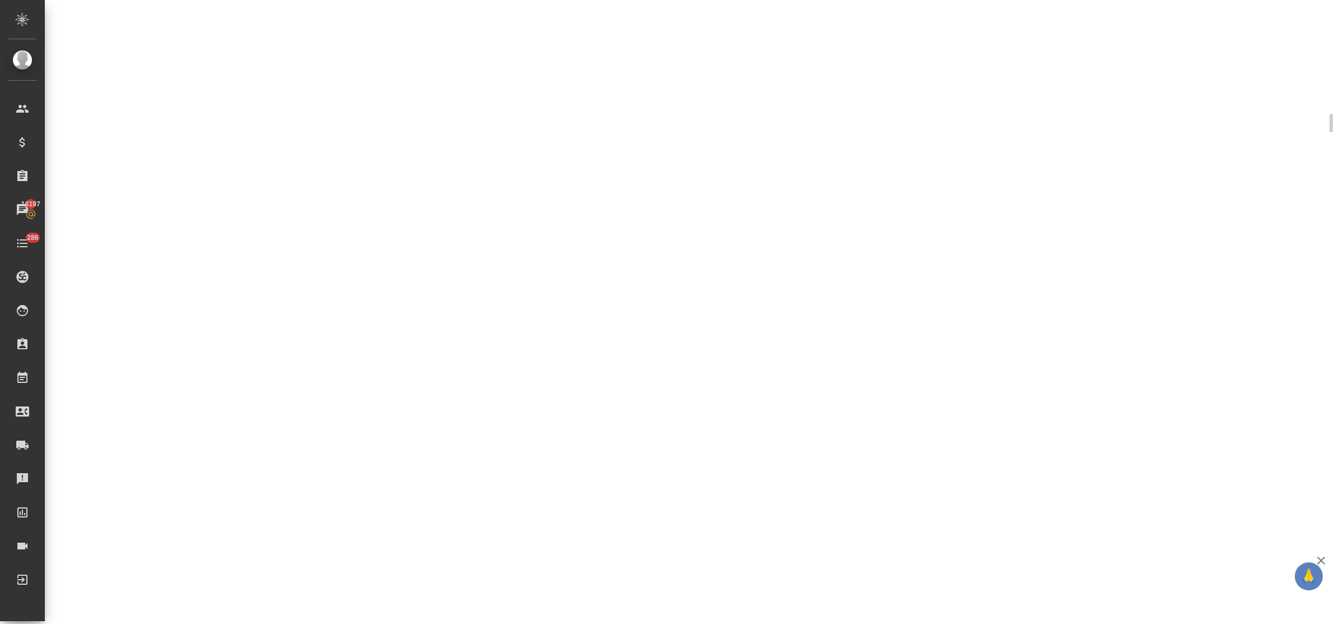
select select "RU"
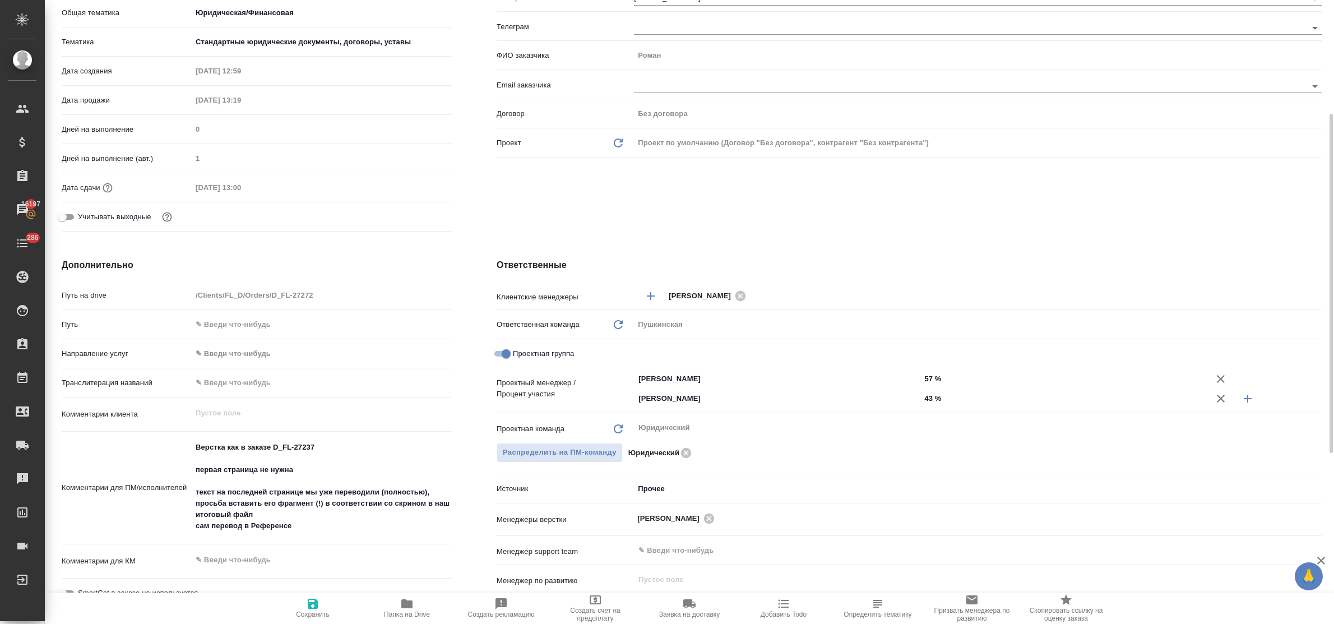
type textarea "x"
click at [404, 603] on icon "button" at bounding box center [406, 603] width 11 height 9
type textarea "x"
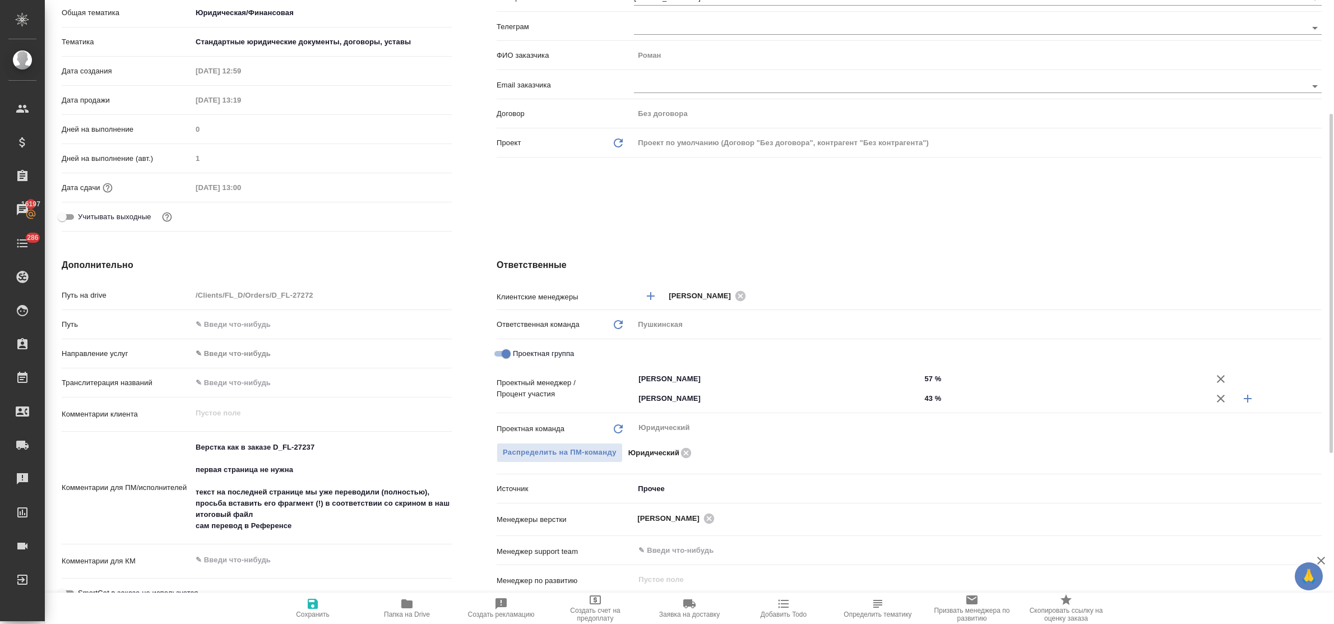
type textarea "x"
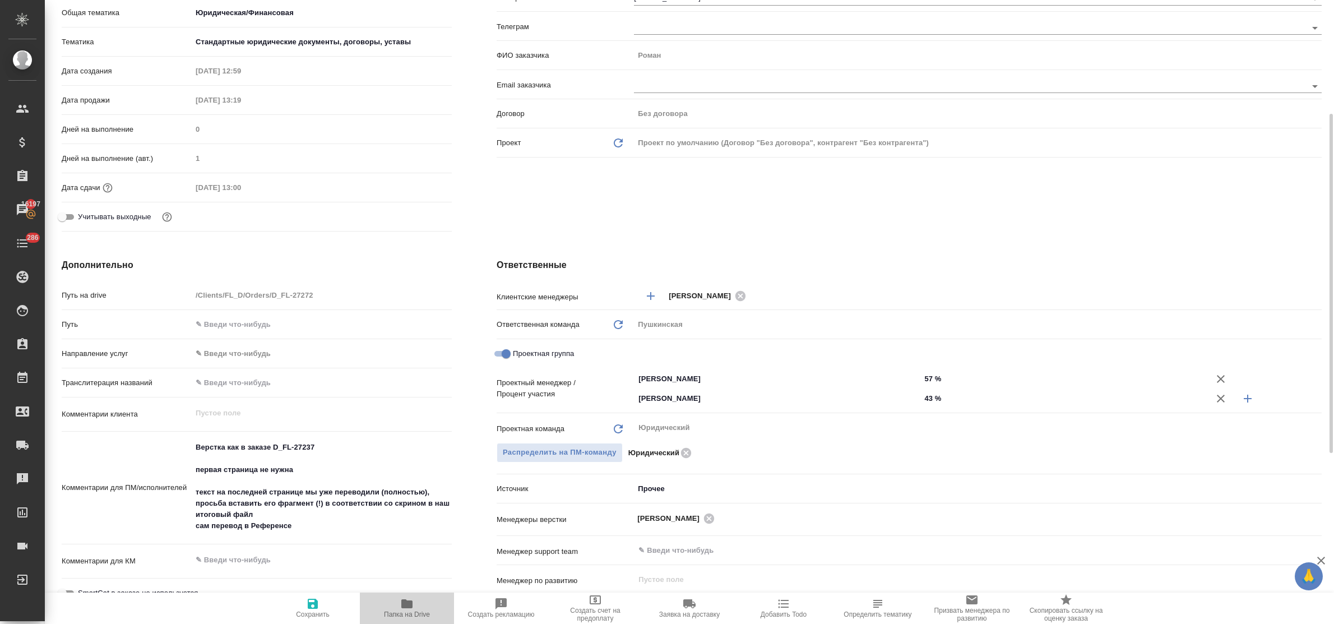
click at [400, 597] on icon "button" at bounding box center [406, 603] width 13 height 13
type textarea "x"
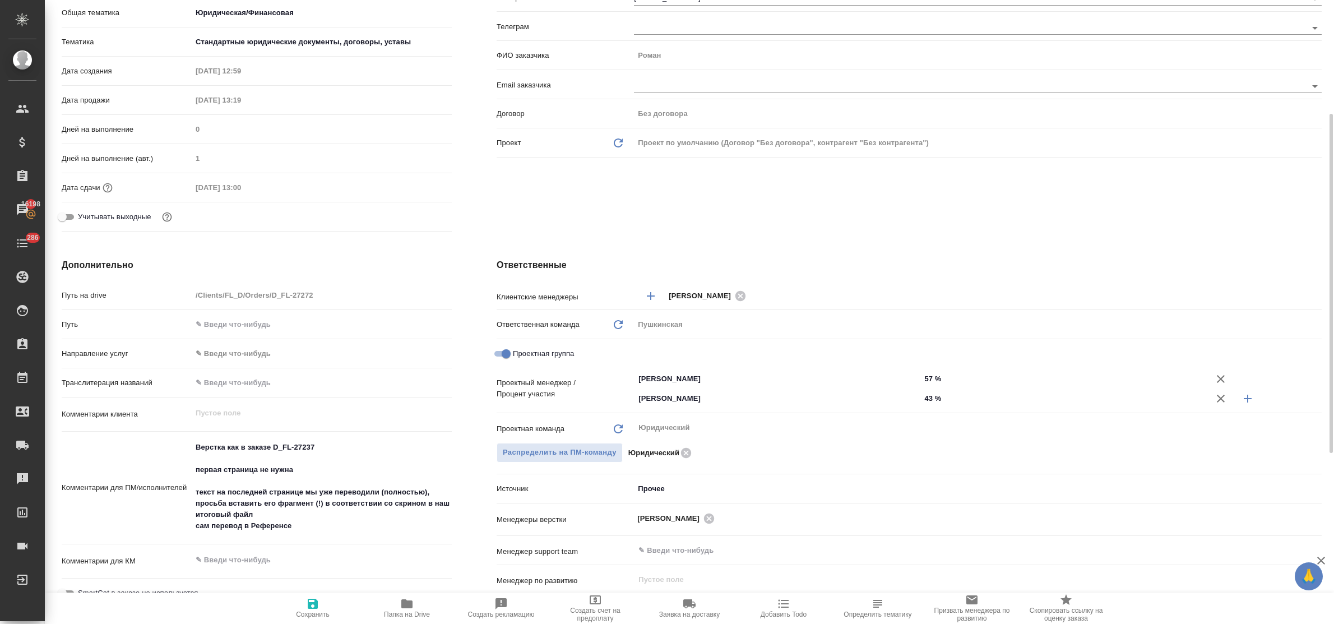
type textarea "x"
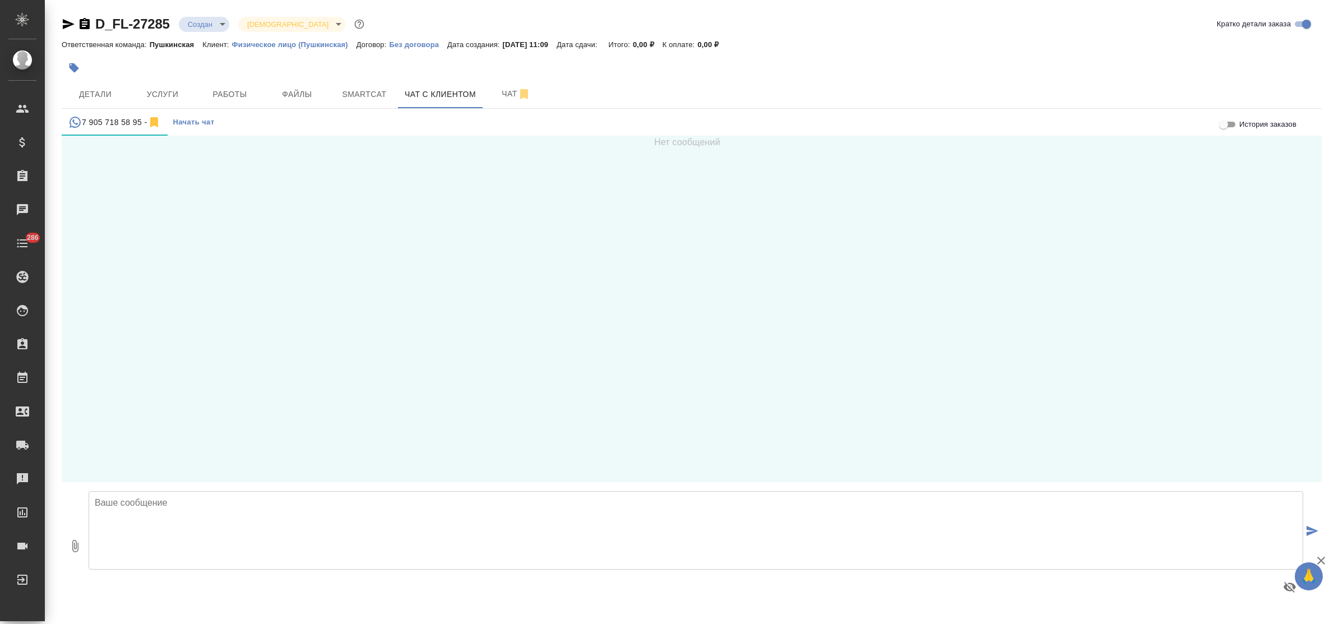
click at [160, 499] on textarea at bounding box center [696, 530] width 1214 height 78
type textarea "[PERSON_NAME], добрый день!"
click at [160, 499] on textarea at bounding box center [696, 530] width 1214 height 78
click at [192, 119] on span "Начать чат" at bounding box center [193, 122] width 41 height 13
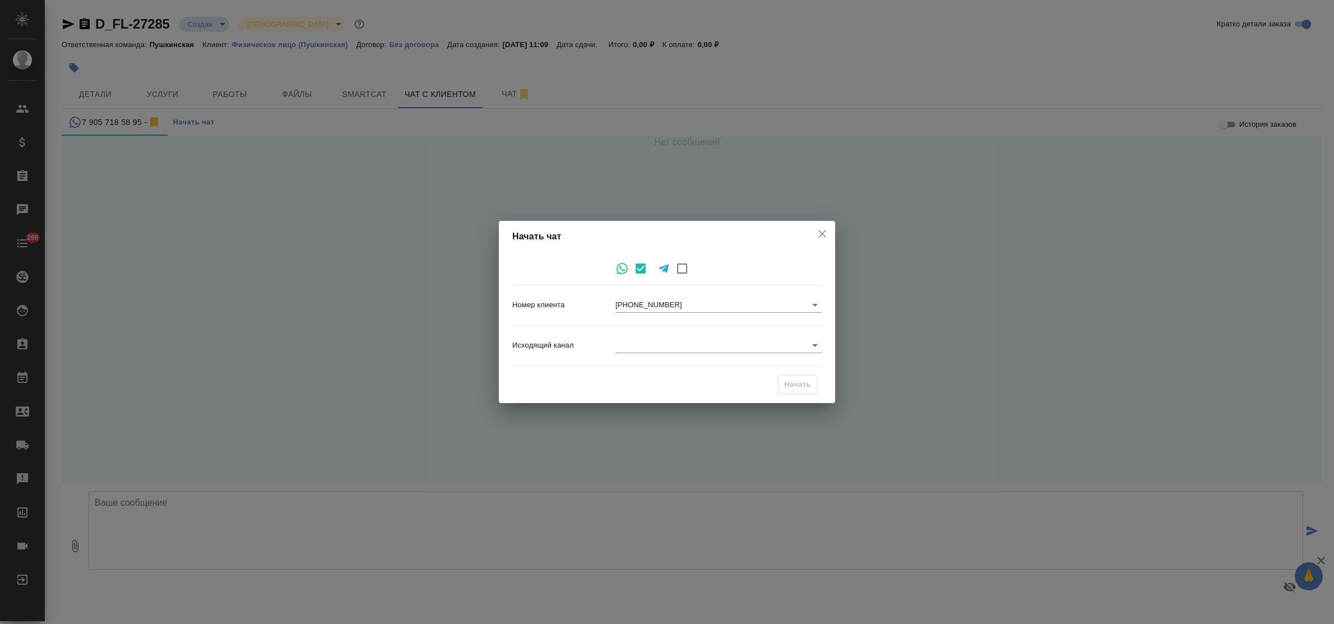
click at [679, 266] on input "checkbox" at bounding box center [682, 269] width 24 height 24
checkbox input "true"
click at [634, 306] on body "🙏 .cls-1 fill:#fff; AWATERA Bulakhova [PERSON_NAME] Спецификации Заказы Чаты 28…" at bounding box center [667, 312] width 1334 height 624
click at [637, 314] on div at bounding box center [667, 312] width 1334 height 624
click at [640, 306] on body "🙏 .cls-1 fill:#fff; AWATERA Bulakhova [PERSON_NAME] Спецификации Заказы 16198 Ч…" at bounding box center [667, 312] width 1334 height 624
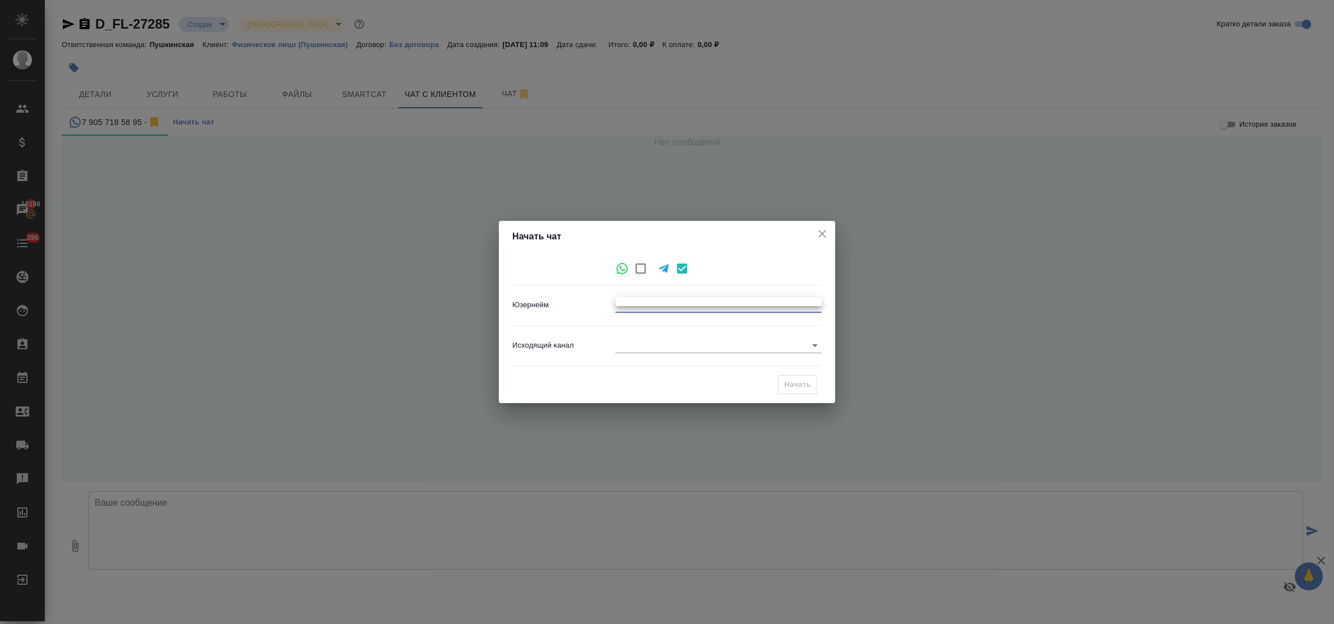
click at [647, 331] on div at bounding box center [667, 312] width 1334 height 624
click at [635, 270] on input "checkbox" at bounding box center [641, 269] width 24 height 24
checkbox input "true"
checkbox input "false"
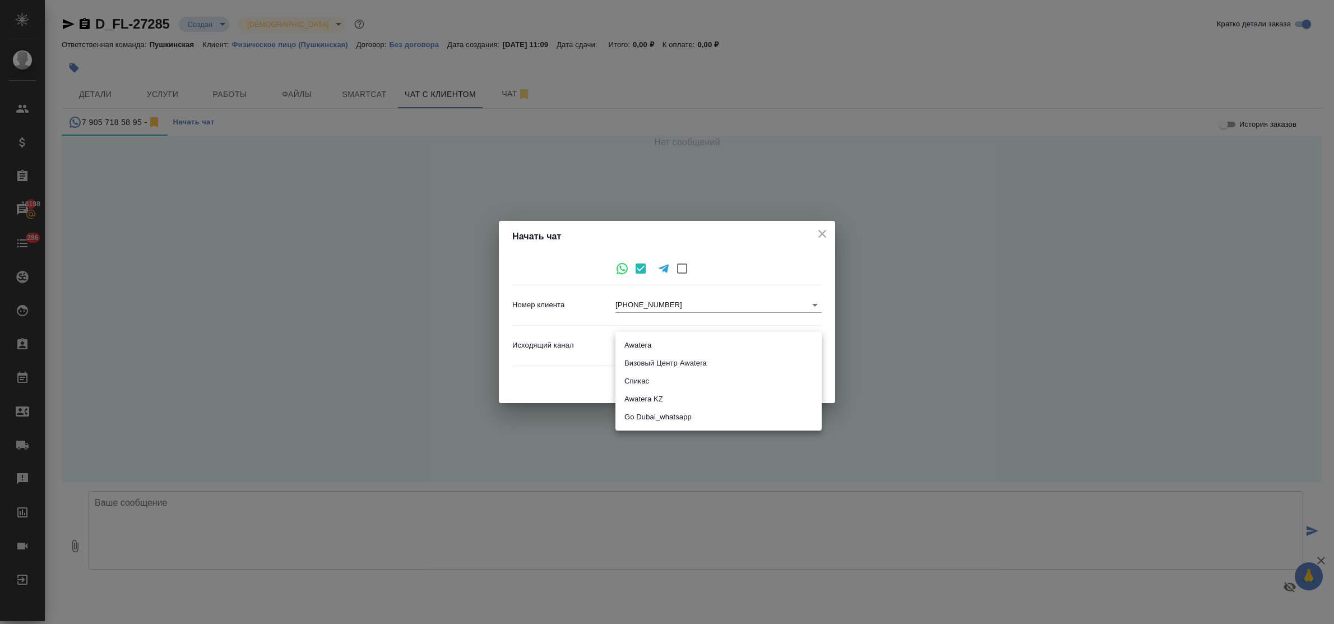
click at [644, 340] on body "🙏 .cls-1 fill:#fff; AWATERA Bulakhova Elena Клиенты Спецификации Заказы 16198 Ч…" at bounding box center [667, 312] width 1334 height 624
click at [644, 342] on li "Awatera" at bounding box center [718, 345] width 206 height 18
type input "2"
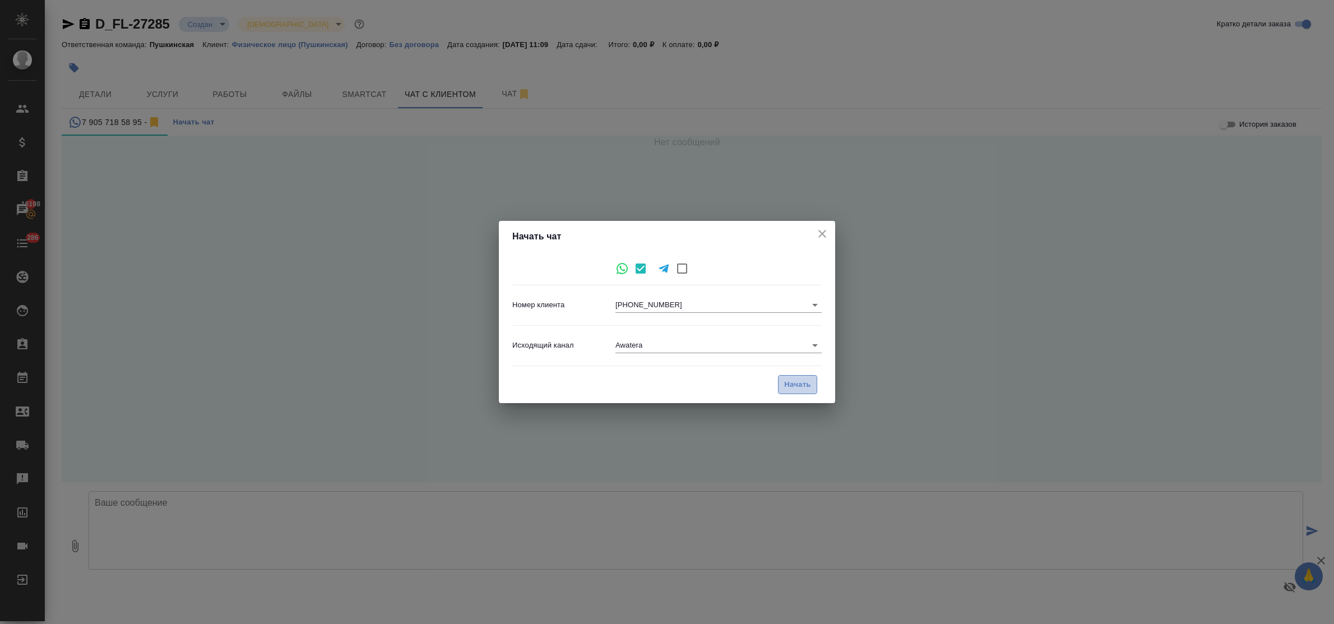
click at [786, 382] on span "Начать" at bounding box center [797, 384] width 27 height 13
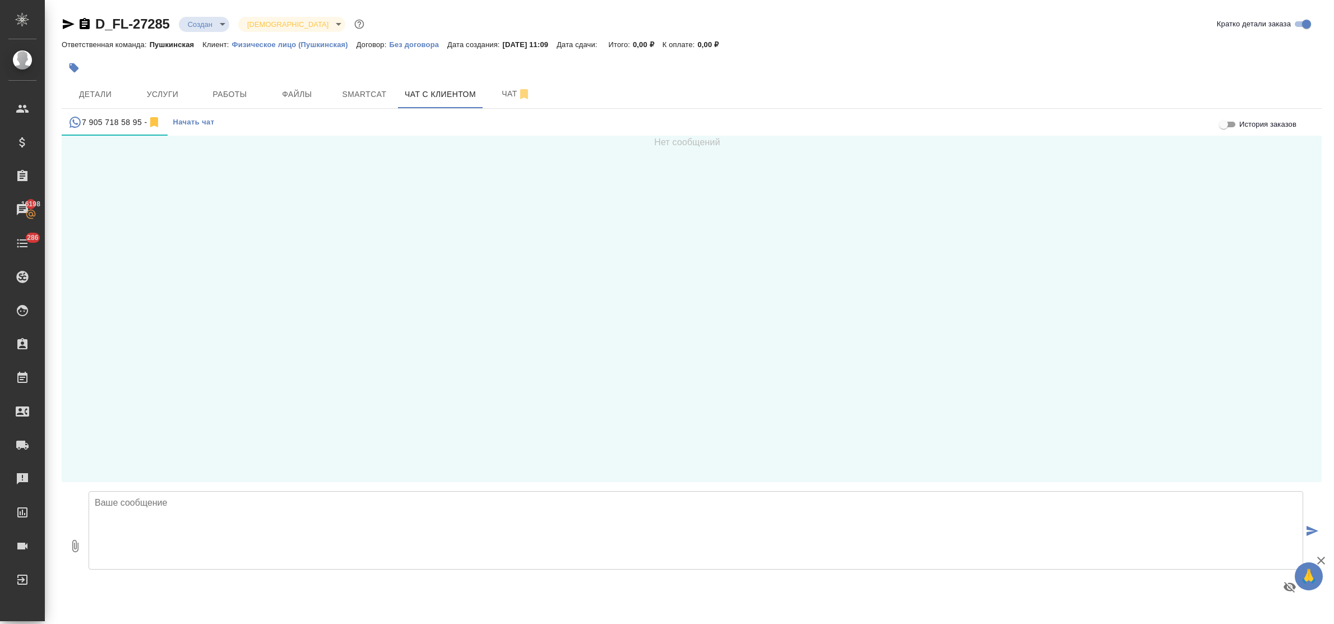
click at [182, 519] on textarea at bounding box center [696, 530] width 1214 height 78
type textarea "[PERSON_NAME], добрый день!"
click at [202, 500] on textarea at bounding box center [696, 530] width 1214 height 78
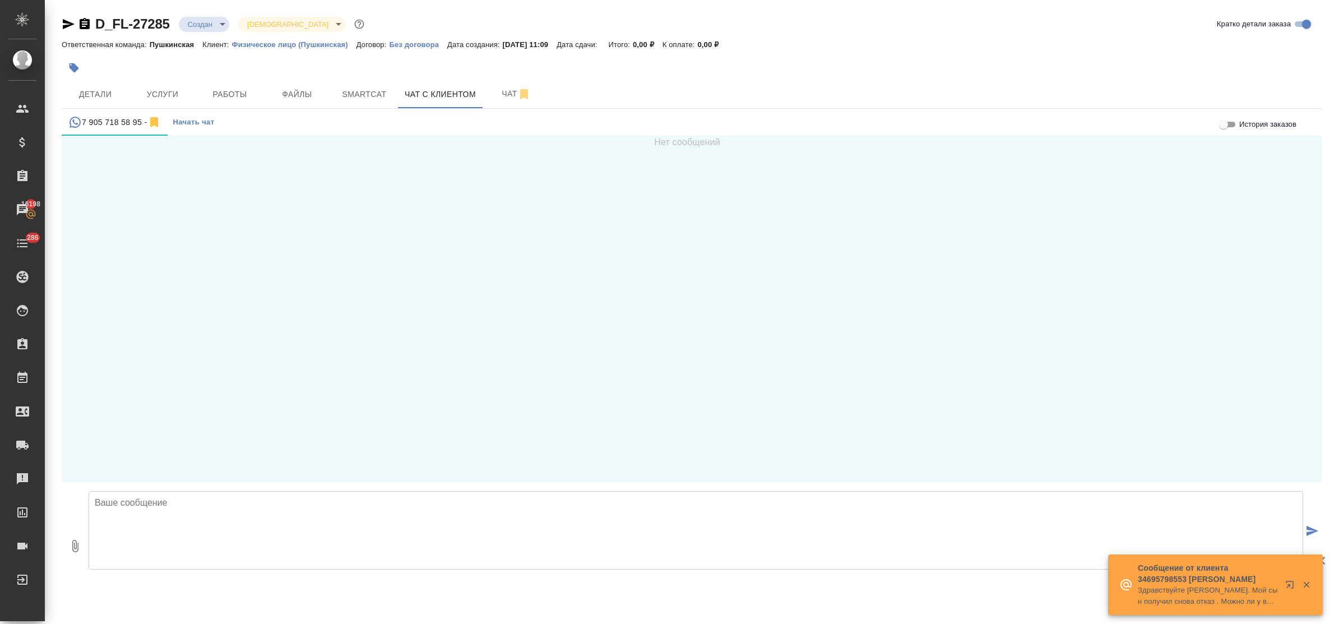
click at [239, 528] on textarea at bounding box center [696, 530] width 1214 height 78
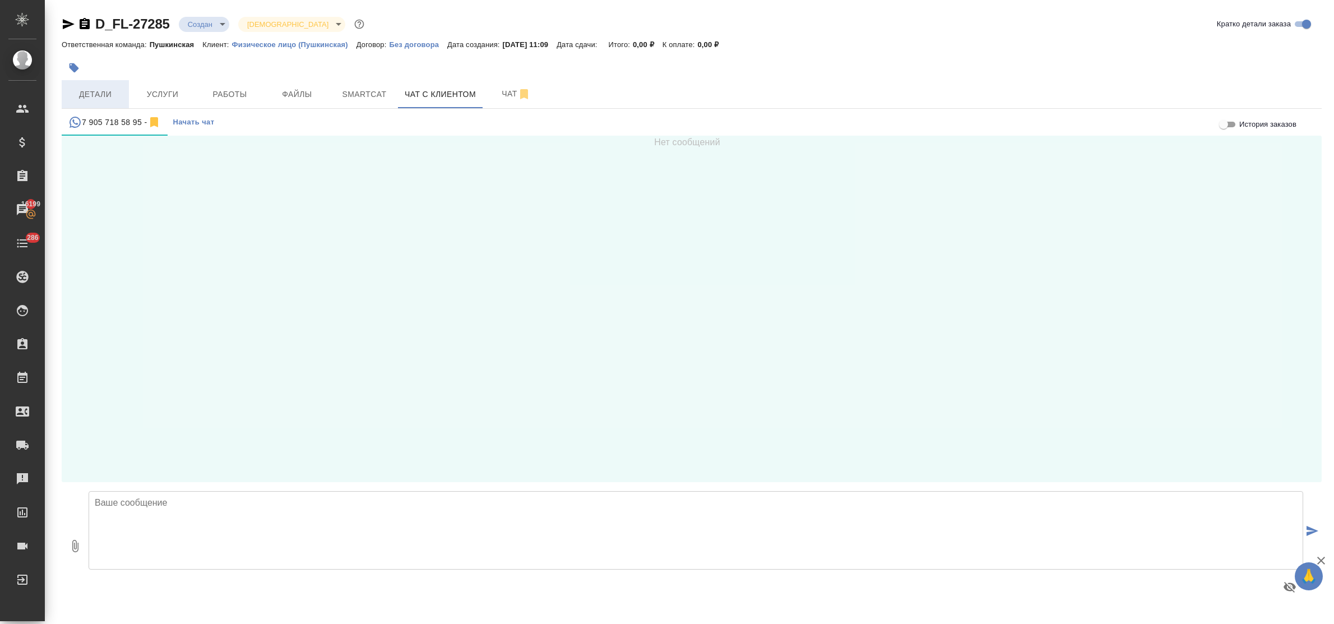
click at [90, 91] on span "Детали" at bounding box center [95, 94] width 54 height 14
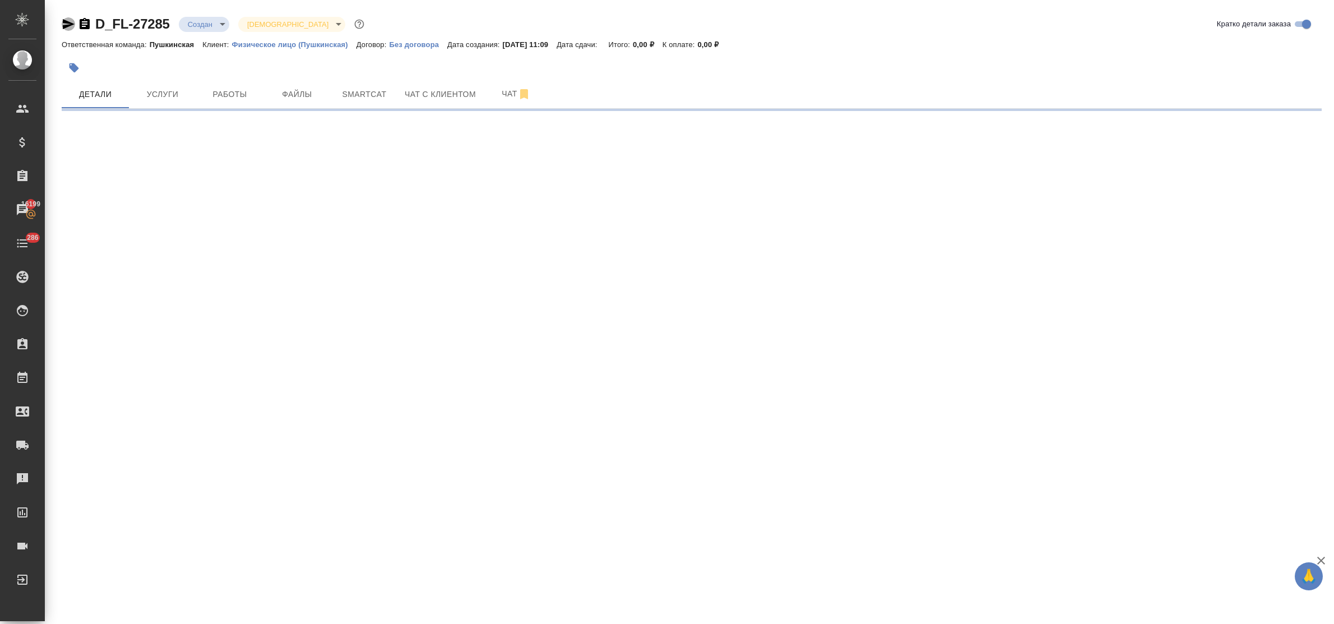
click at [66, 24] on icon "button" at bounding box center [68, 23] width 13 height 13
select select "RU"
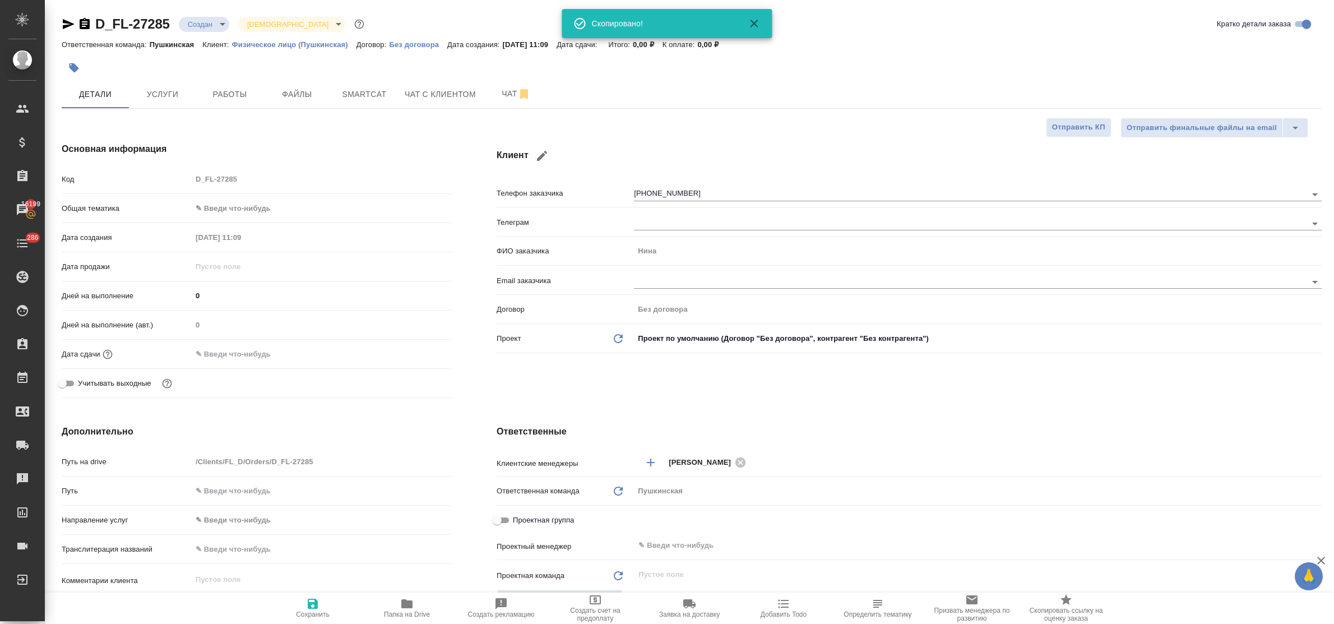
type textarea "x"
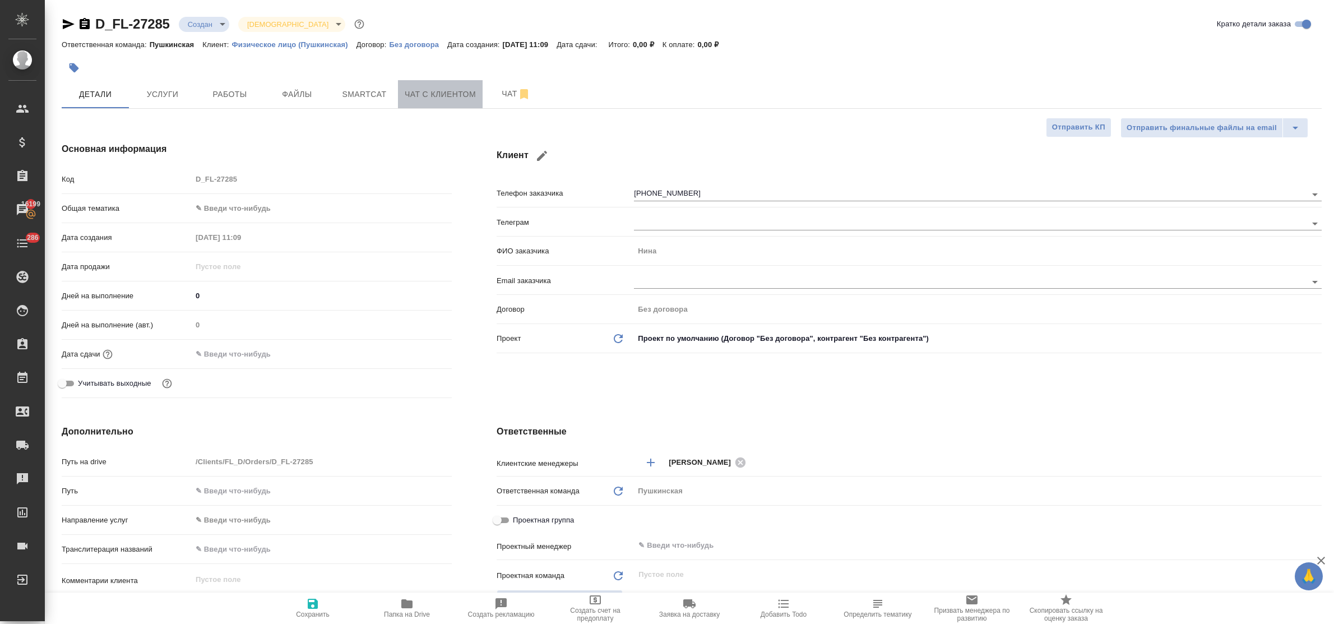
click at [413, 103] on button "Чат с клиентом" at bounding box center [440, 94] width 85 height 28
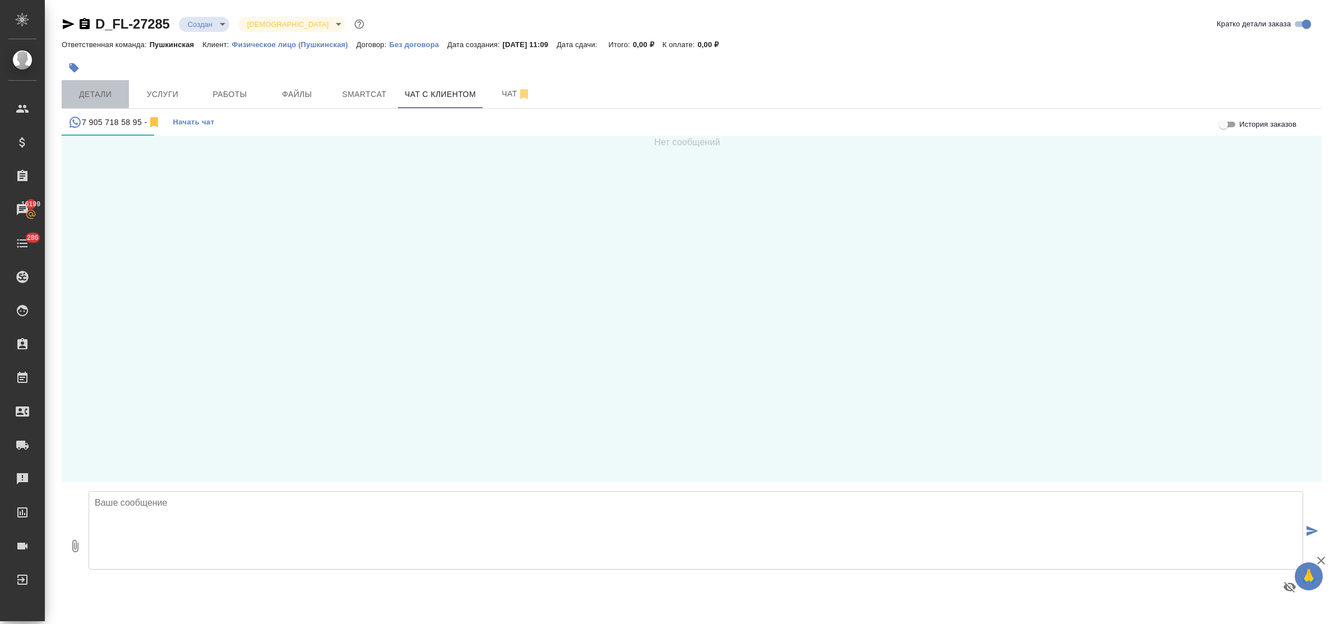
click at [94, 88] on span "Детали" at bounding box center [95, 94] width 54 height 14
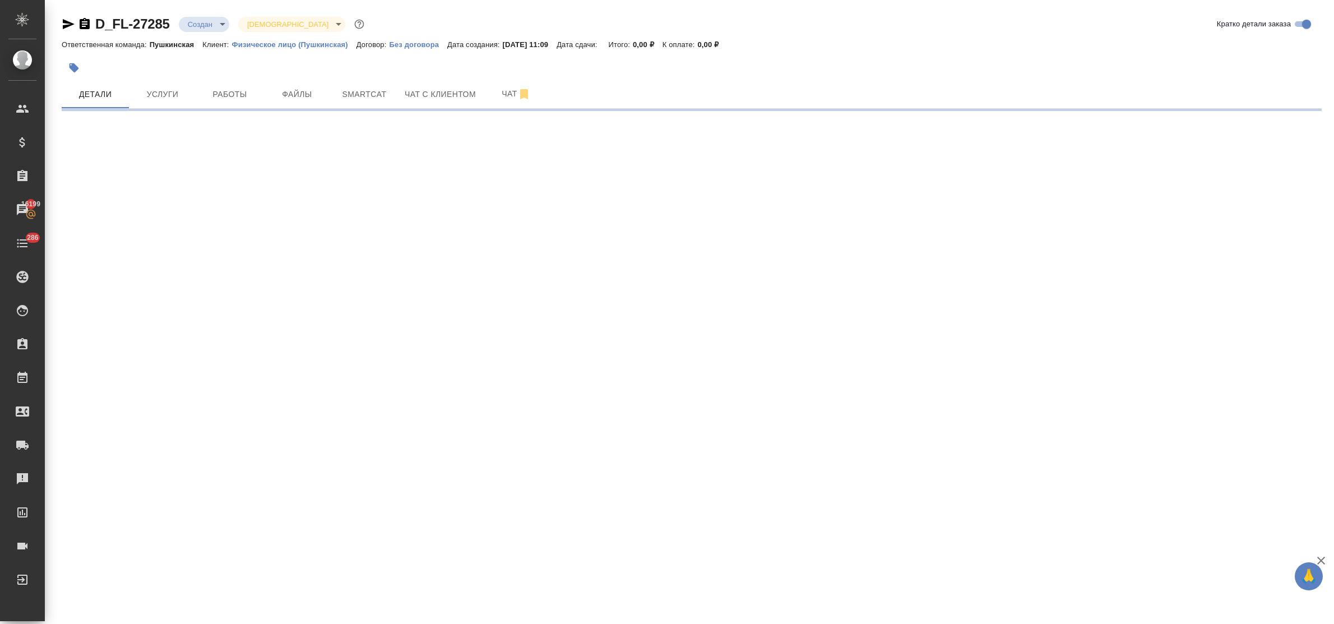
select select "RU"
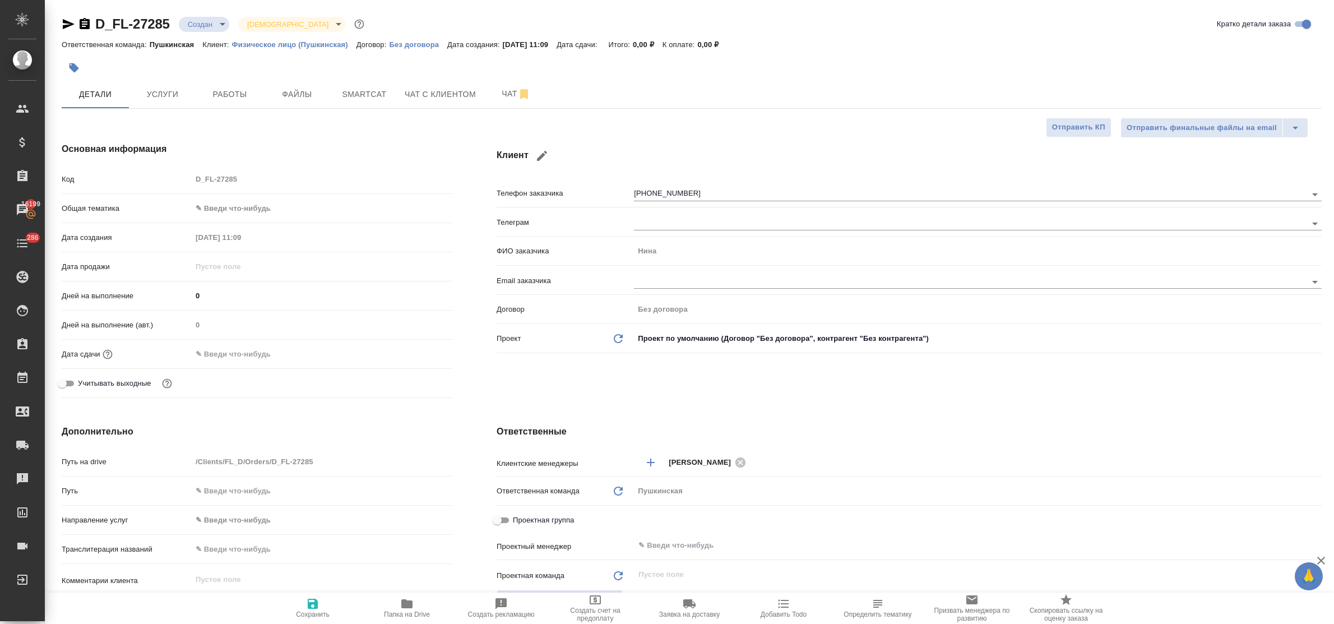
type textarea "x"
click at [415, 96] on span "Чат с клиентом" at bounding box center [440, 94] width 71 height 14
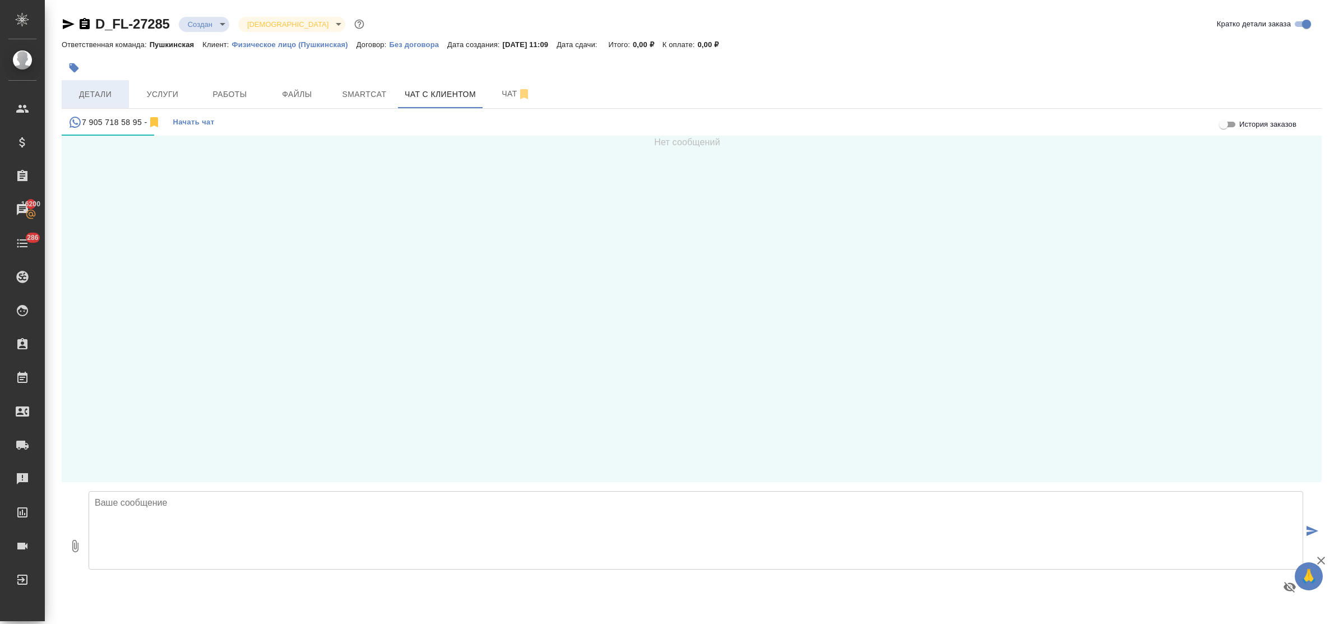
click at [89, 99] on span "Детали" at bounding box center [95, 94] width 54 height 14
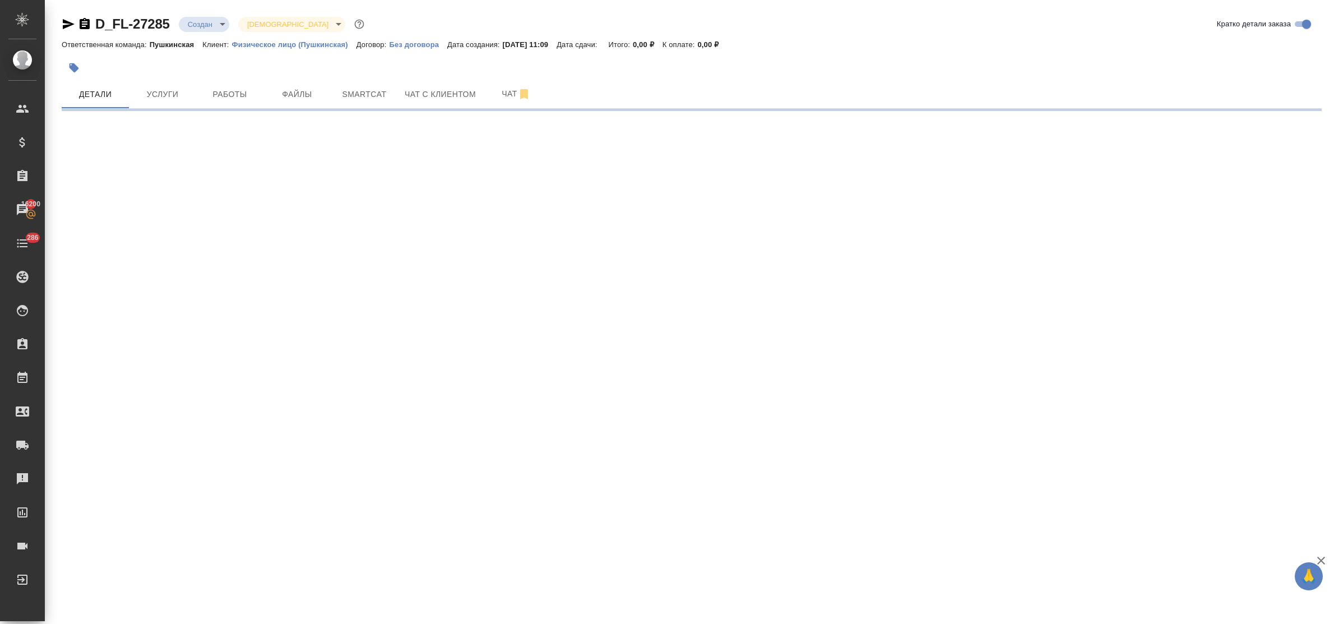
select select "RU"
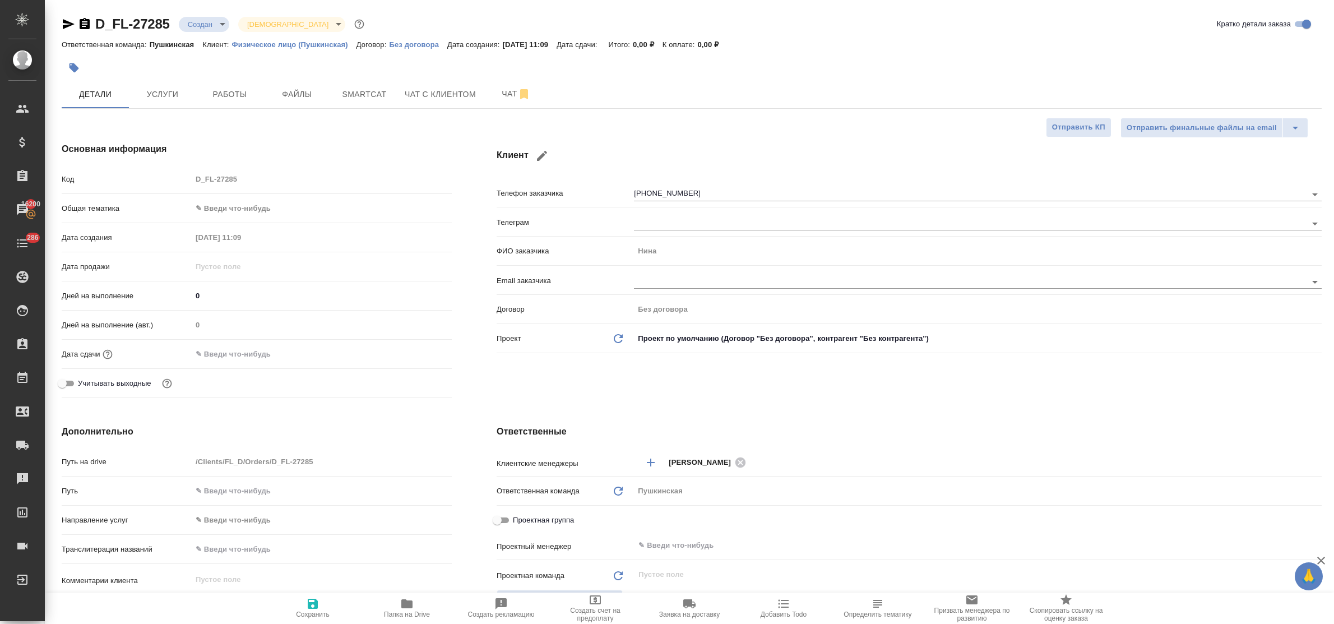
type textarea "x"
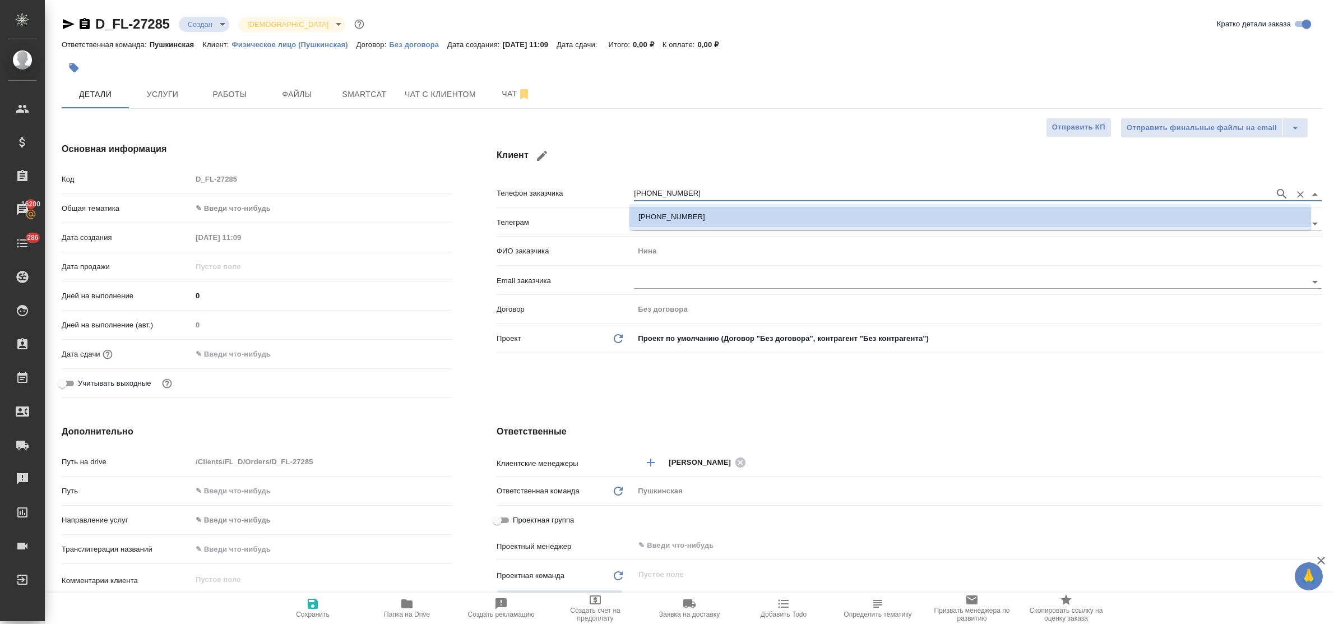
click at [703, 193] on input "[PHONE_NUMBER]" at bounding box center [951, 193] width 635 height 13
click at [1294, 191] on icon "Очистить" at bounding box center [1299, 194] width 11 height 11
click at [652, 217] on p "[PHONE_NUMBER]" at bounding box center [671, 216] width 67 height 11
type input "[PHONE_NUMBER]"
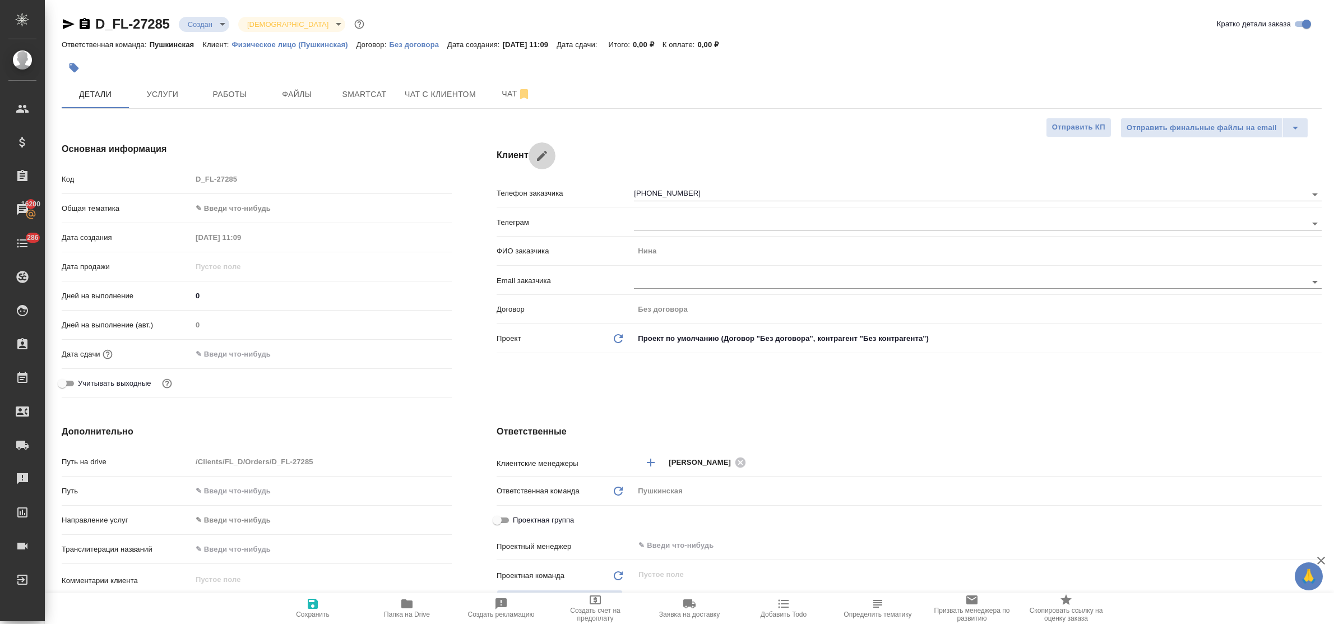
click at [537, 160] on icon "button" at bounding box center [542, 156] width 10 height 10
type input "Нина"
type input "[PHONE_NUMBER]"
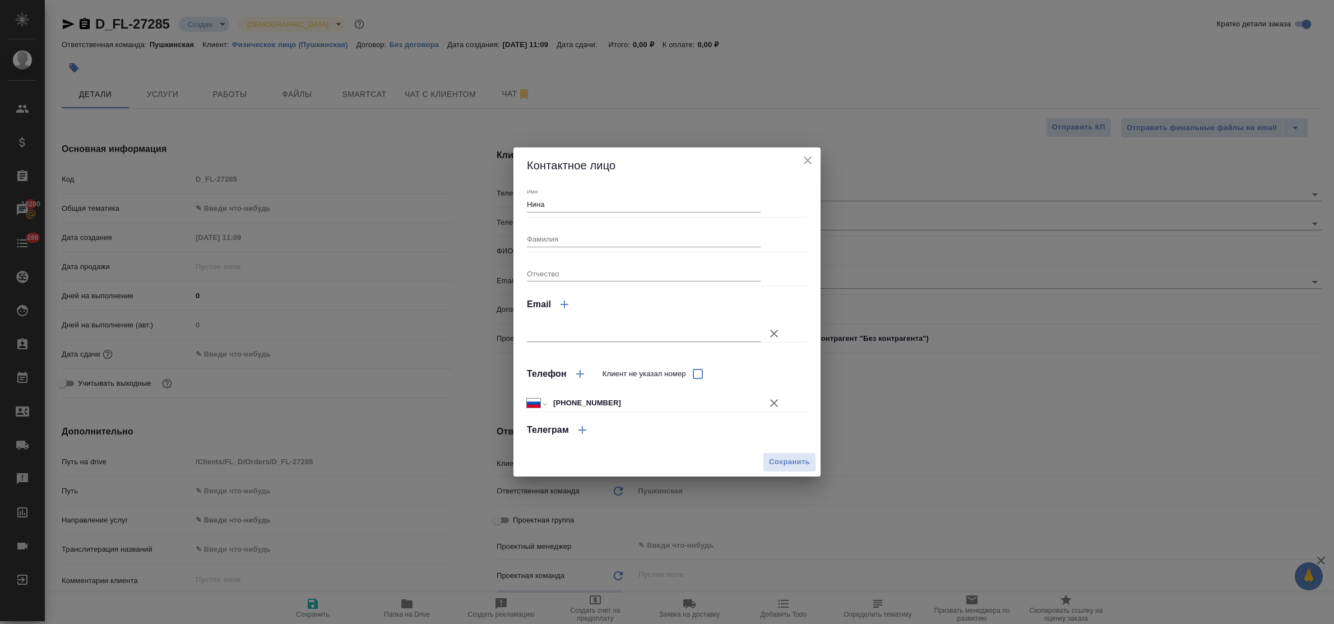
type textarea "x"
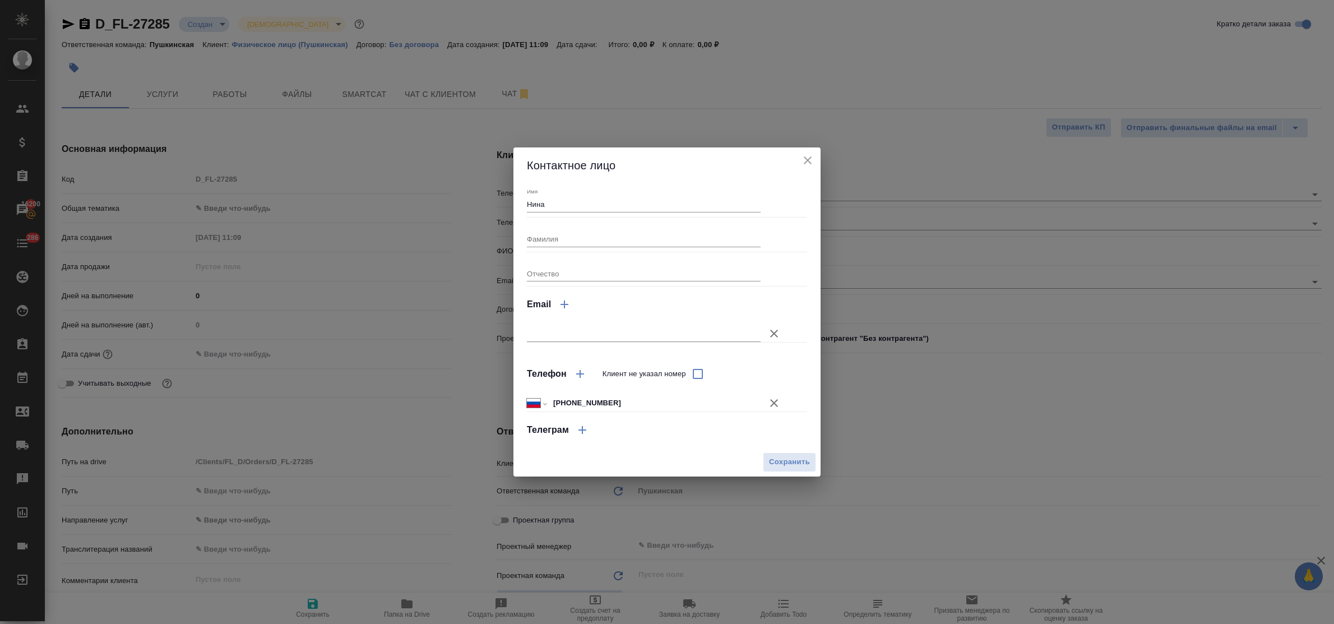
type textarea "x"
click at [563, 402] on input "[PHONE_NUMBER]" at bounding box center [655, 403] width 210 height 16
type input "[PHONE_NUMBER]"
click at [625, 403] on input "[PHONE_NUMBER]" at bounding box center [655, 403] width 210 height 16
drag, startPoint x: 624, startPoint y: 402, endPoint x: 566, endPoint y: 407, distance: 57.4
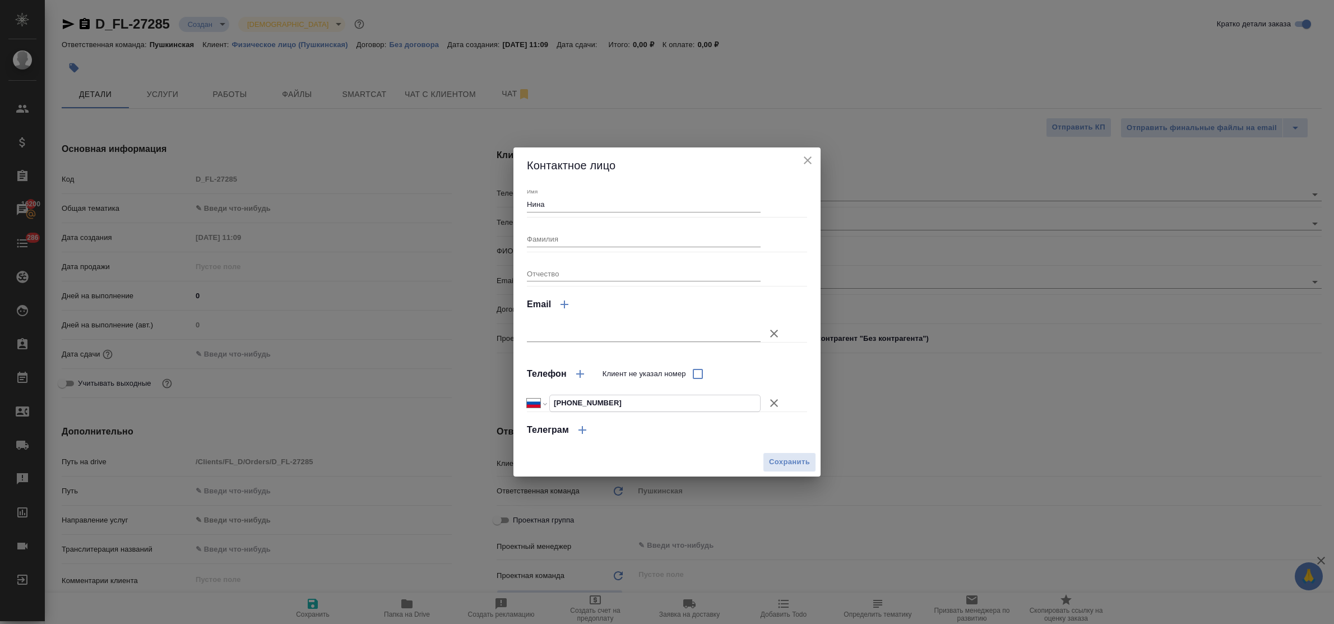
click at [559, 399] on input "[PHONE_NUMBER]" at bounding box center [655, 403] width 210 height 16
select select "ZZ"
type input "+9"
select select "TR"
type input "+90 4"
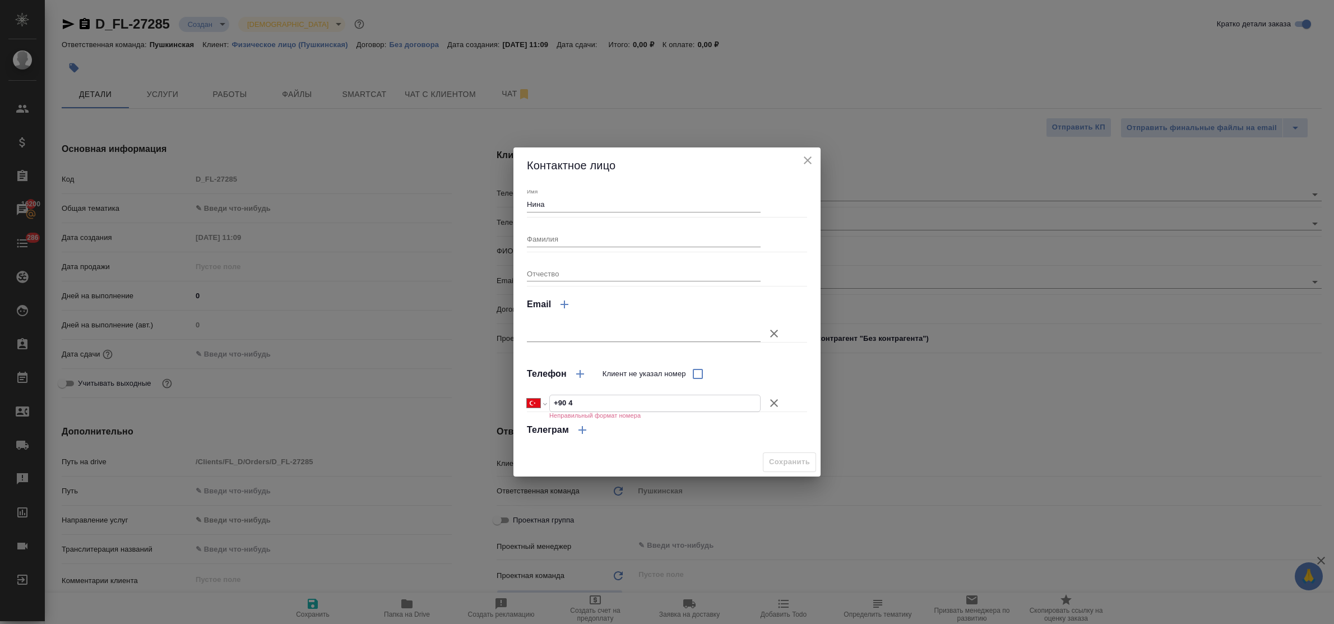
select select "RU"
type input "+7"
select select "ZZ"
type input "+"
type input "+7"
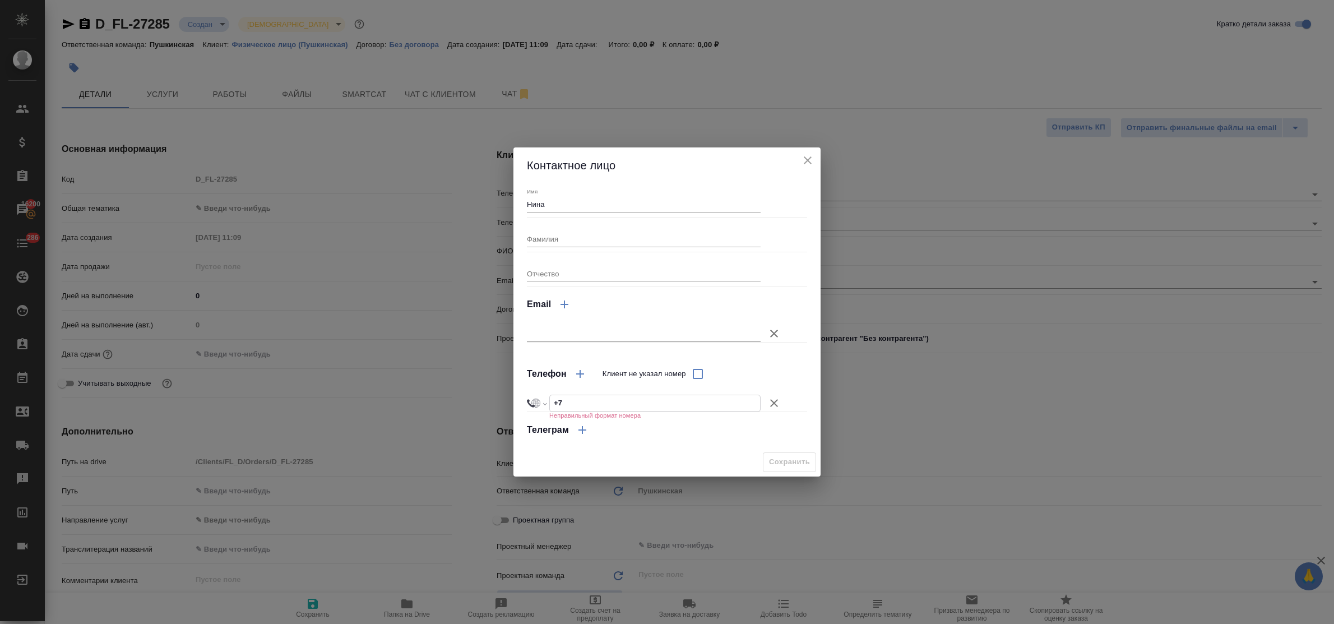
select select "RU"
type input "[PHONE_NUMBER]"
click at [777, 463] on span "Сохранить" at bounding box center [789, 462] width 41 height 13
type textarea "x"
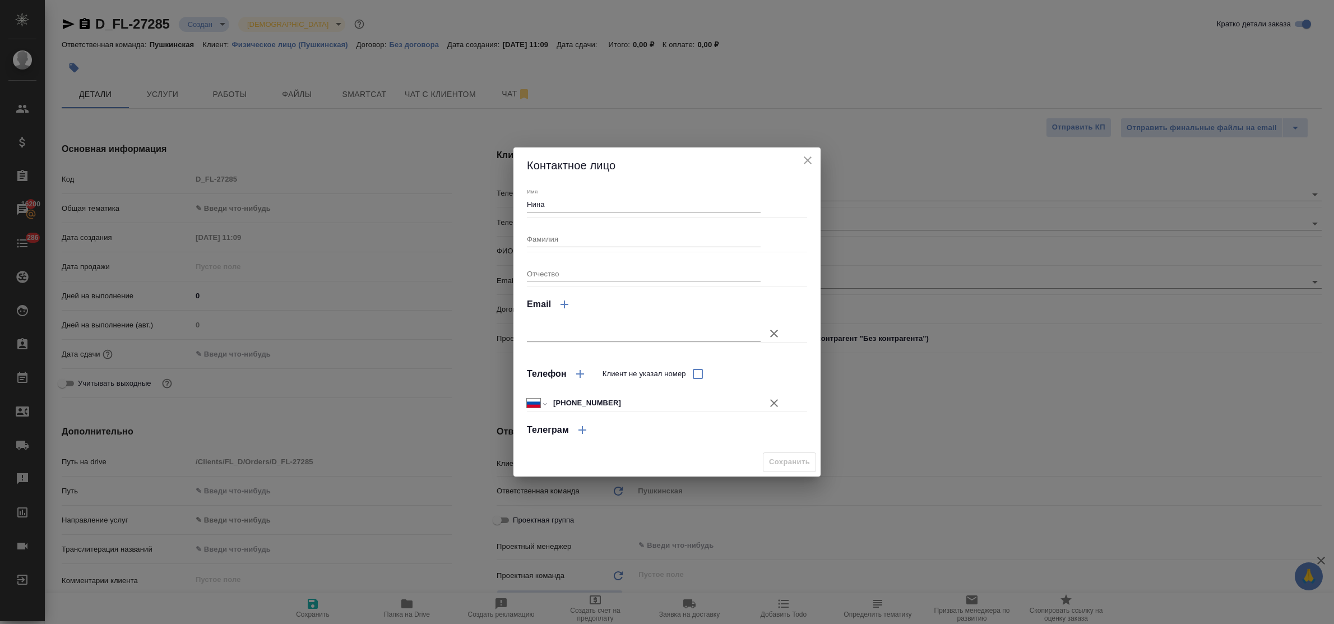
type textarea "x"
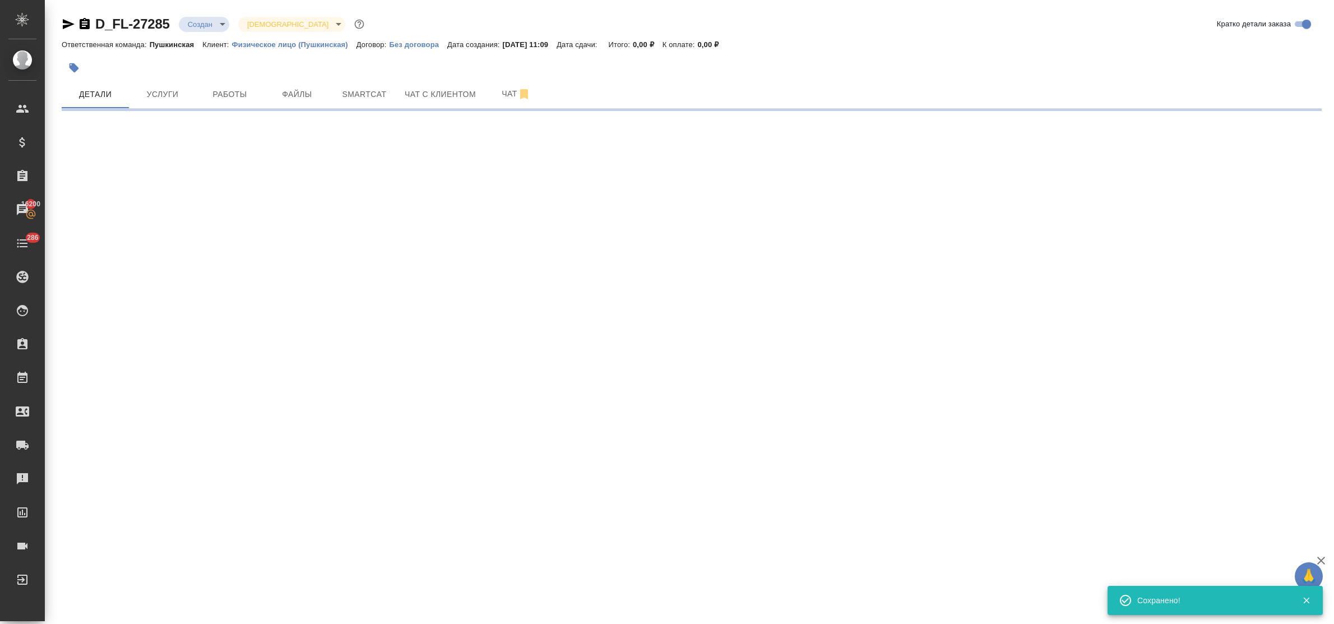
select select "RU"
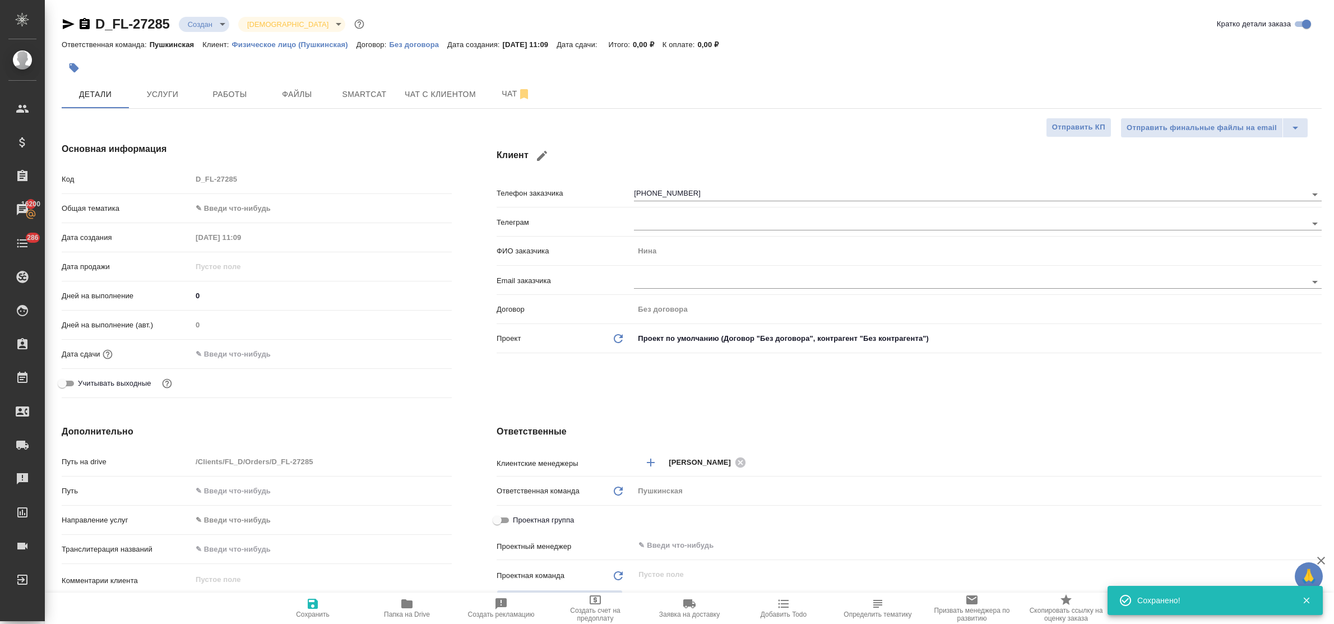
type textarea "x"
click at [638, 407] on div "Ответственные Клиентские менеджеры Булахова Елена ​ Ответственная команда Обнов…" at bounding box center [909, 628] width 870 height 452
click at [407, 96] on span "Чат с клиентом" at bounding box center [440, 94] width 71 height 14
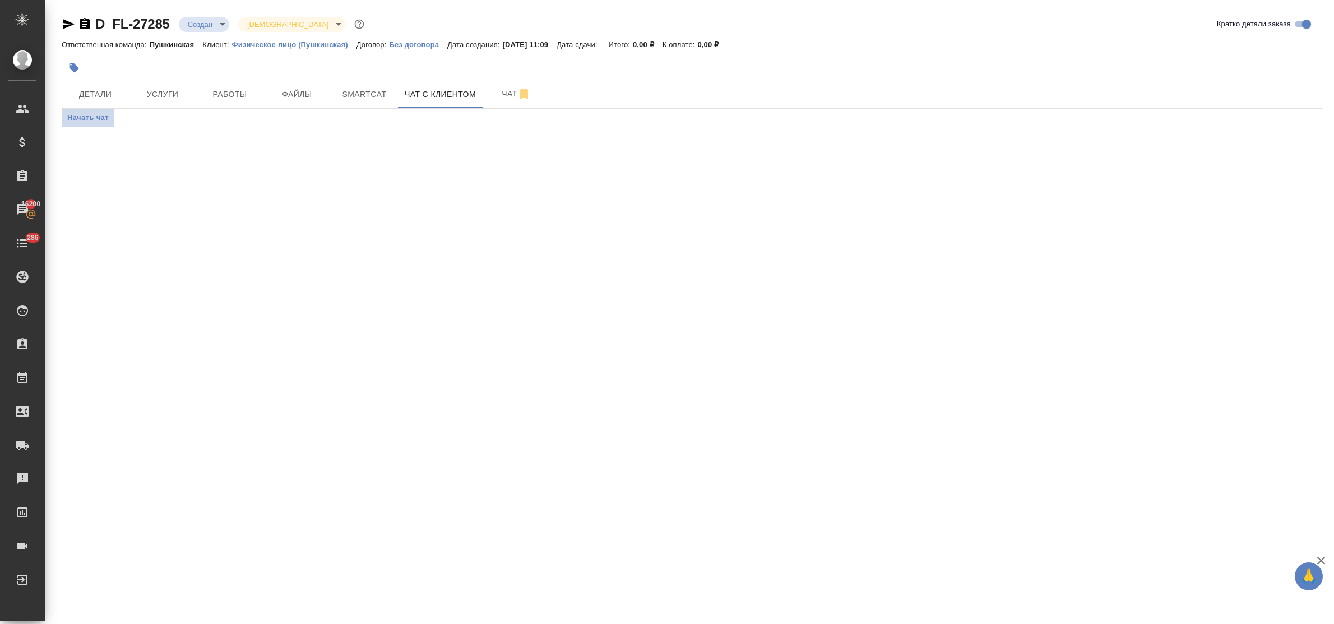
click at [91, 115] on span "Начать чат" at bounding box center [87, 118] width 41 height 13
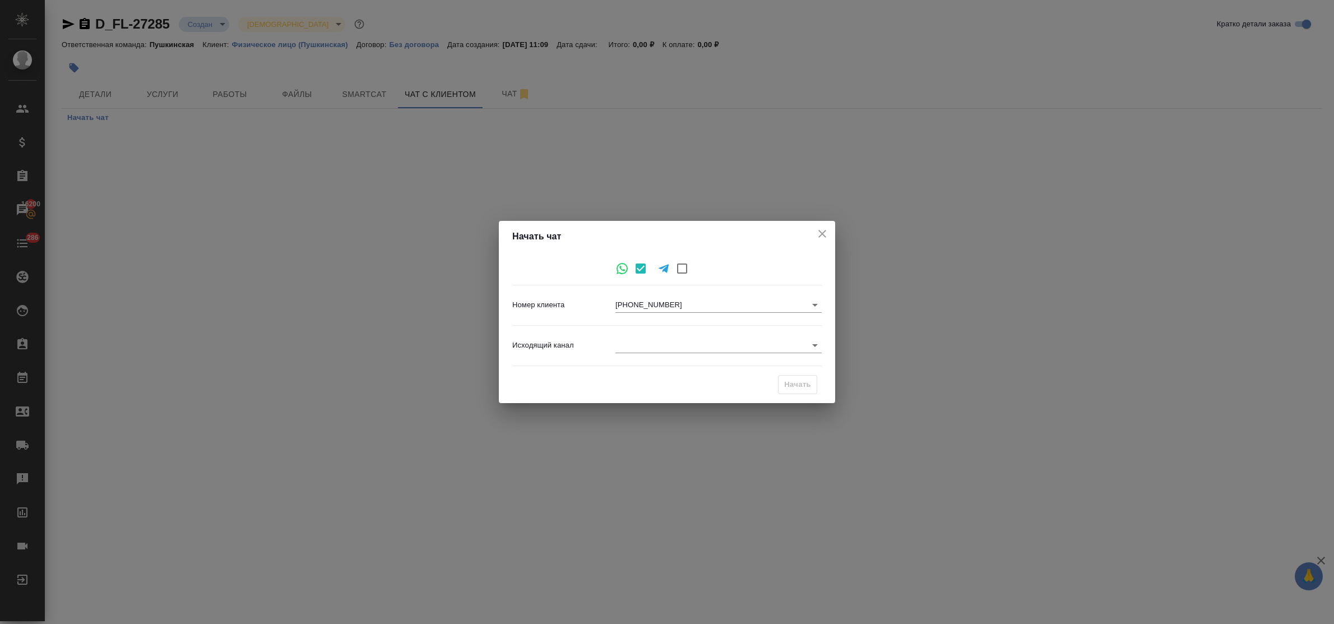
click at [626, 347] on body "🙏 .cls-1 fill:#fff; AWATERA Bulakhova Elena Клиенты Спецификации Заказы 16200 Ч…" at bounding box center [667, 312] width 1334 height 624
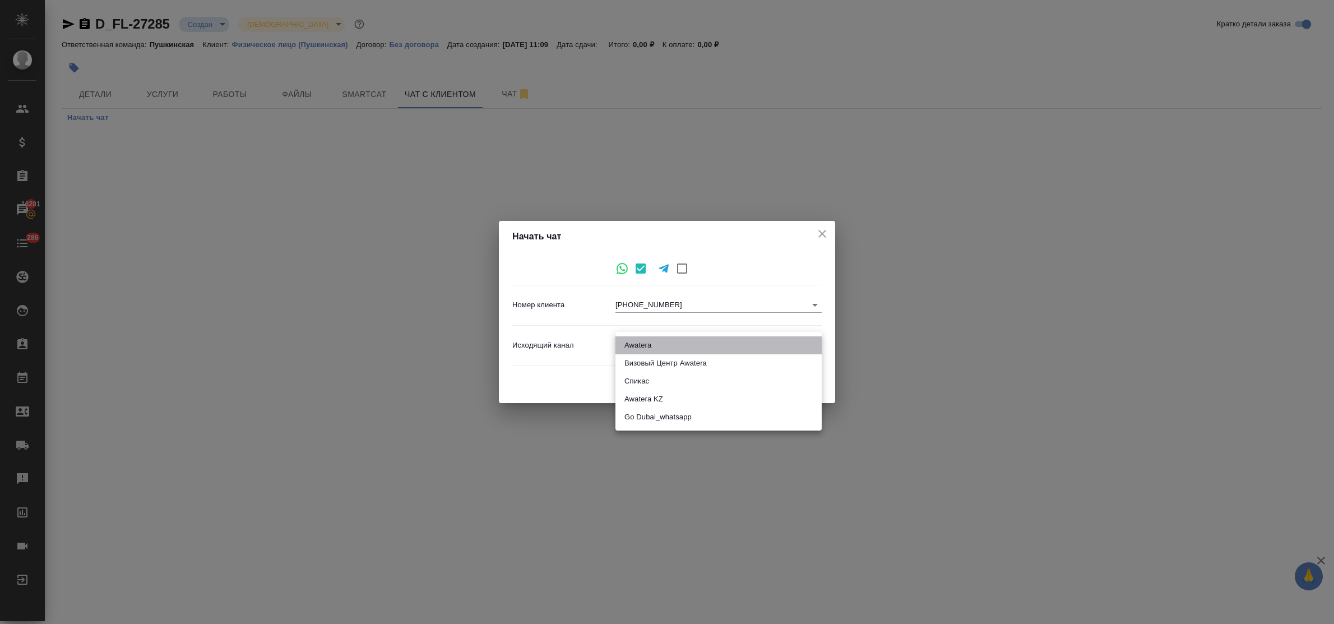
click at [636, 345] on li "Awatera" at bounding box center [718, 345] width 206 height 18
type input "2"
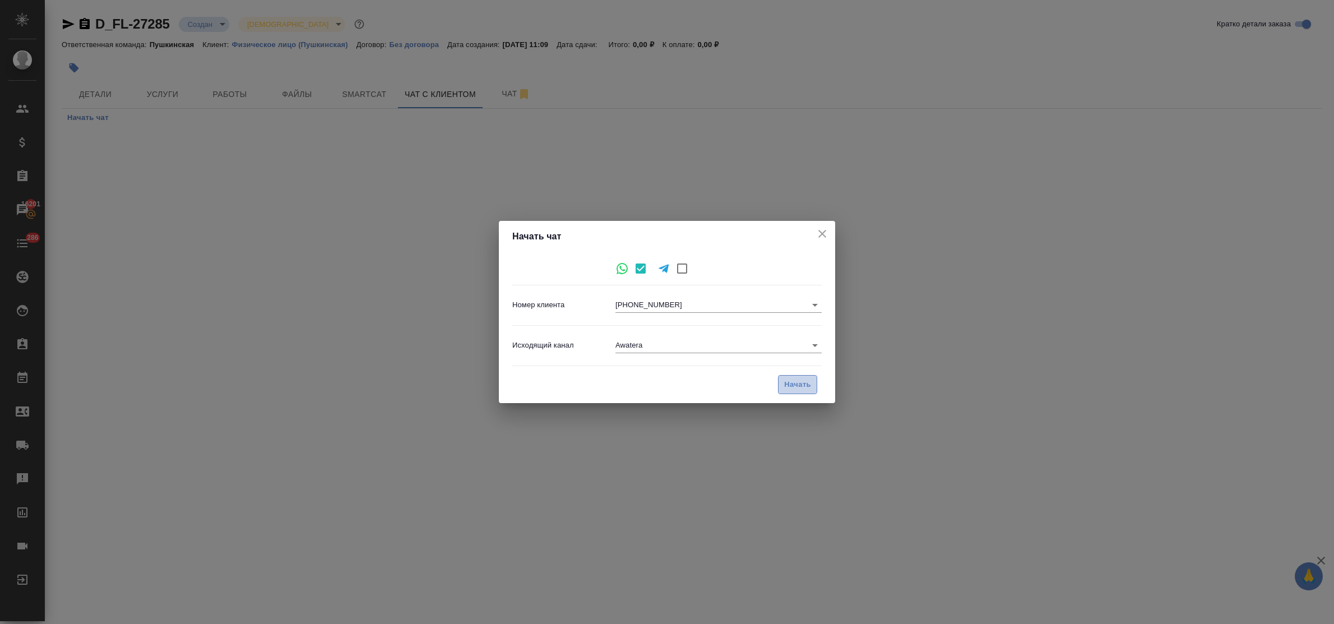
click at [798, 383] on span "Начать" at bounding box center [797, 384] width 27 height 13
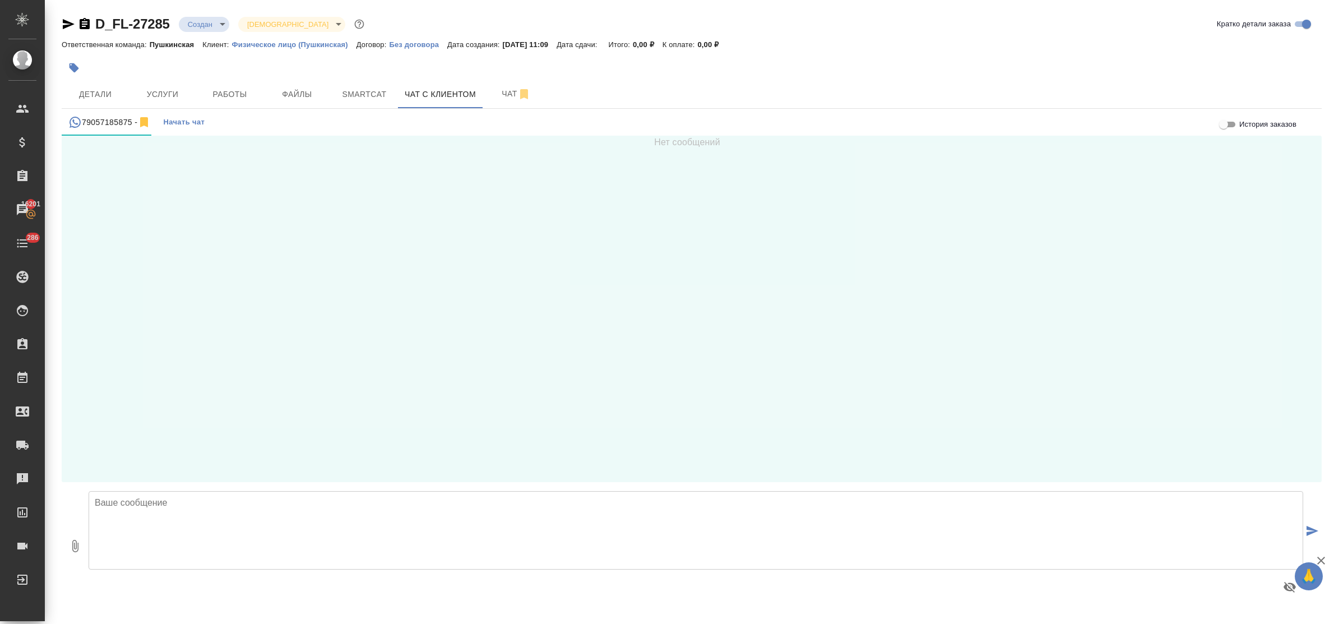
click at [156, 510] on textarea at bounding box center [696, 530] width 1214 height 78
type textarea "Нина, добрый день!"
click at [188, 504] on textarea at bounding box center [696, 530] width 1214 height 78
click at [222, 505] on textarea at bounding box center [696, 530] width 1214 height 78
click at [93, 88] on span "Детали" at bounding box center [95, 94] width 54 height 14
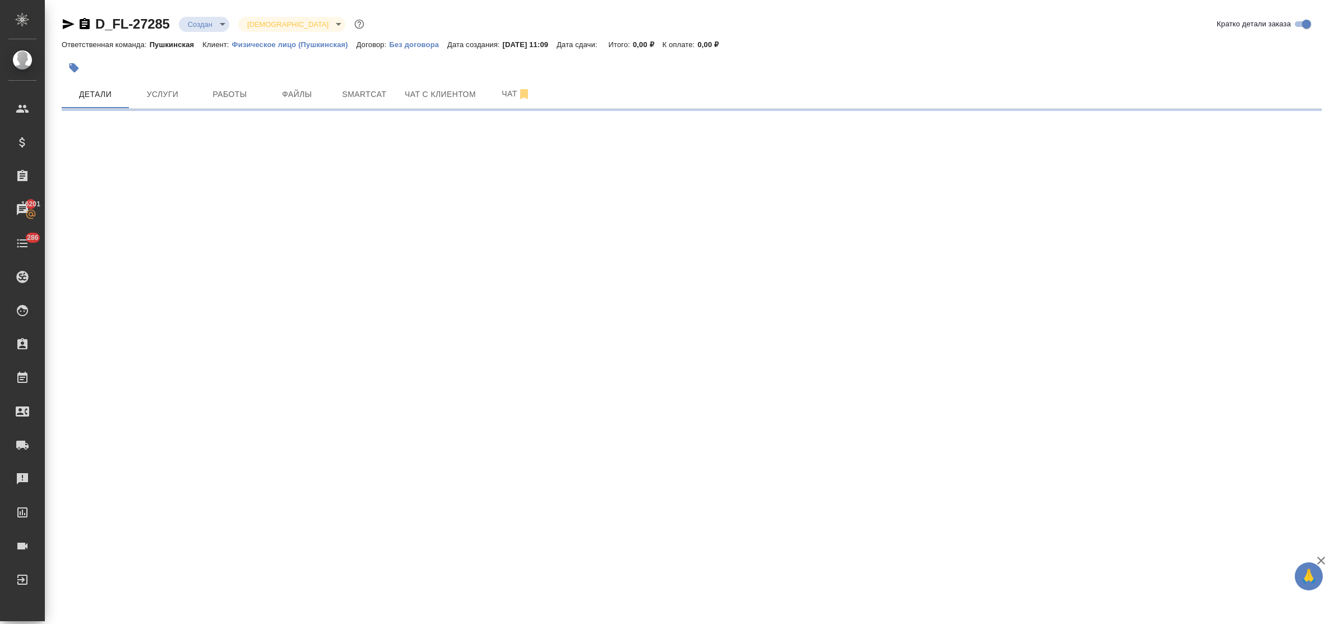
select select "RU"
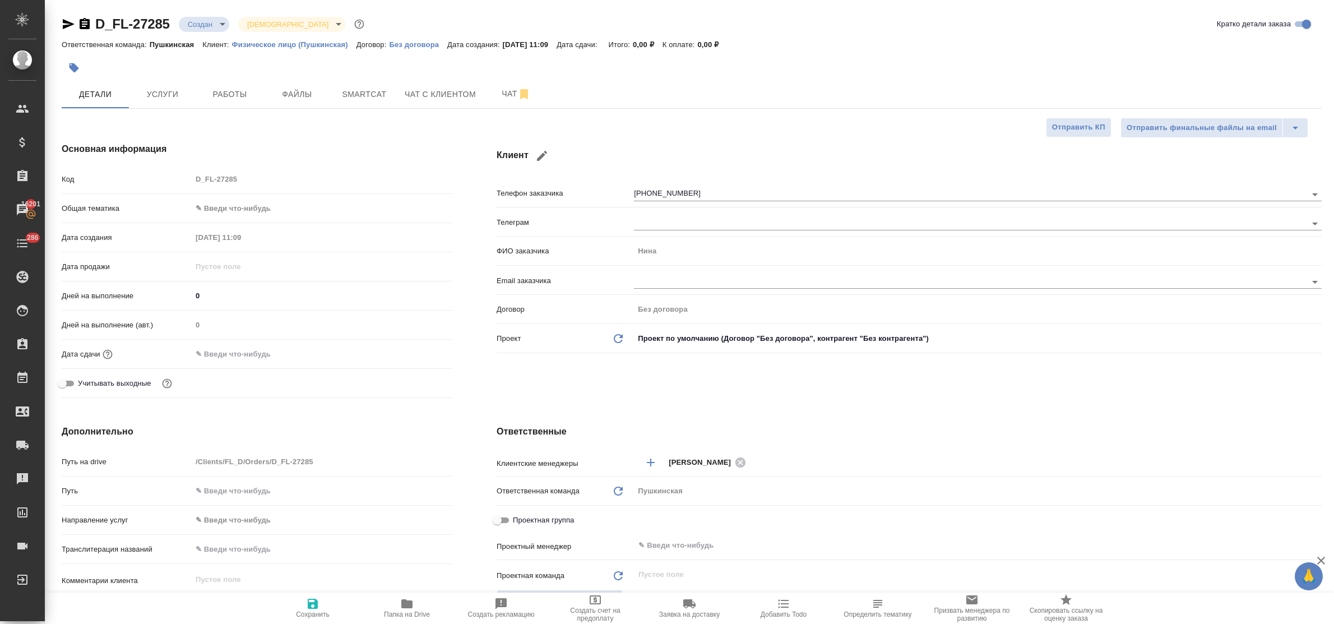
type textarea "x"
click at [417, 87] on span "Чат с клиентом" at bounding box center [440, 94] width 71 height 14
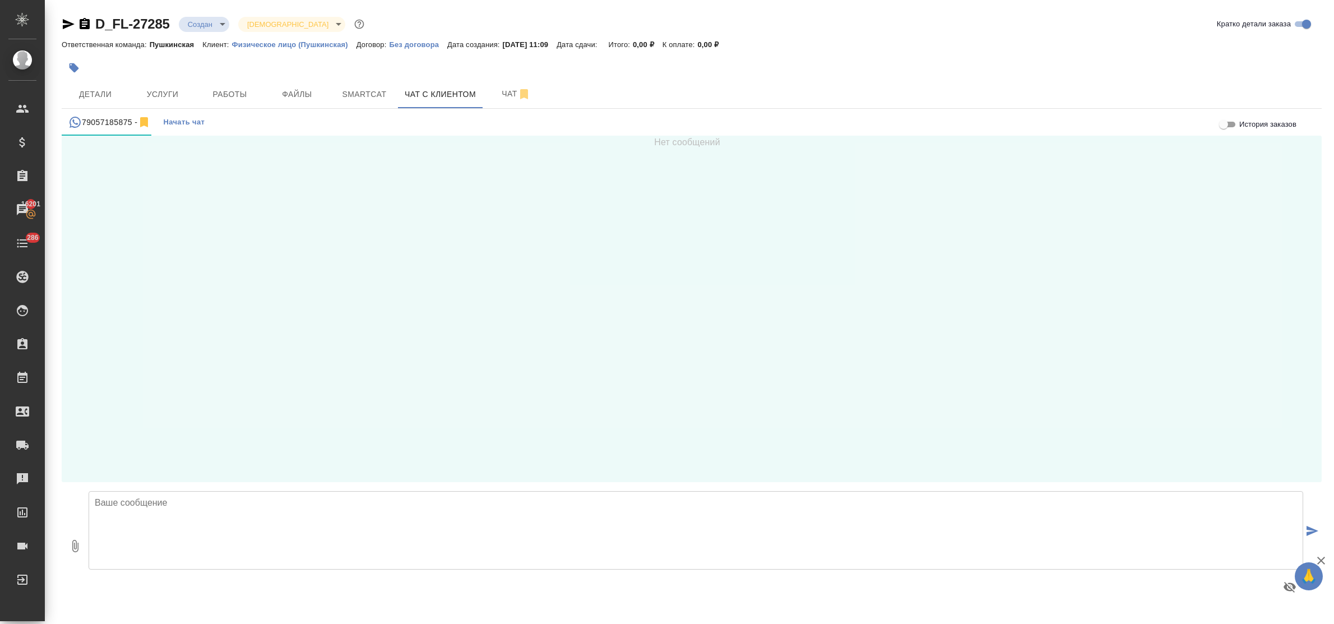
drag, startPoint x: 254, startPoint y: 512, endPoint x: 271, endPoint y: 512, distance: 16.8
click at [254, 511] on textarea at bounding box center [696, 530] width 1214 height 78
click at [119, 86] on button "Детали" at bounding box center [95, 94] width 67 height 28
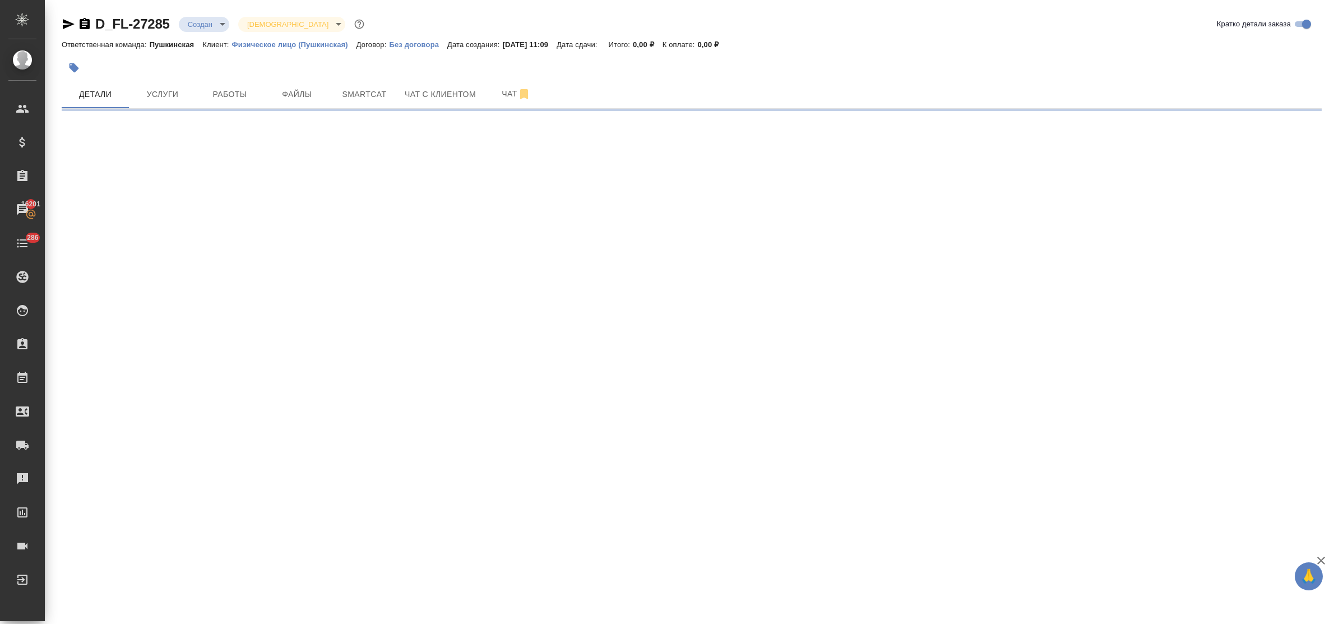
select select "RU"
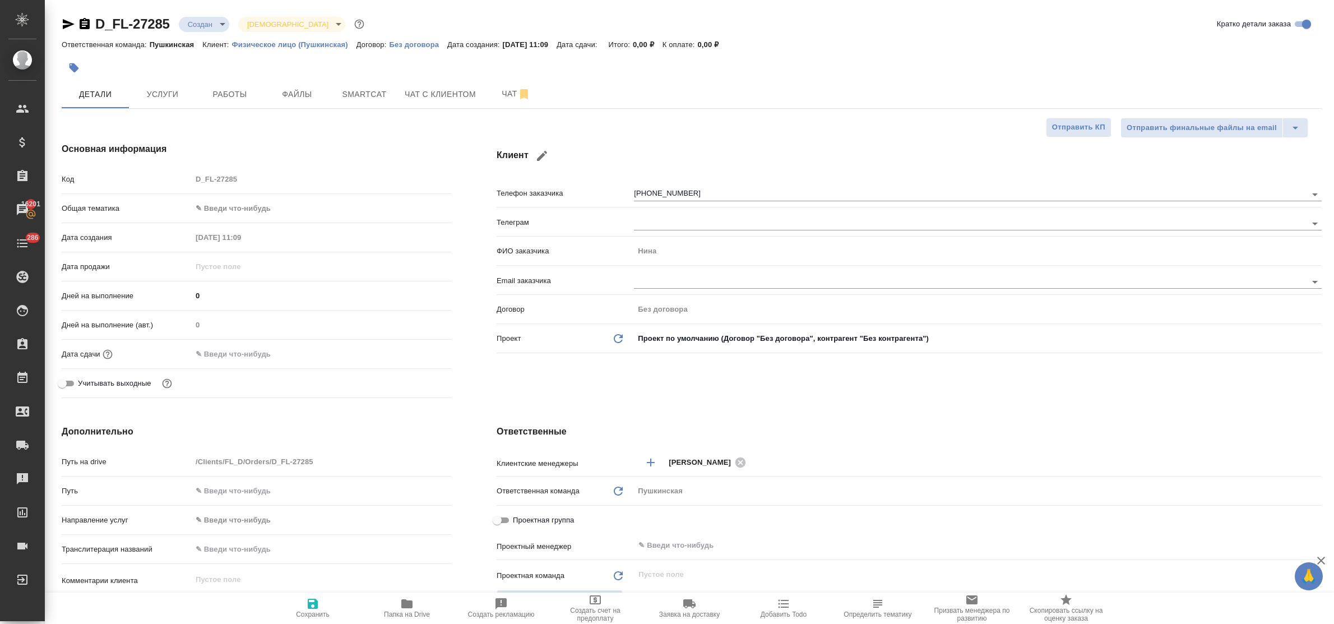
type textarea "x"
click at [614, 389] on div "Клиент Телефон заказчика [PHONE_NUMBER] Телеграм ФИО заказчика [PERSON_NAME] Em…" at bounding box center [909, 272] width 870 height 305
type textarea "x"
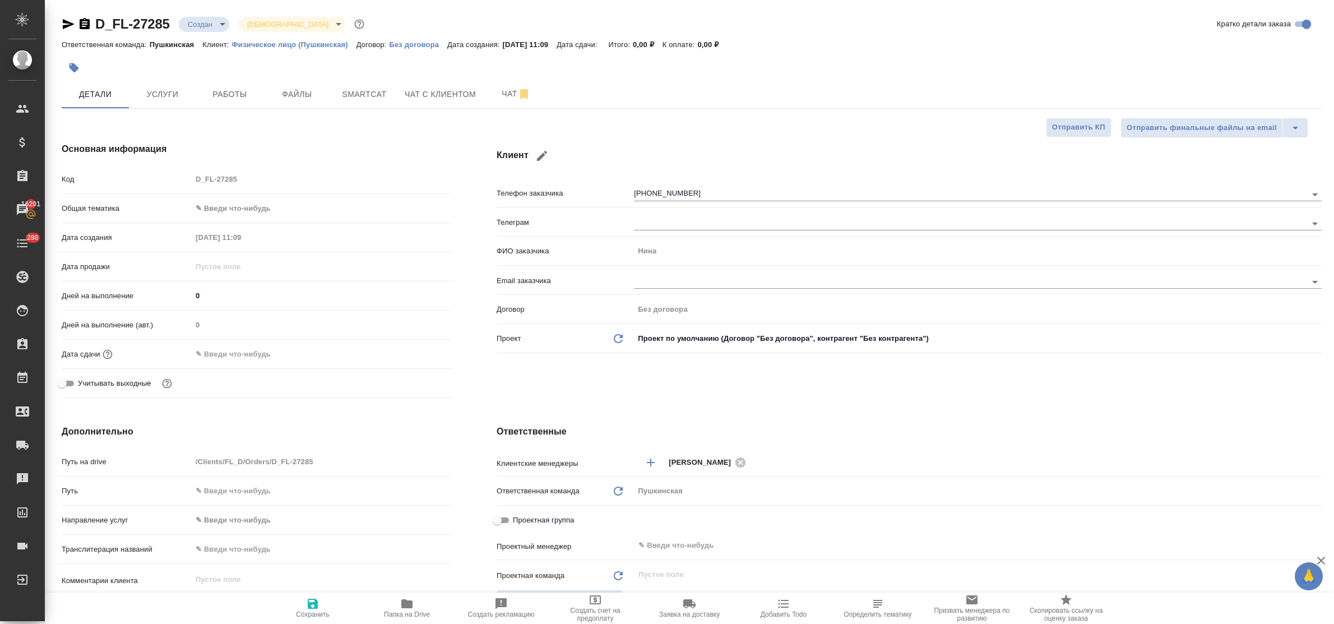
type textarea "x"
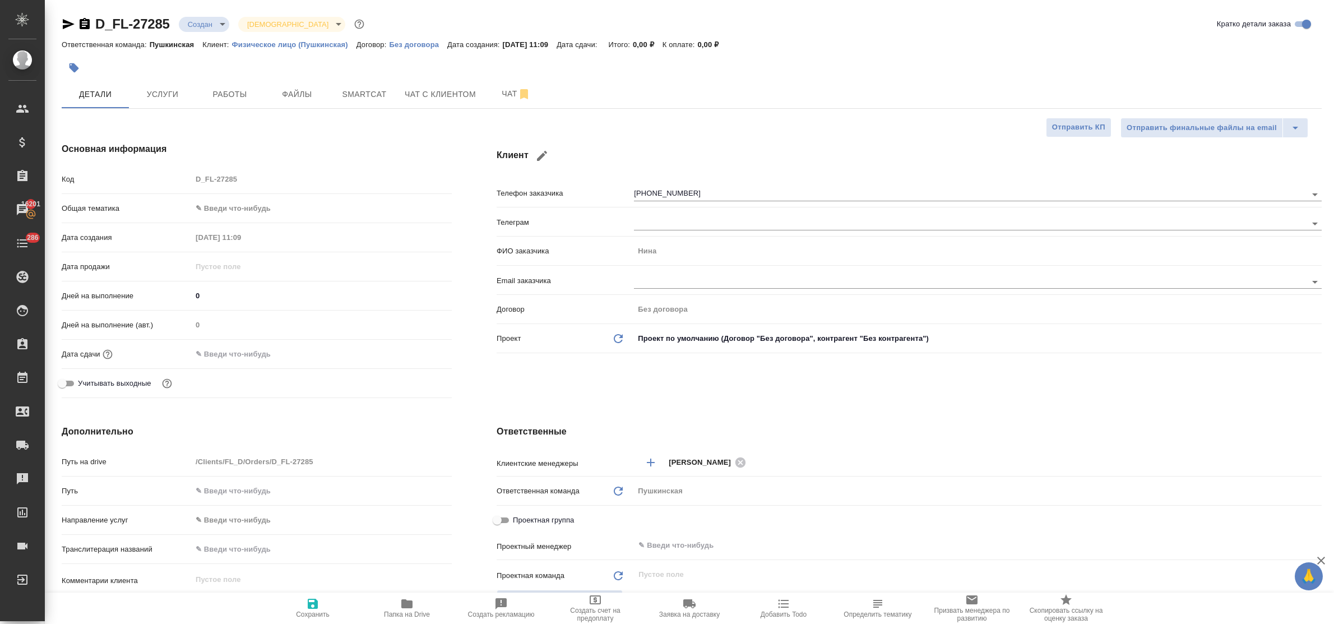
type textarea "x"
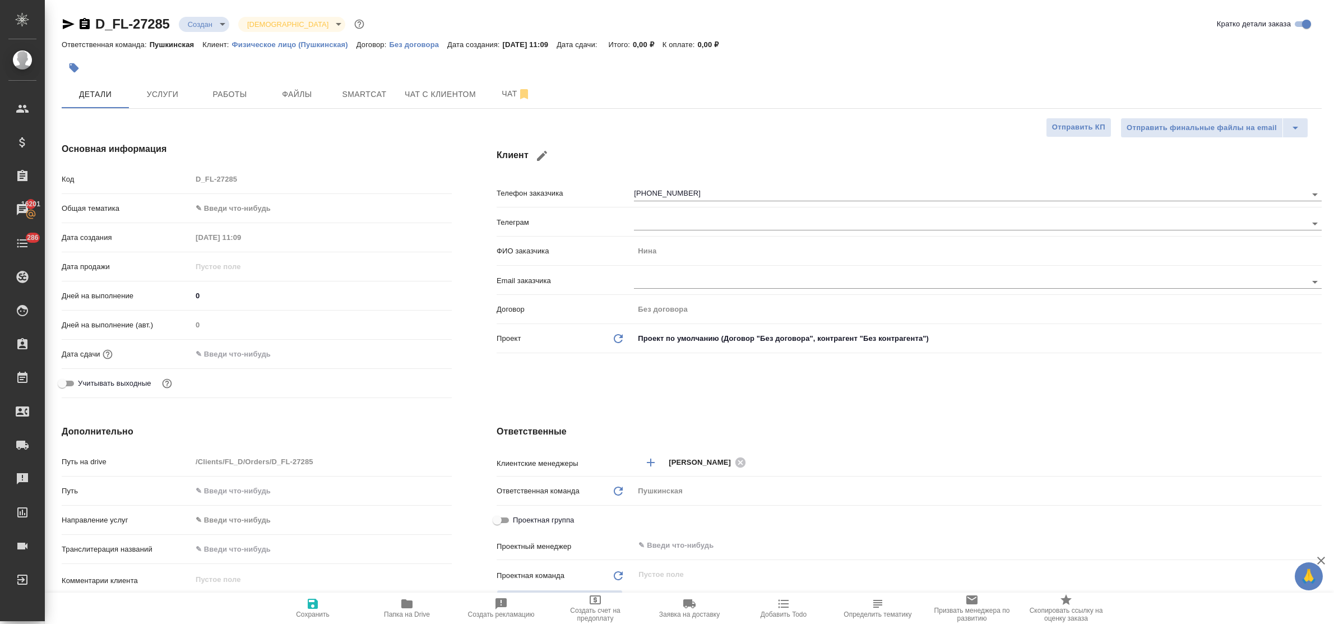
type textarea "x"
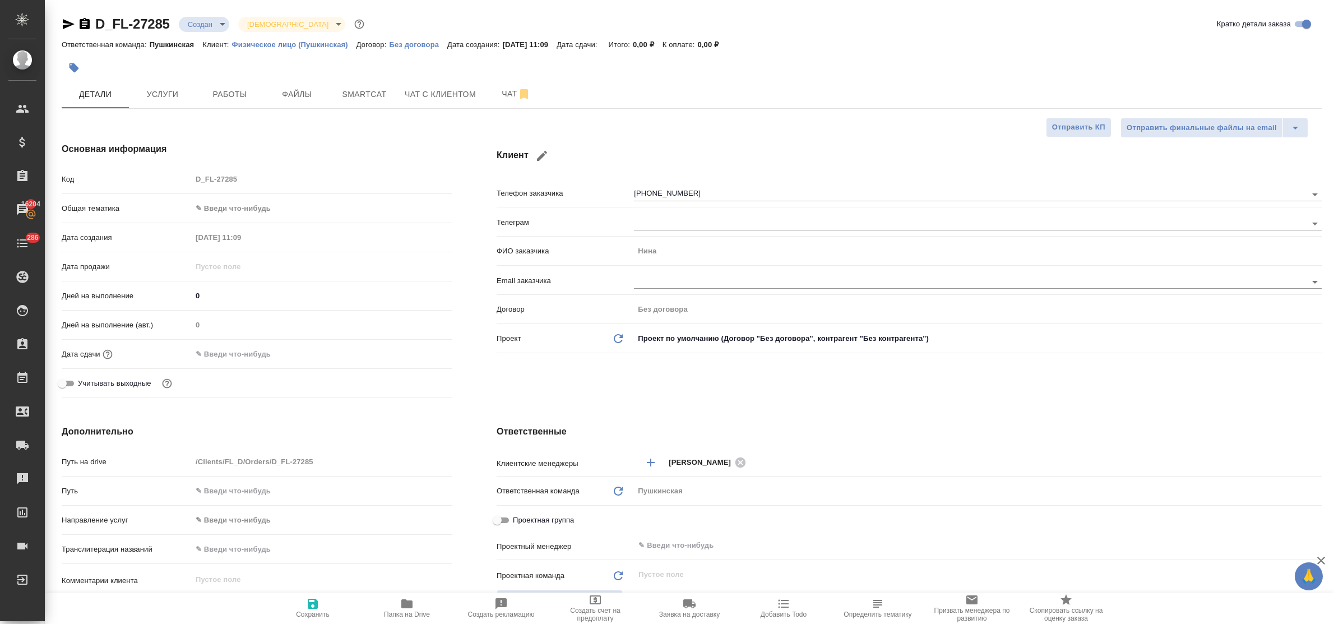
type textarea "x"
click at [542, 152] on icon "button" at bounding box center [541, 155] width 13 height 13
type input "Нина"
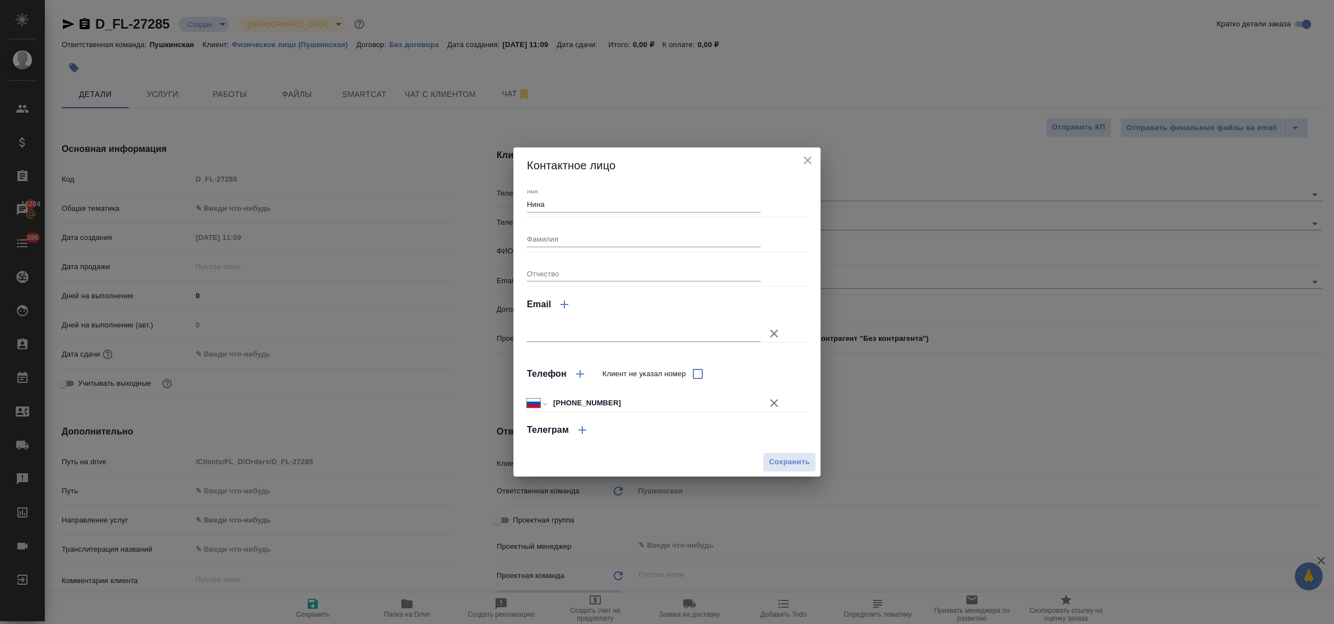
click at [606, 402] on input "[PHONE_NUMBER]" at bounding box center [654, 403] width 211 height 16
type input "[PHONE_NUMBER]"
click at [771, 457] on span "Сохранить" at bounding box center [789, 462] width 41 height 13
type textarea "x"
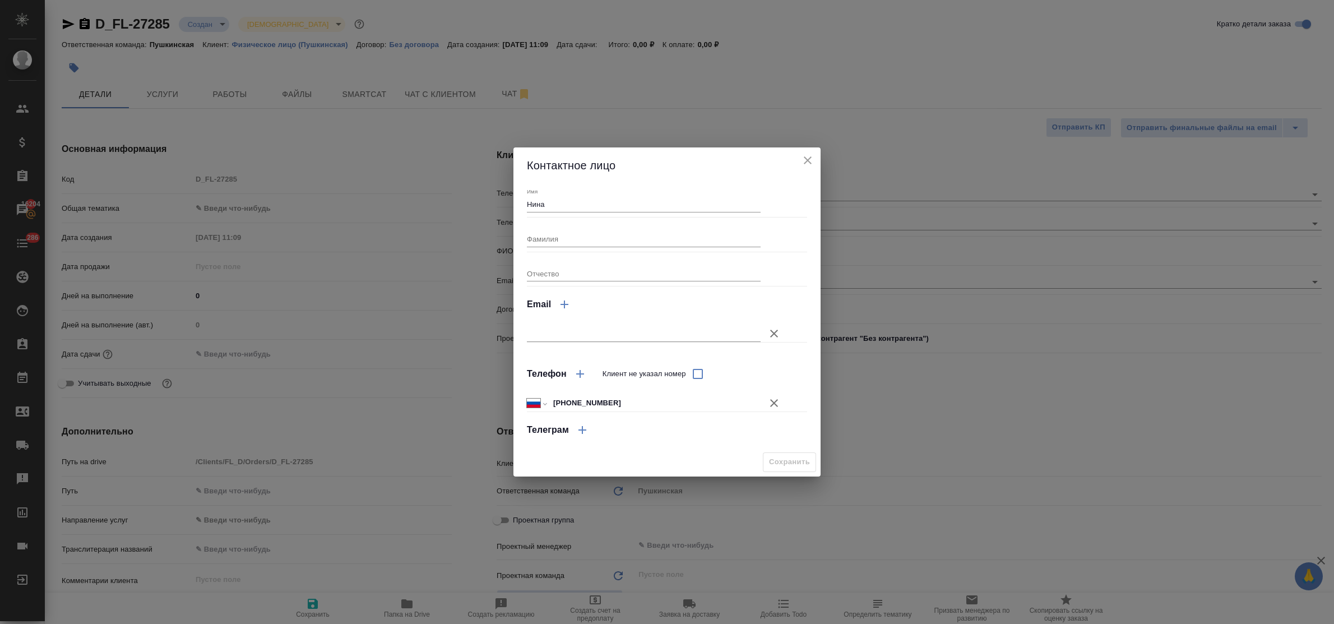
type textarea "x"
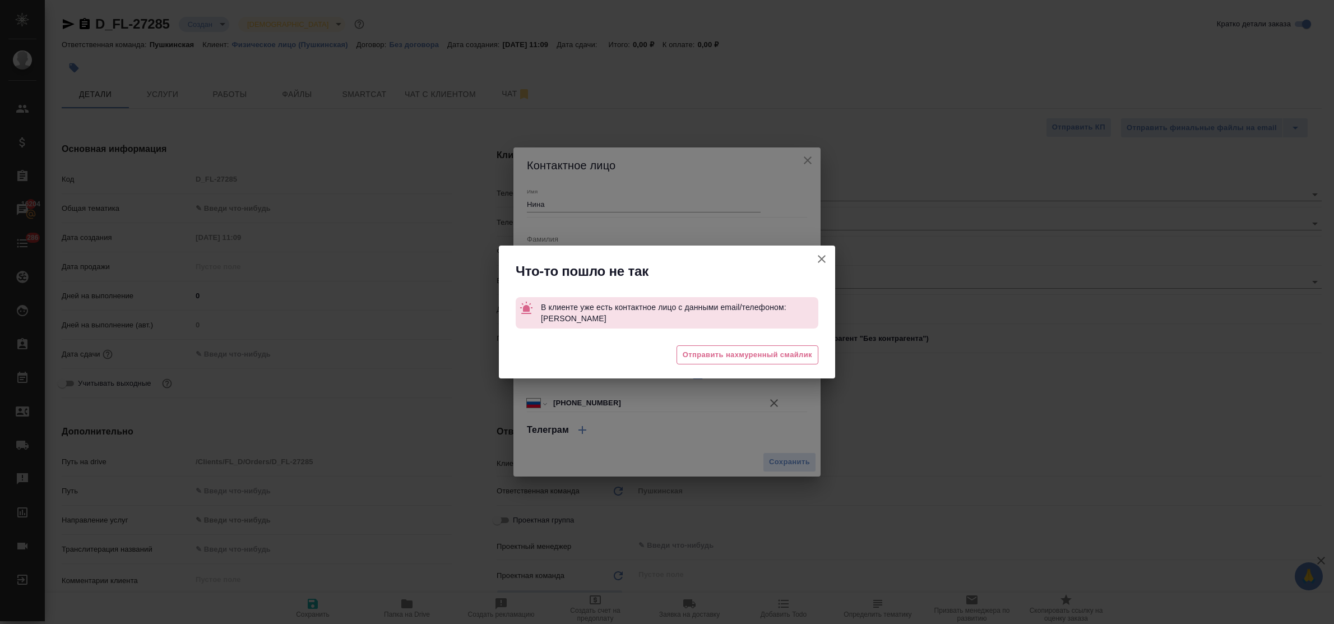
click at [821, 259] on icon "button" at bounding box center [821, 258] width 13 height 13
type textarea "x"
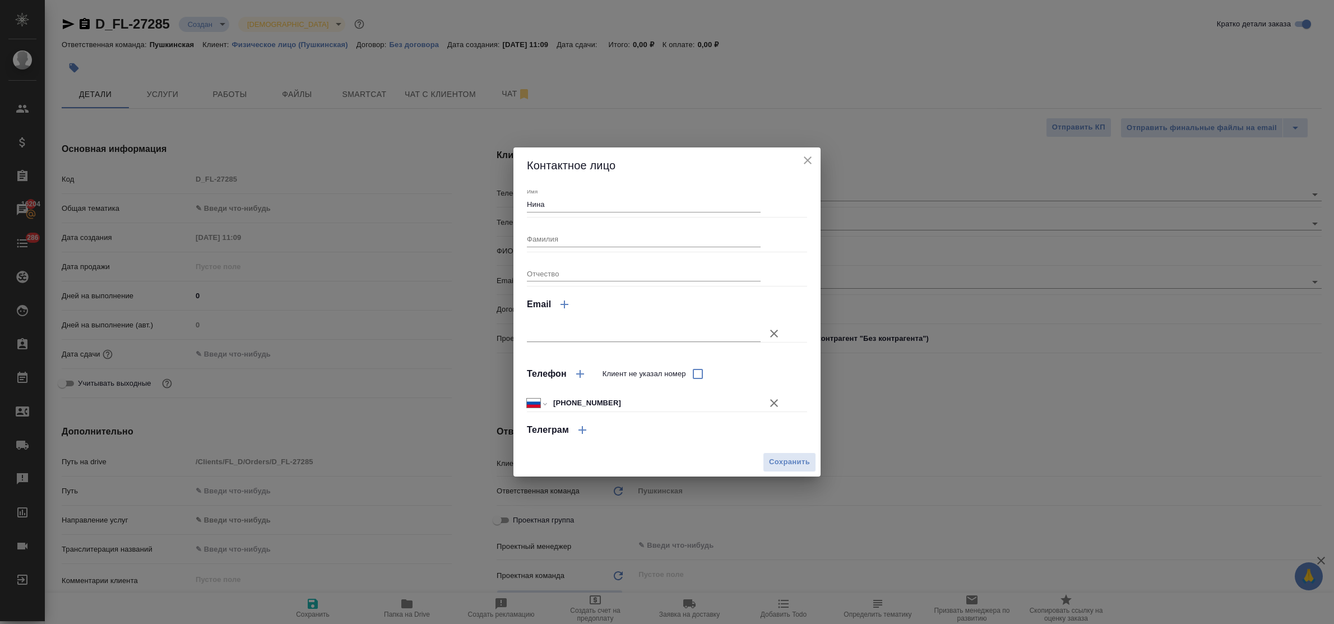
click at [807, 161] on icon "close" at bounding box center [808, 160] width 8 height 8
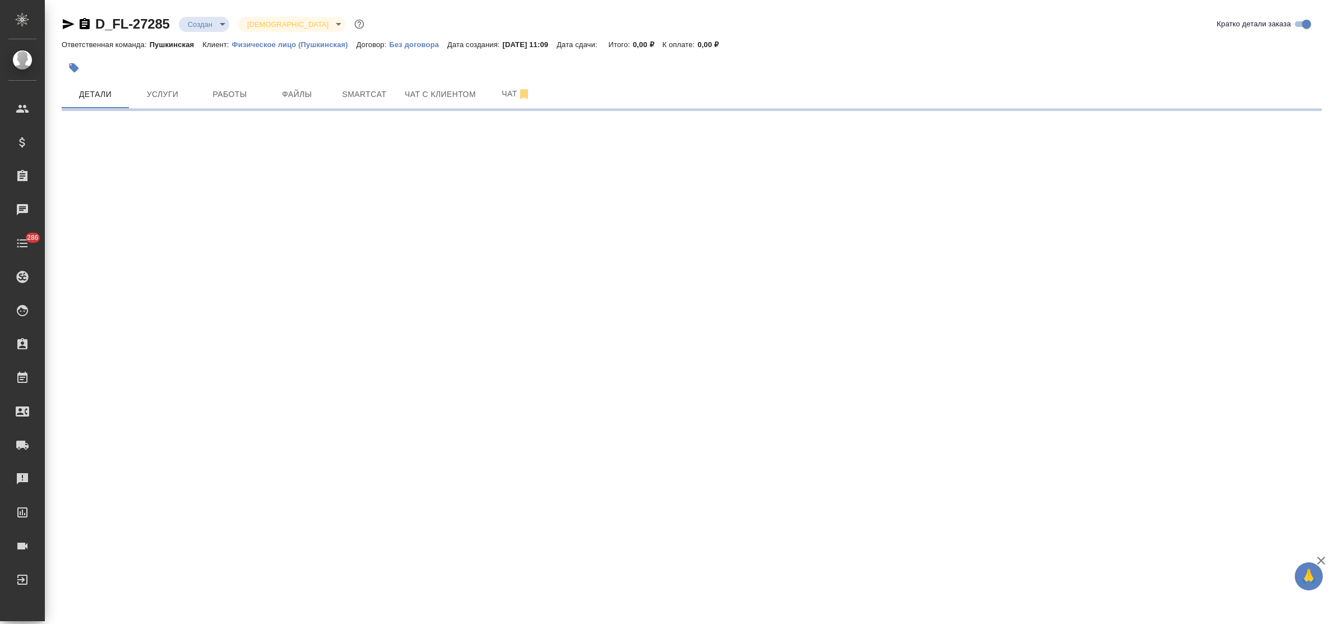
select select "RU"
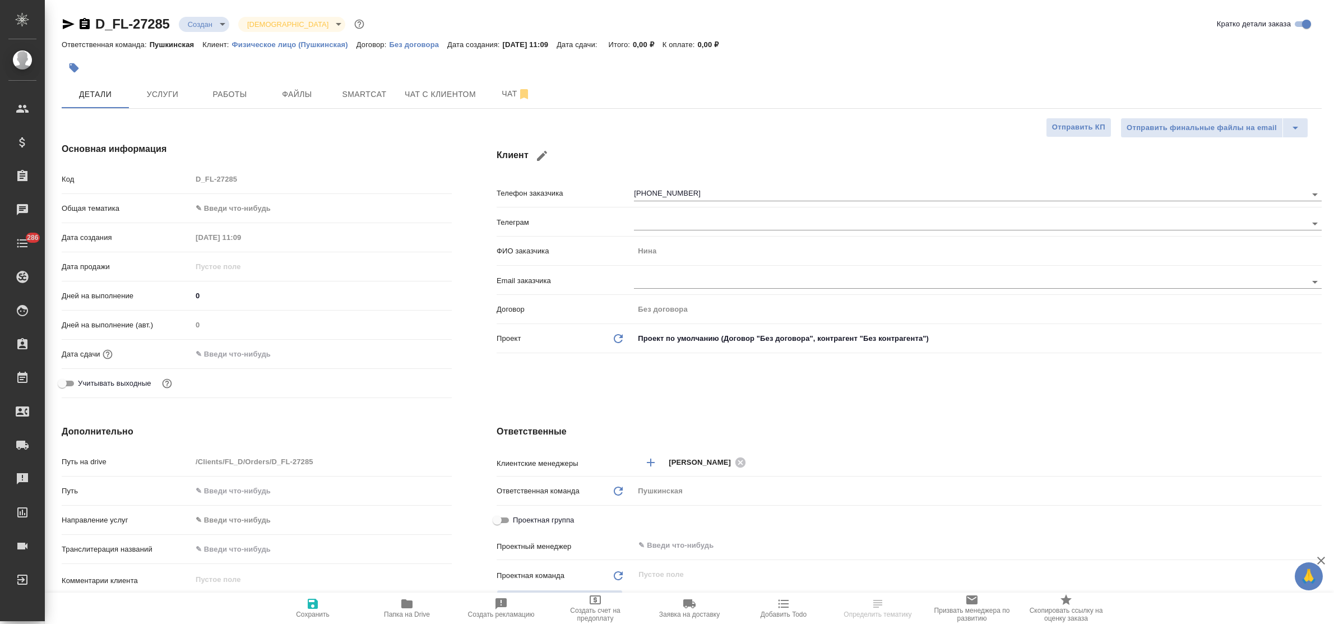
type textarea "x"
click at [540, 151] on icon "button" at bounding box center [541, 155] width 13 height 13
type input "Нина"
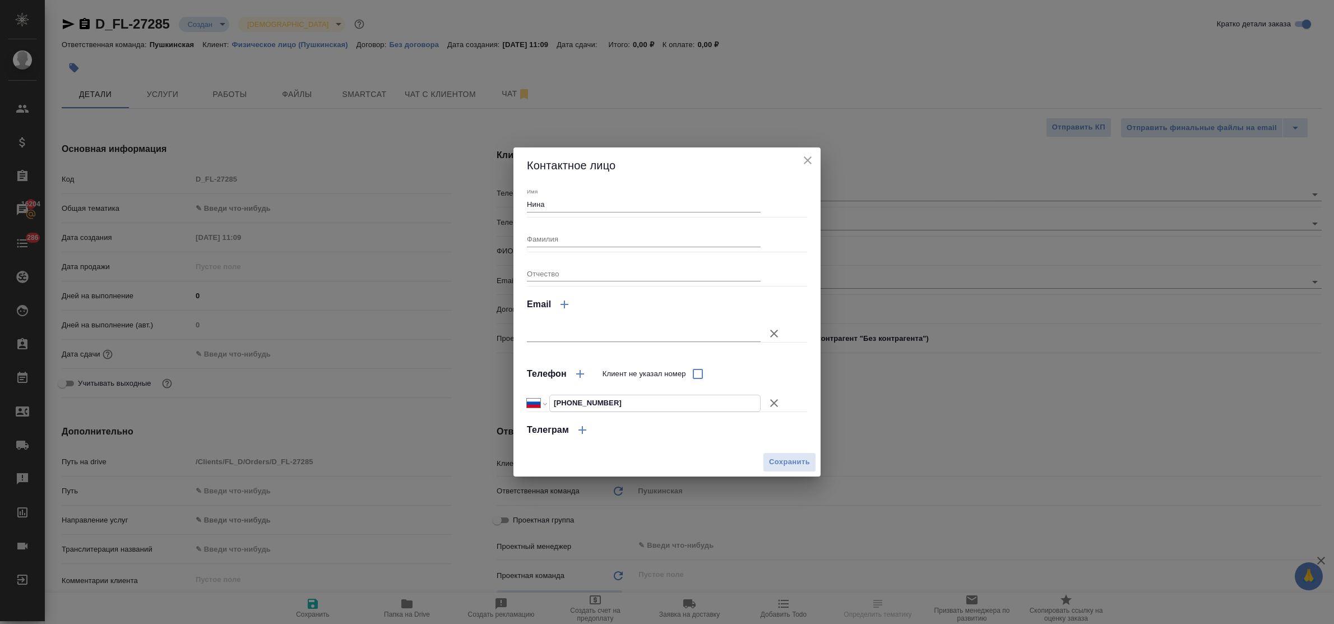
click at [606, 405] on input "[PHONE_NUMBER]" at bounding box center [655, 403] width 210 height 16
type input "[PHONE_NUMBER]"
click at [786, 465] on span "Сохранить" at bounding box center [789, 462] width 41 height 13
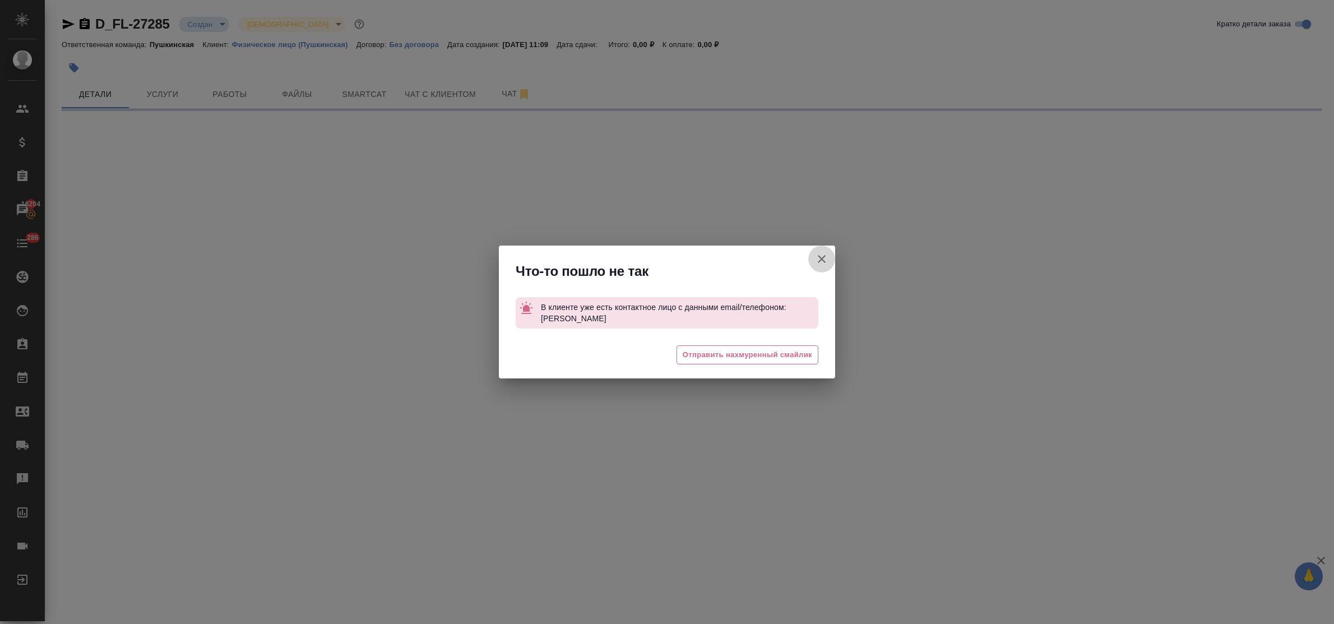
click at [819, 262] on icon "button" at bounding box center [821, 258] width 13 height 13
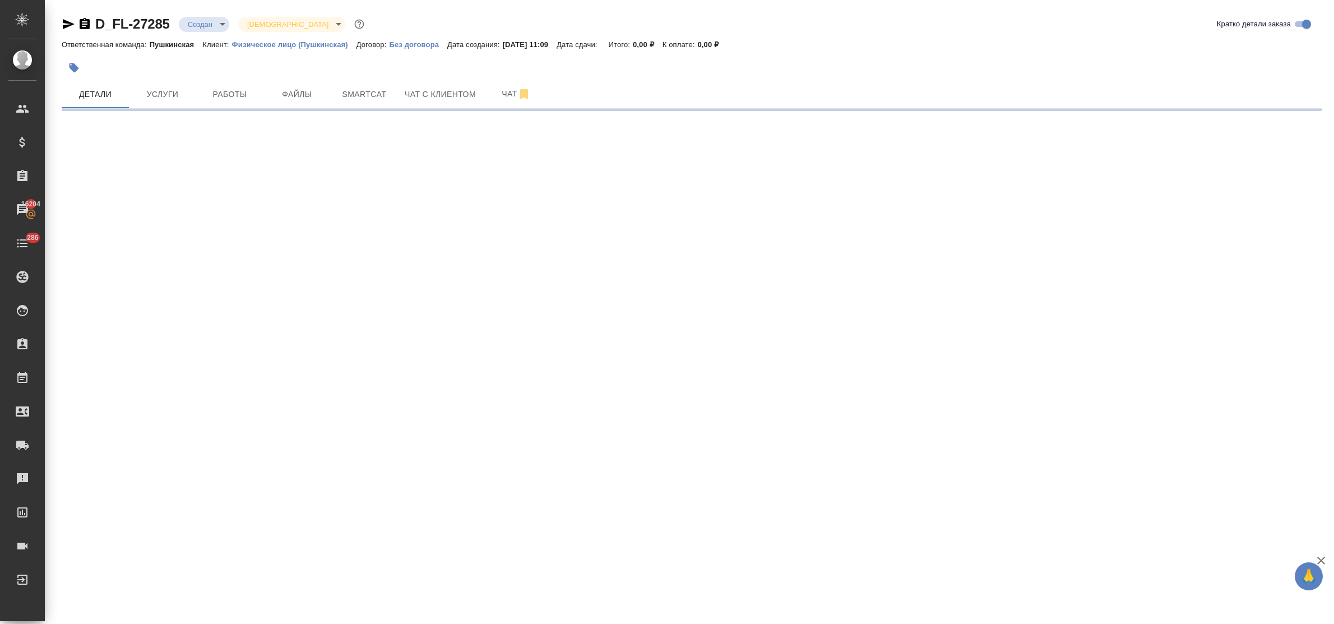
select select "RU"
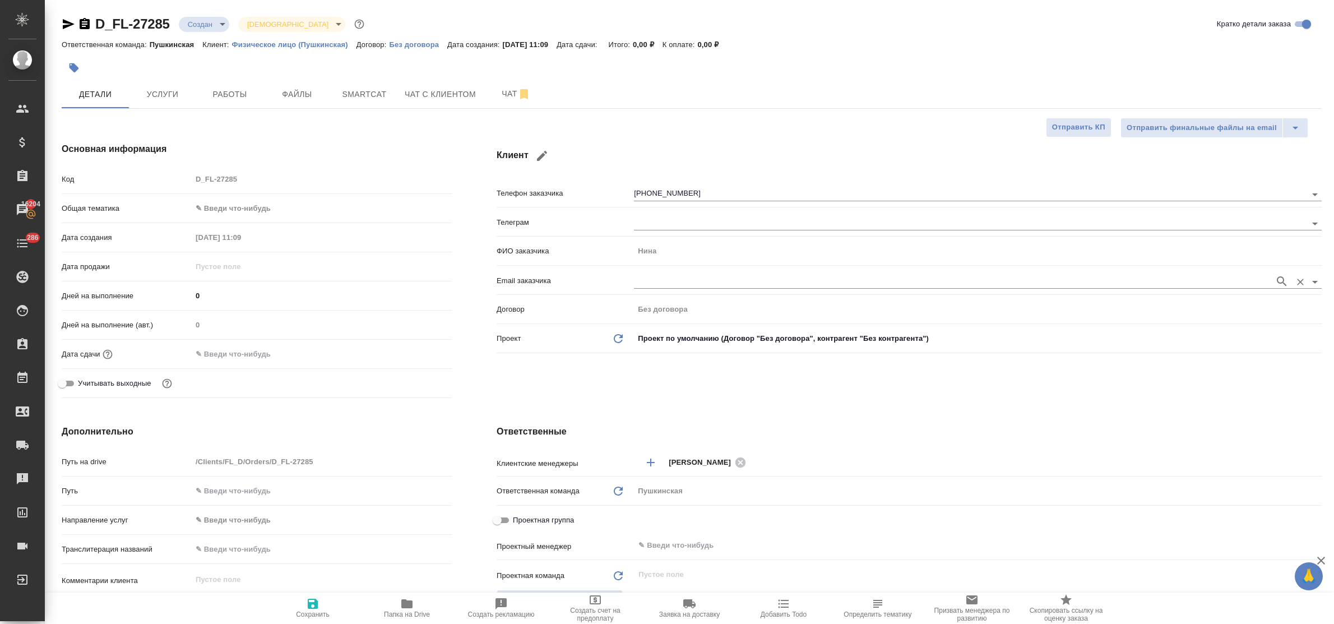
type textarea "x"
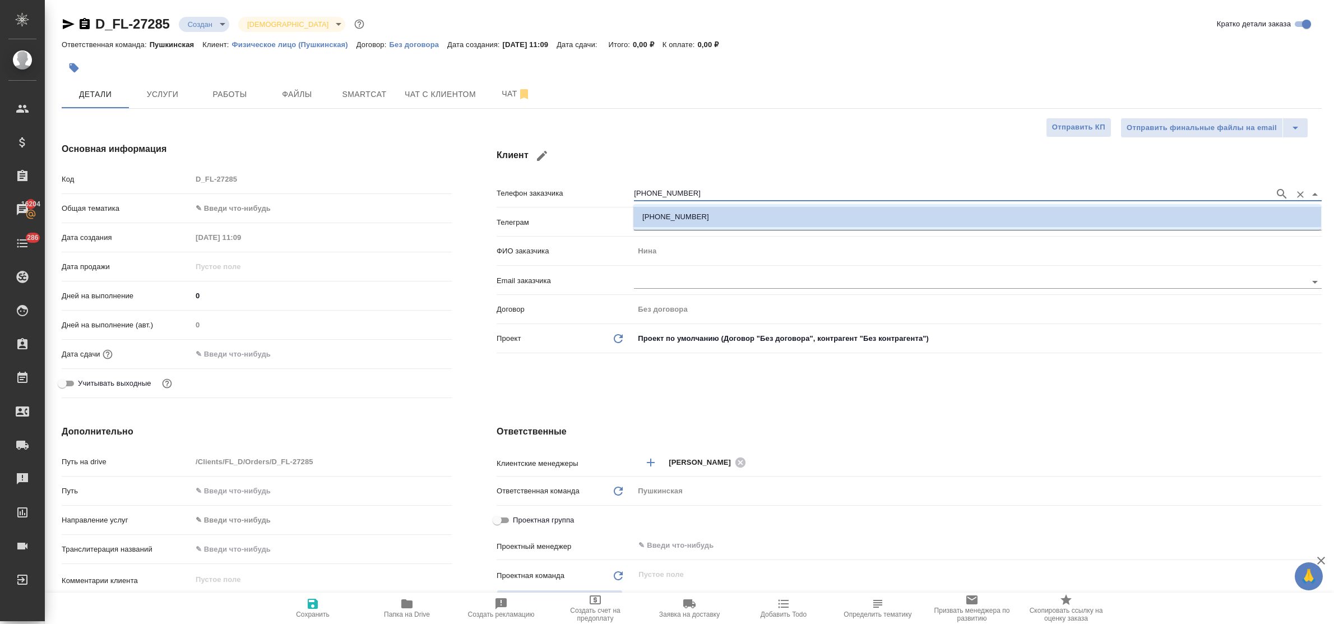
drag, startPoint x: 693, startPoint y: 193, endPoint x: 607, endPoint y: 196, distance: 85.8
click at [609, 192] on div "Телефон заказчика [PHONE_NUMBER]" at bounding box center [908, 193] width 825 height 20
click at [1301, 191] on icon "Очистить" at bounding box center [1299, 194] width 11 height 11
click at [712, 426] on h4 "Ответственные" at bounding box center [908, 431] width 825 height 13
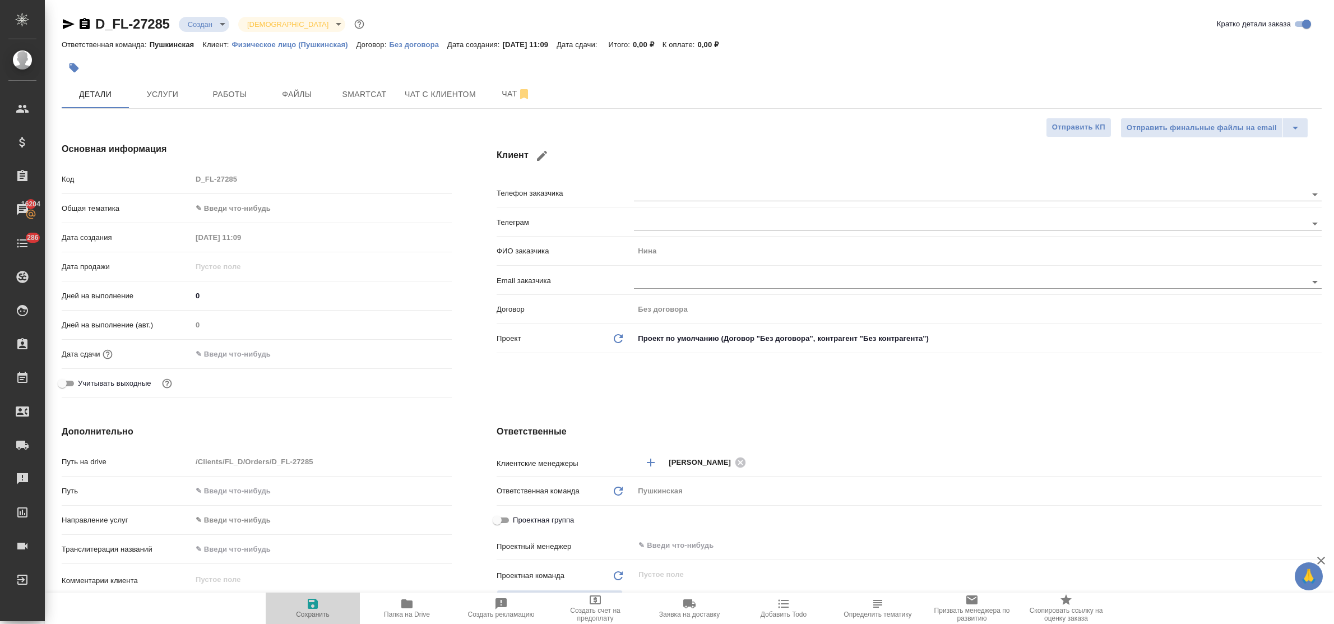
drag, startPoint x: 301, startPoint y: 603, endPoint x: 383, endPoint y: 528, distance: 111.0
click at [301, 604] on span "Сохранить" at bounding box center [312, 607] width 81 height 21
type textarea "x"
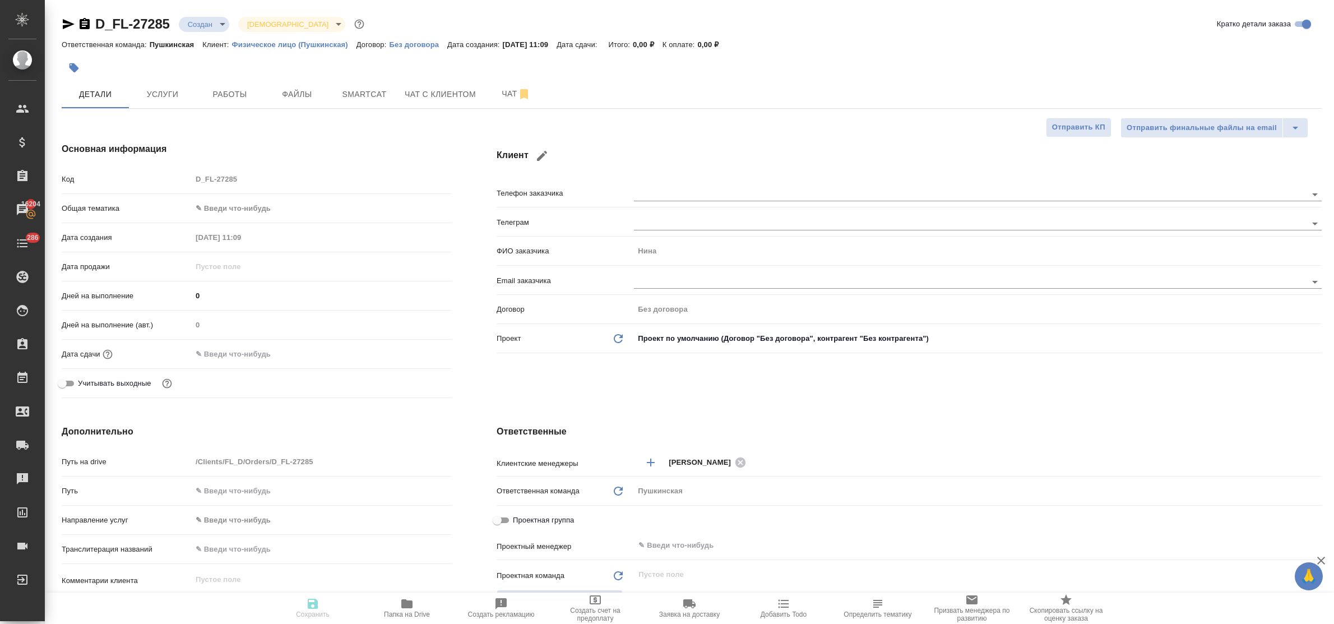
type textarea "x"
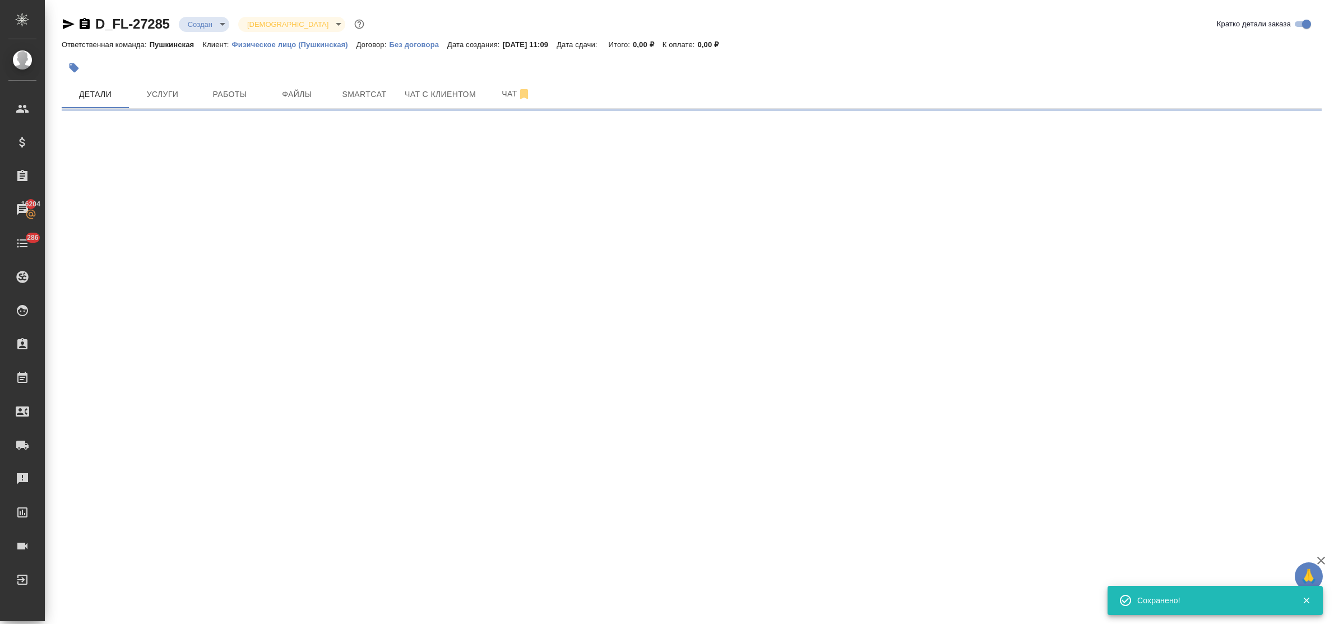
select select "RU"
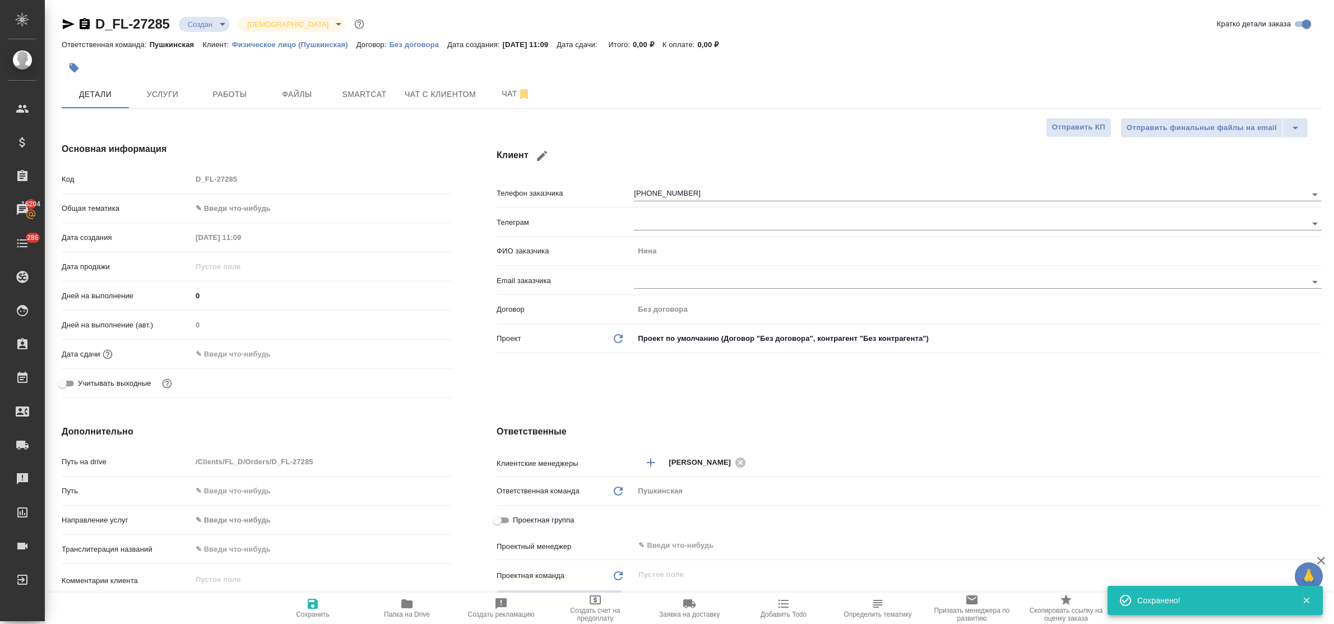
type textarea "x"
click at [537, 155] on icon "button" at bounding box center [541, 155] width 13 height 13
type input "Нина"
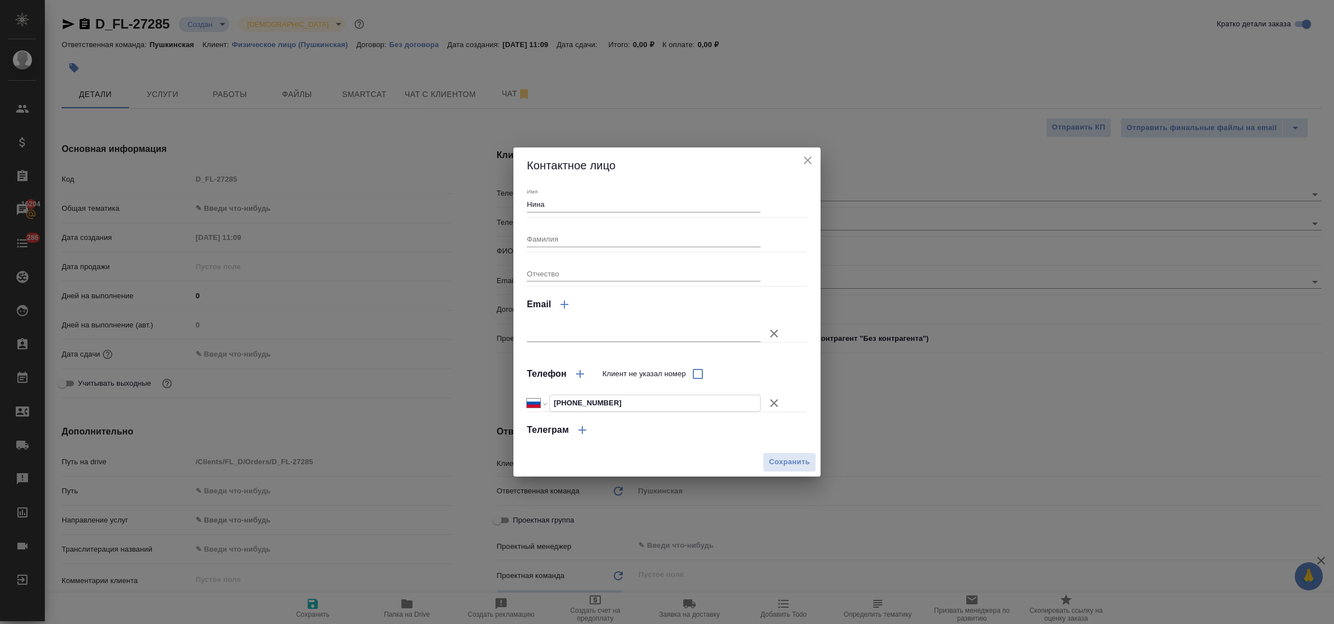
drag, startPoint x: 612, startPoint y: 402, endPoint x: 602, endPoint y: 401, distance: 9.5
click at [602, 401] on input "+7 905 718 58 75" at bounding box center [655, 403] width 210 height 16
type input "[PHONE_NUMBER]"
drag, startPoint x: 572, startPoint y: 206, endPoint x: 492, endPoint y: 199, distance: 79.8
click at [492, 197] on div "Контактное лицо Имя Нина Фамилия Отчество Email Телефон Клиент не указал номер …" at bounding box center [667, 312] width 1334 height 624
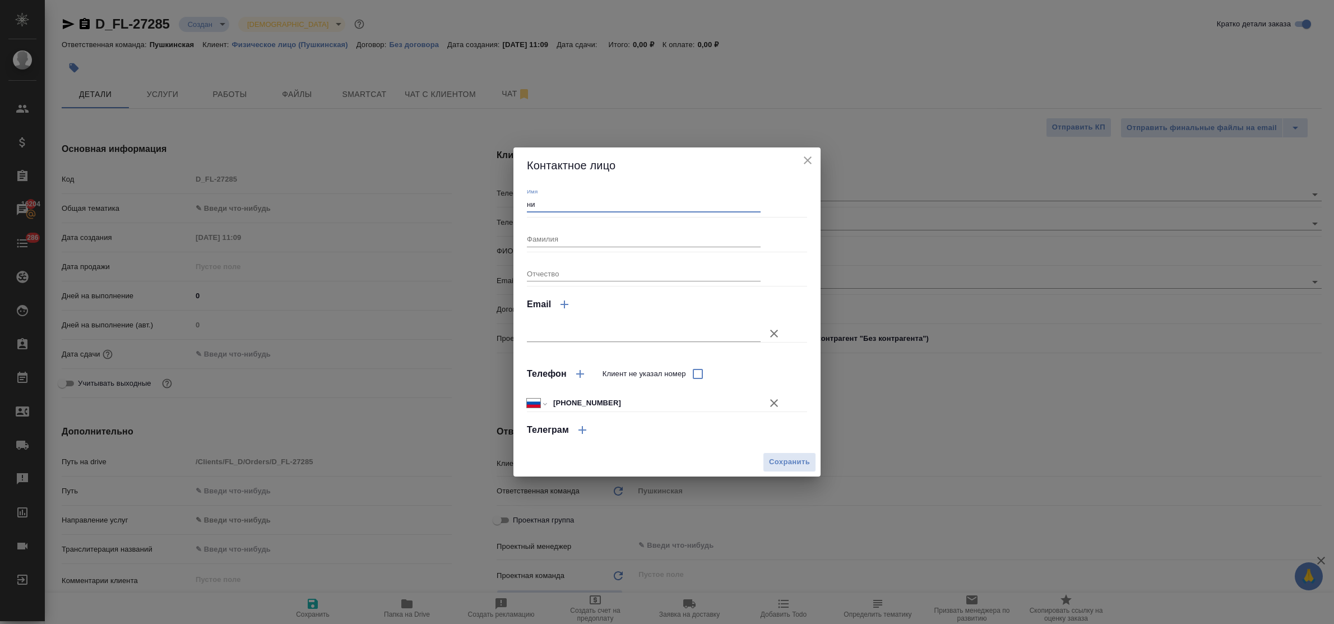
type input "Нина"
click at [800, 458] on span "Сохранить" at bounding box center [789, 462] width 41 height 13
type textarea "x"
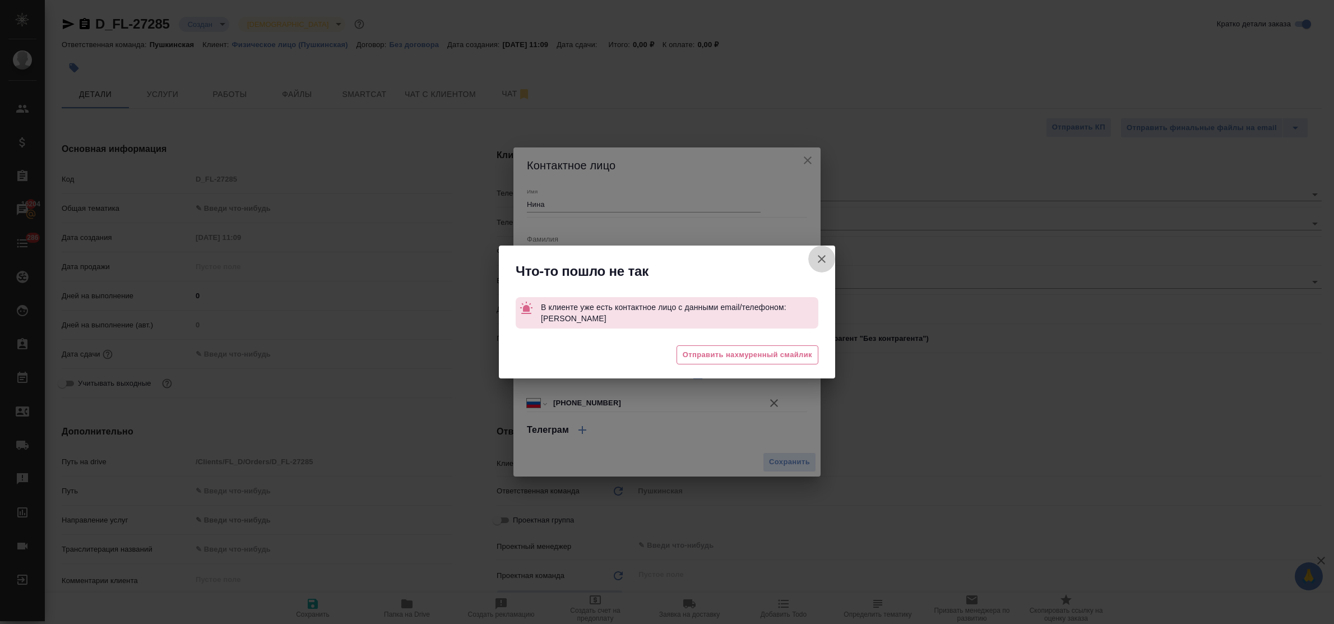
click at [820, 259] on icon "button" at bounding box center [821, 258] width 13 height 13
type textarea "x"
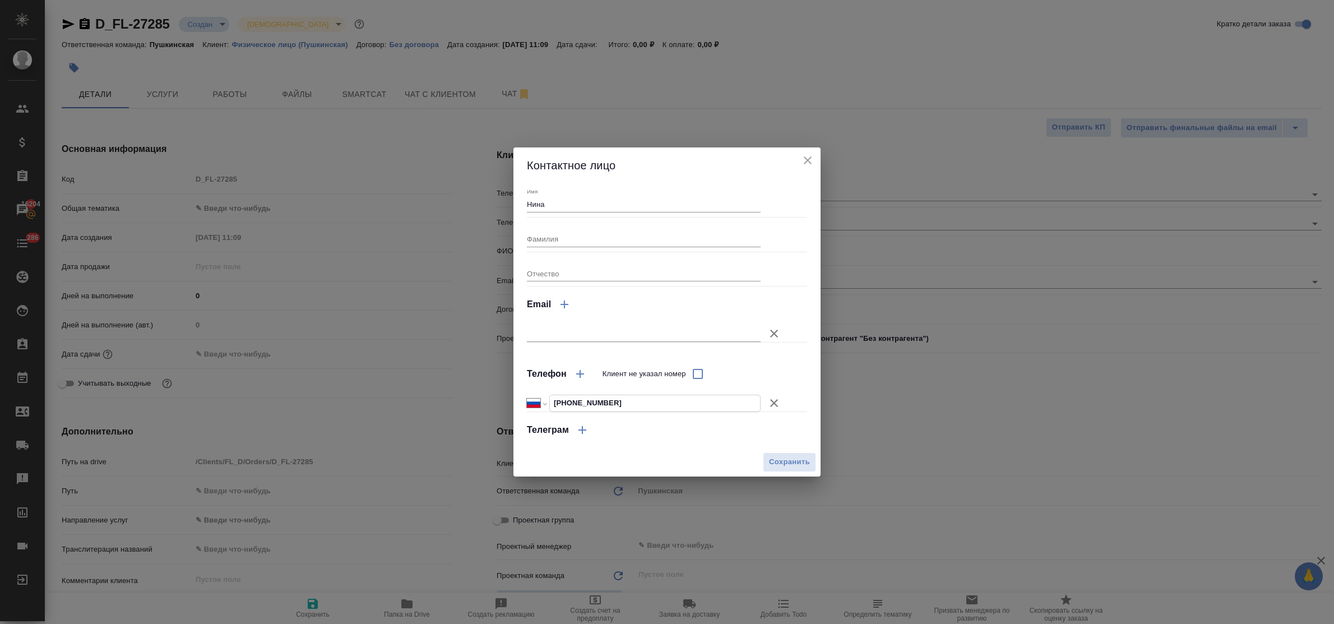
drag, startPoint x: 634, startPoint y: 404, endPoint x: 531, endPoint y: 397, distance: 103.9
click at [531, 397] on div "Международный Австралия Австрия Азербайджан Албания Алжир Американское Самоа Ан…" at bounding box center [644, 402] width 234 height 17
click at [809, 164] on icon "close" at bounding box center [807, 160] width 13 height 13
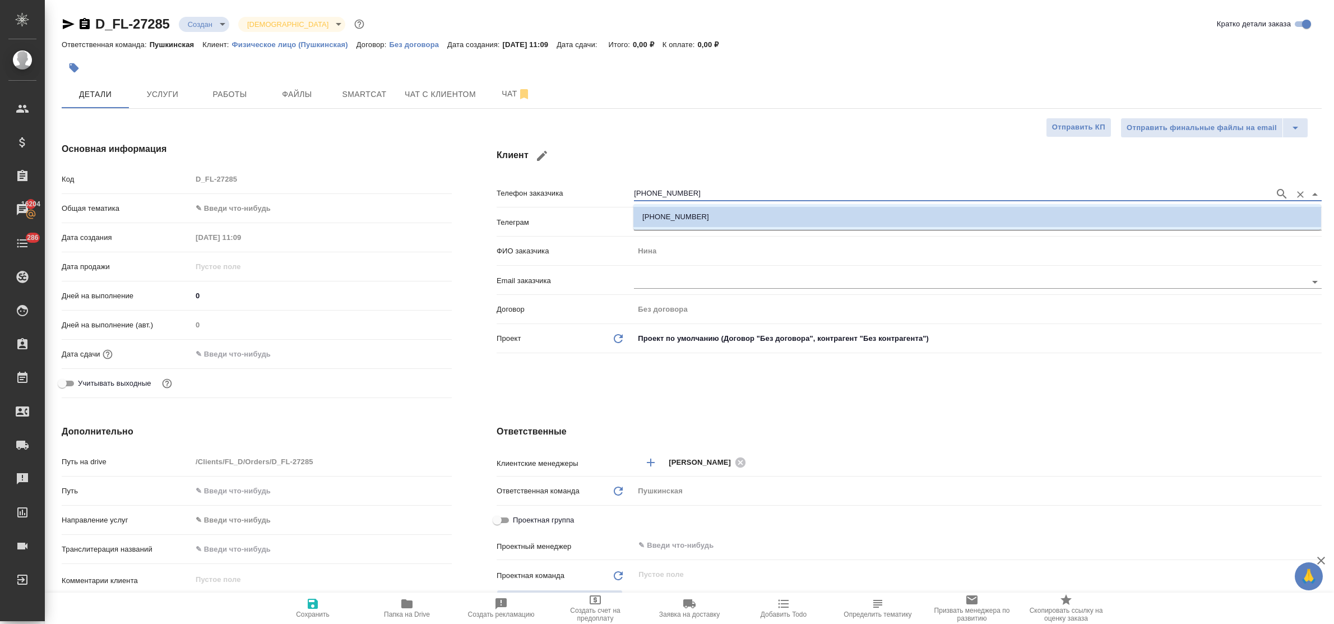
drag, startPoint x: 694, startPoint y: 191, endPoint x: 600, endPoint y: 198, distance: 94.4
click at [600, 198] on div "Телефон заказчика +79057185875" at bounding box center [908, 193] width 825 height 20
paste input "905 718 58 9"
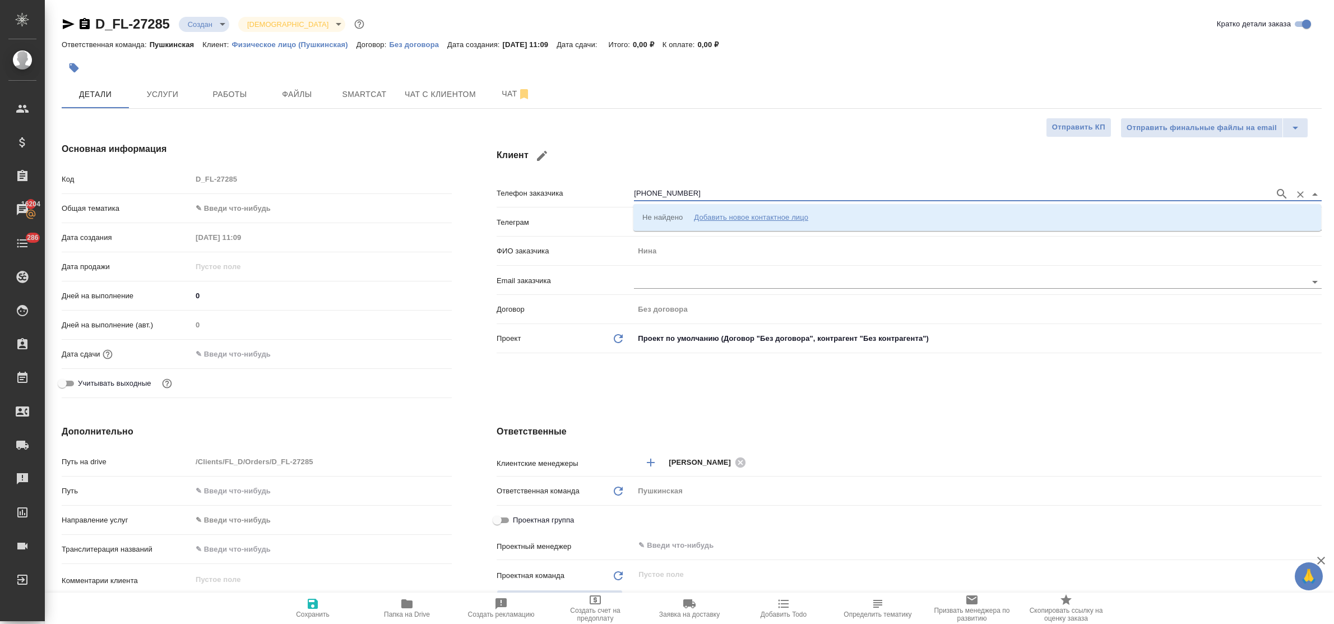
type input "+7 905 718 58 95"
click at [734, 217] on div "Добавить новое контактное лицо" at bounding box center [751, 216] width 114 height 11
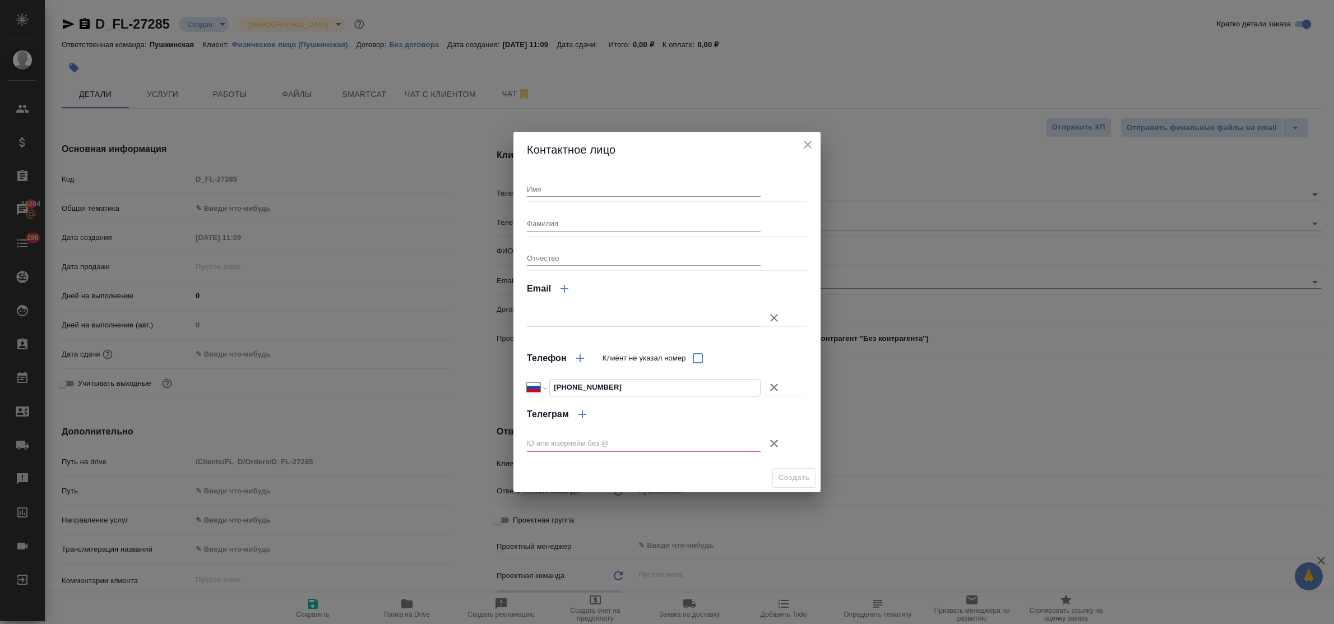
click at [564, 386] on input "+7 905 718 58 95" at bounding box center [655, 387] width 210 height 16
type input "+7 905 718 58 95"
click at [581, 384] on input "+7 905 718 58 95" at bounding box center [655, 387] width 210 height 16
click at [573, 182] on input "Имя" at bounding box center [644, 189] width 234 height 16
type input "Нина"
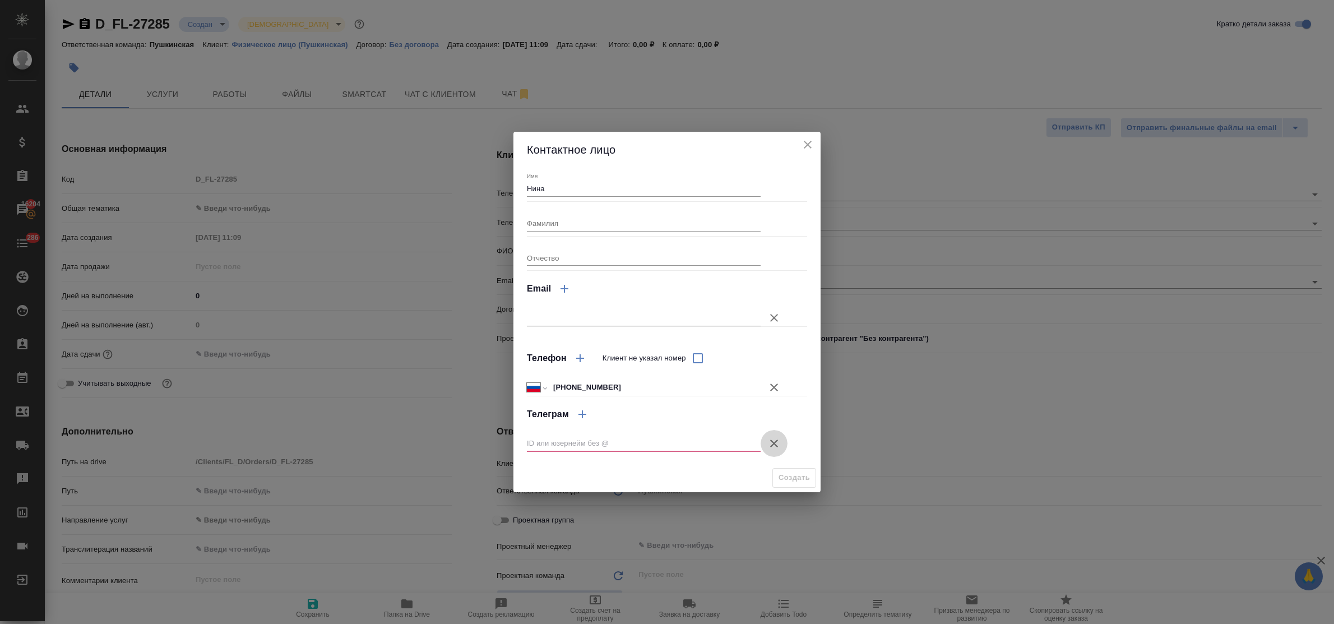
click at [778, 441] on icon "button" at bounding box center [773, 442] width 13 height 13
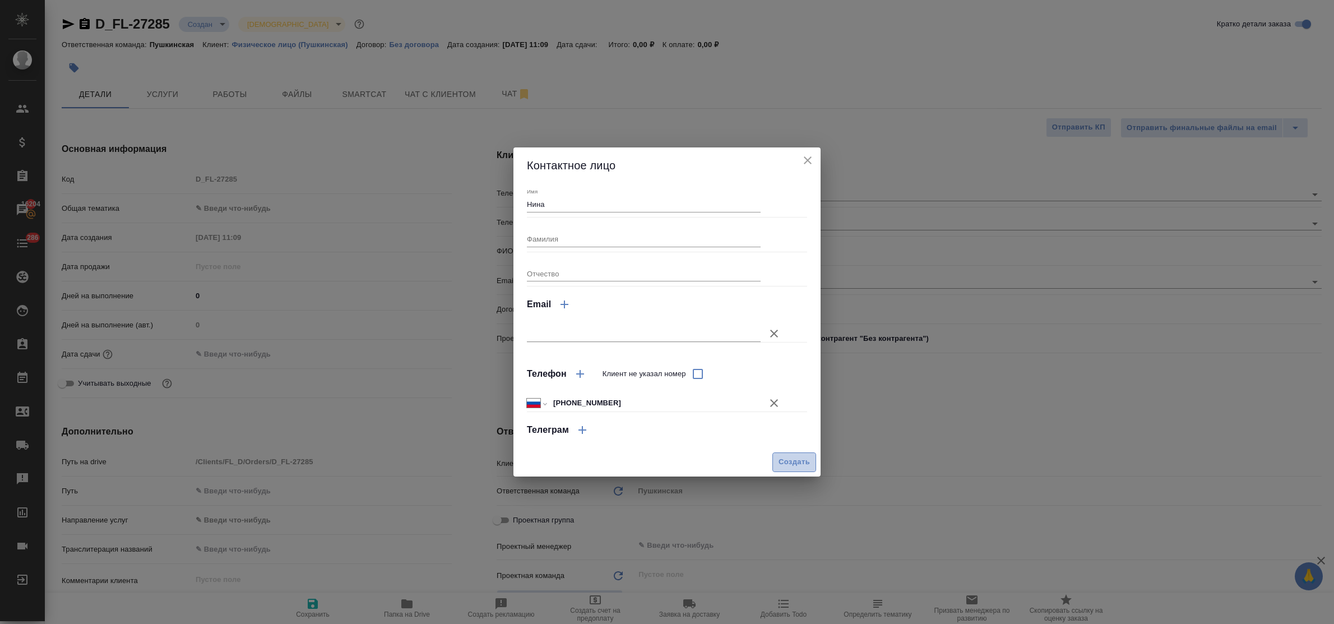
click at [786, 463] on span "Создать" at bounding box center [793, 462] width 31 height 13
type textarea "x"
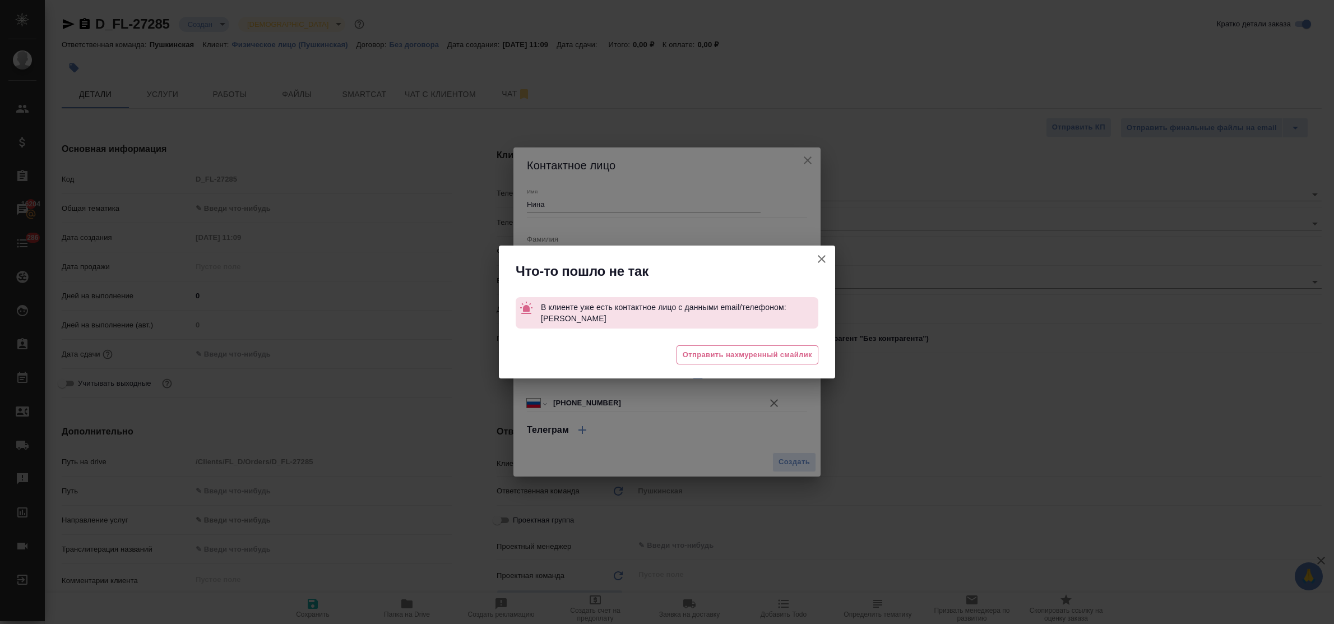
click at [823, 262] on icon "button" at bounding box center [821, 258] width 13 height 13
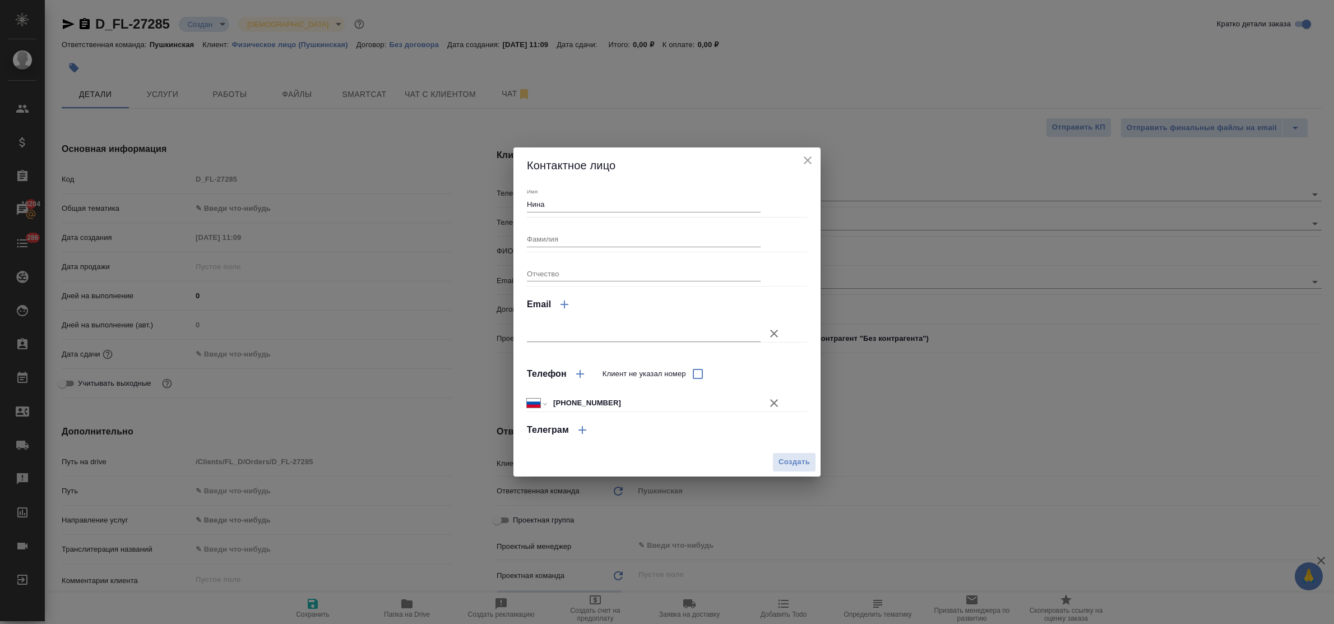
type textarea "x"
click at [783, 461] on span "Создать" at bounding box center [793, 462] width 31 height 13
type textarea "x"
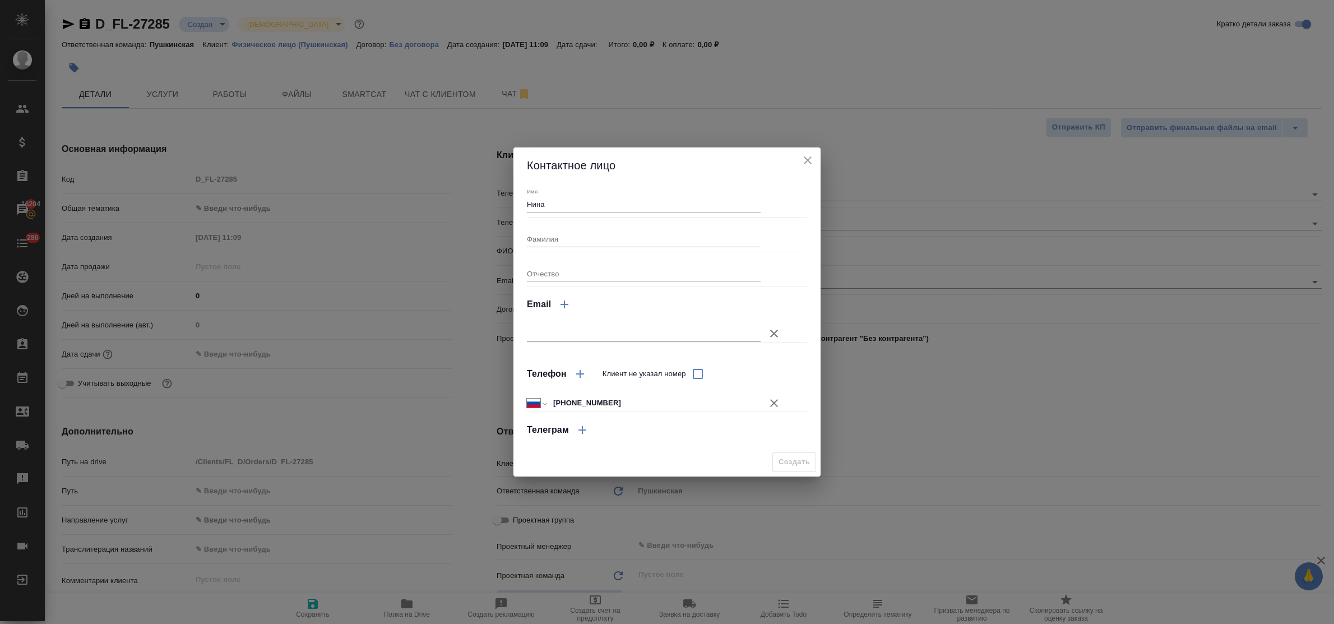
type textarea "x"
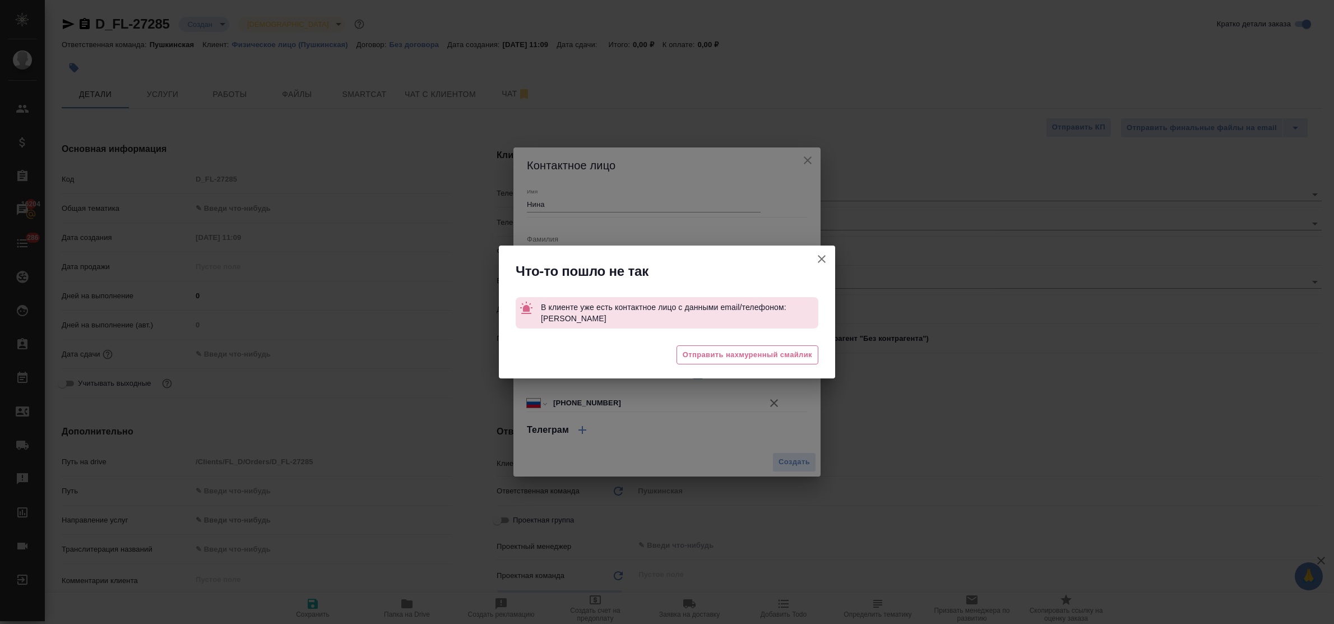
click at [822, 262] on icon "button" at bounding box center [822, 259] width 8 height 8
type textarea "x"
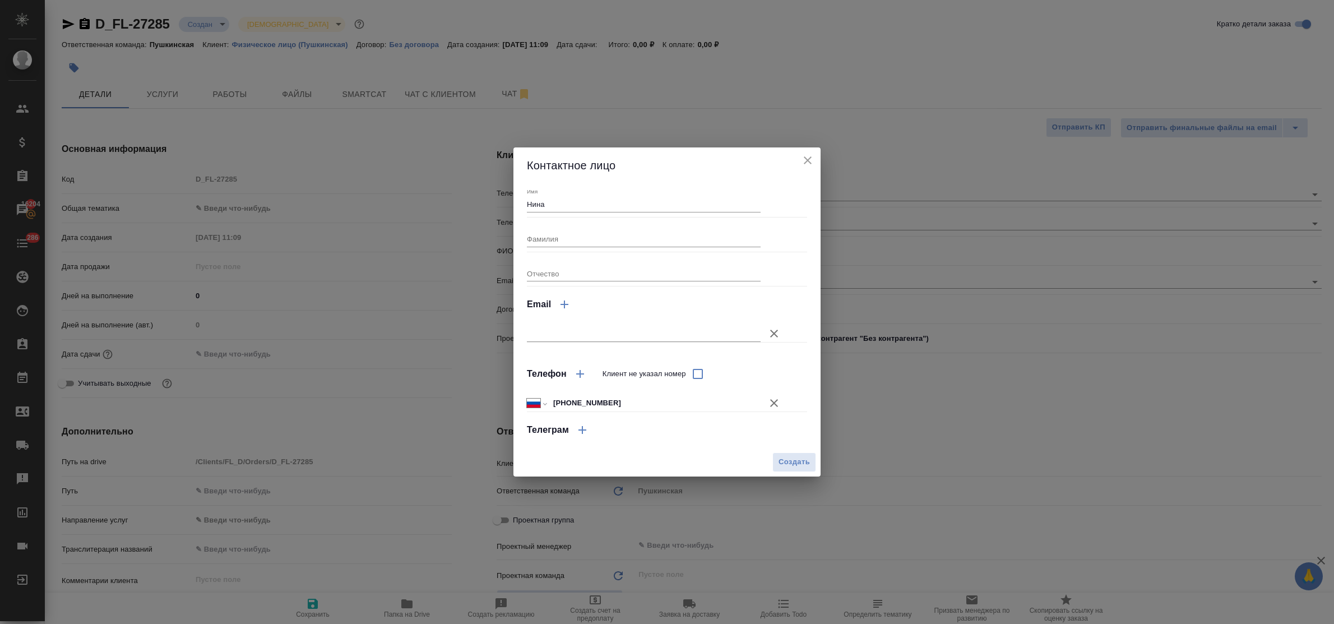
click at [561, 236] on input "Фамилия" at bounding box center [644, 239] width 234 height 16
click at [562, 203] on input "Нина" at bounding box center [644, 205] width 234 height 16
type input "Нина турец"
click at [798, 457] on span "Создать" at bounding box center [793, 462] width 31 height 13
type textarea "x"
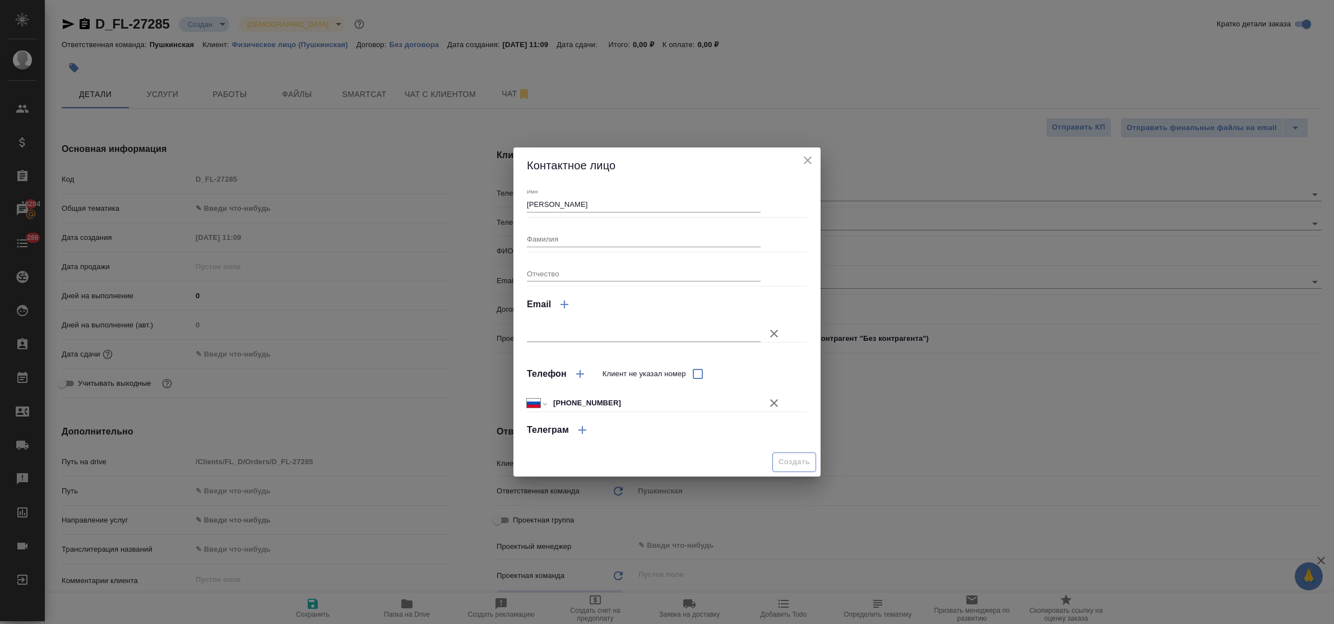
type textarea "x"
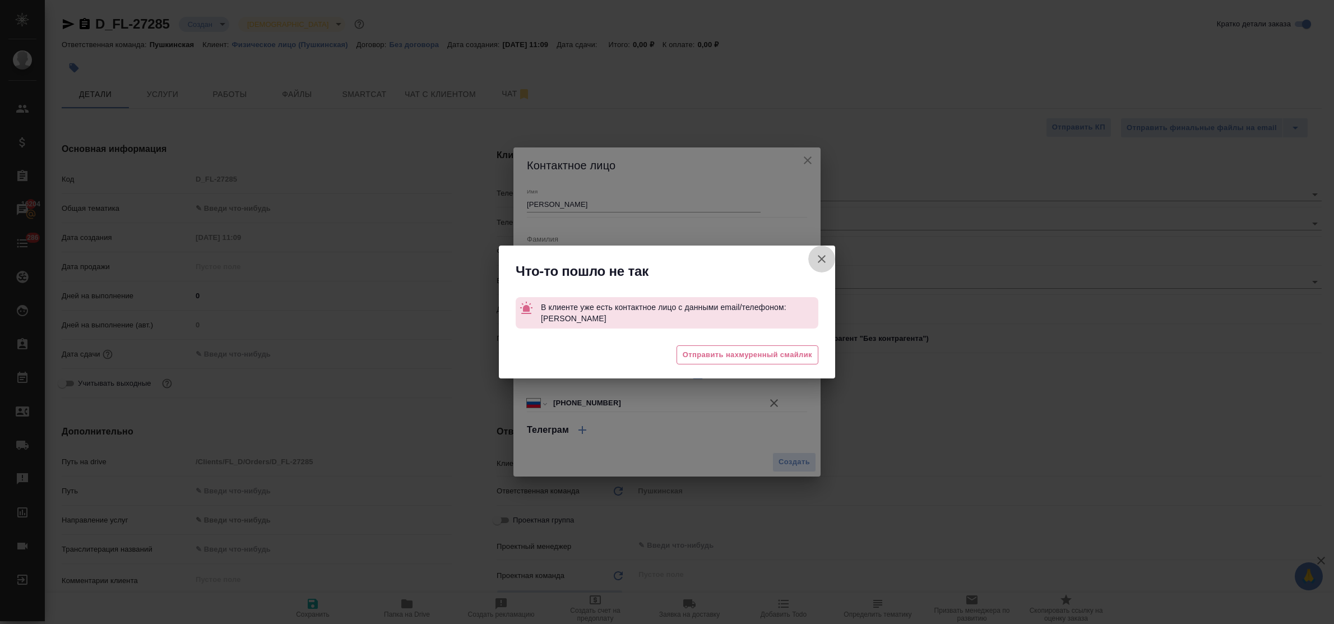
click at [820, 261] on icon "button" at bounding box center [821, 258] width 13 height 13
type textarea "x"
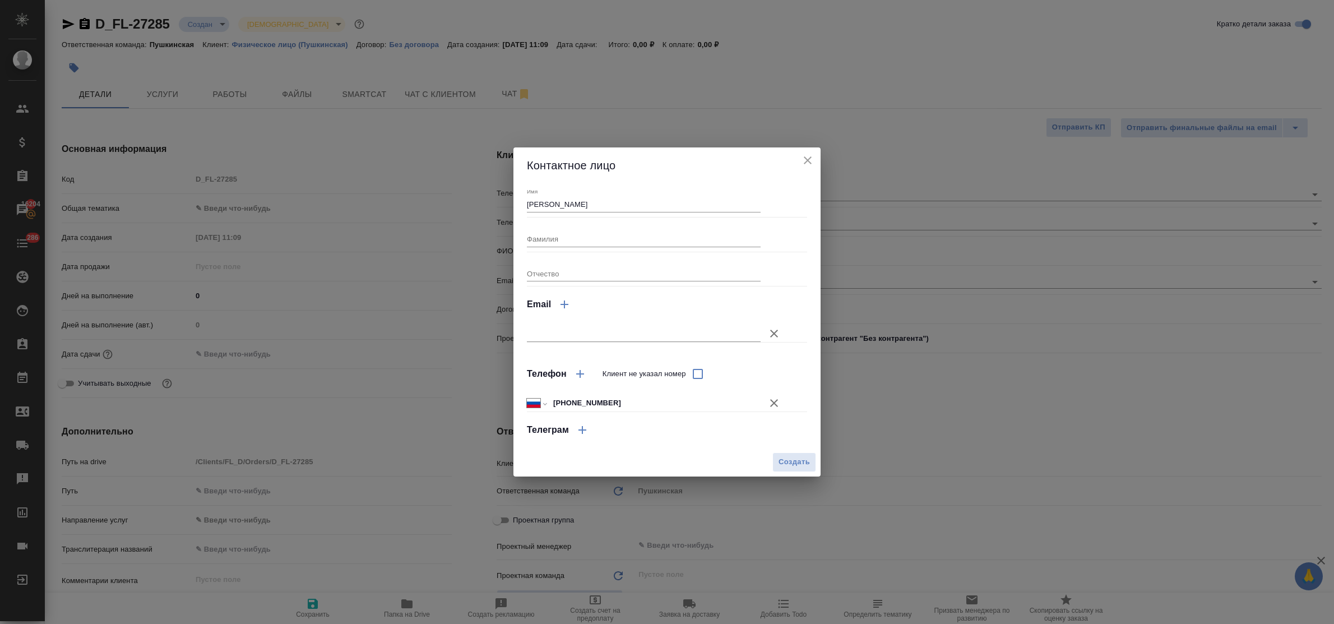
click at [805, 159] on icon "close" at bounding box center [807, 160] width 13 height 13
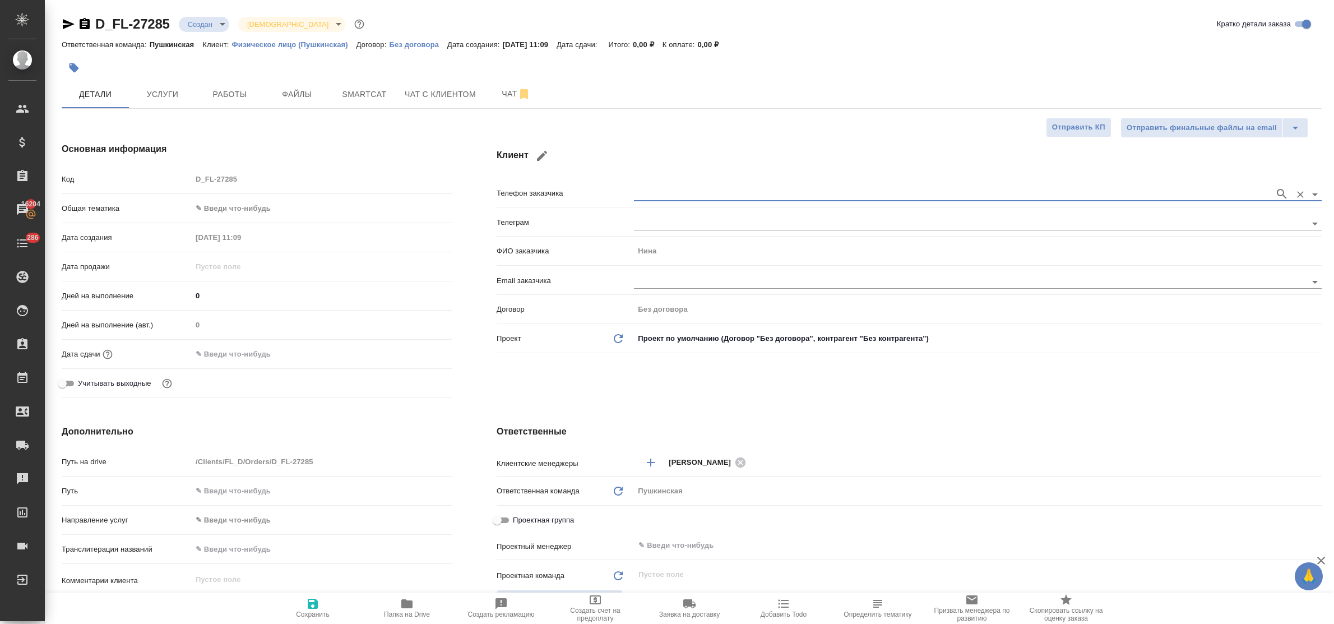
click at [665, 405] on div "Ответственные Клиентские менеджеры Булахова Елена ​ Ответственная команда Обнов…" at bounding box center [909, 628] width 870 height 452
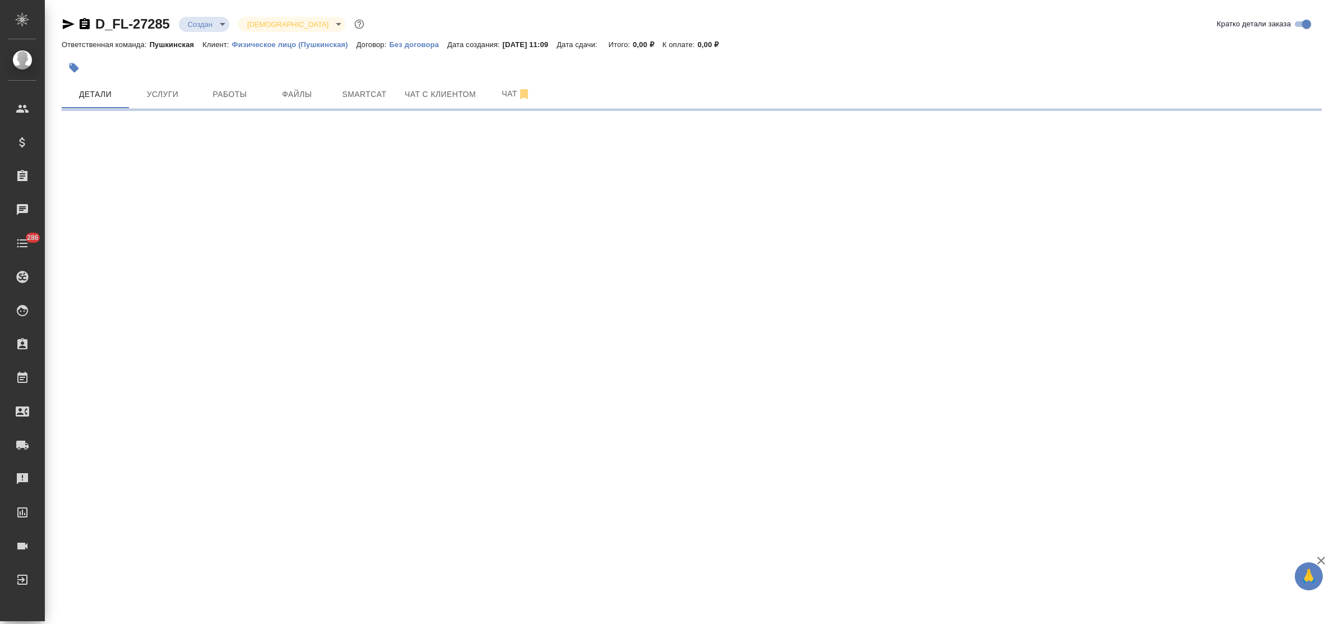
select select "RU"
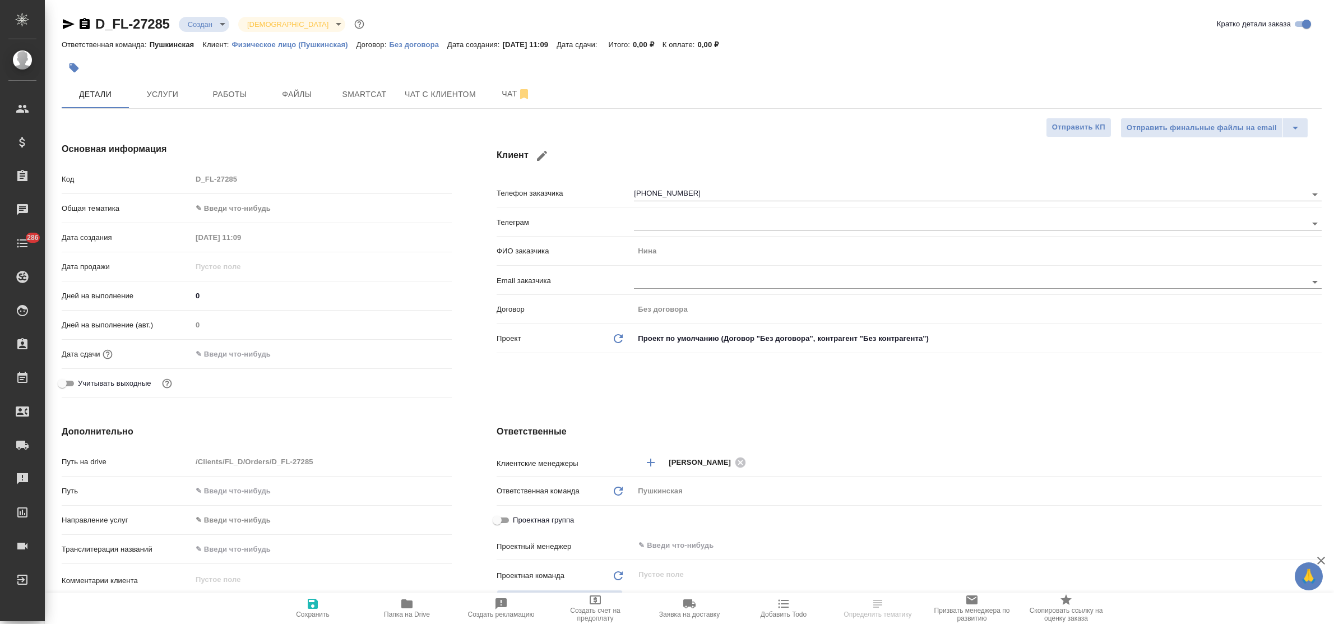
type textarea "x"
click at [542, 156] on icon "button" at bounding box center [542, 156] width 10 height 10
type input "Нина"
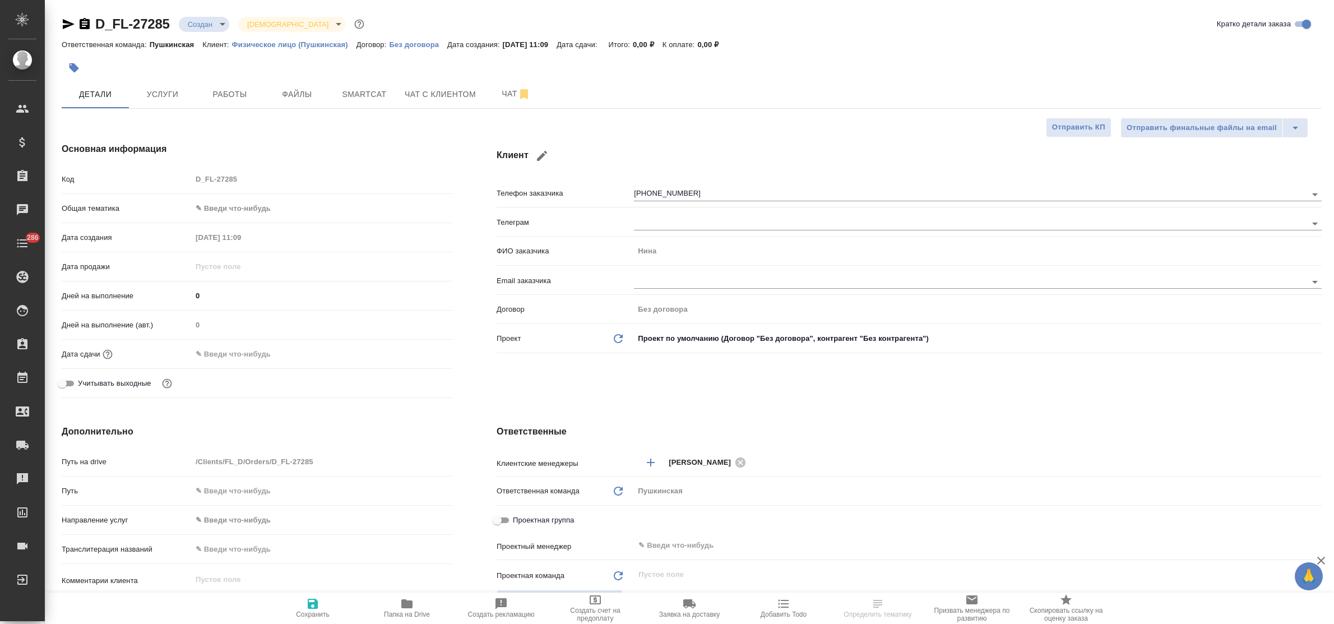
type input "+7 905 718 58 75"
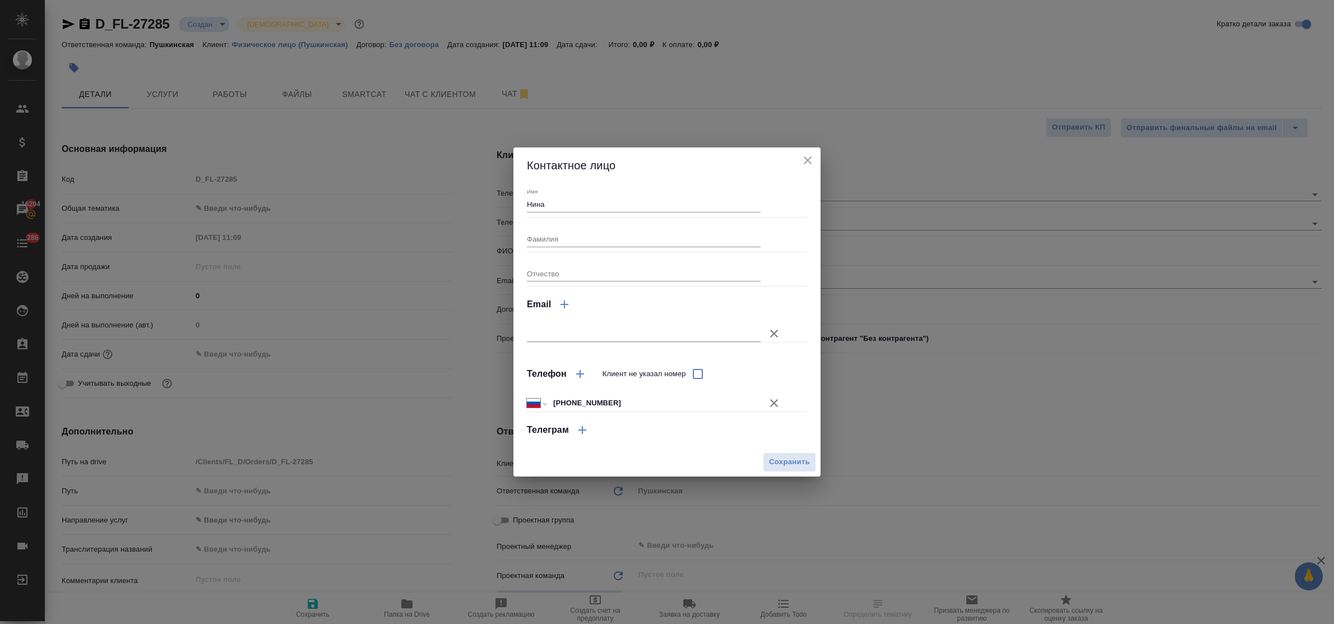
click at [776, 398] on icon "button" at bounding box center [773, 402] width 13 height 13
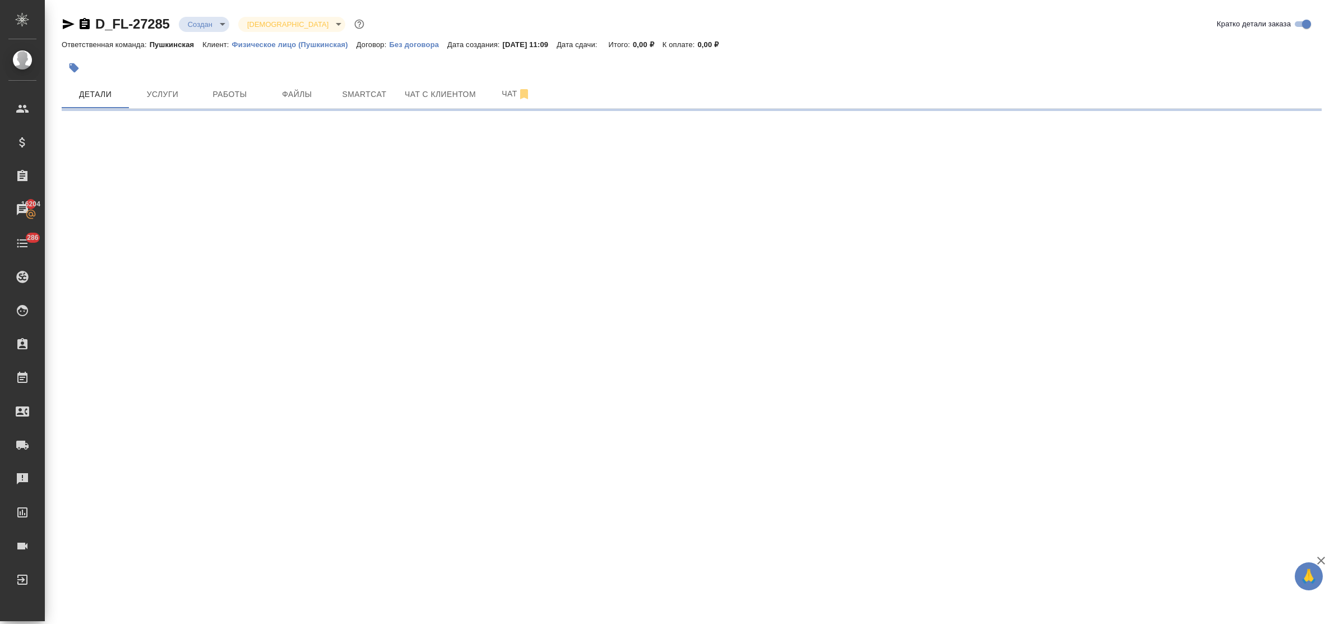
select select "RU"
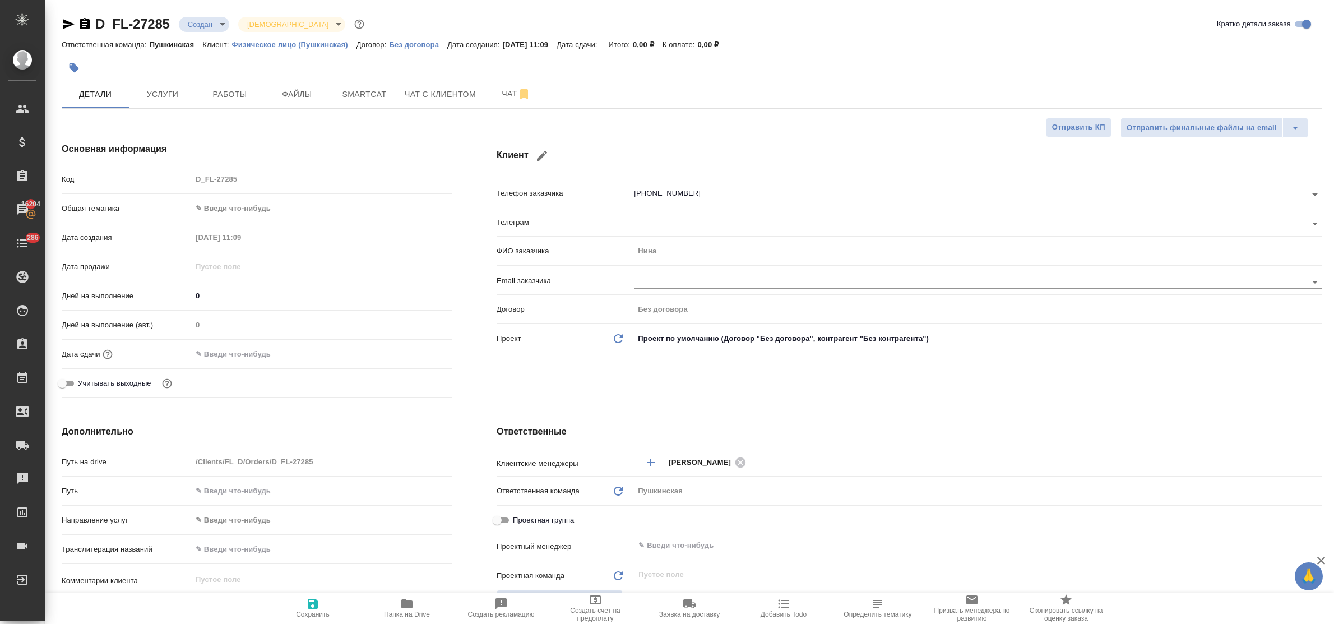
type textarea "x"
click at [538, 152] on icon "button" at bounding box center [541, 155] width 13 height 13
type input "Нина"
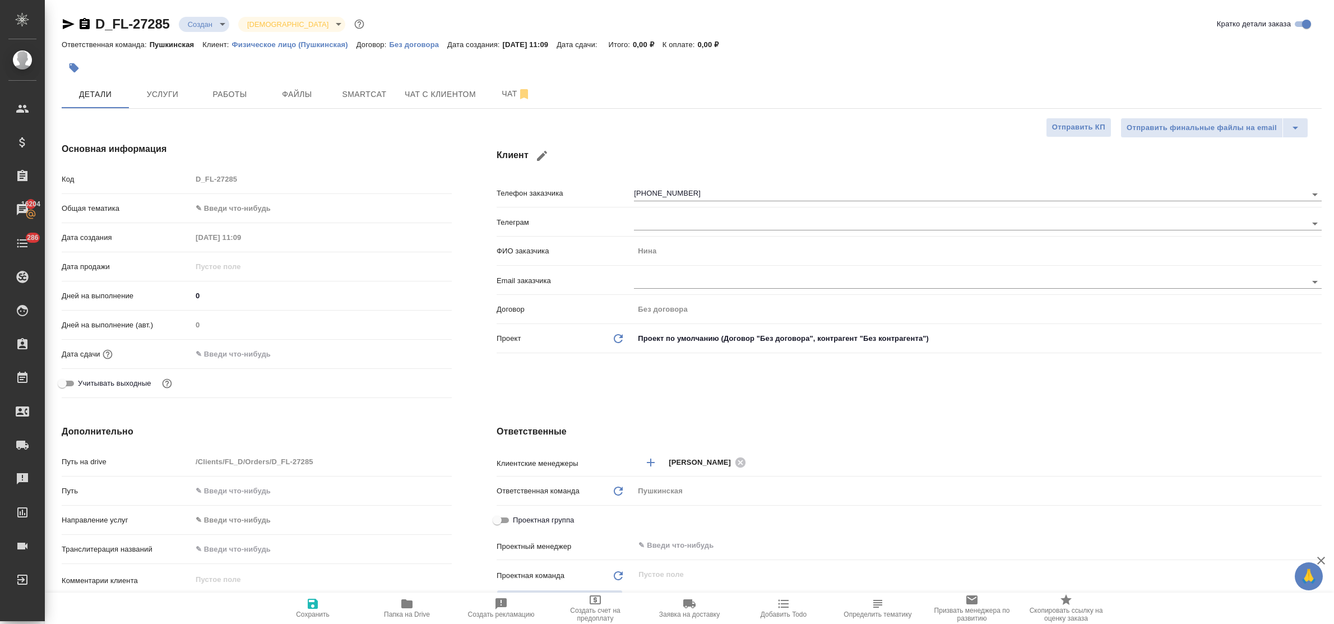
type input "+7 905 718 58 75"
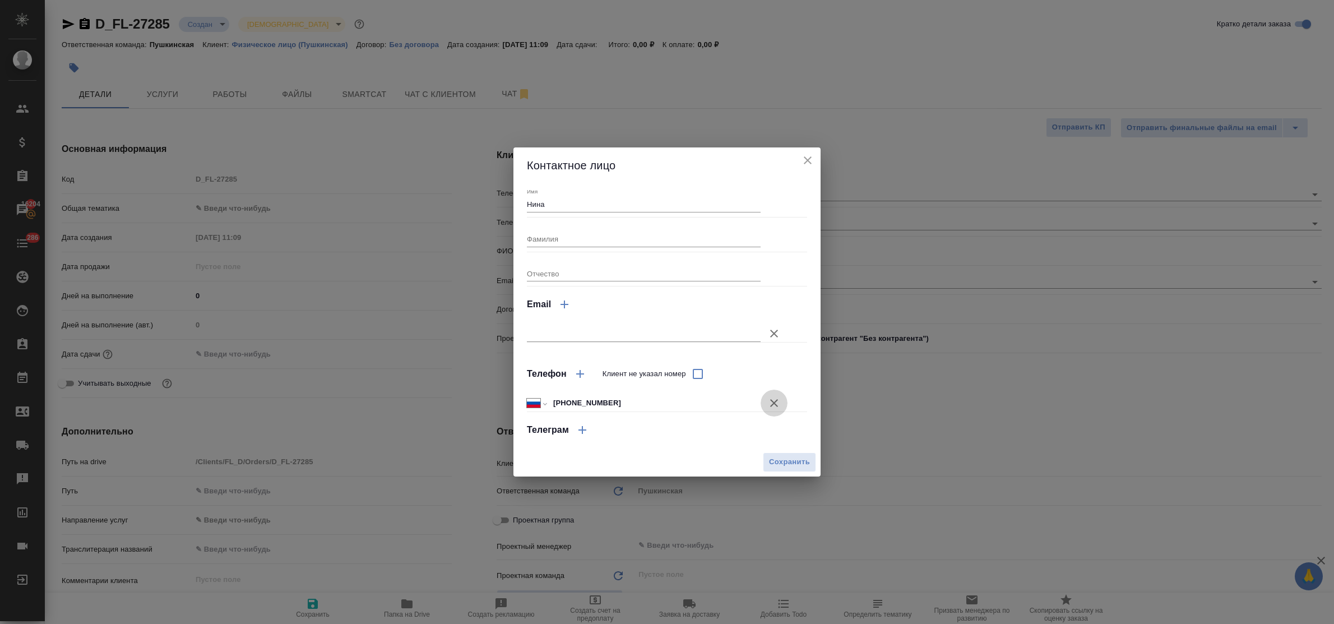
drag, startPoint x: 772, startPoint y: 402, endPoint x: 680, endPoint y: 429, distance: 96.1
click at [772, 403] on icon "button" at bounding box center [774, 403] width 8 height 8
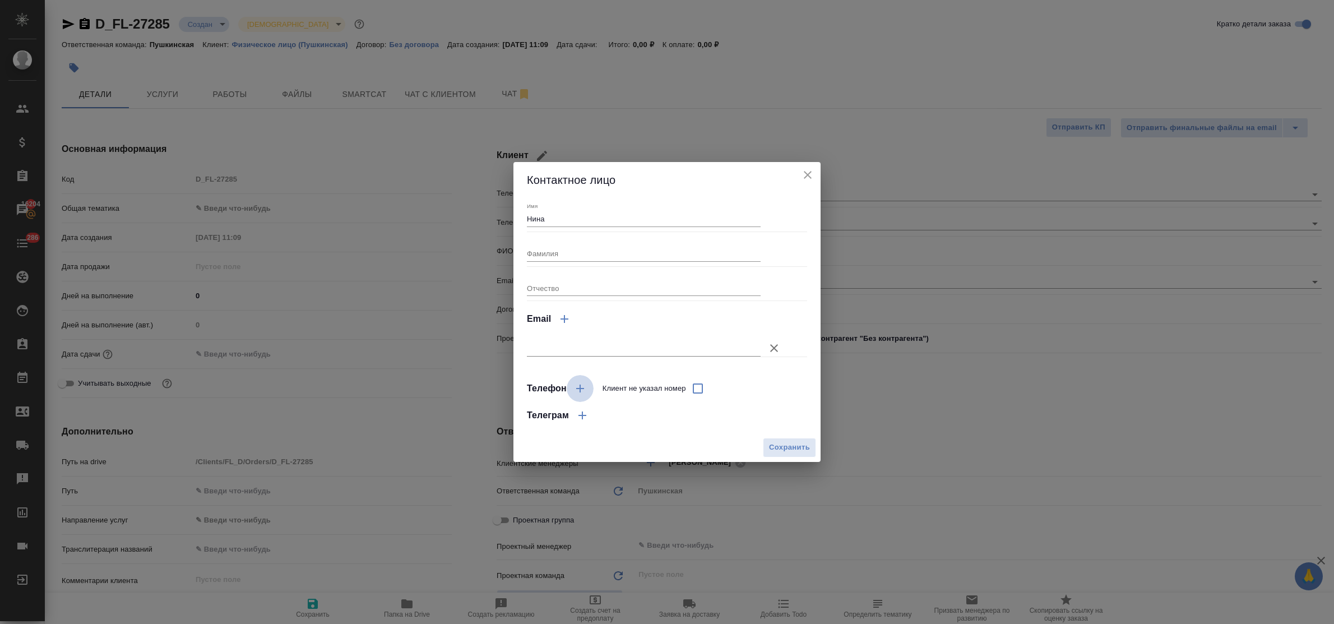
click at [578, 390] on icon "button" at bounding box center [579, 388] width 13 height 13
select select "RU"
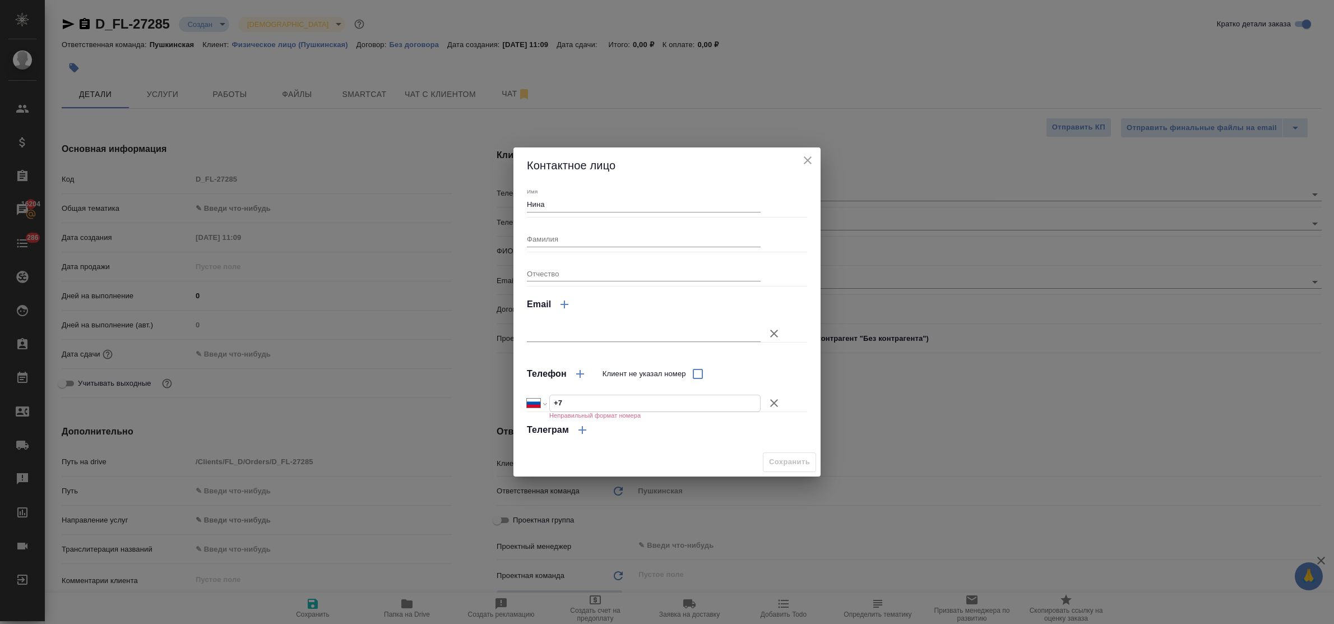
drag, startPoint x: 575, startPoint y: 401, endPoint x: 545, endPoint y: 399, distance: 29.8
click at [547, 398] on div "Международный Австралия Австрия Азербайджан Албания Алжир Американское Самоа Ан…" at bounding box center [644, 402] width 234 height 17
paste input "905 718 58 95"
type input "+7 905 718 58 95"
click at [785, 458] on span "Сохранить" at bounding box center [789, 462] width 41 height 13
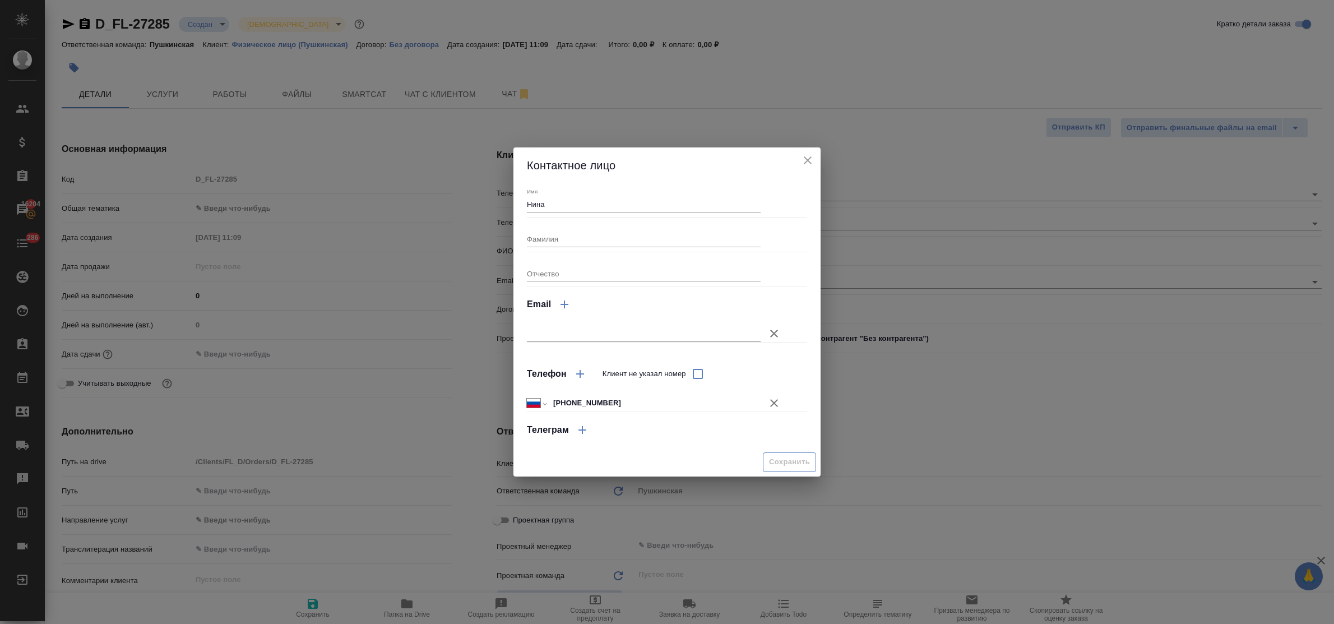
type textarea "x"
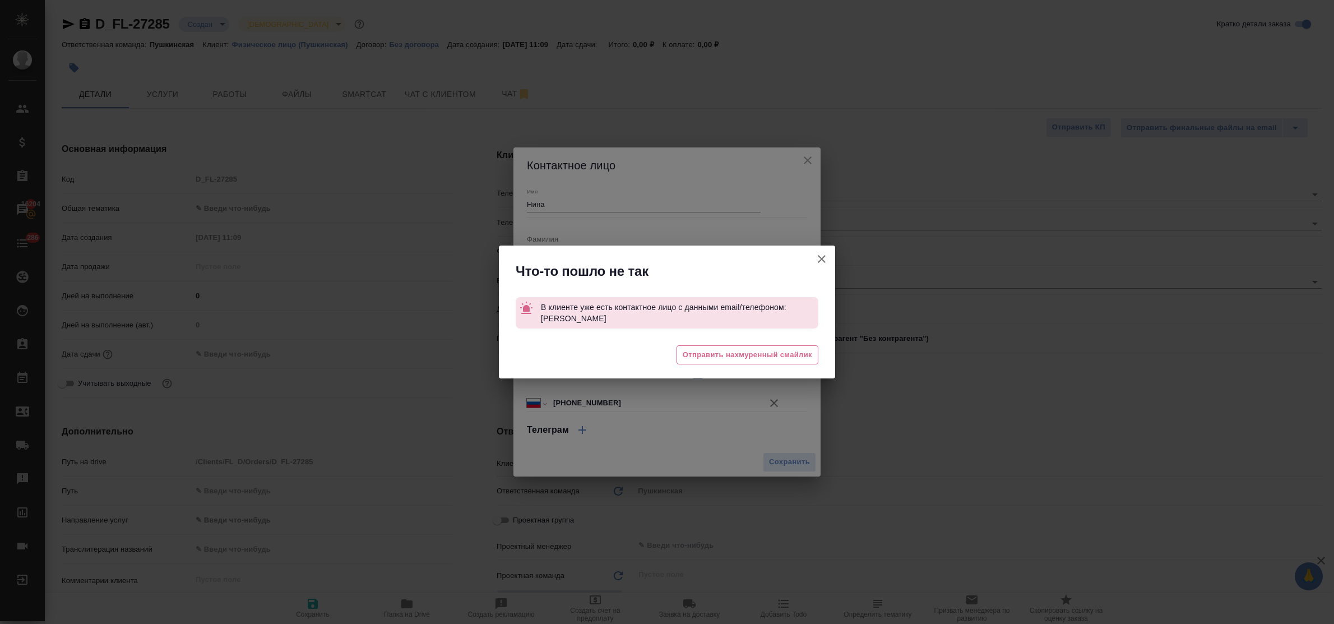
click at [821, 261] on icon "button" at bounding box center [822, 259] width 8 height 8
type textarea "x"
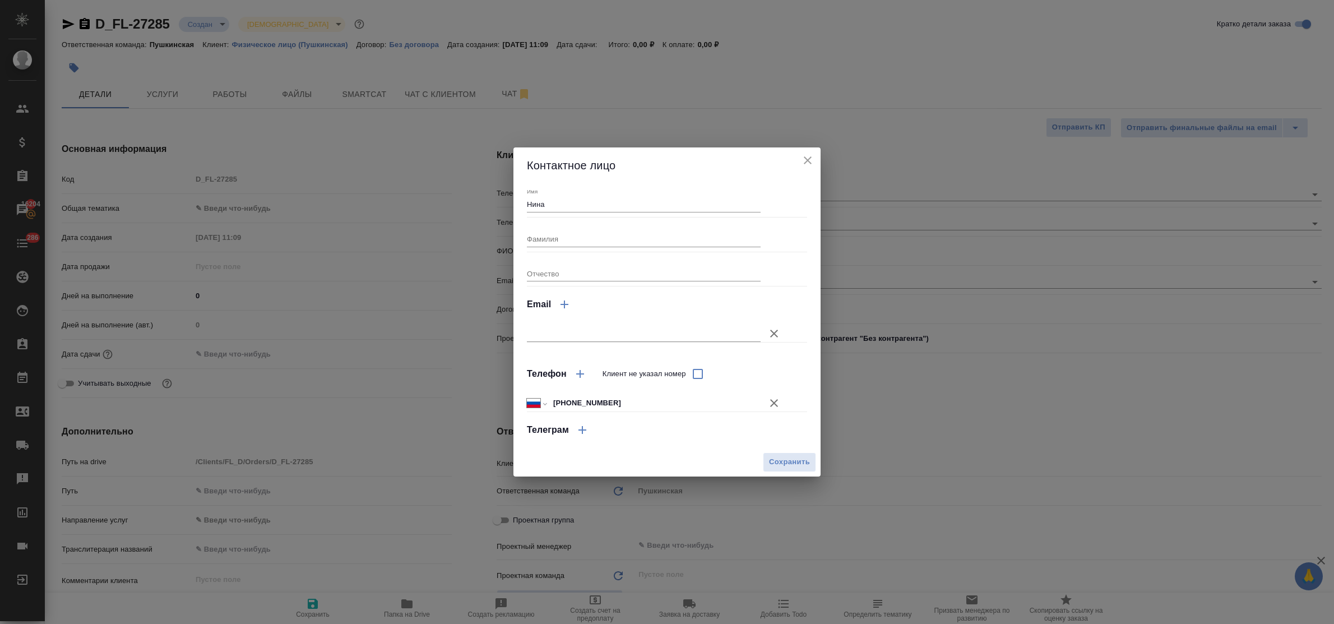
click at [797, 157] on h2 "Контактное лицо" at bounding box center [667, 165] width 280 height 18
click at [805, 160] on icon "close" at bounding box center [807, 160] width 13 height 13
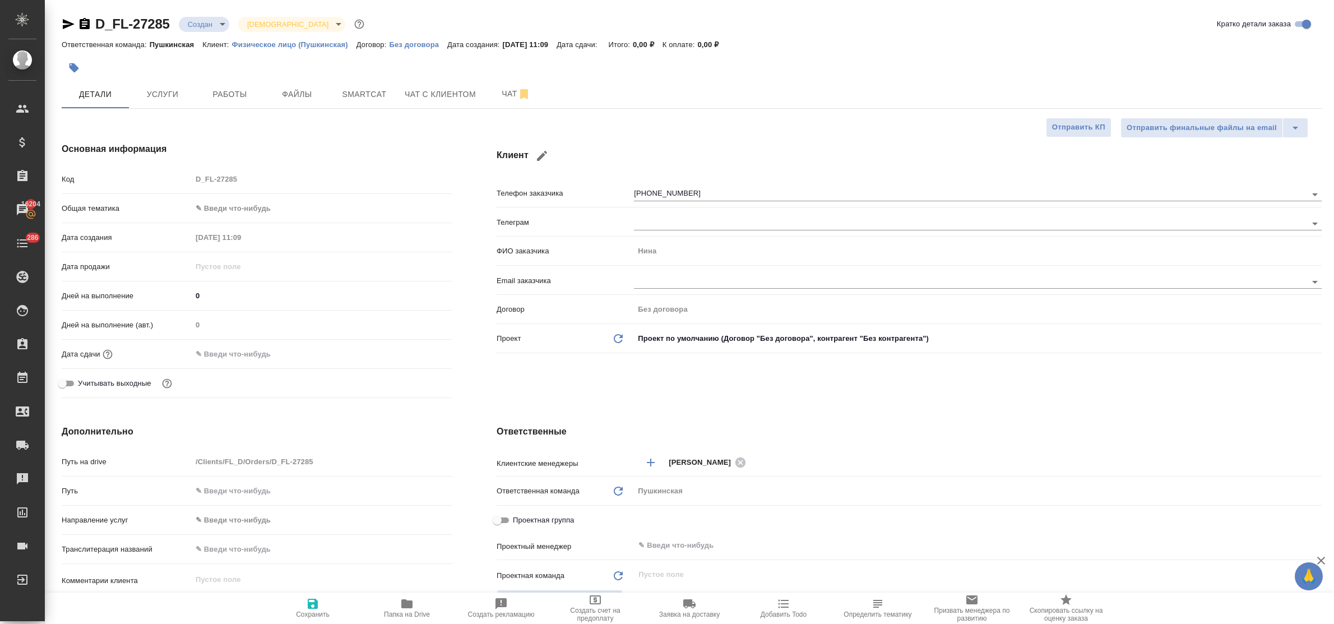
click at [538, 155] on icon "button" at bounding box center [541, 155] width 13 height 13
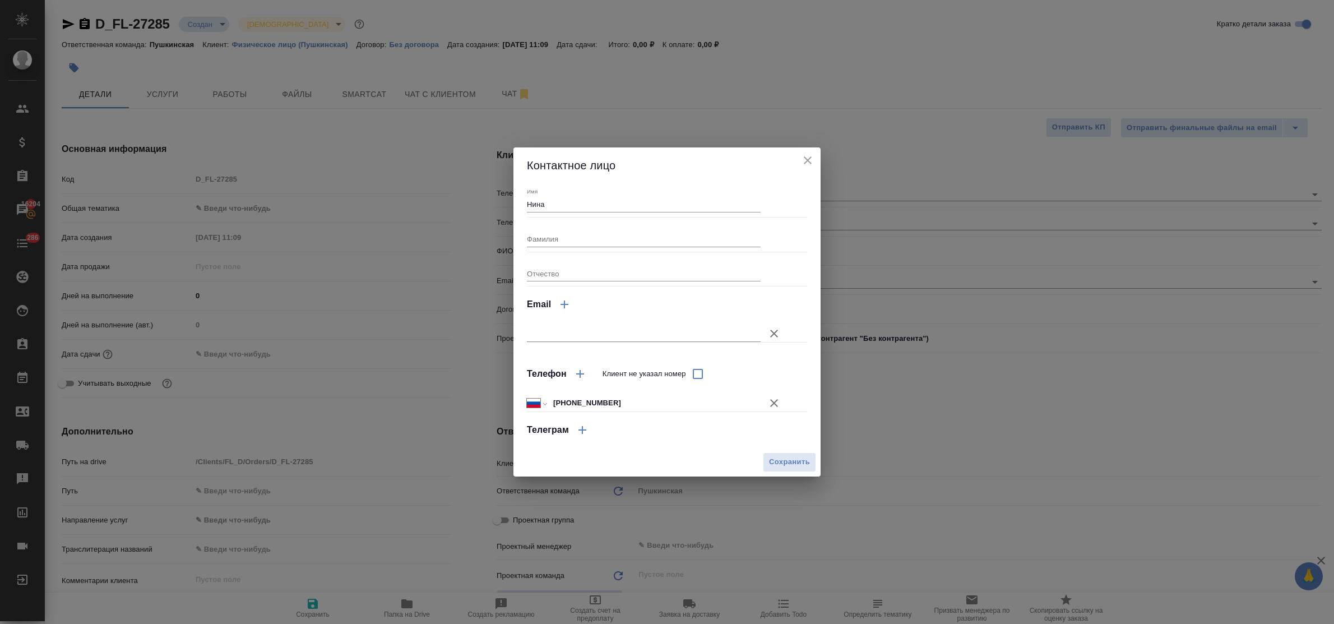
click at [606, 401] on input "+7 905 718 58 75" at bounding box center [654, 403] width 211 height 16
type input "+7 905 718 58 95"
click at [786, 462] on span "Сохранить" at bounding box center [789, 462] width 41 height 13
type textarea "x"
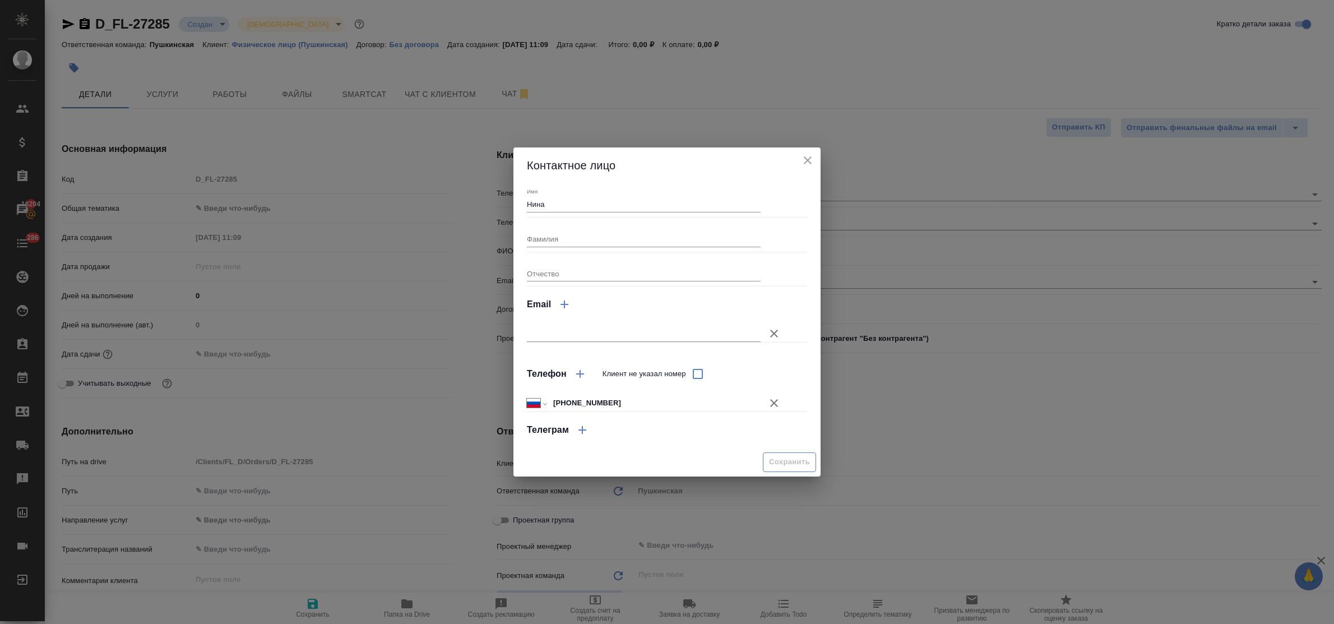
type textarea "x"
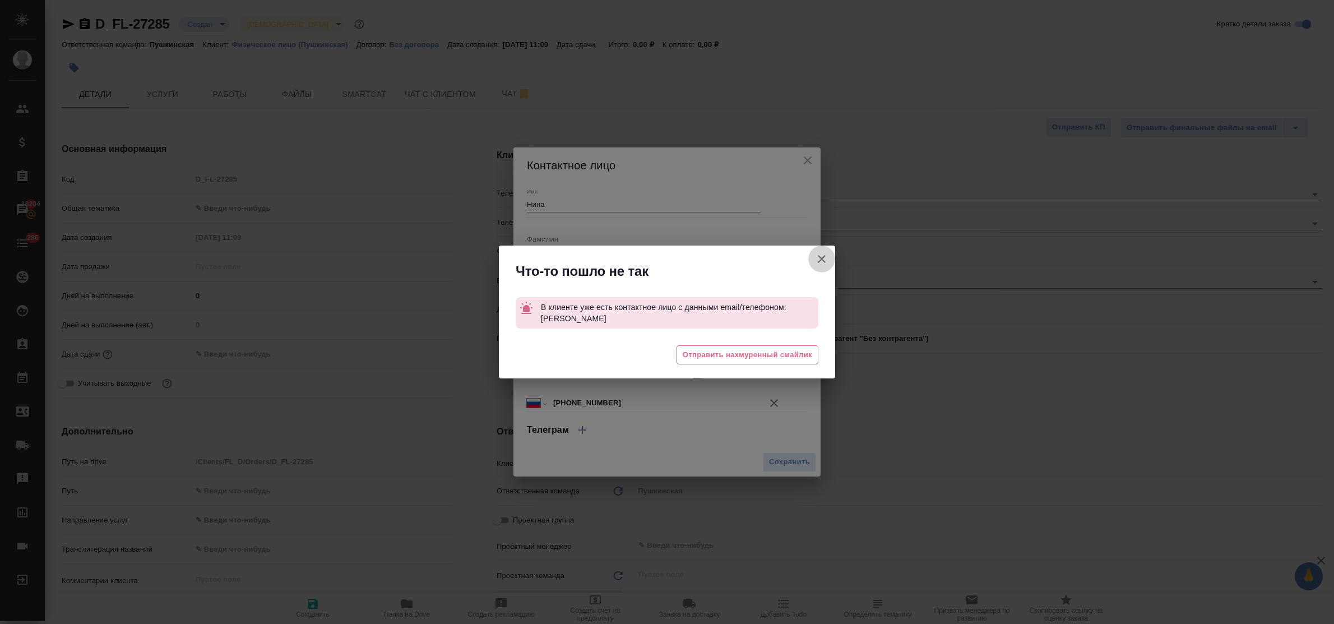
click at [825, 257] on icon "button" at bounding box center [821, 258] width 13 height 13
type textarea "x"
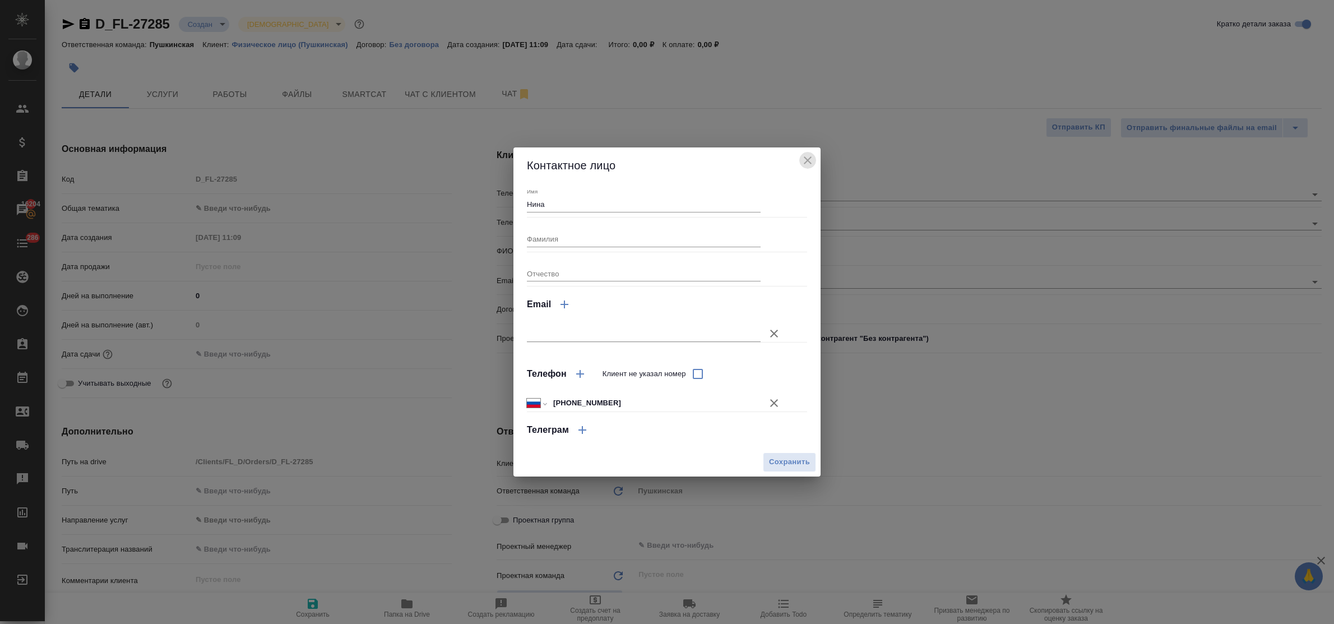
click at [807, 152] on button "close" at bounding box center [807, 160] width 17 height 17
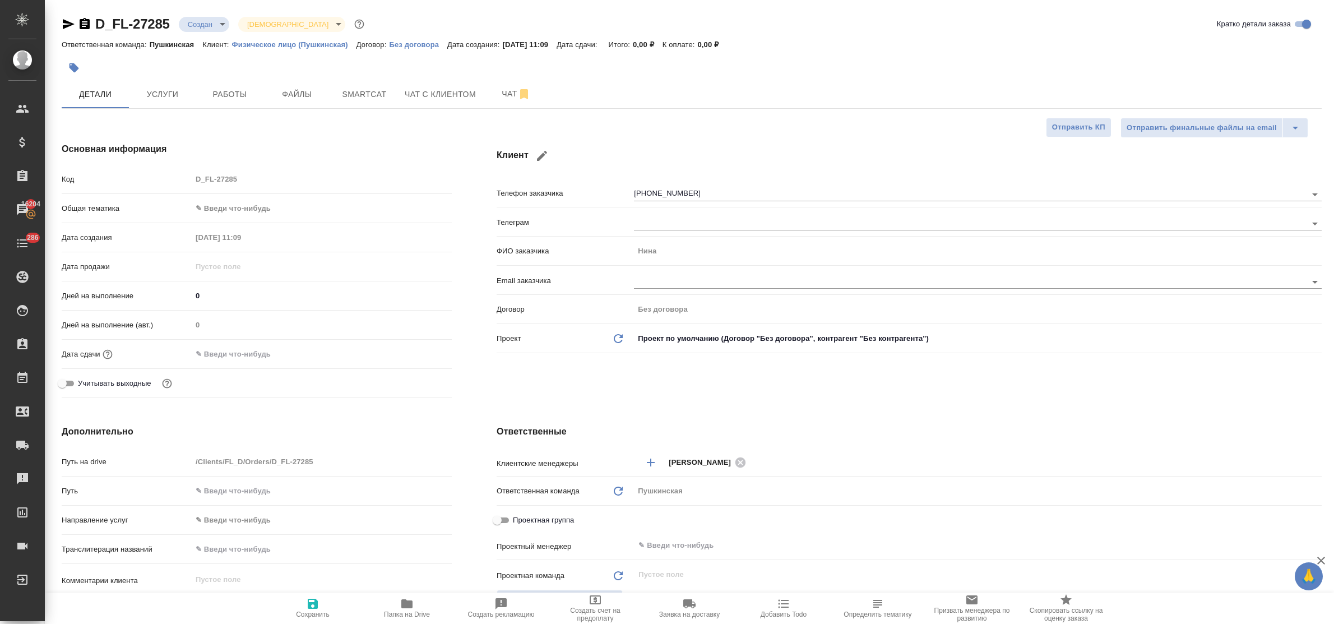
type textarea "x"
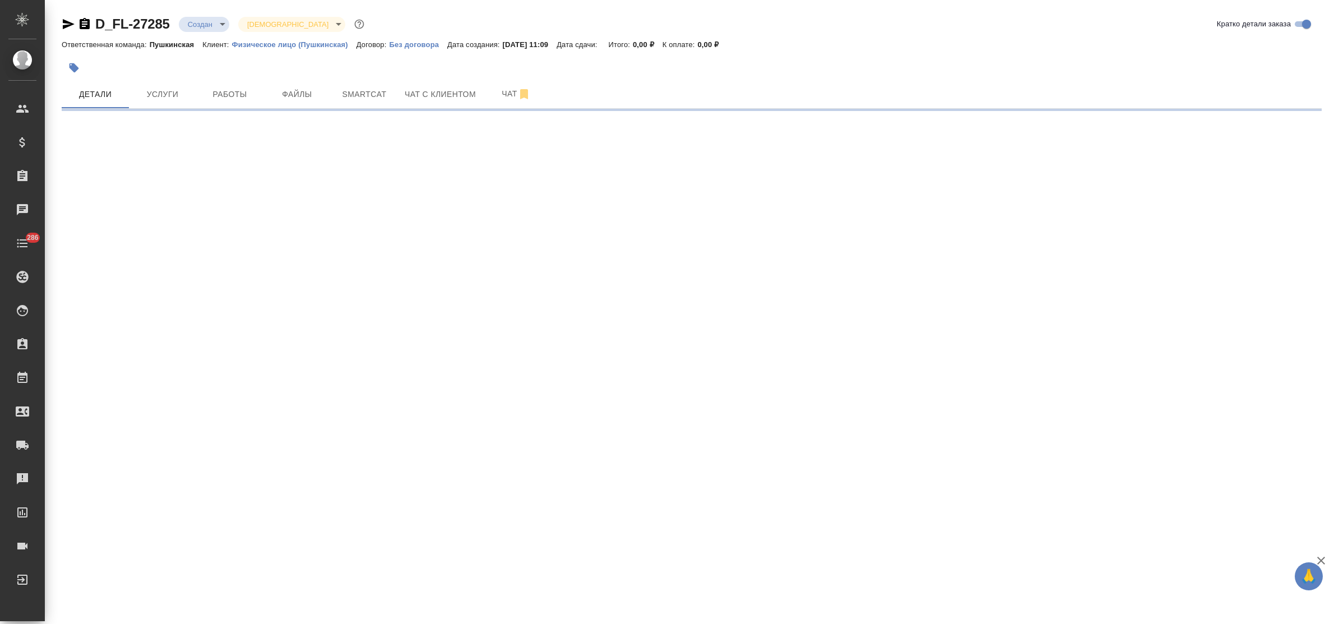
select select "RU"
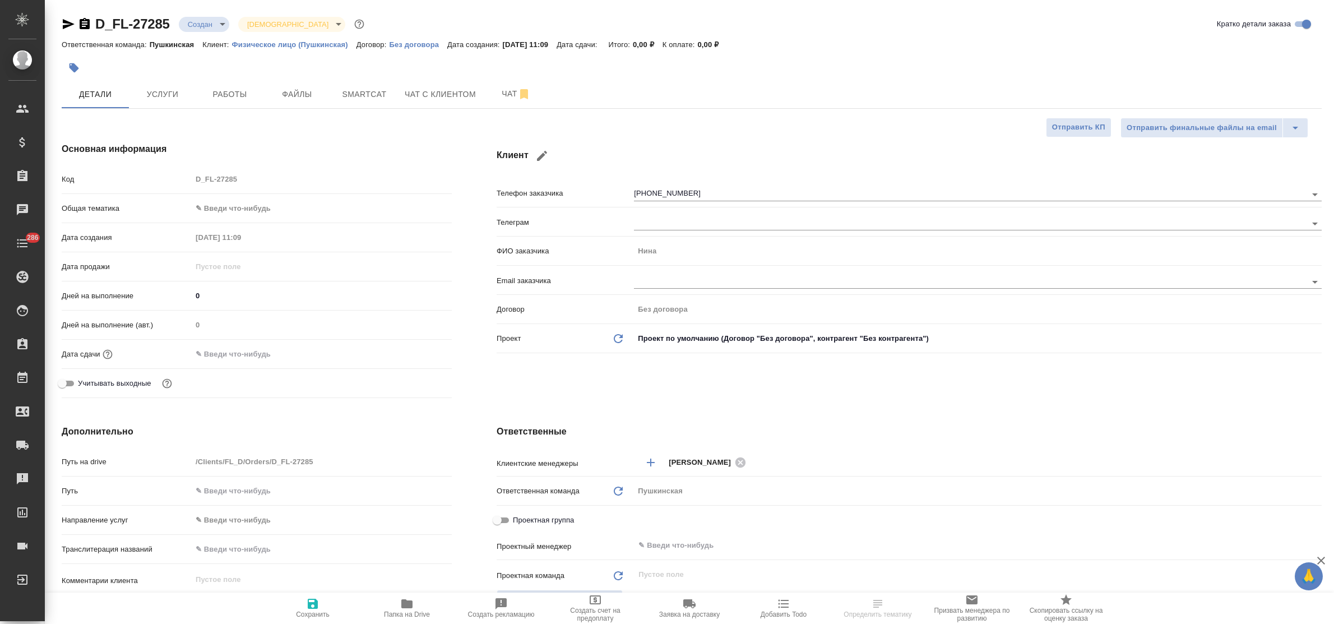
type textarea "x"
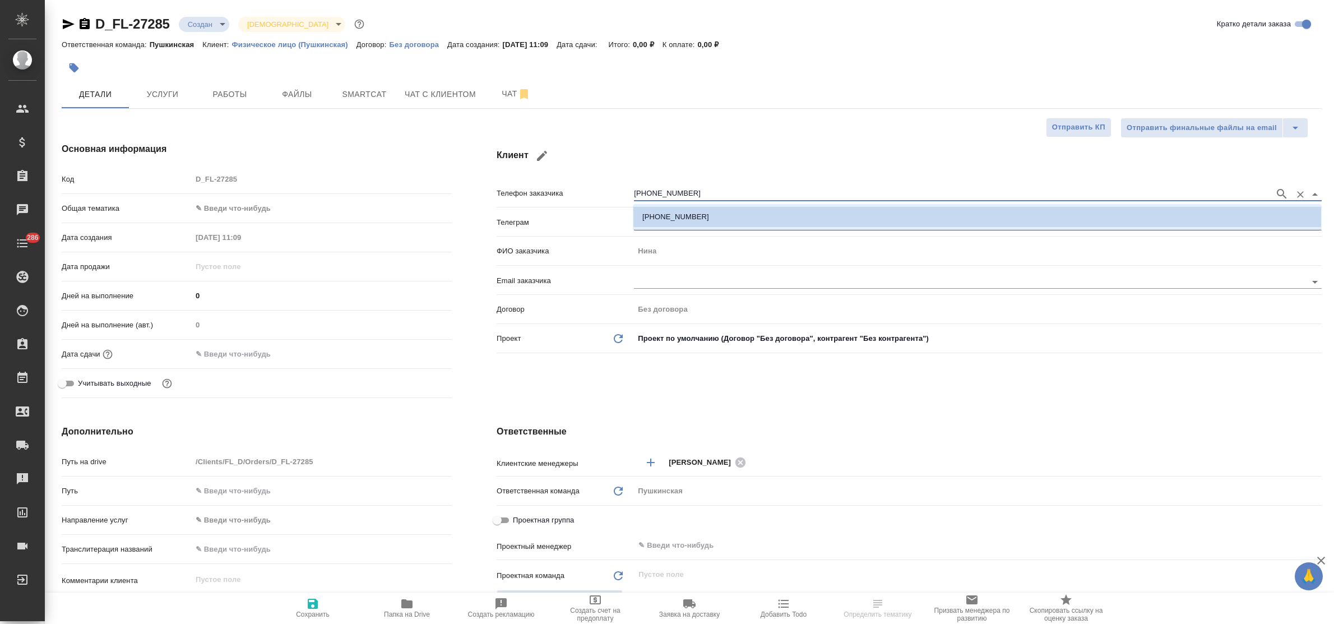
drag, startPoint x: 690, startPoint y: 193, endPoint x: 628, endPoint y: 193, distance: 62.2
click at [612, 189] on div "Телефон заказчика [PHONE_NUMBER]" at bounding box center [908, 193] width 825 height 20
click at [676, 194] on input "[PHONE_NUMBER]" at bounding box center [951, 193] width 635 height 13
click at [681, 196] on input "[PHONE_NUMBER]" at bounding box center [951, 193] width 635 height 13
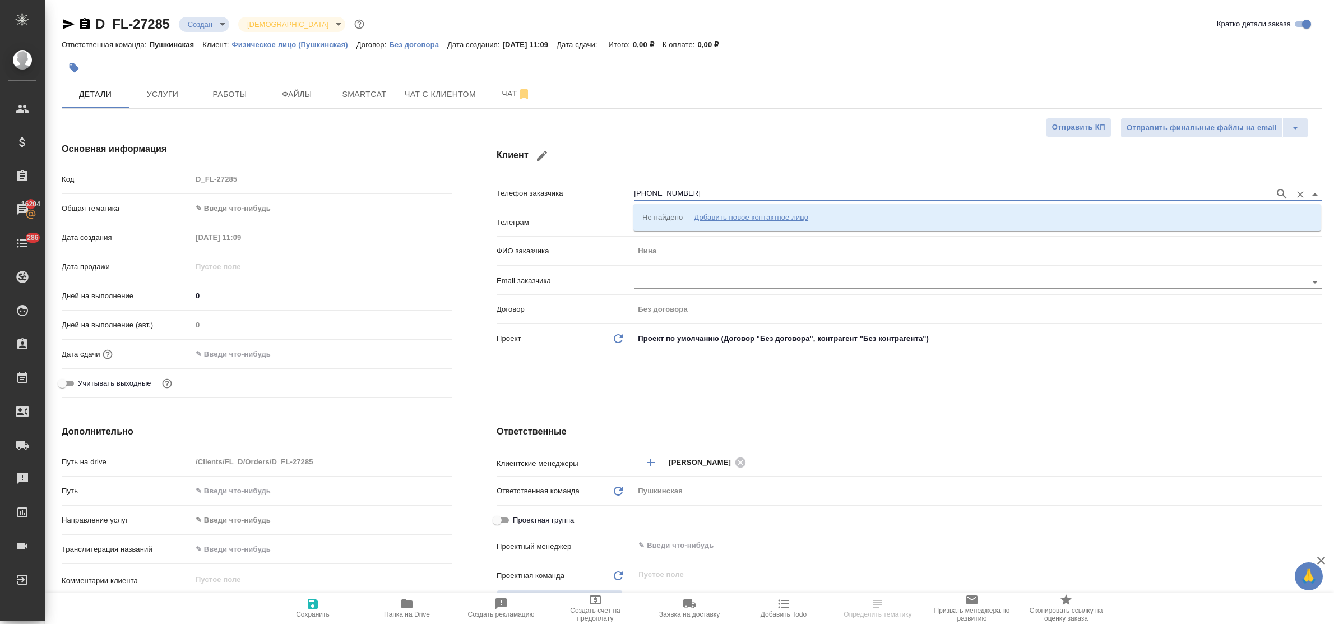
type input "[PHONE_NUMBER]"
click at [696, 217] on p "[PHONE_NUMBER] [PERSON_NAME]" at bounding box center [706, 216] width 129 height 11
type input "[PHONE_NUMBER] [PERSON_NAME]"
type textarea "x"
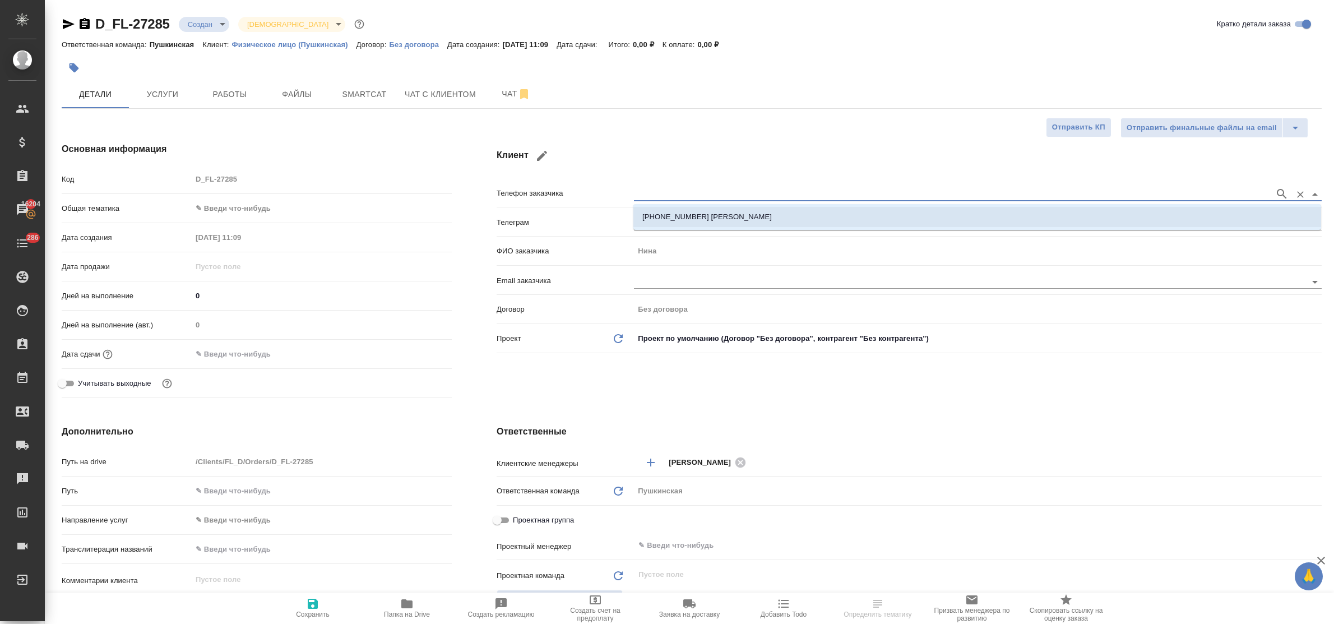
type textarea "x"
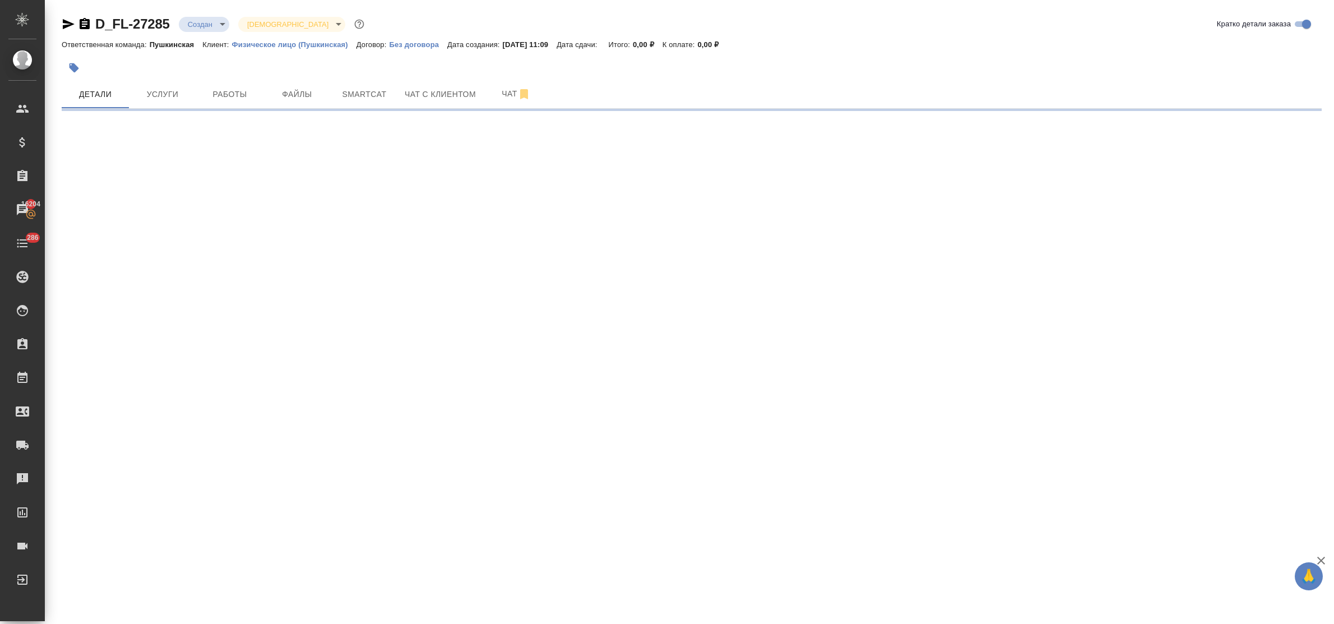
click at [312, 603] on div ".cls-1 fill:#fff; AWATERA Bulakhova [PERSON_NAME] Спецификации Заказы 16204 Чат…" at bounding box center [667, 312] width 1334 height 624
select select "RU"
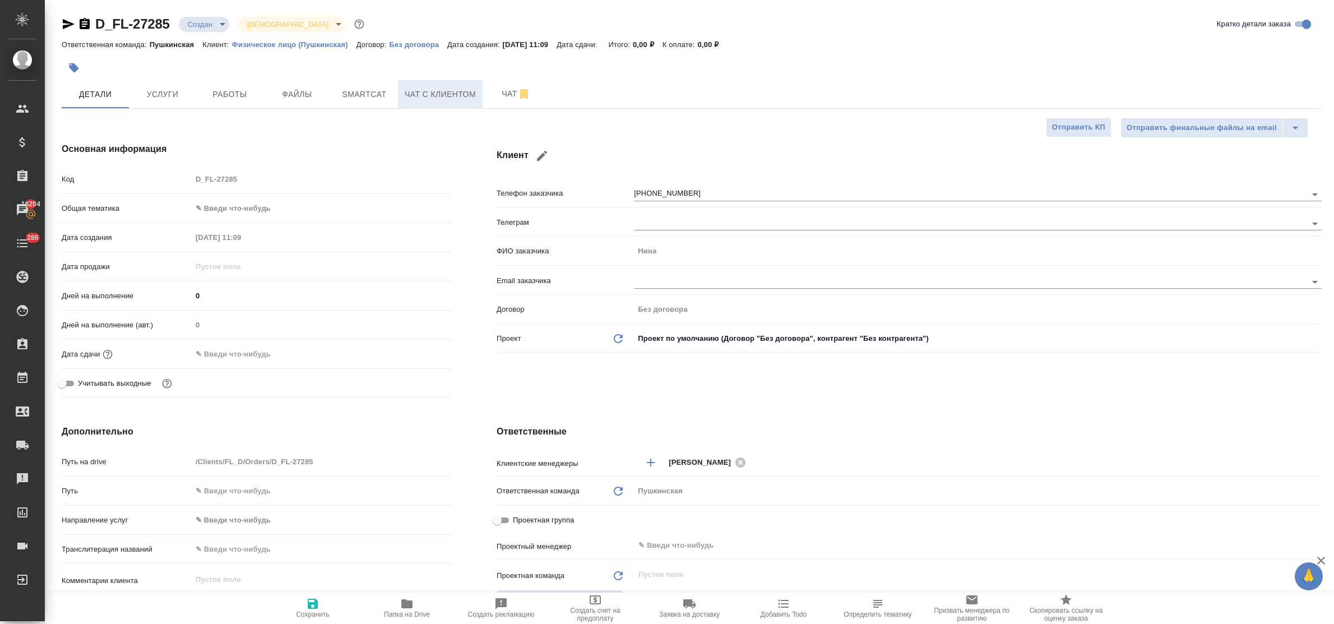
type textarea "x"
click at [431, 95] on span "Чат с клиентом" at bounding box center [440, 94] width 71 height 14
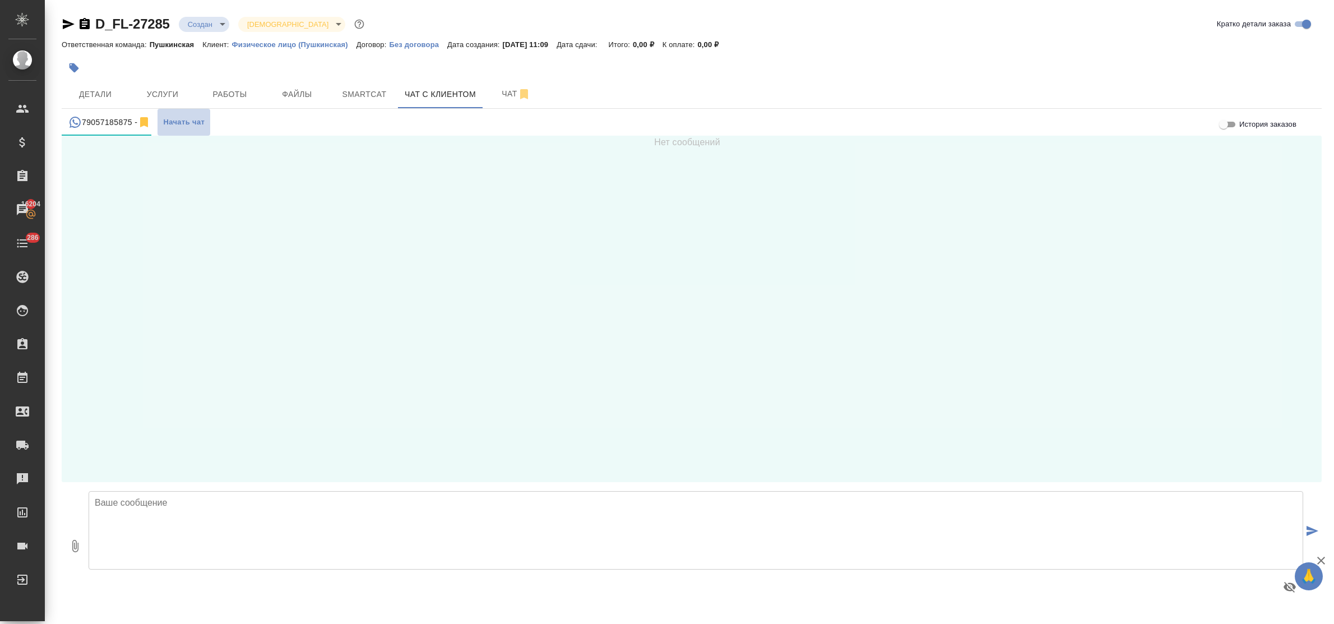
click at [170, 121] on span "Начать чат" at bounding box center [183, 122] width 41 height 13
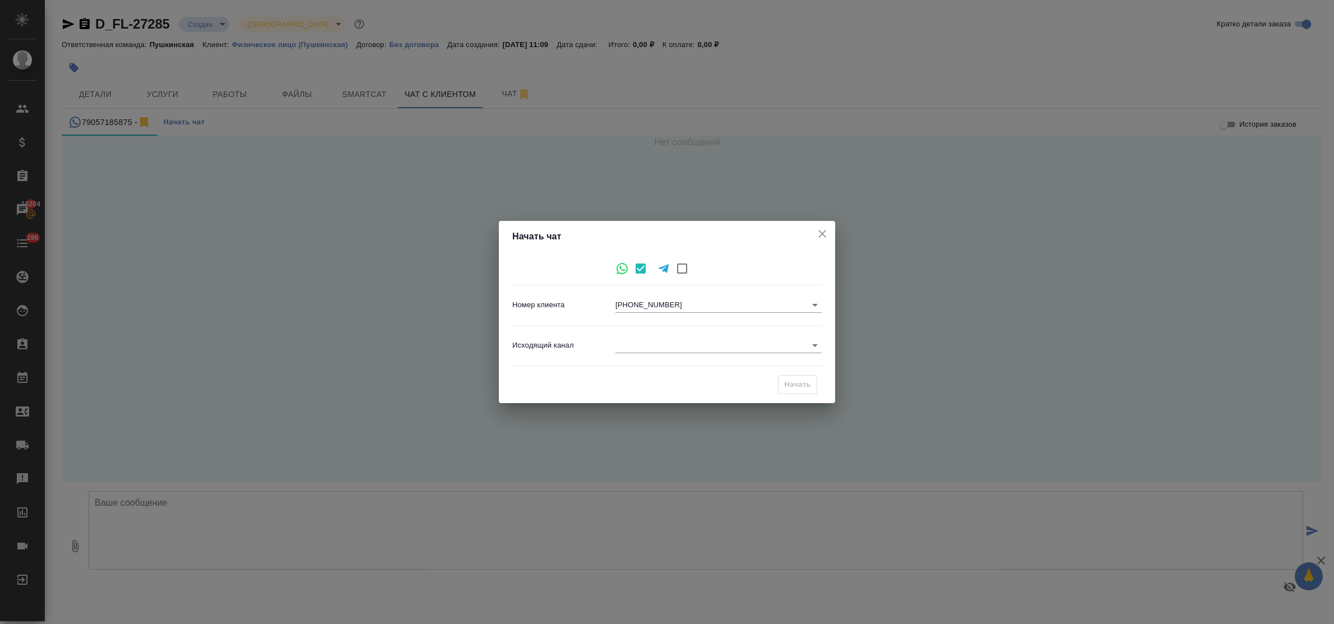
drag, startPoint x: 825, startPoint y: 233, endPoint x: 708, endPoint y: 227, distance: 117.2
click at [824, 233] on icon "close" at bounding box center [821, 233] width 13 height 13
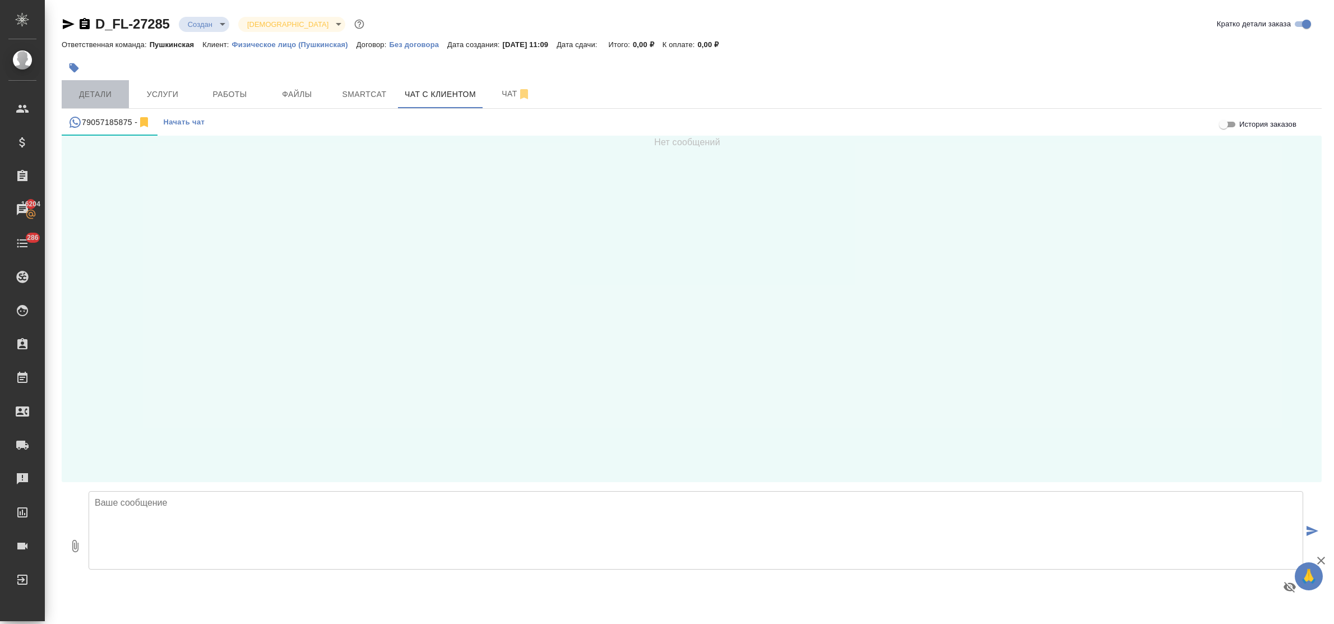
click at [80, 90] on span "Детали" at bounding box center [95, 94] width 54 height 14
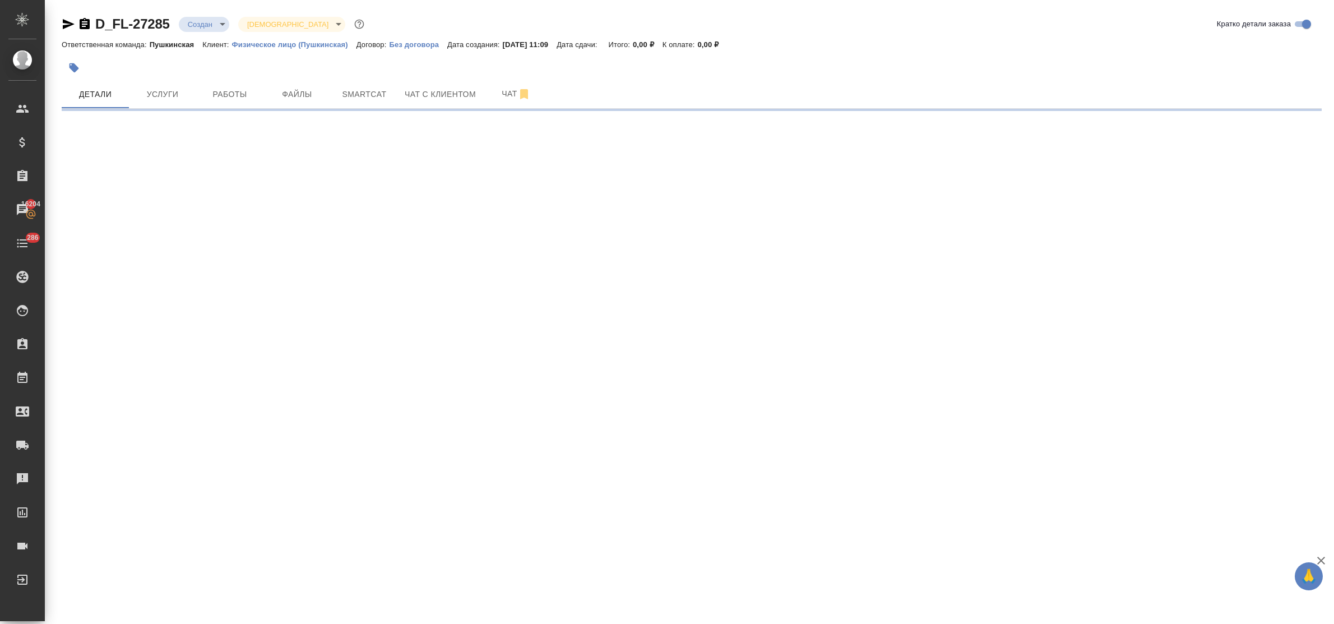
select select "RU"
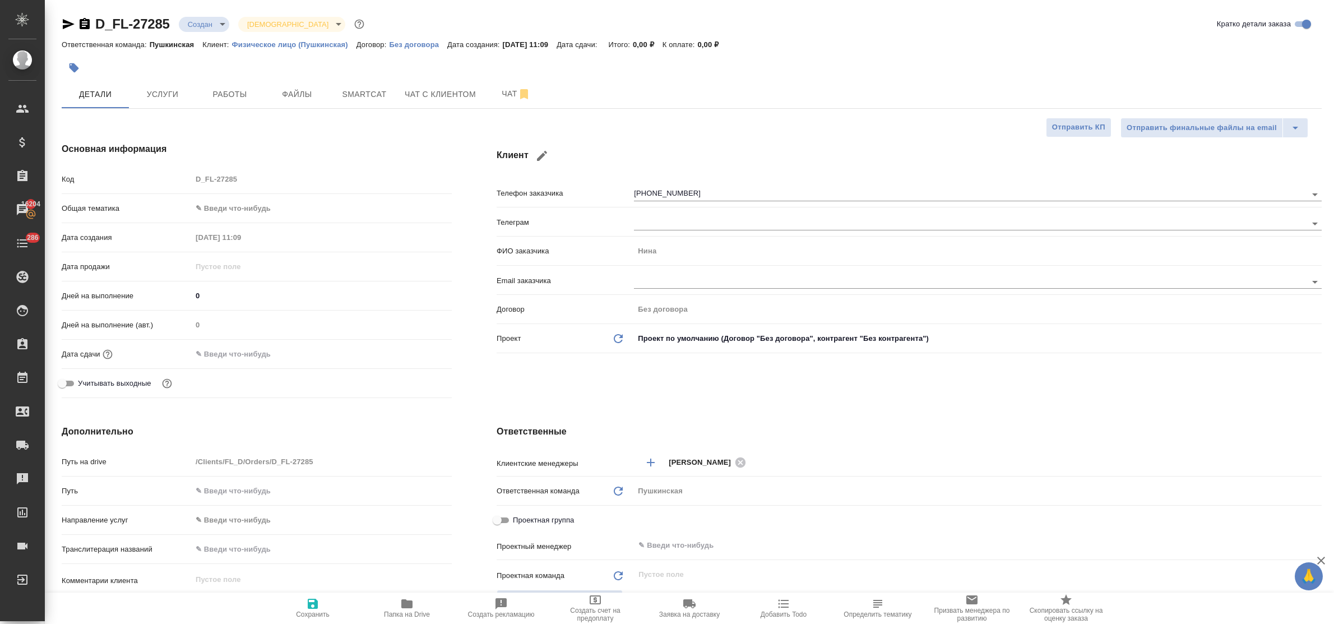
type textarea "x"
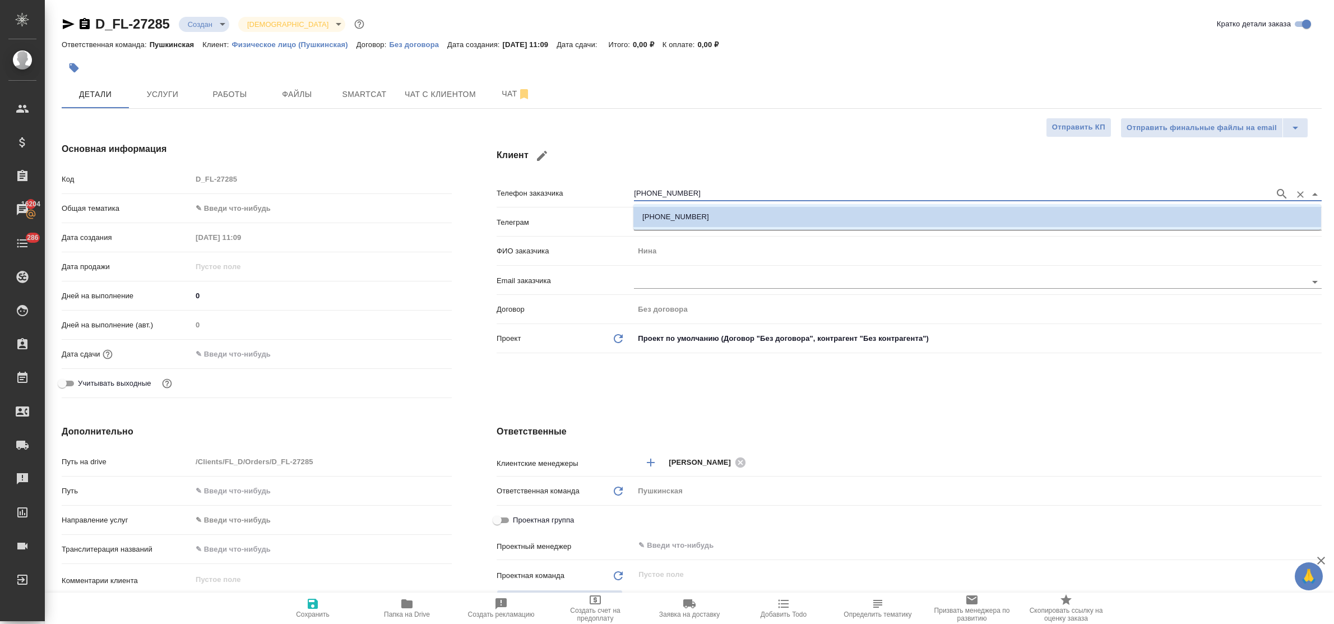
click at [709, 192] on input "[PHONE_NUMBER]" at bounding box center [951, 193] width 635 height 13
paste input "905 718 58 9"
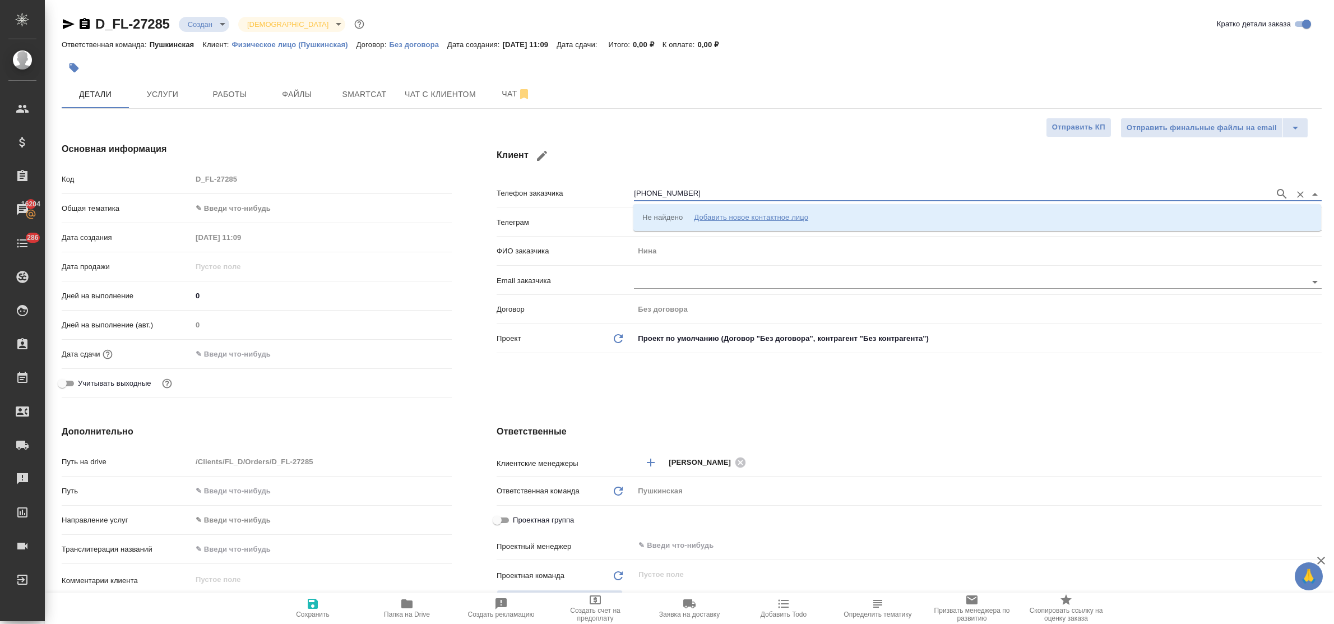
click at [684, 189] on input "[PHONE_NUMBER]" at bounding box center [951, 193] width 635 height 13
click at [672, 192] on input "[PHONE_NUMBER]" at bounding box center [951, 193] width 635 height 13
click at [660, 192] on input "[PHONE_NUMBER]" at bounding box center [951, 193] width 635 height 13
click at [645, 191] on input "[PHONE_NUMBER]" at bounding box center [951, 193] width 635 height 13
type input "[PHONE_NUMBER]"
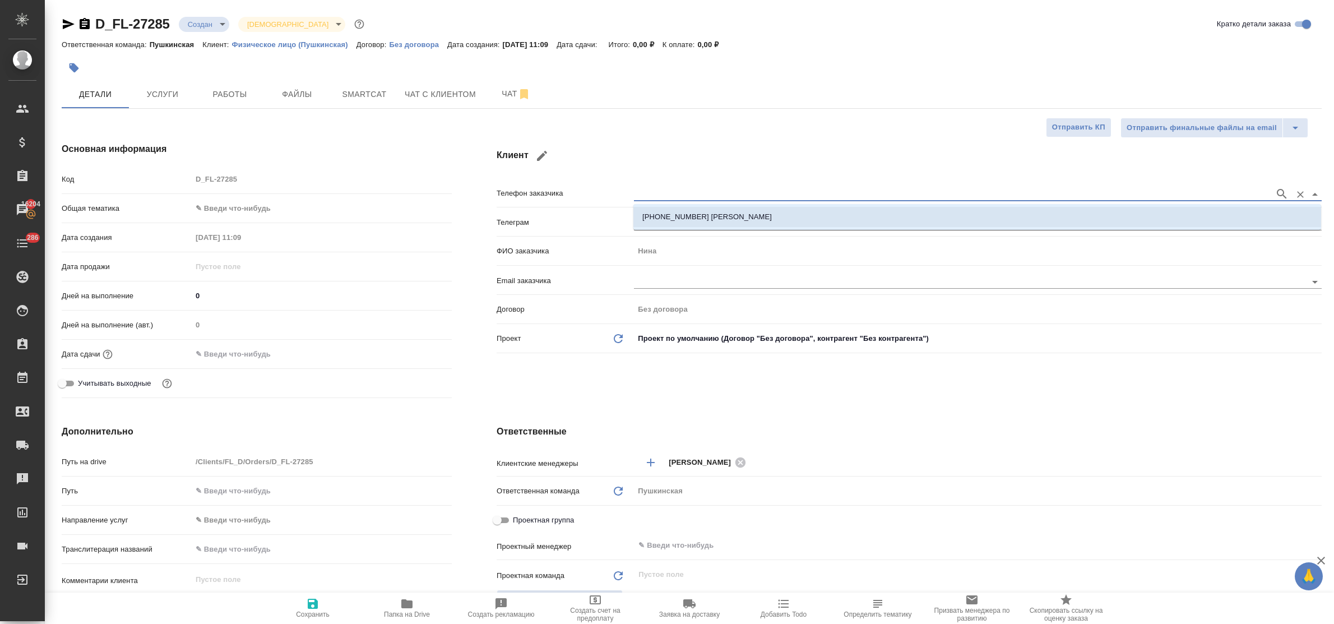
click at [670, 216] on p "[PHONE_NUMBER] [PERSON_NAME]" at bounding box center [706, 216] width 129 height 11
type input "[PHONE_NUMBER] [PERSON_NAME]"
type textarea "x"
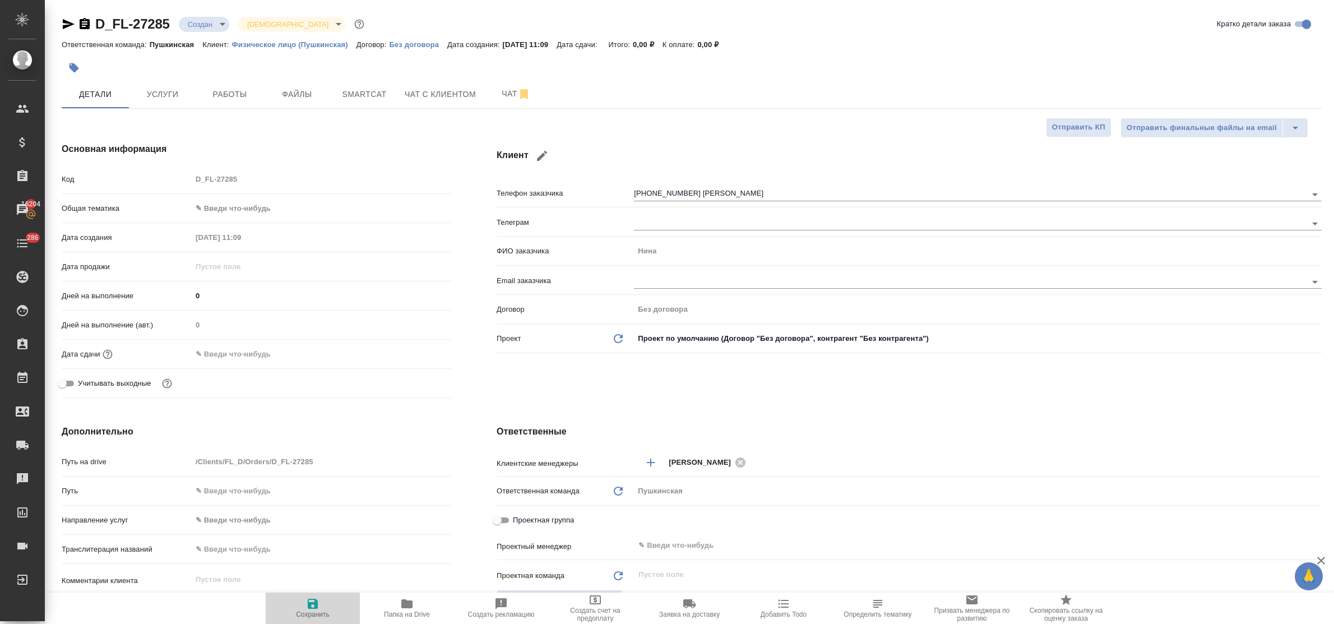
click at [309, 606] on icon "button" at bounding box center [313, 603] width 10 height 10
type textarea "x"
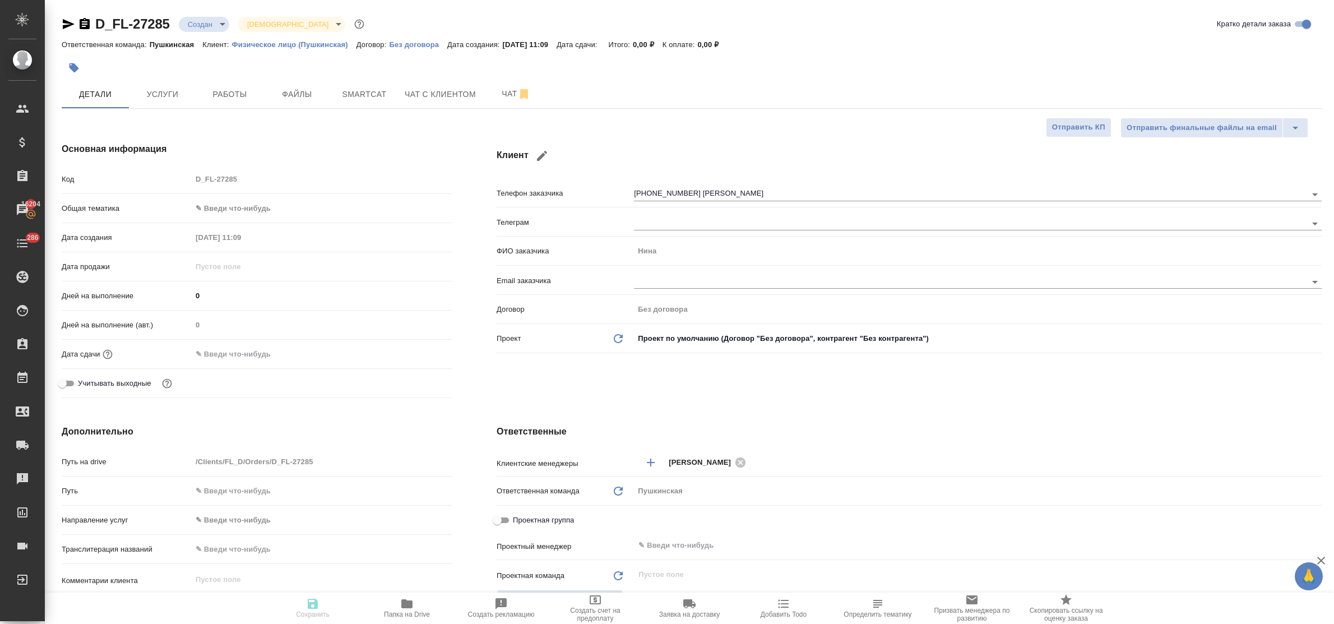
type textarea "x"
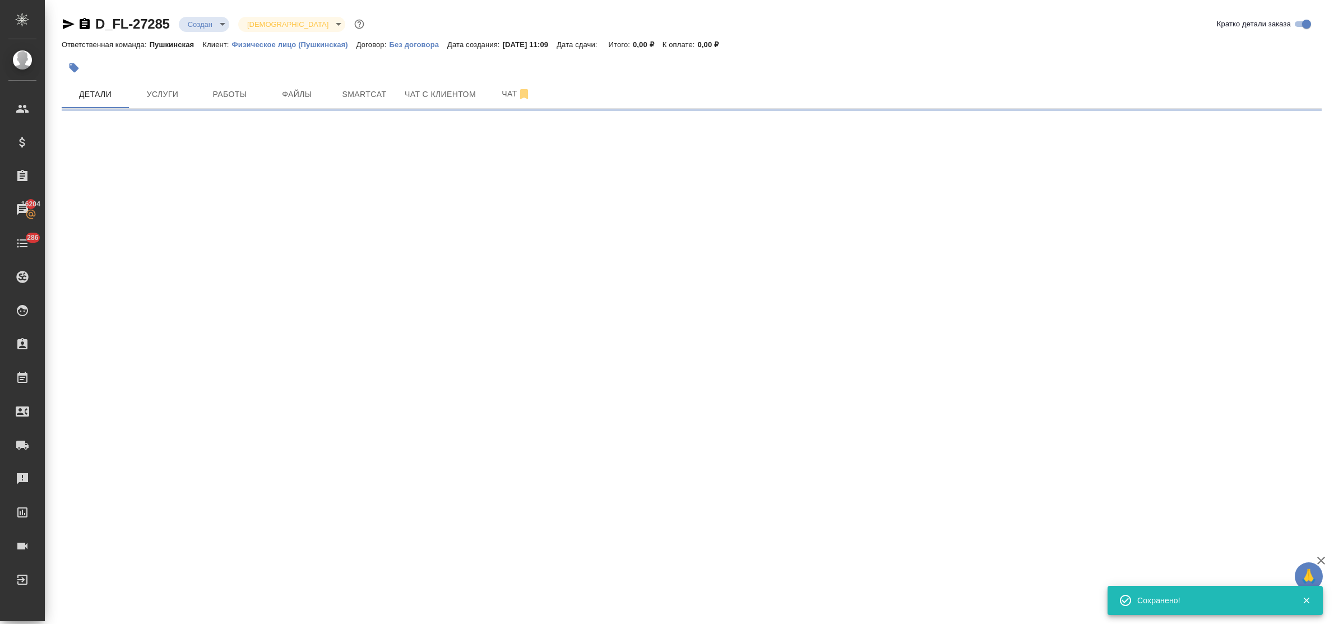
select select "RU"
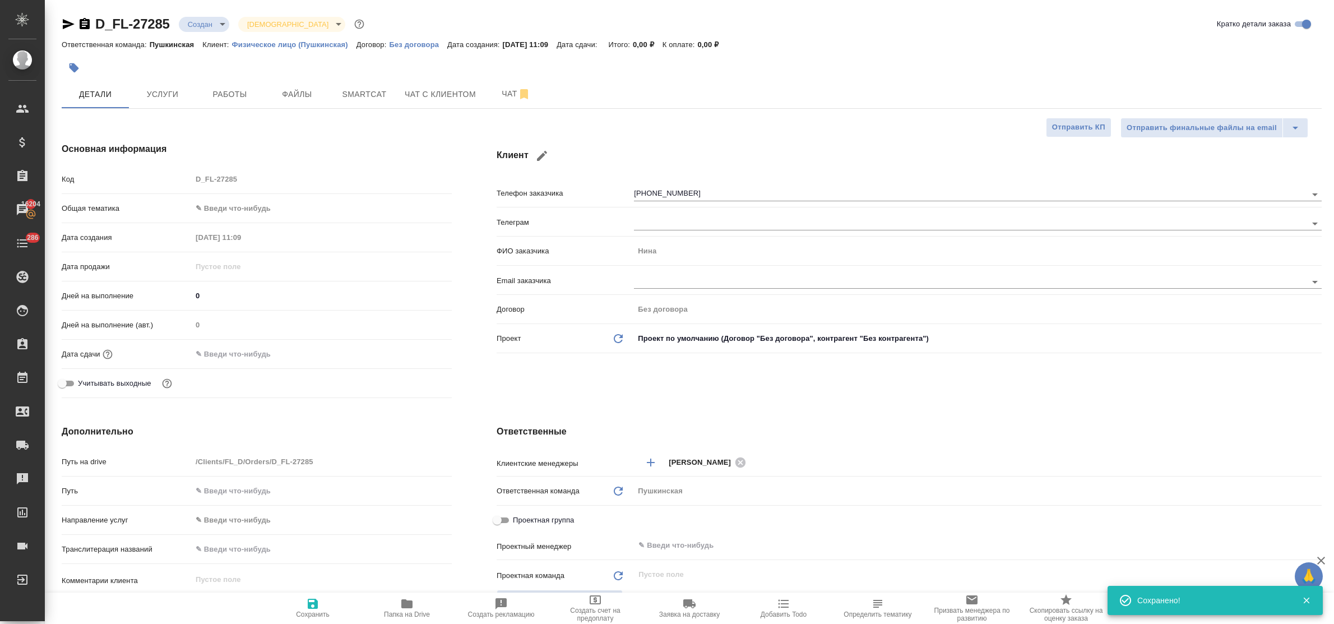
type textarea "x"
click at [439, 89] on span "Чат с клиентом" at bounding box center [440, 94] width 71 height 14
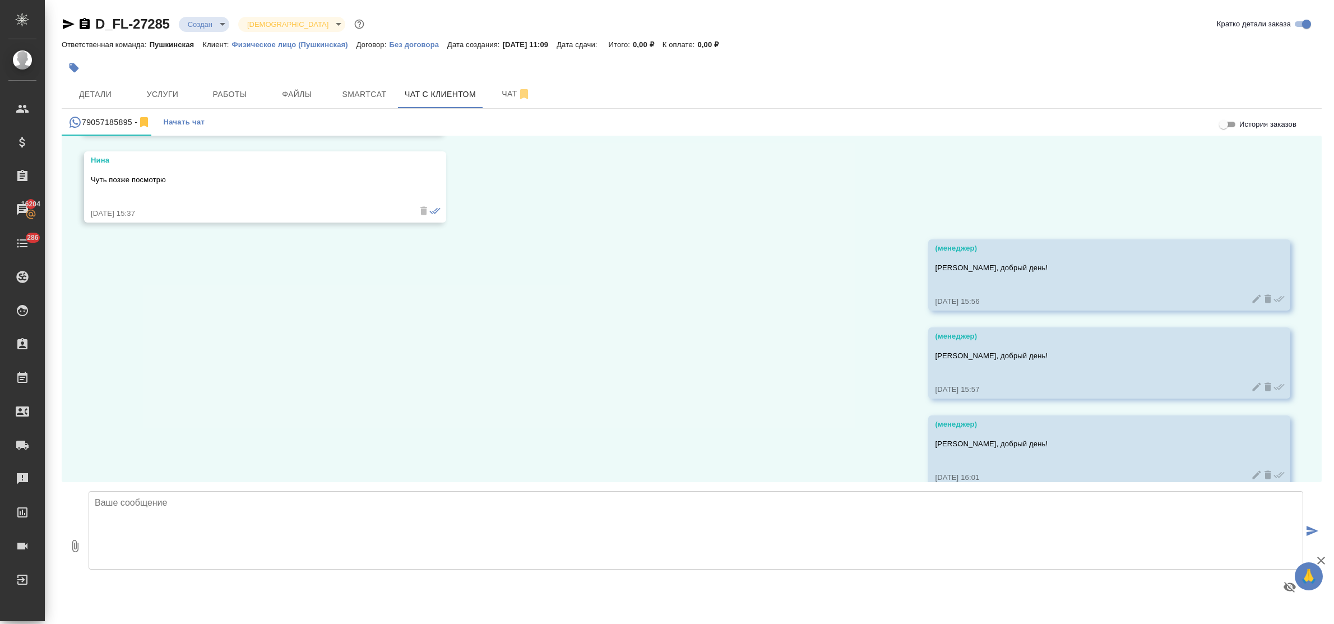
scroll to position [405, 0]
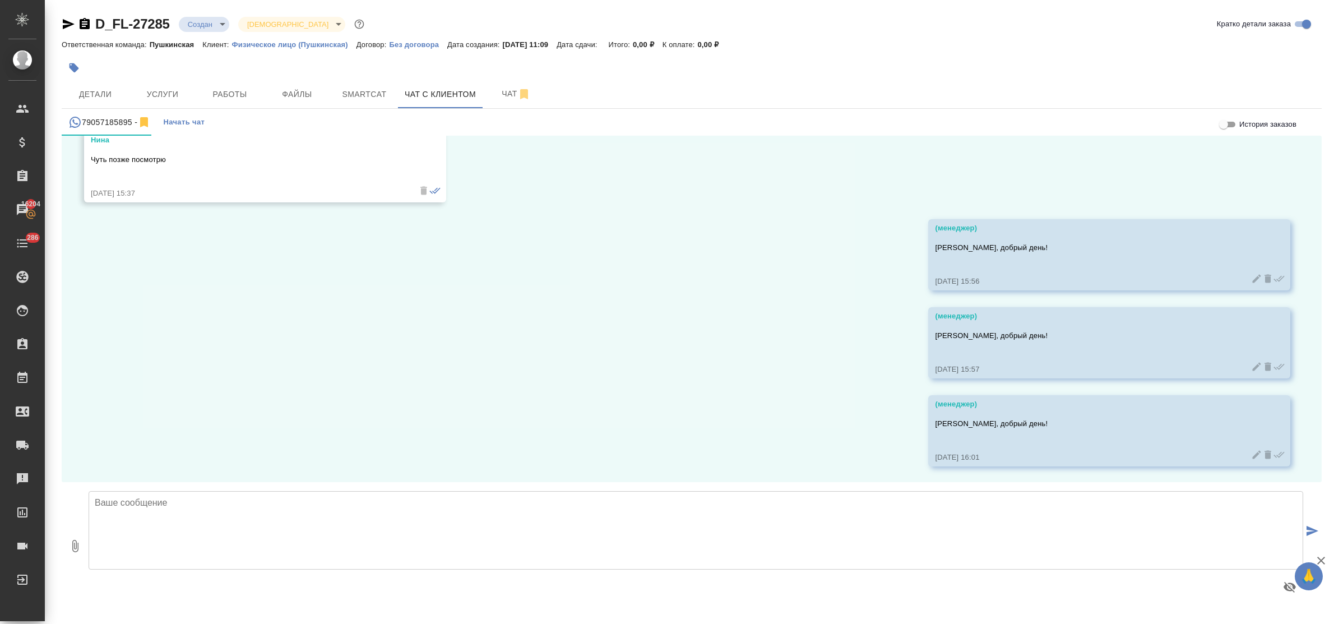
click at [356, 510] on textarea at bounding box center [696, 530] width 1214 height 78
click at [1264, 275] on icon at bounding box center [1267, 279] width 7 height 8
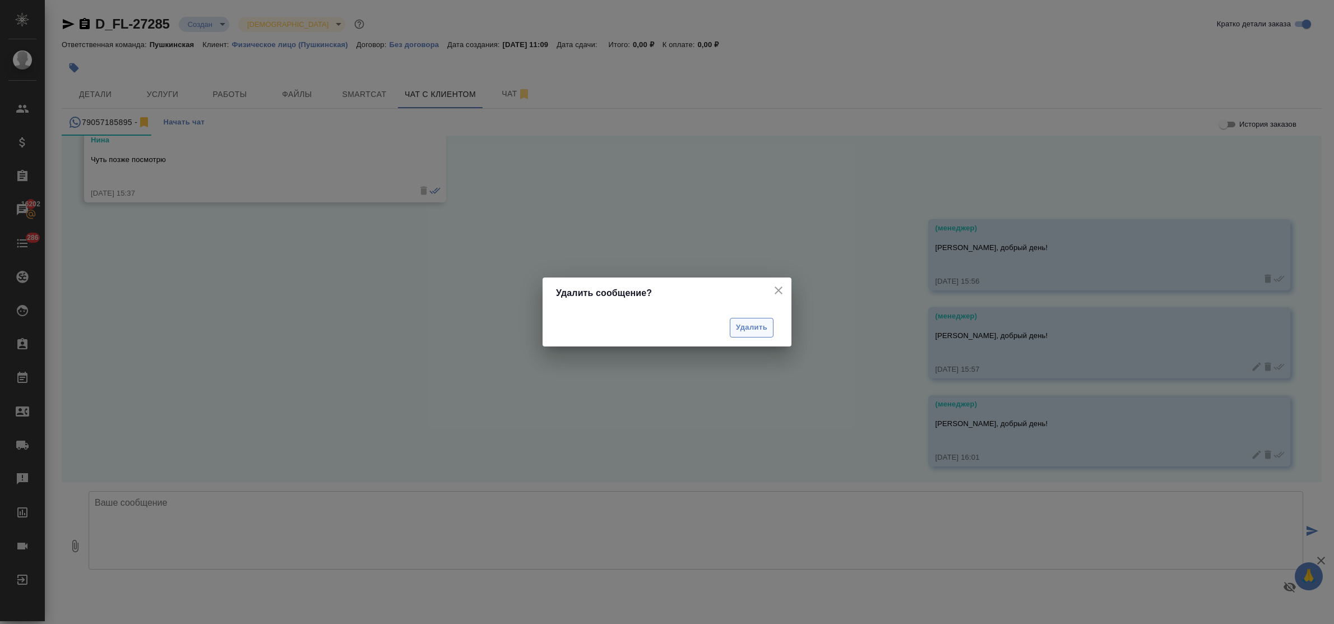
click at [758, 332] on span "Удалить" at bounding box center [751, 327] width 31 height 13
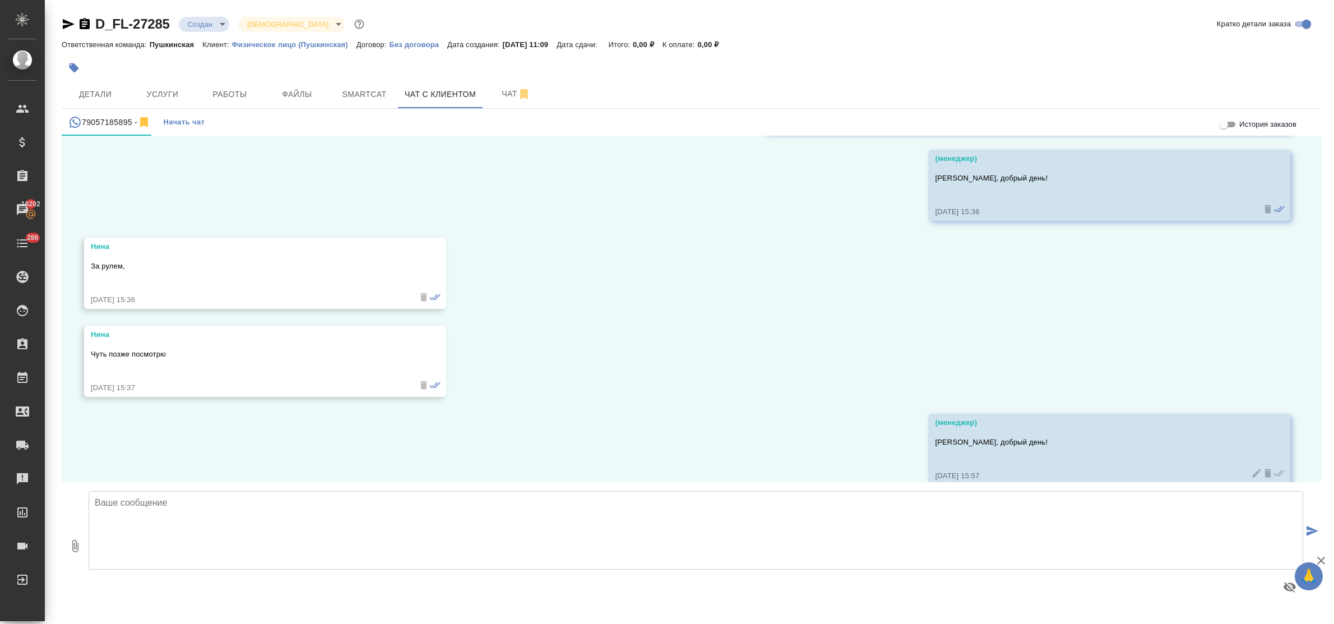
scroll to position [317, 0]
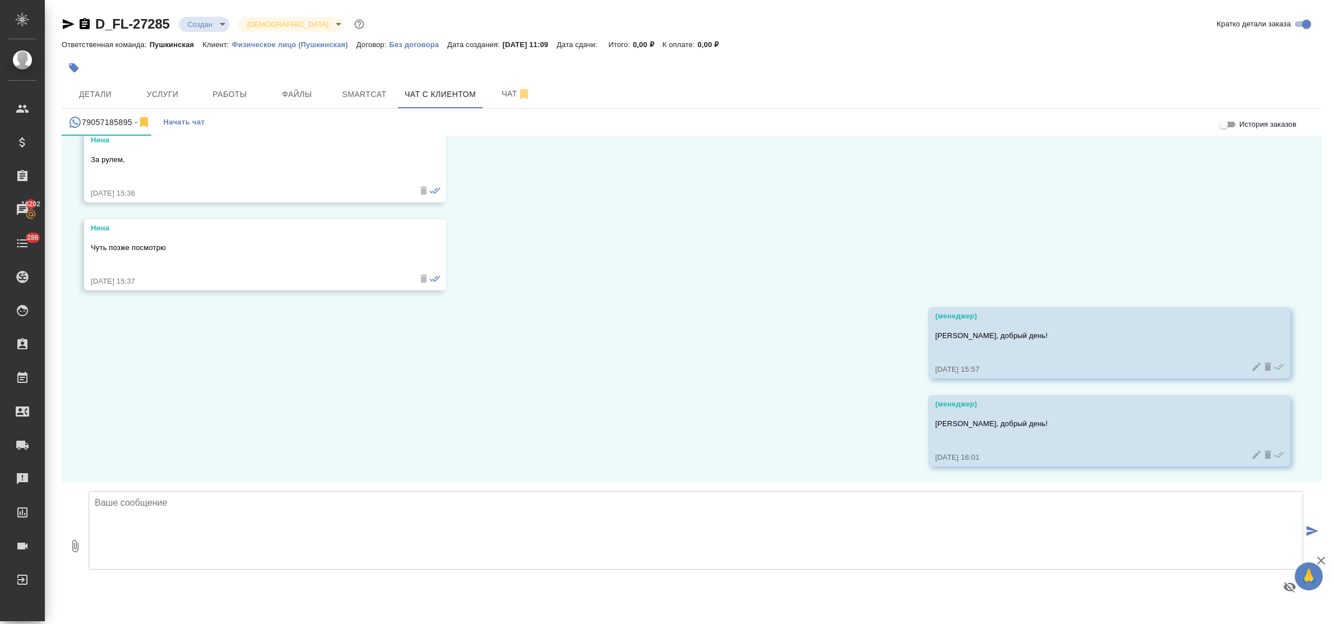
click at [1264, 365] on icon at bounding box center [1267, 367] width 7 height 8
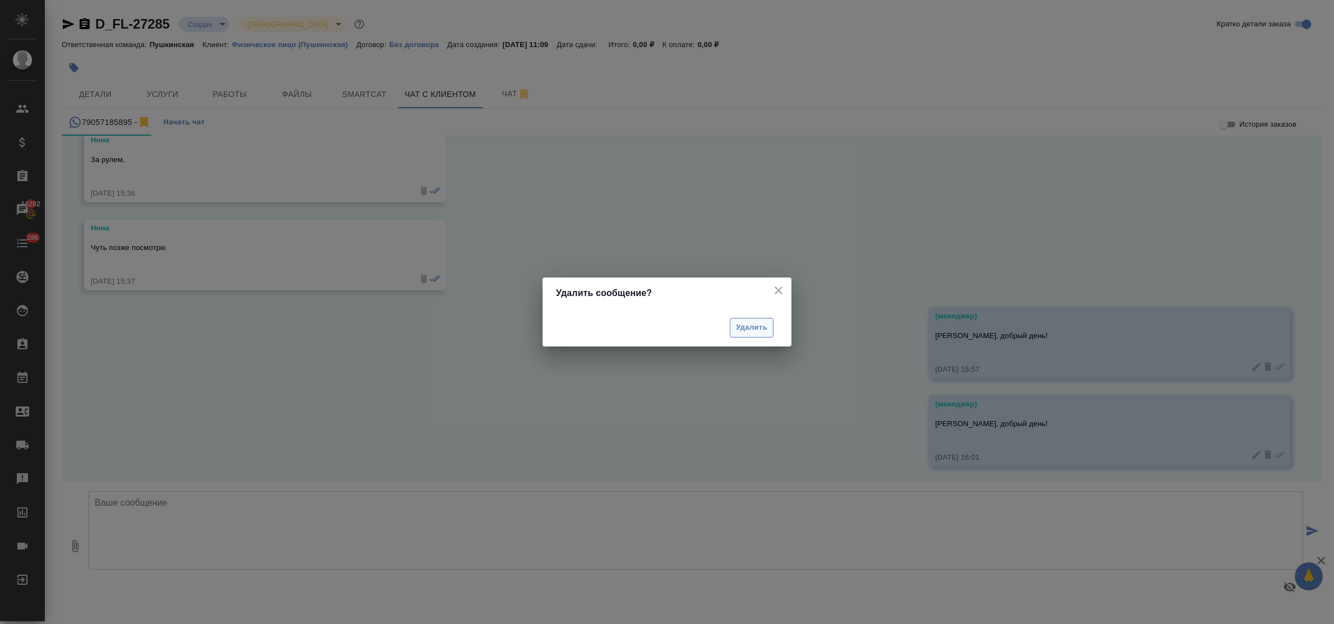
click at [736, 331] on span "Удалить" at bounding box center [751, 327] width 31 height 13
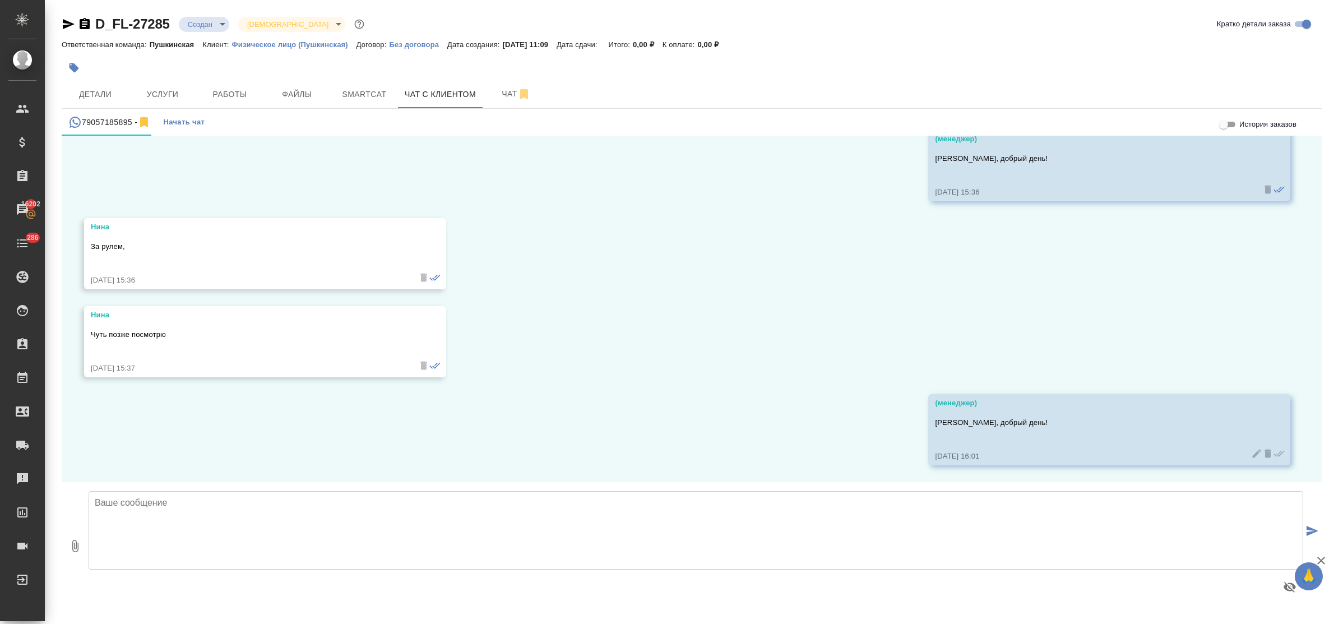
scroll to position [230, 0]
click at [1264, 452] on icon at bounding box center [1267, 454] width 7 height 8
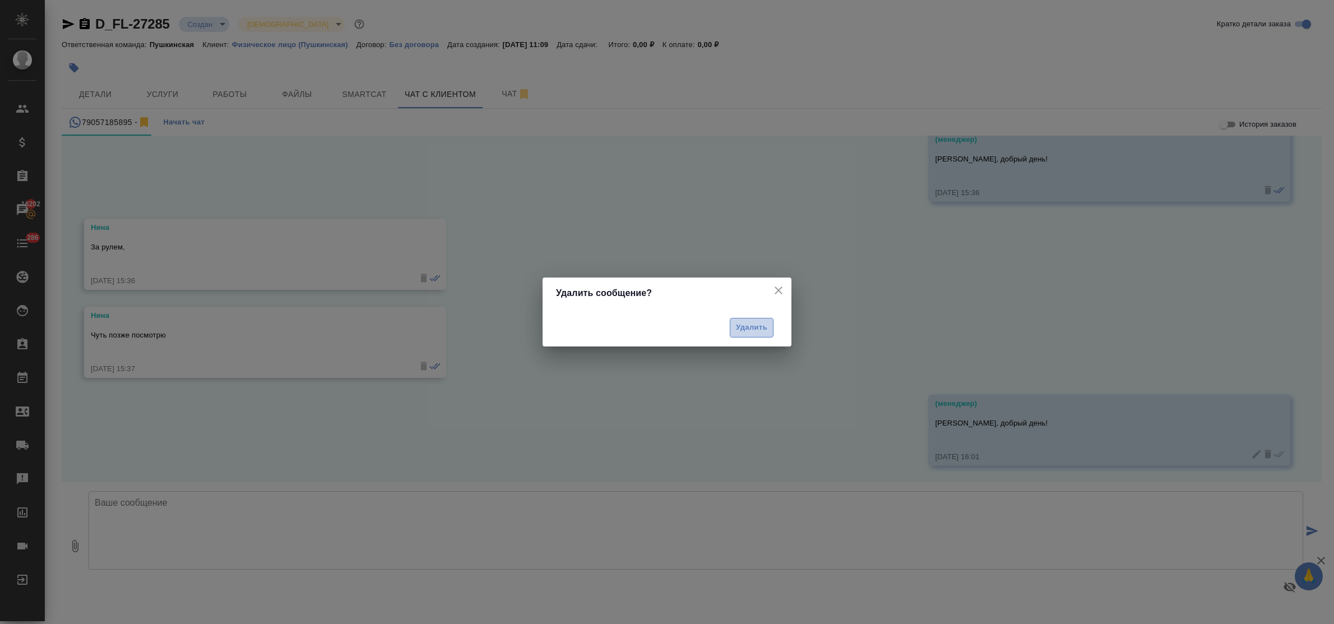
click at [747, 332] on span "Удалить" at bounding box center [751, 327] width 31 height 13
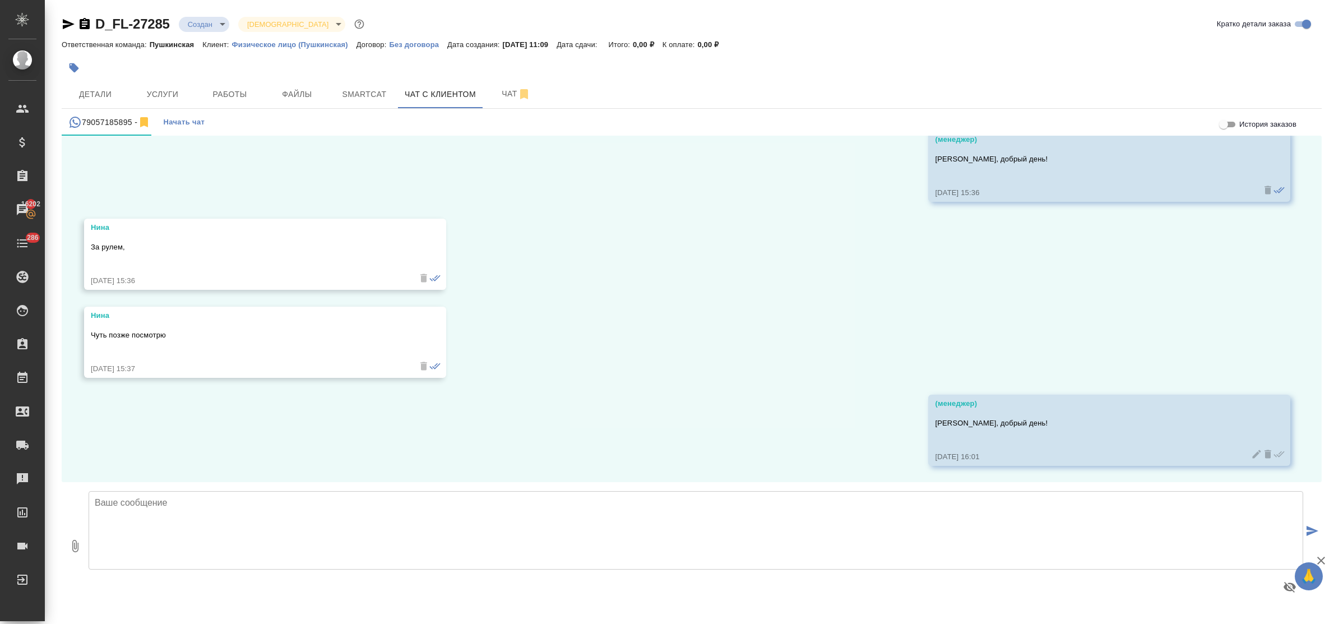
scroll to position [142, 0]
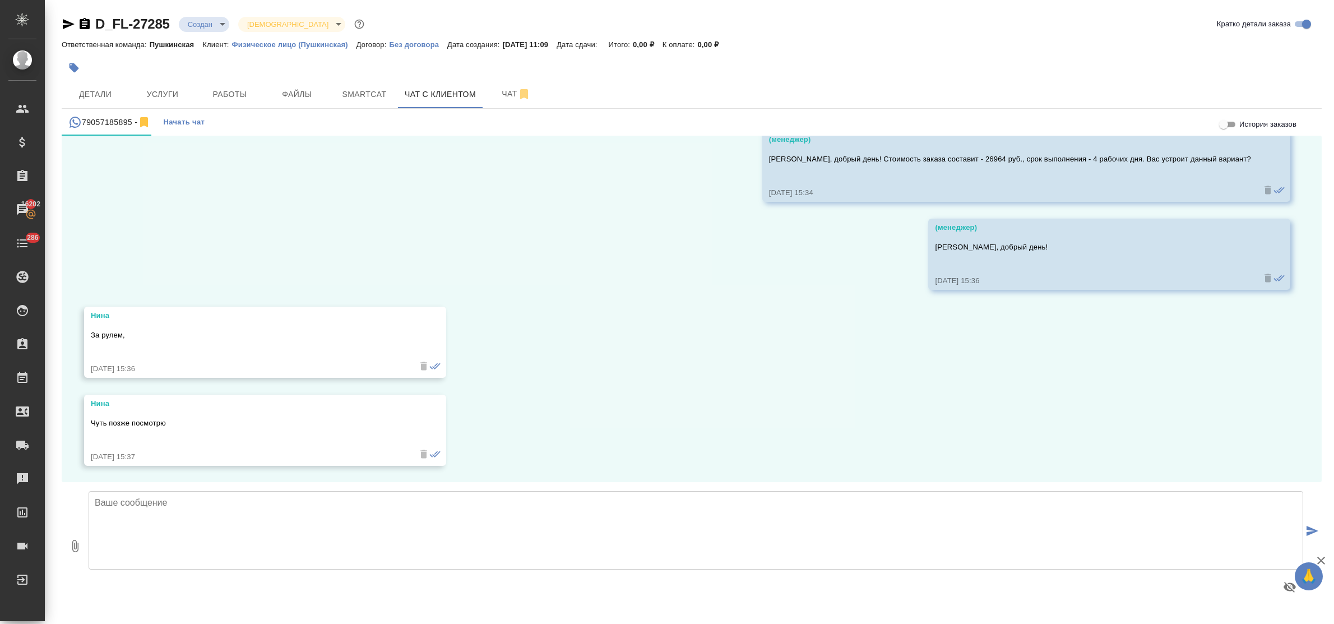
click at [501, 527] on textarea at bounding box center [696, 530] width 1214 height 78
type textarea "[PERSON_NAME], простите, у нас был технический сбой, сообщения задвоились! Ожид…"
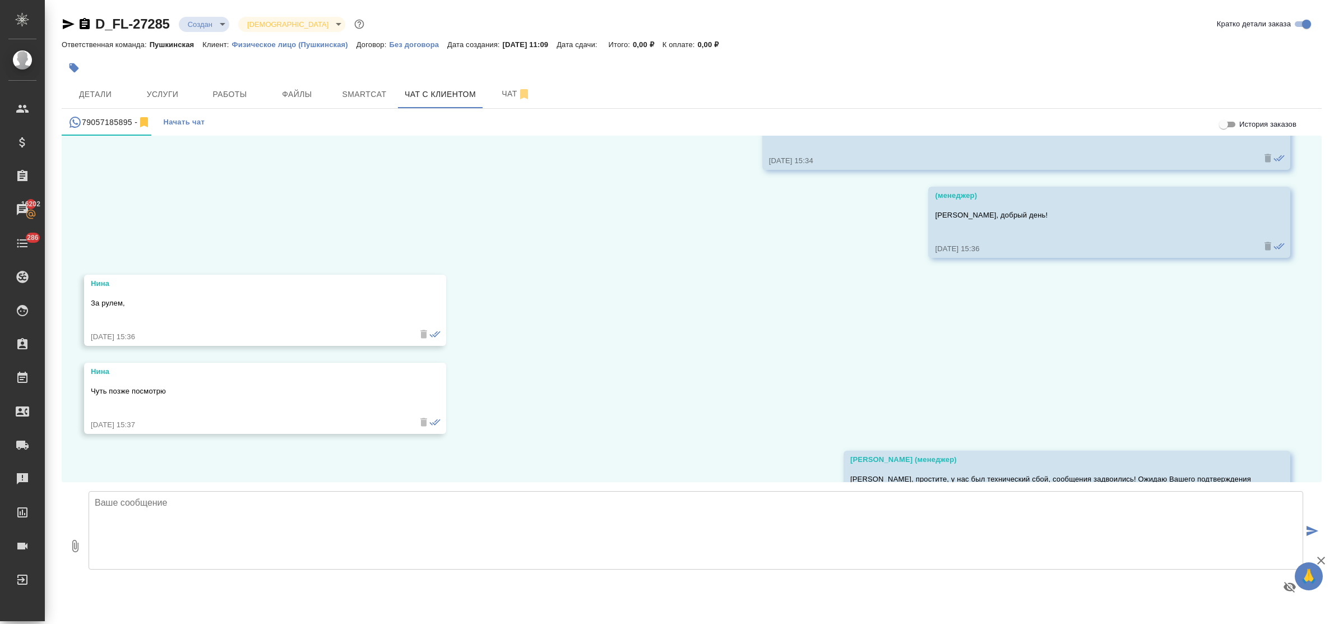
scroll to position [230, 0]
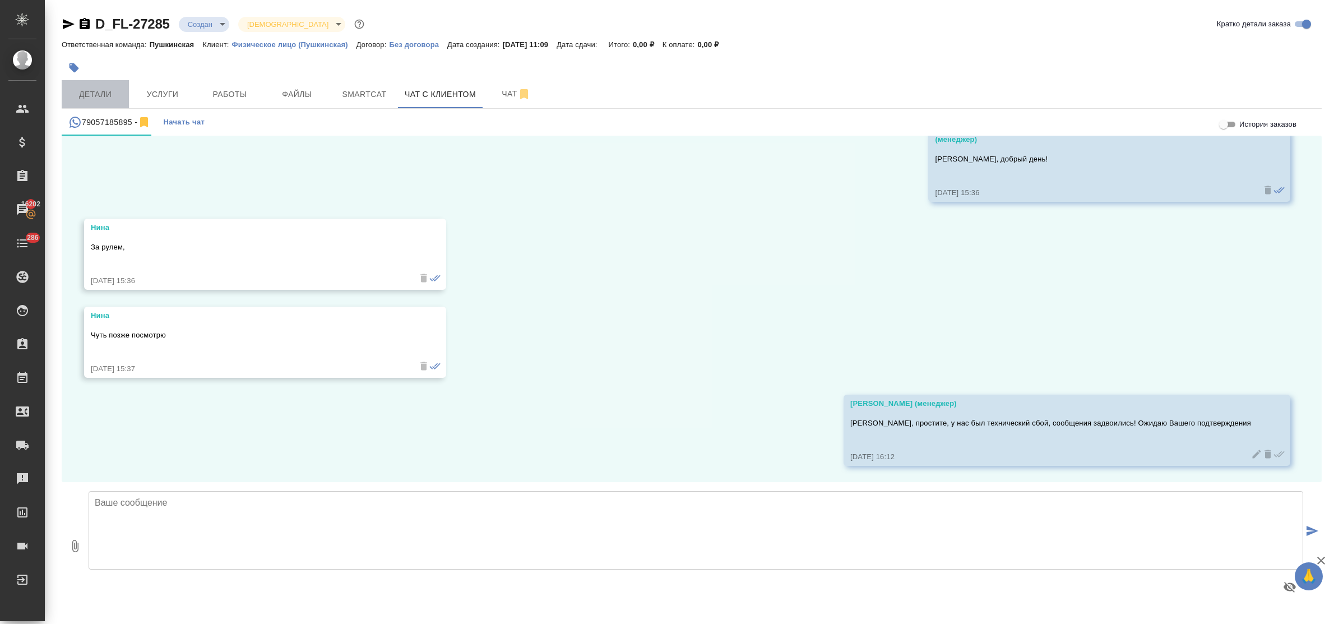
click at [98, 94] on span "Детали" at bounding box center [95, 94] width 54 height 14
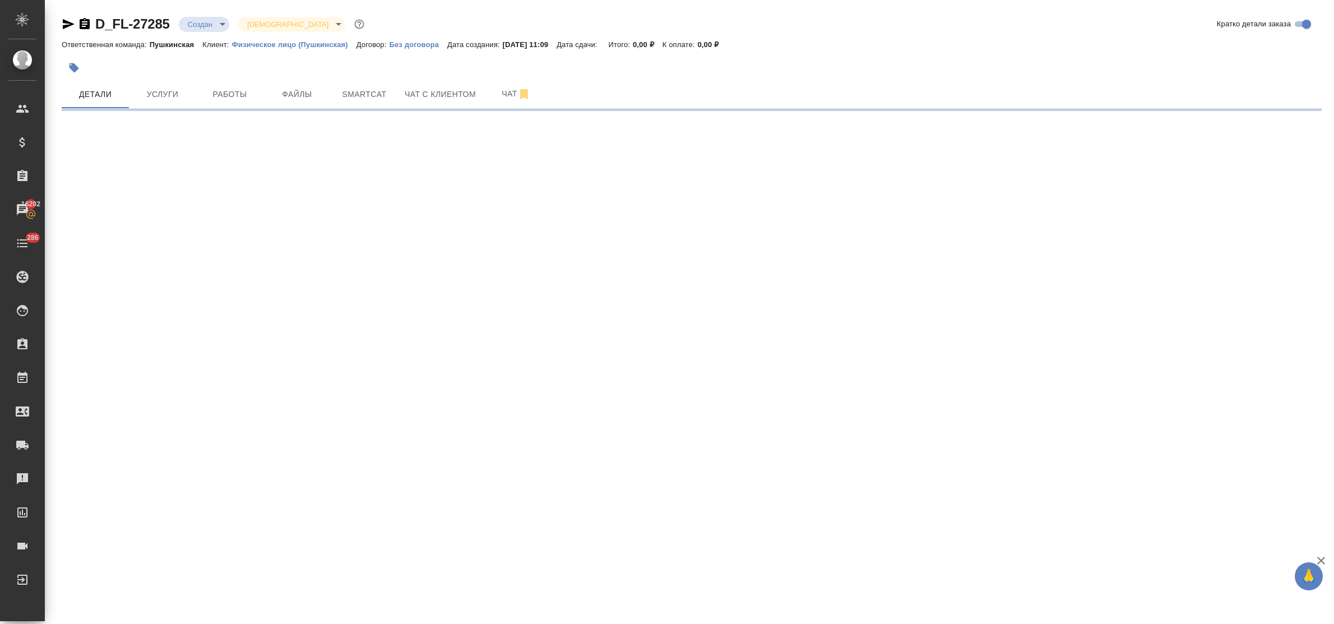
select select "RU"
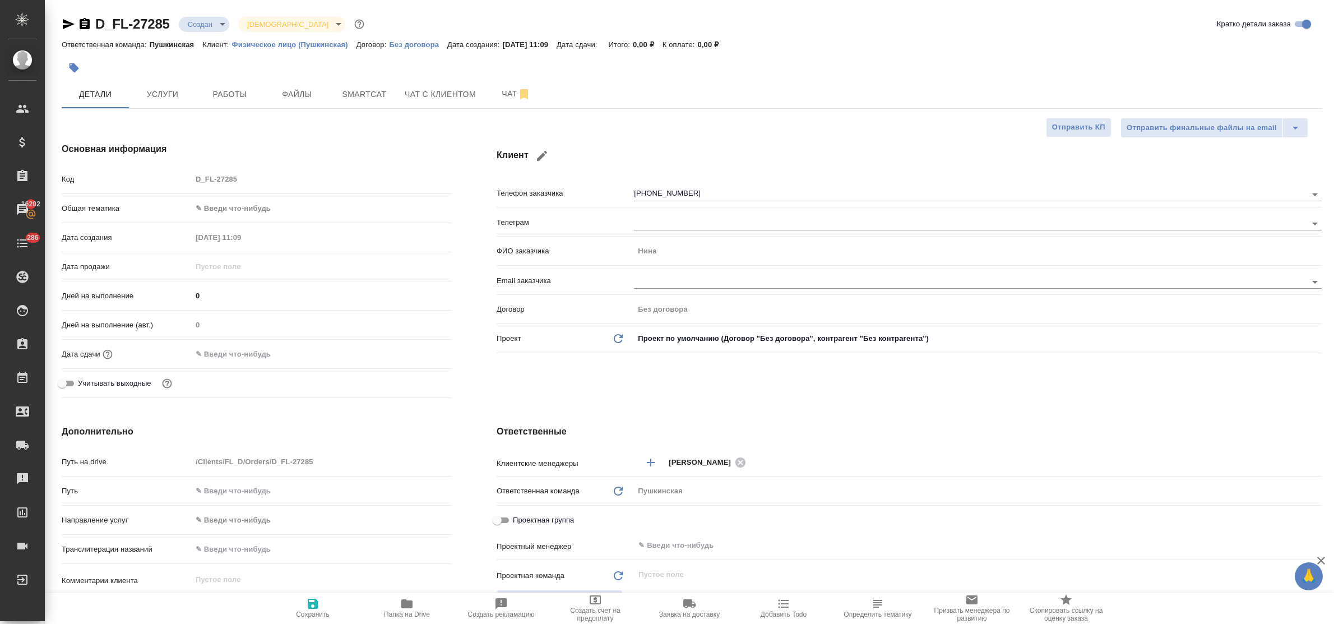
type textarea "x"
click at [415, 99] on span "Чат с клиентом" at bounding box center [440, 94] width 71 height 14
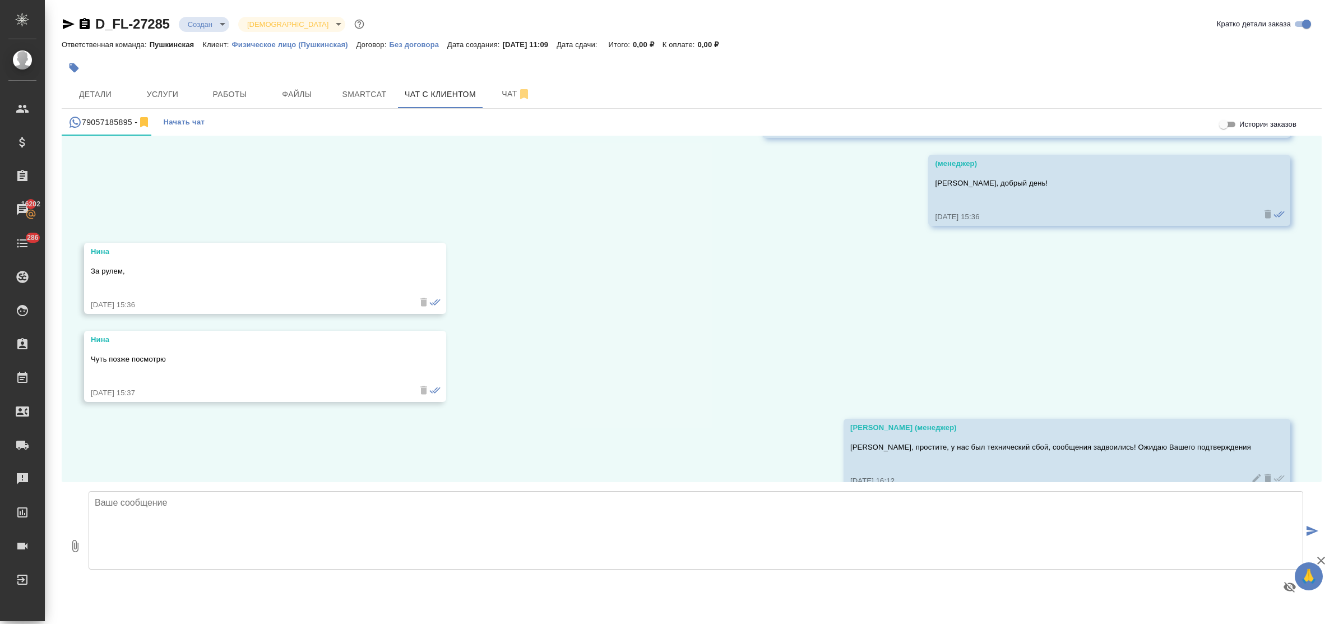
scroll to position [230, 0]
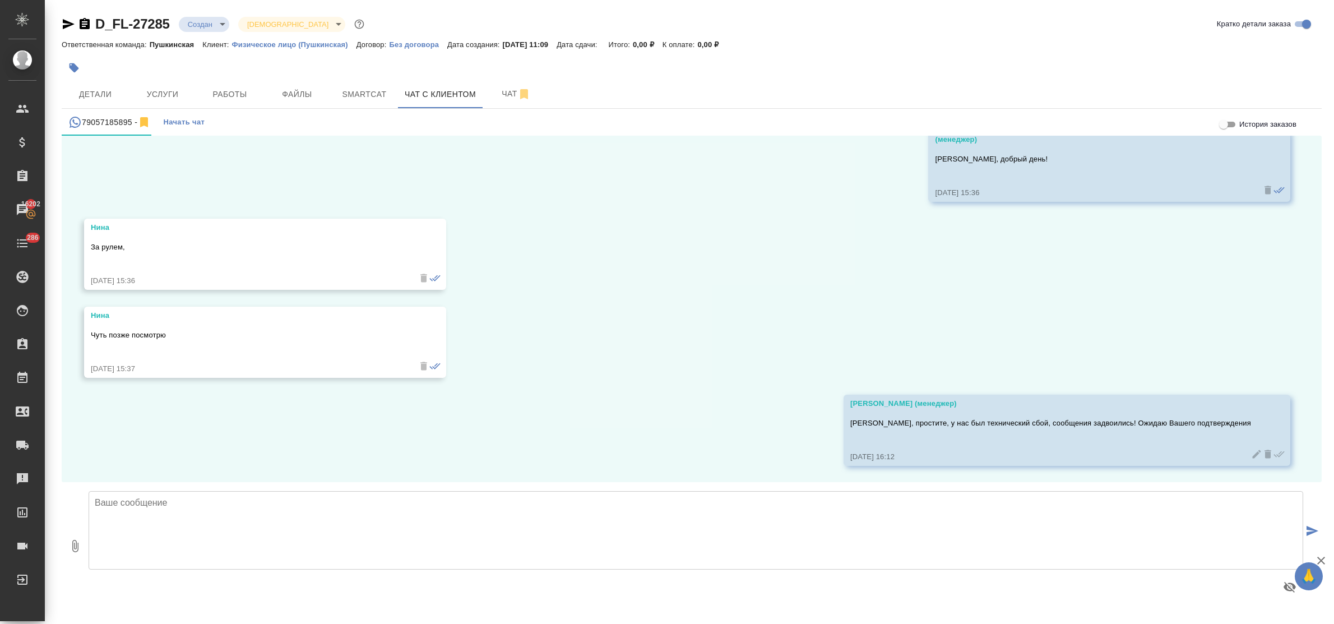
click at [310, 512] on textarea at bounding box center [696, 530] width 1214 height 78
click at [275, 512] on textarea at bounding box center [696, 530] width 1214 height 78
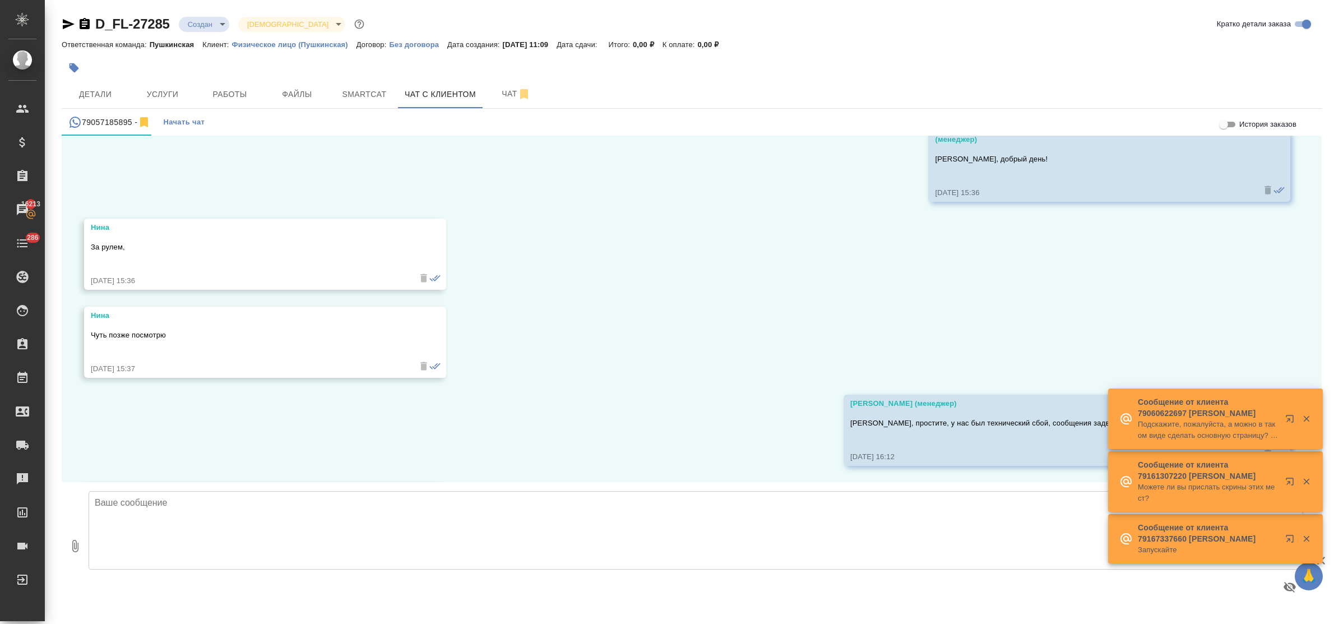
scroll to position [318, 0]
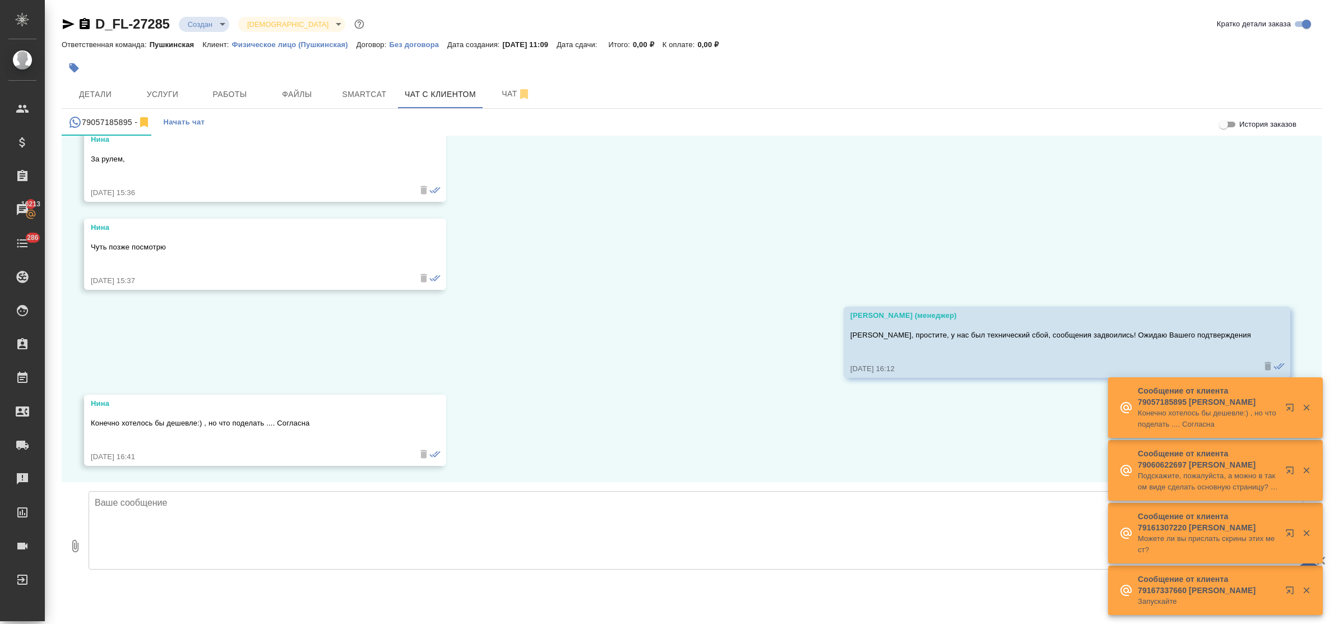
click at [293, 520] on textarea at bounding box center [696, 530] width 1214 height 78
click at [96, 81] on button "Детали" at bounding box center [95, 94] width 67 height 28
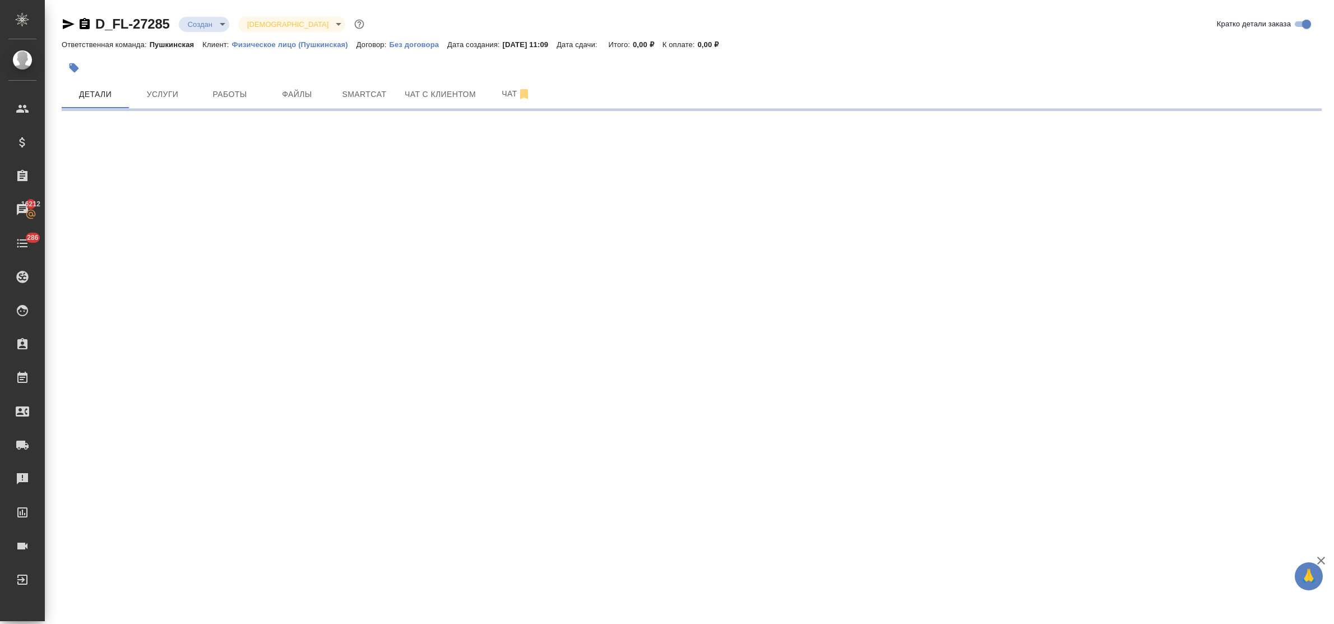
select select "RU"
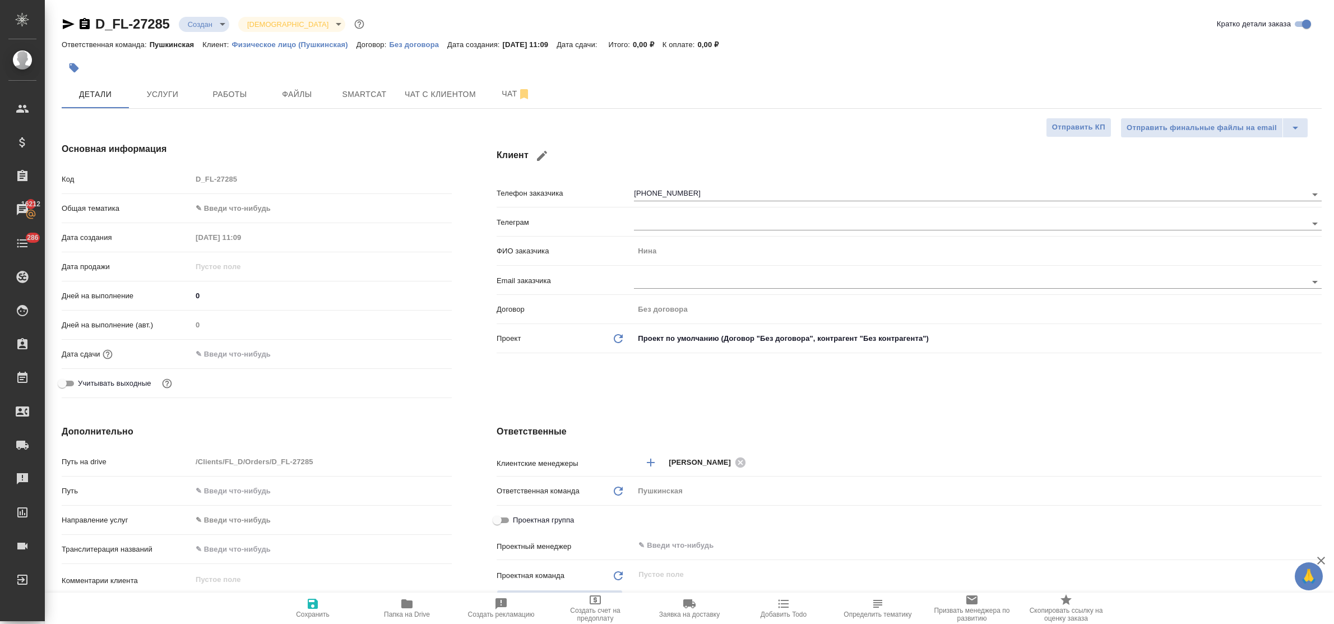
type textarea "x"
click at [418, 99] on span "Чат с клиентом" at bounding box center [440, 94] width 71 height 14
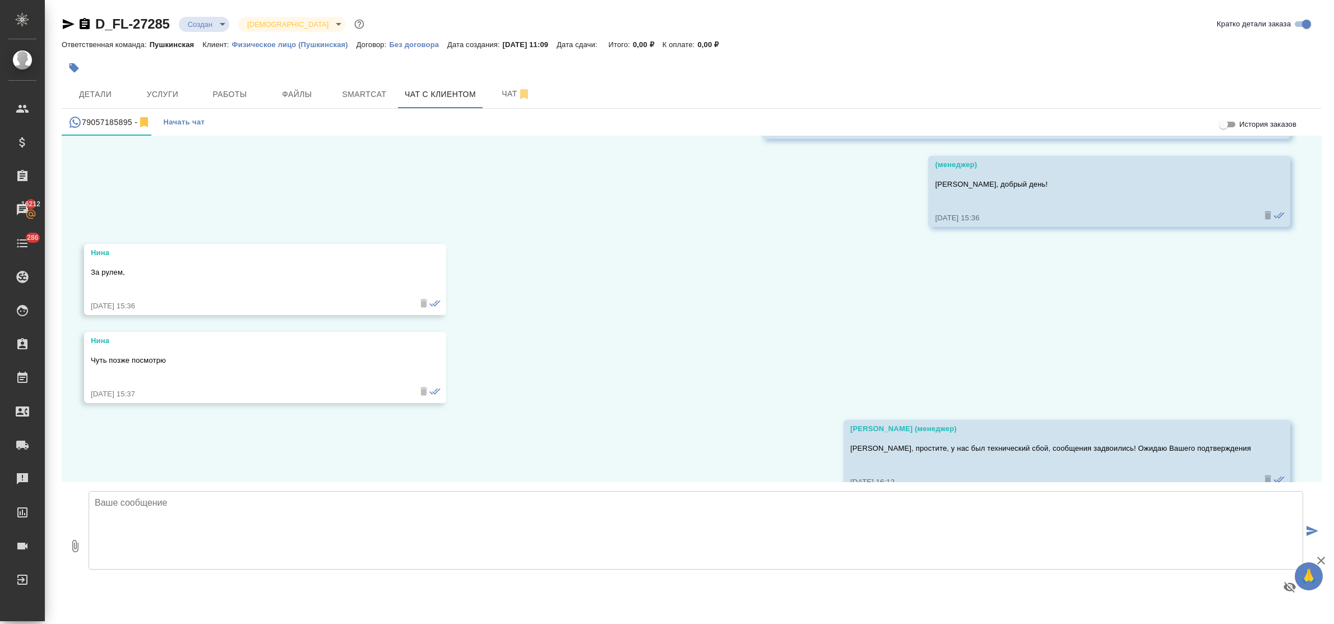
scroll to position [318, 0]
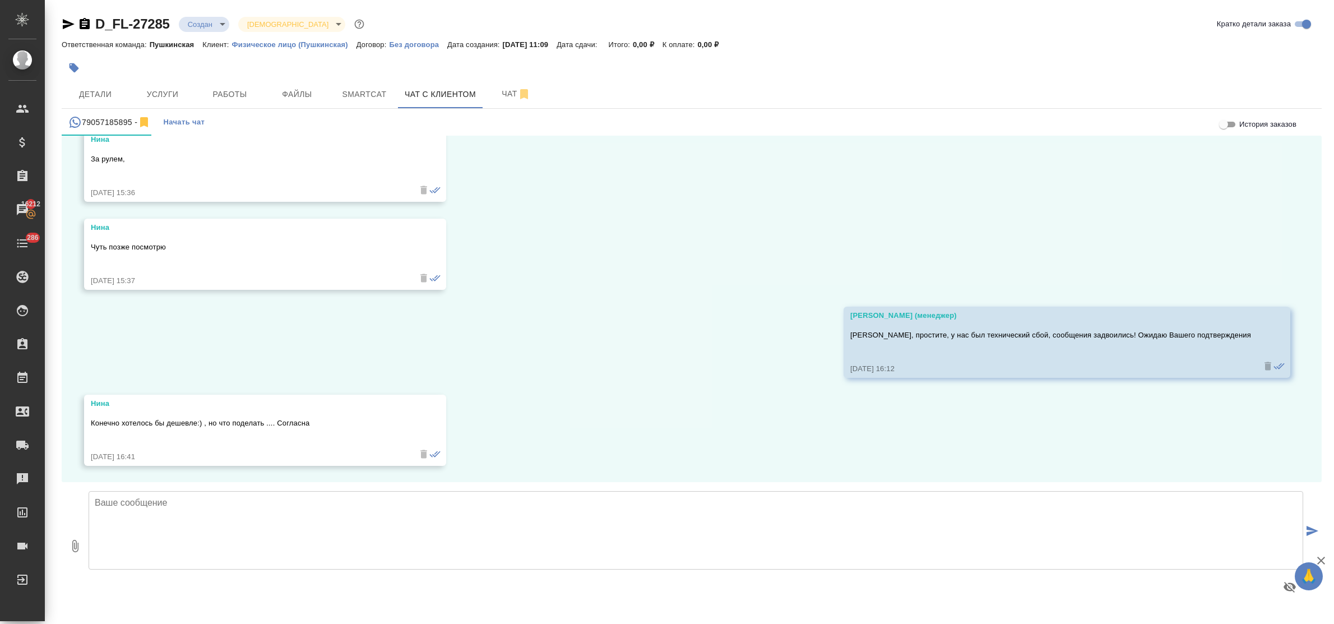
click at [142, 522] on textarea at bounding box center [696, 530] width 1214 height 78
paste textarea "D_FL-27285"
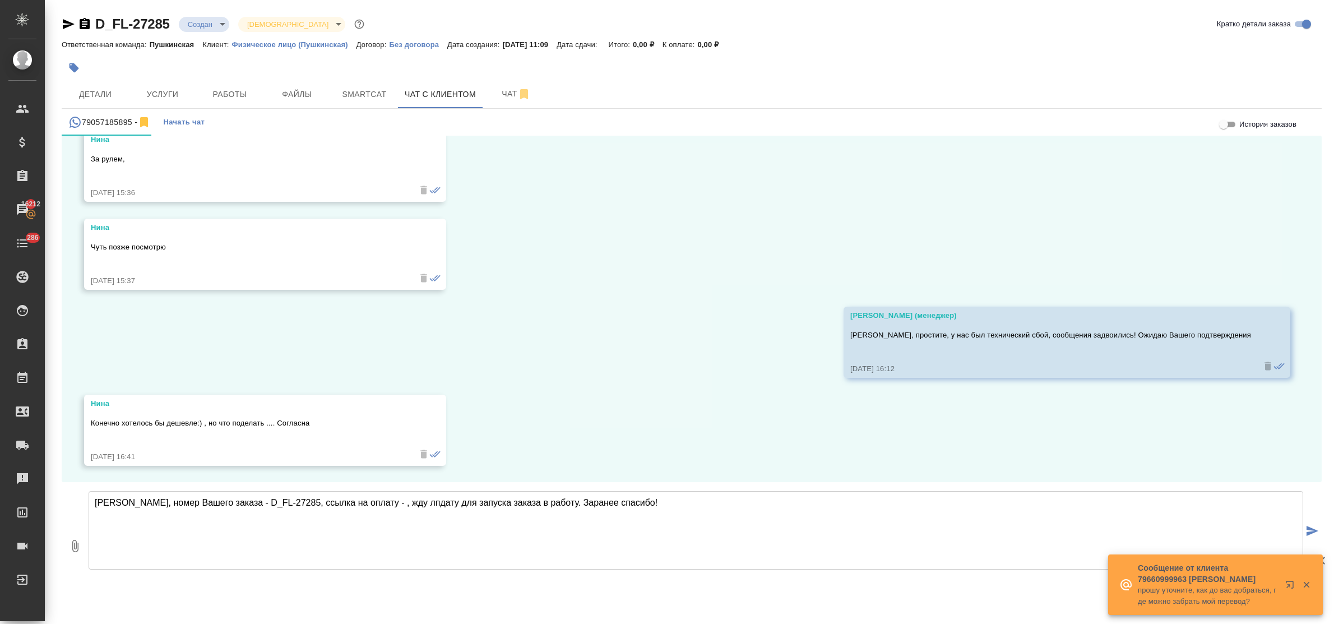
click at [387, 503] on textarea "Нина, номер Вашего заказа - D_FL-27285, ссылка на оплату - , жду лпдату для зап…" at bounding box center [696, 530] width 1214 height 78
drag, startPoint x: 387, startPoint y: 503, endPoint x: 427, endPoint y: 518, distance: 42.6
click at [427, 518] on textarea "Нина, номер Вашего заказа - D_FL-27285, ссылка на оплату - , жду лпдату для зап…" at bounding box center [696, 530] width 1214 height 78
click at [396, 501] on textarea "Нина, номер Вашего заказа - D_FL-27285, ссылка на оплату - , жду лпдату для зап…" at bounding box center [696, 530] width 1214 height 78
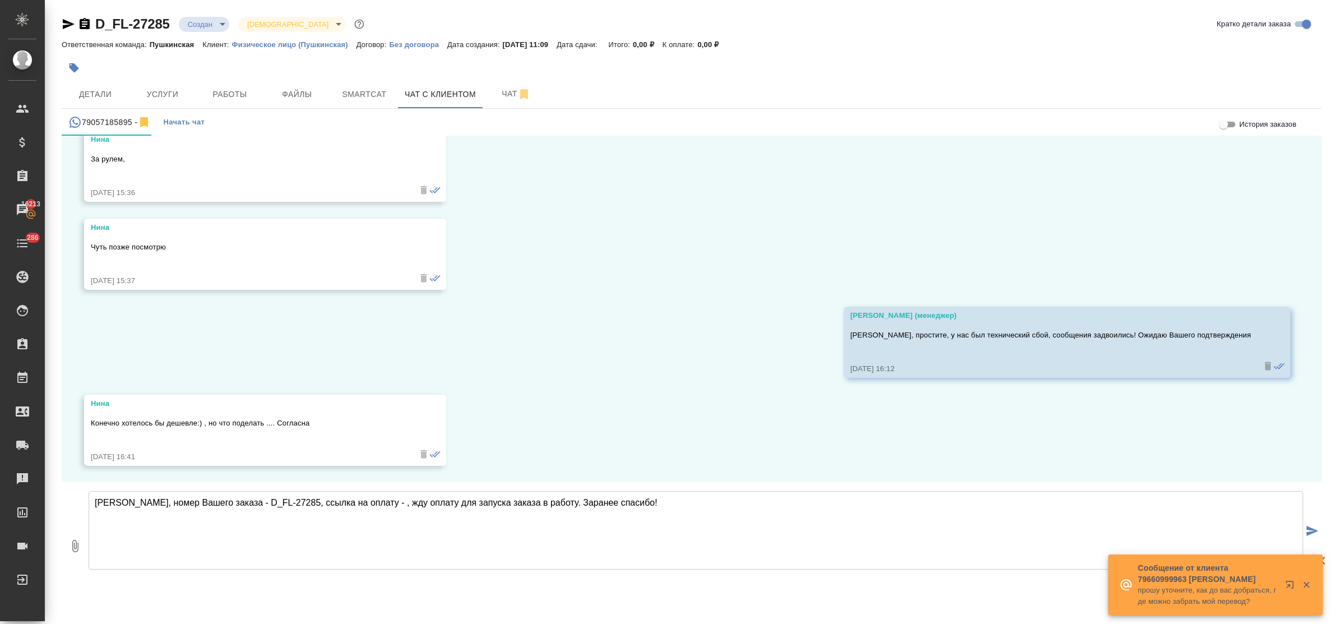
drag, startPoint x: 354, startPoint y: 503, endPoint x: 360, endPoint y: 504, distance: 6.3
click at [355, 503] on textarea "Нина, номер Вашего заказа - D_FL-27285, ссылка на оплату - , жду оплату для зап…" at bounding box center [696, 530] width 1214 height 78
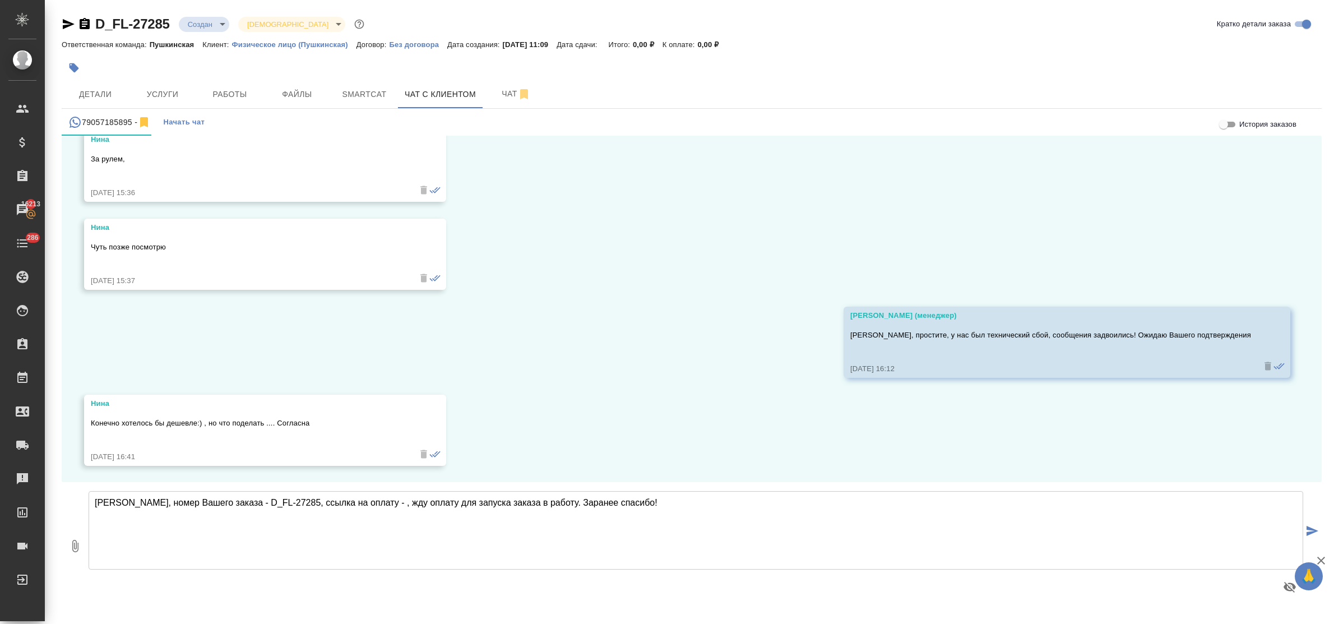
paste textarea "https://www.traktat.com/price/online-payment/"
click at [824, 504] on textarea "Нина, номер Вашего заказа - D_FL-27285, ссылка на оплату - https://www.traktat.…" at bounding box center [696, 530] width 1214 height 78
type textarea "Нина, номер Вашего заказа - D_FL-27285, ссылка на оплату - https://www.traktat.…"
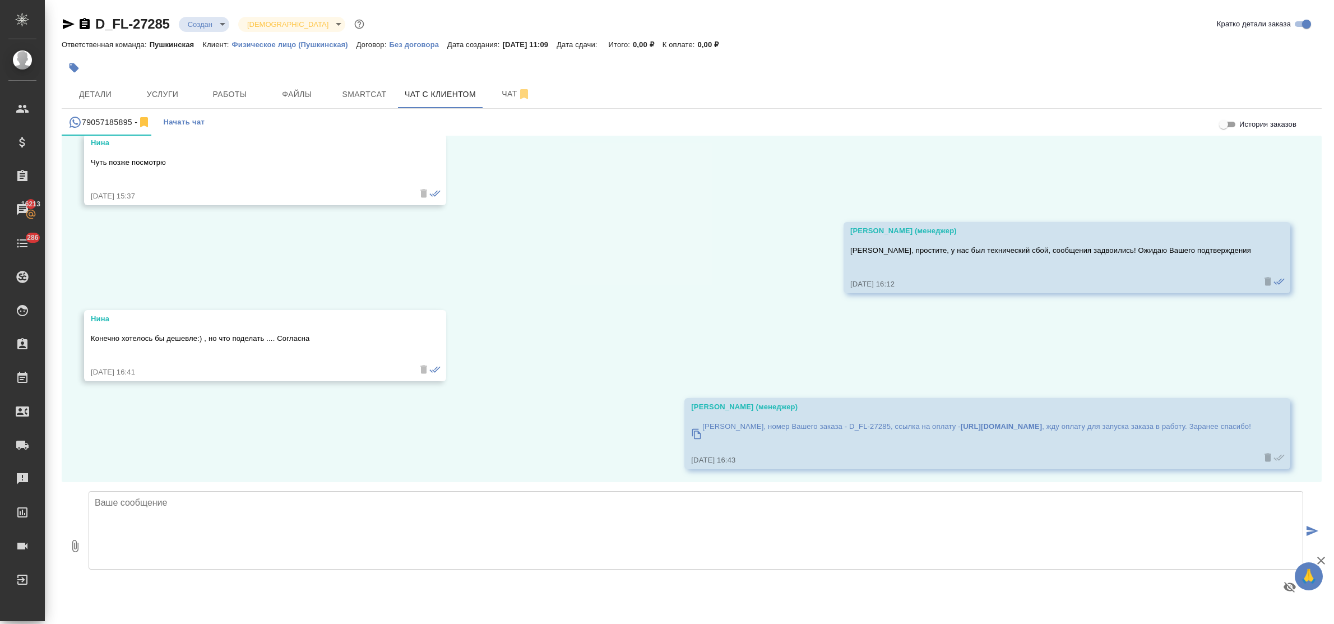
scroll to position [405, 0]
click at [334, 505] on textarea at bounding box center [696, 530] width 1214 height 78
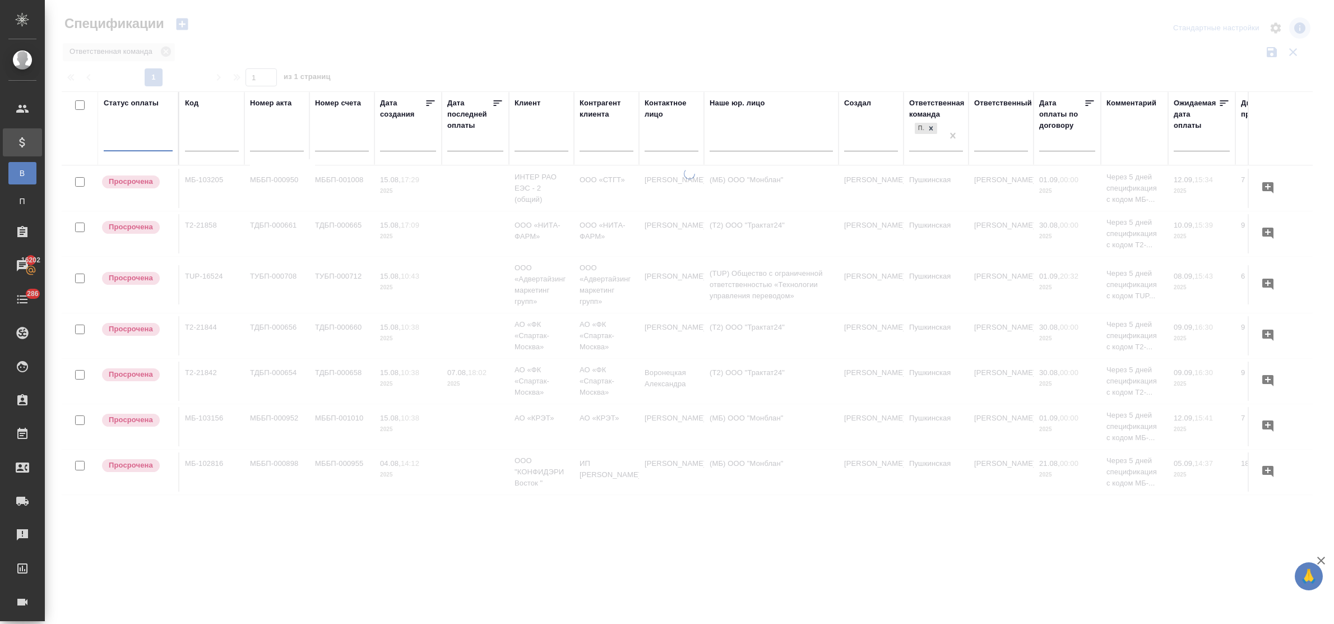
click at [540, 147] on input "text" at bounding box center [541, 144] width 54 height 14
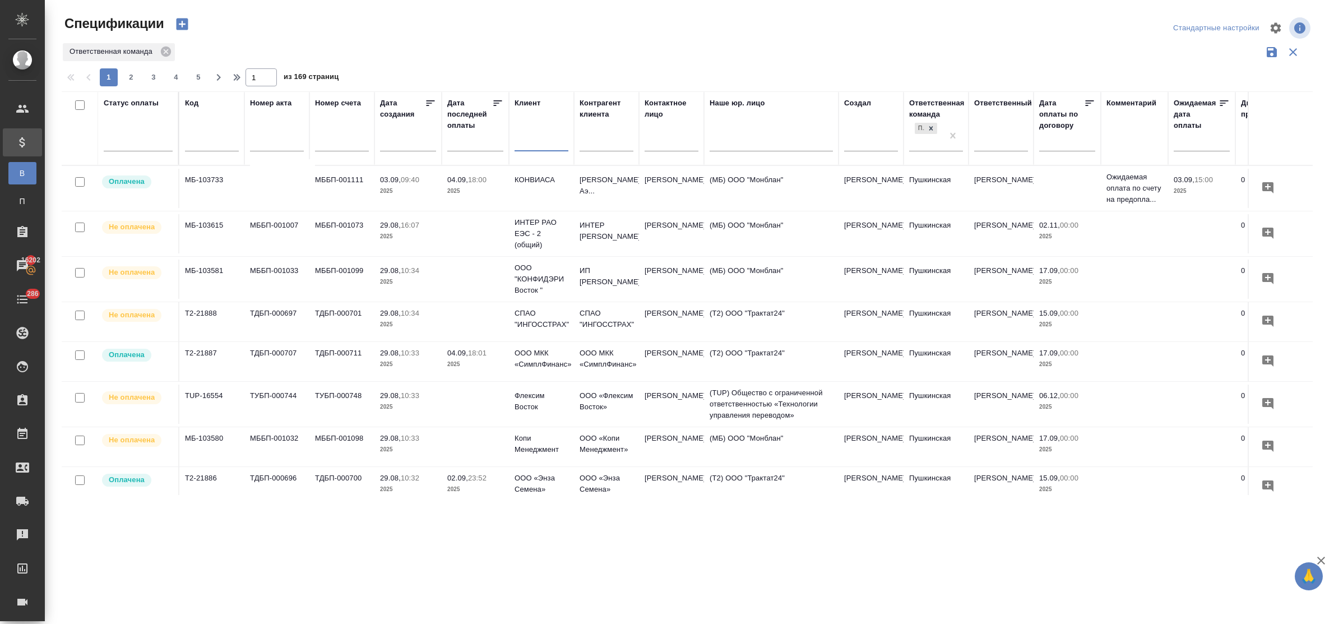
type input "а"
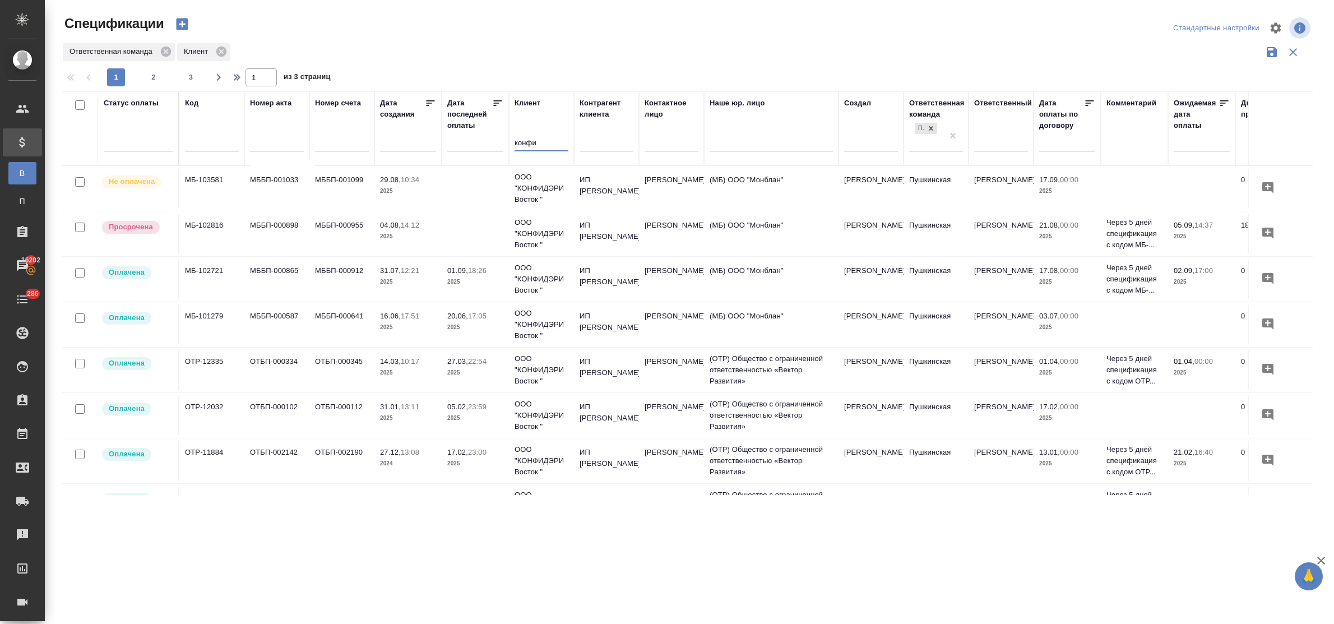
type input "конфи"
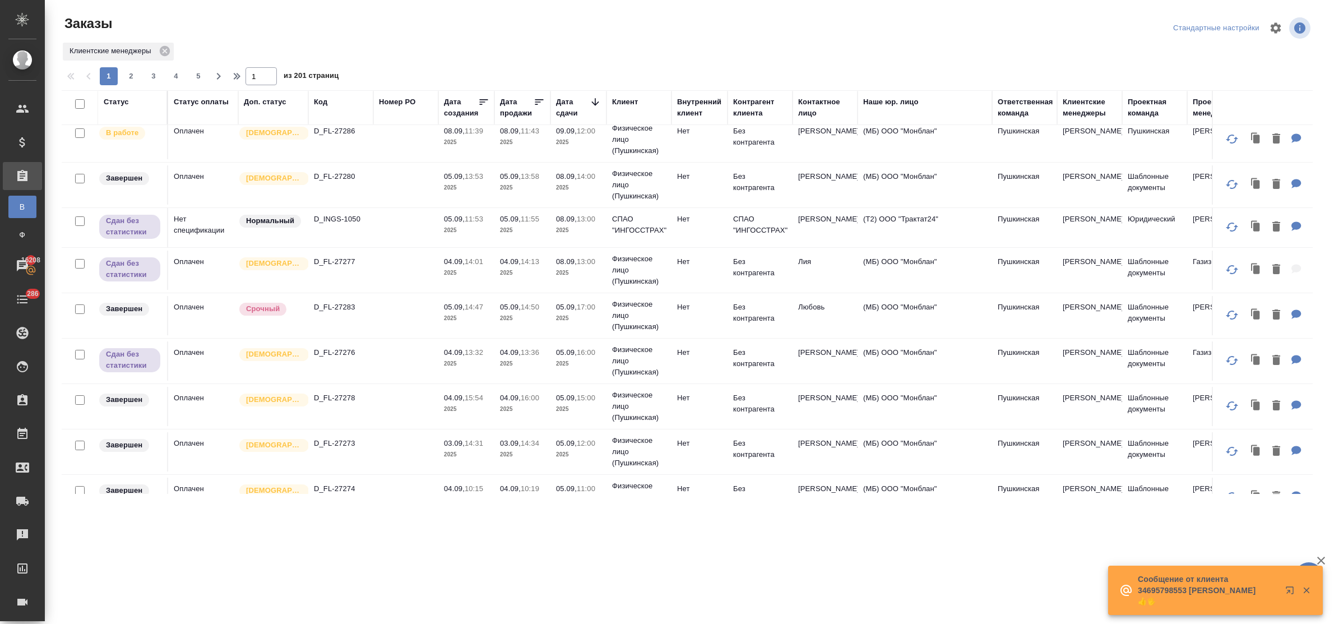
scroll to position [140, 0]
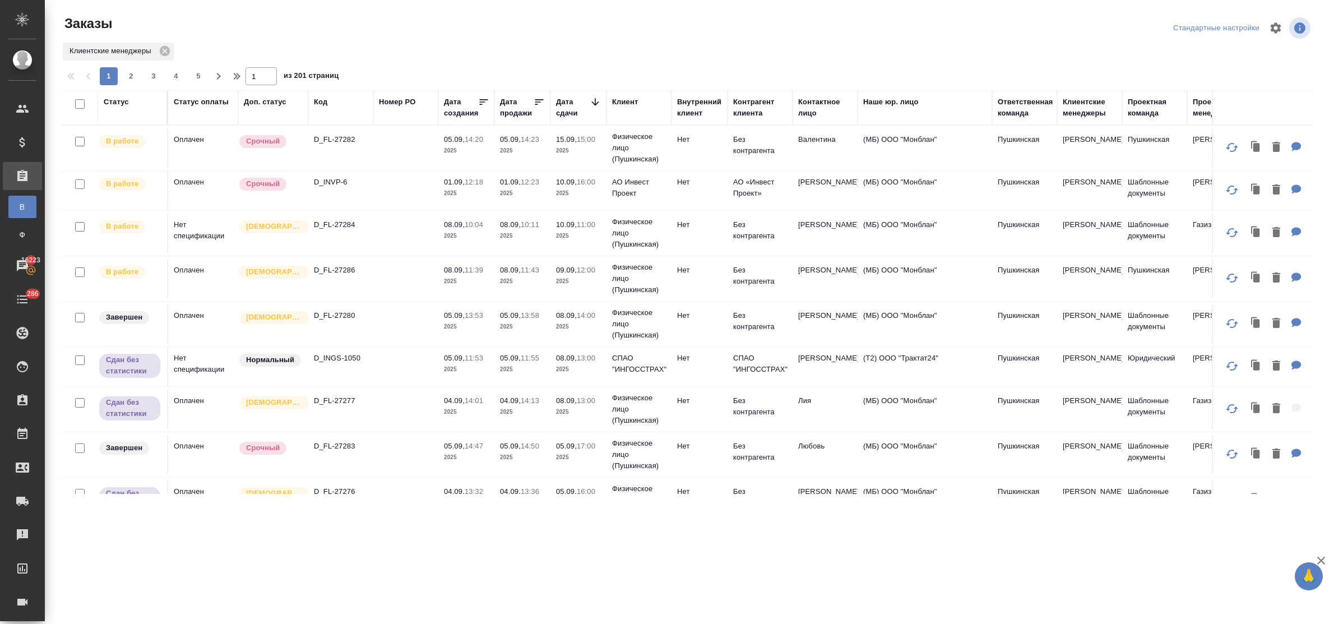
click at [454, 143] on p "05.09," at bounding box center [454, 139] width 21 height 8
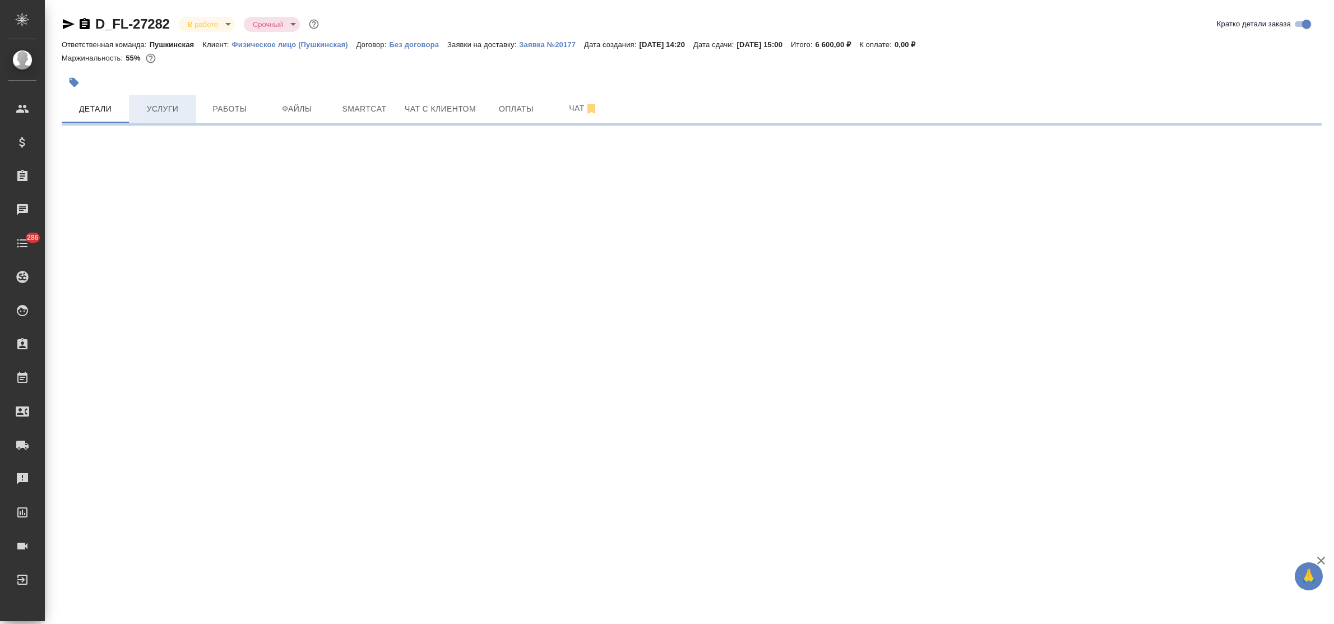
select select "RU"
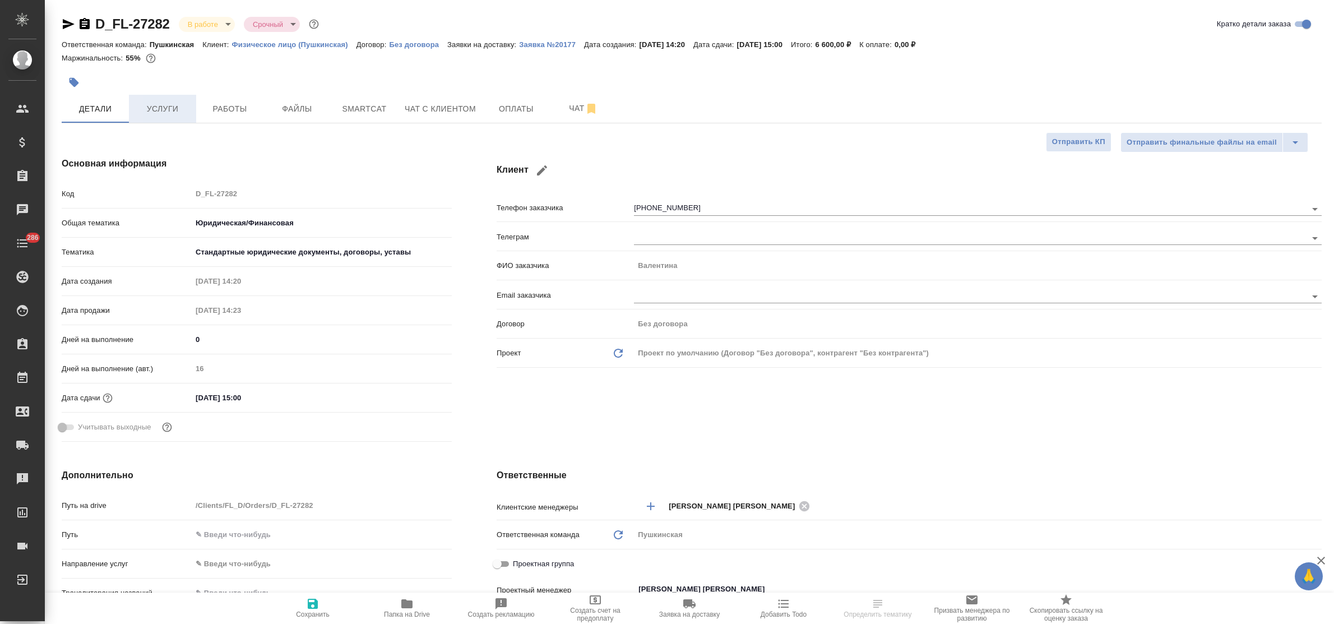
type textarea "x"
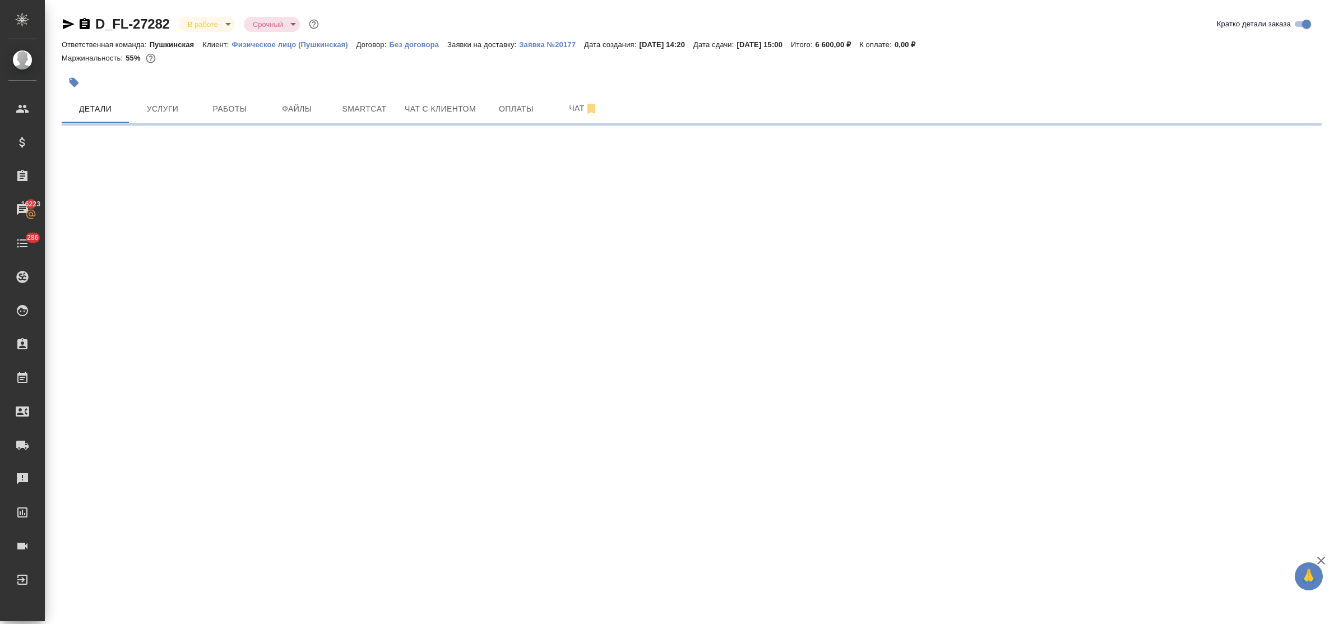
select select "RU"
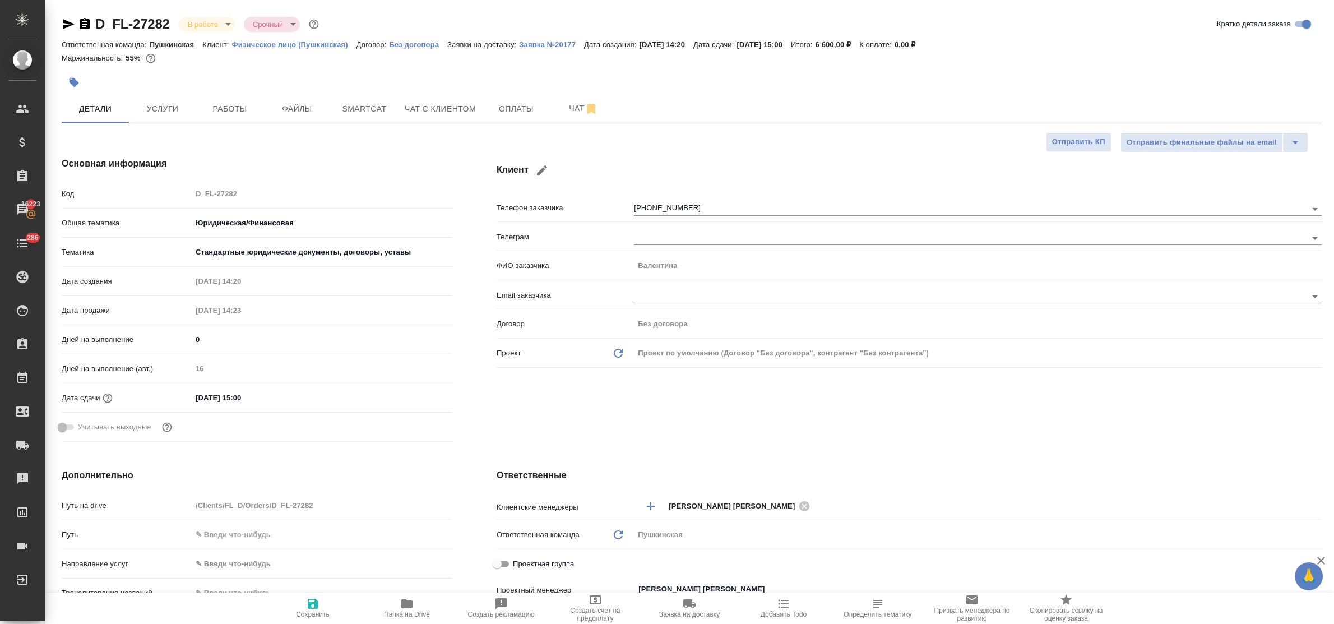
type textarea "x"
